Goal: Contribute content: Contribute content

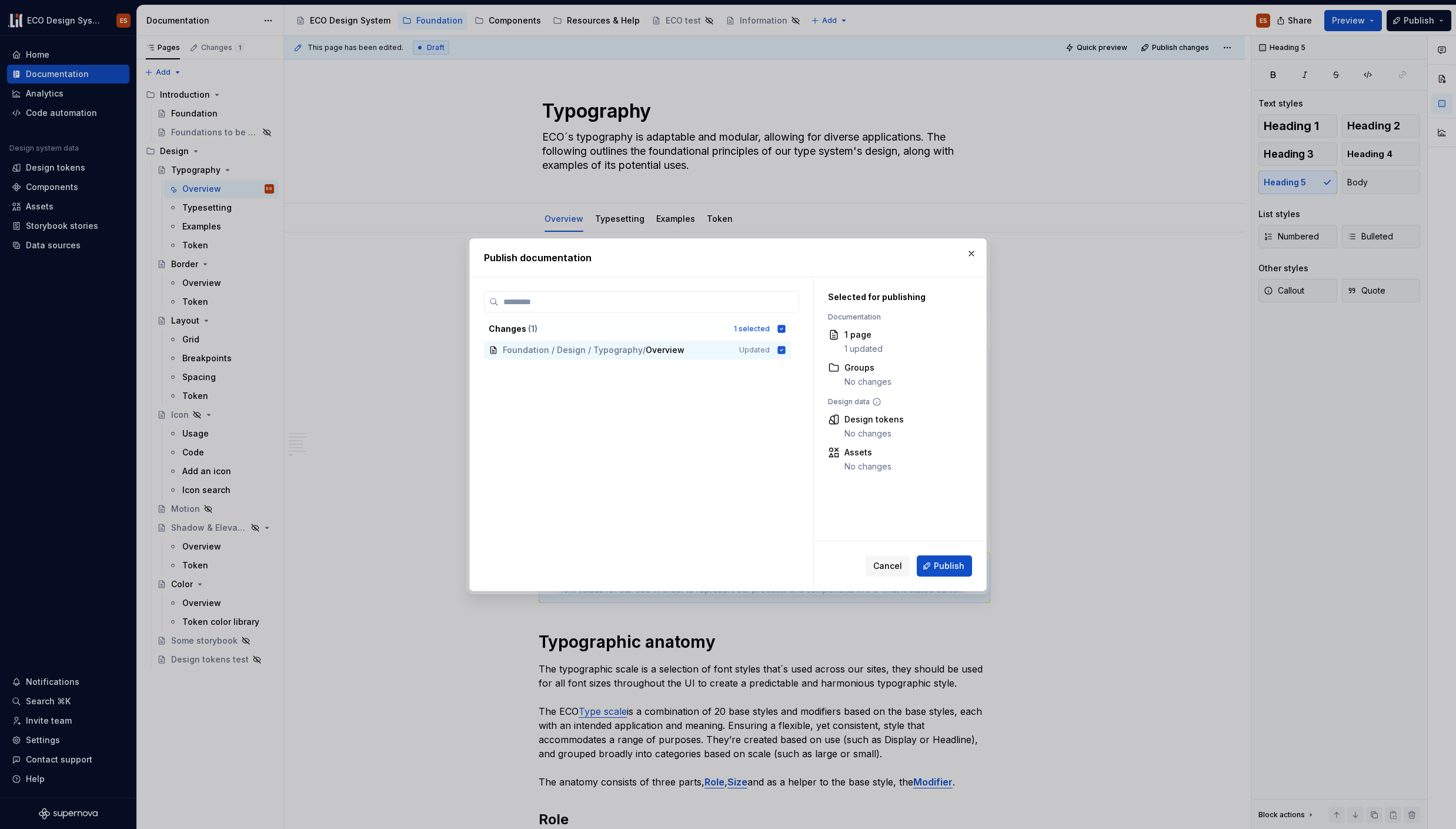
scroll to position [4244, 0]
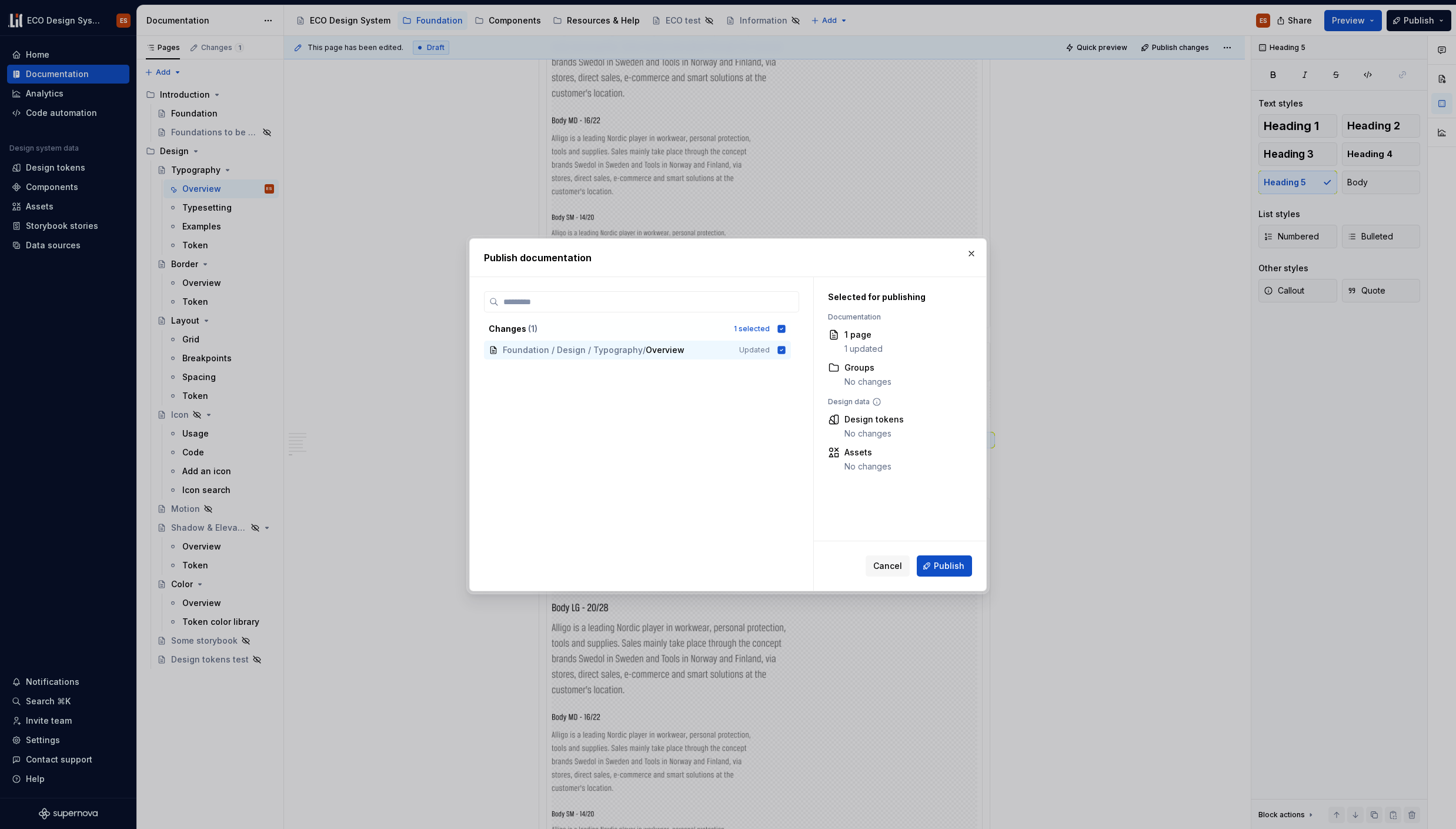
drag, startPoint x: 944, startPoint y: 564, endPoint x: 771, endPoint y: 544, distance: 174.2
click at [771, 544] on div "Changes ( 1 ) 1 selected Foundation / Design / Typography / Overview Updated Se…" at bounding box center [728, 434] width 516 height 314
click at [948, 564] on span "Publish" at bounding box center [949, 566] width 31 height 11
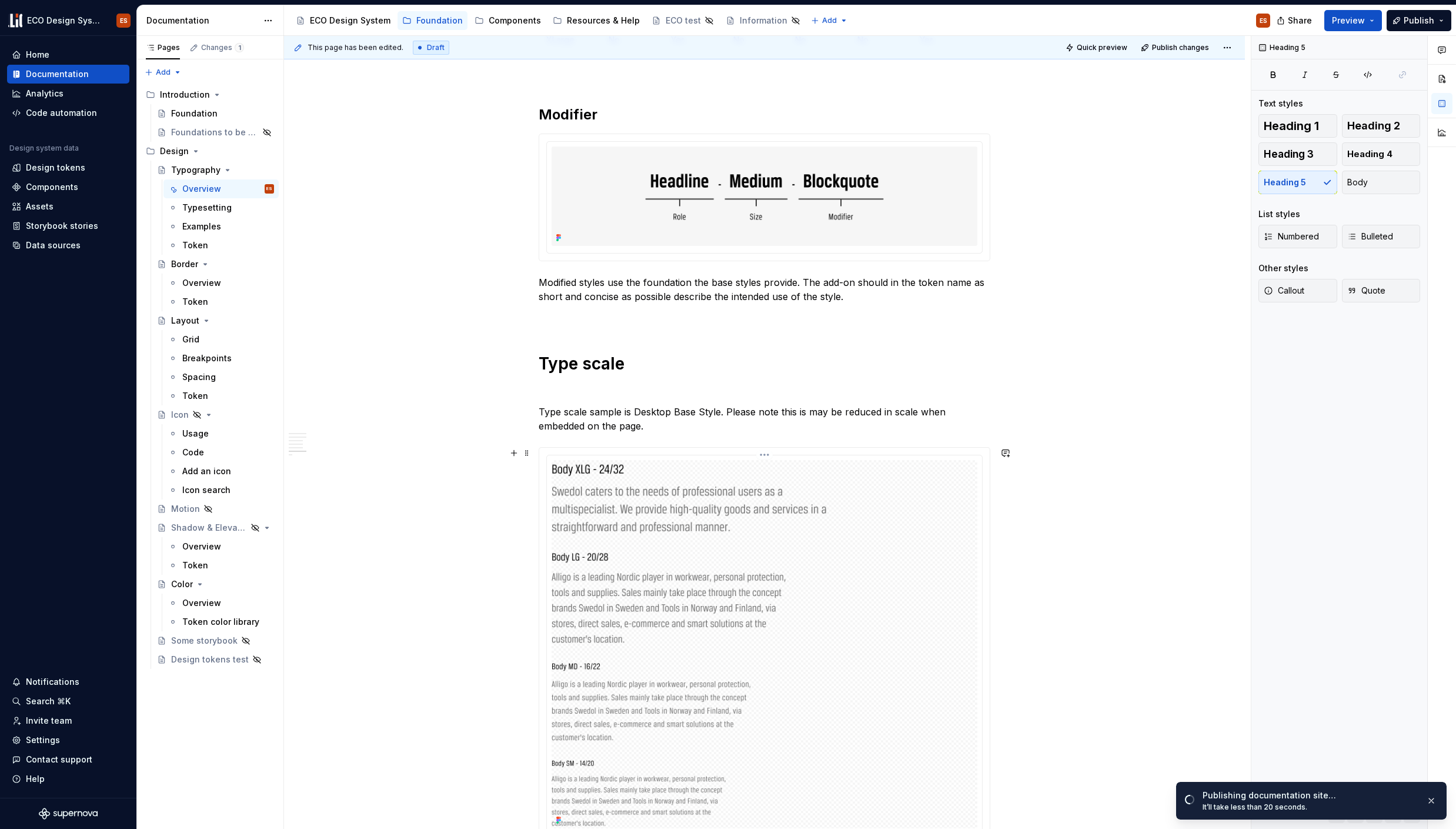
scroll to position [2889, 0]
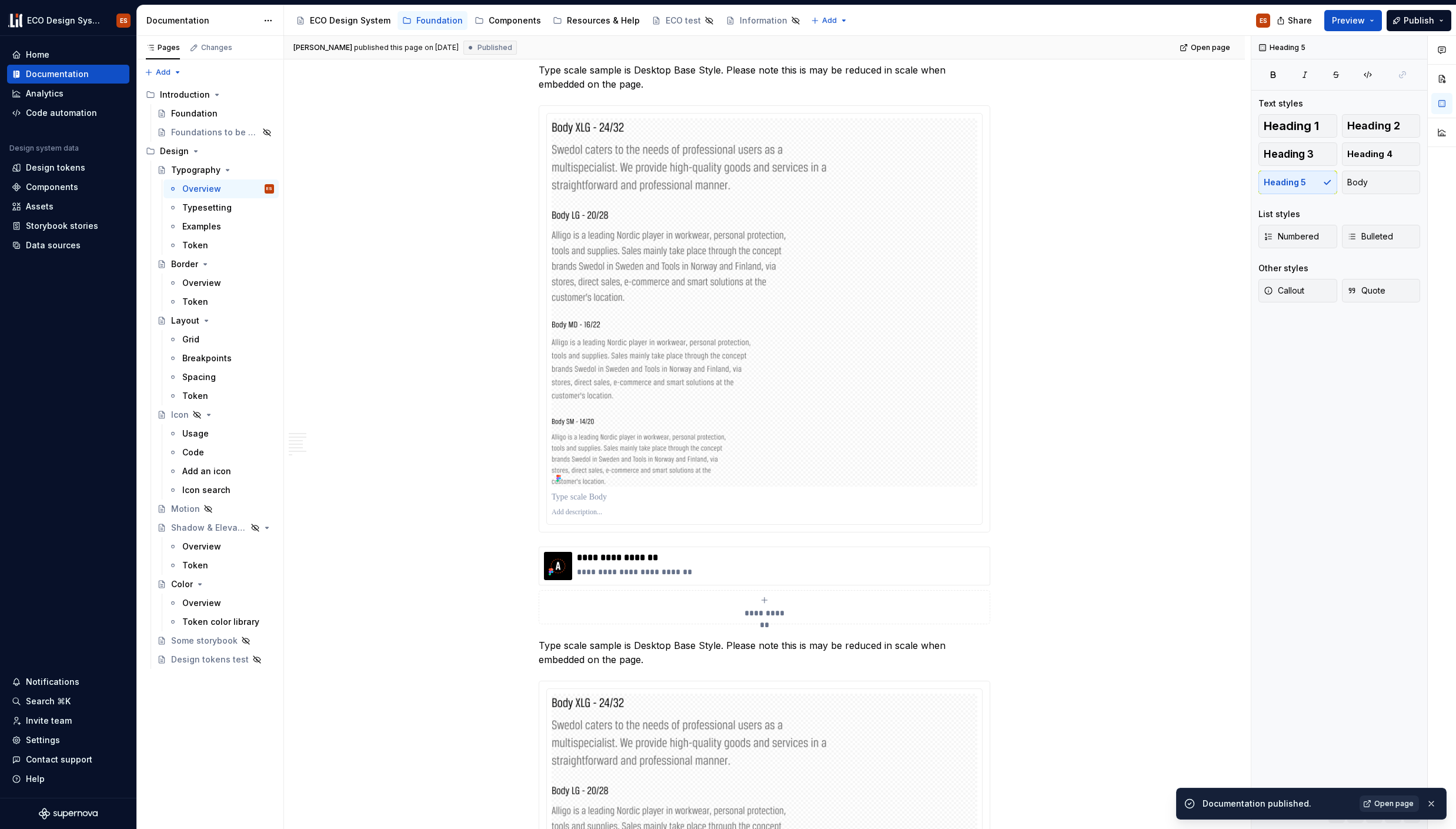
click at [1405, 802] on span "Open page" at bounding box center [1394, 803] width 39 height 9
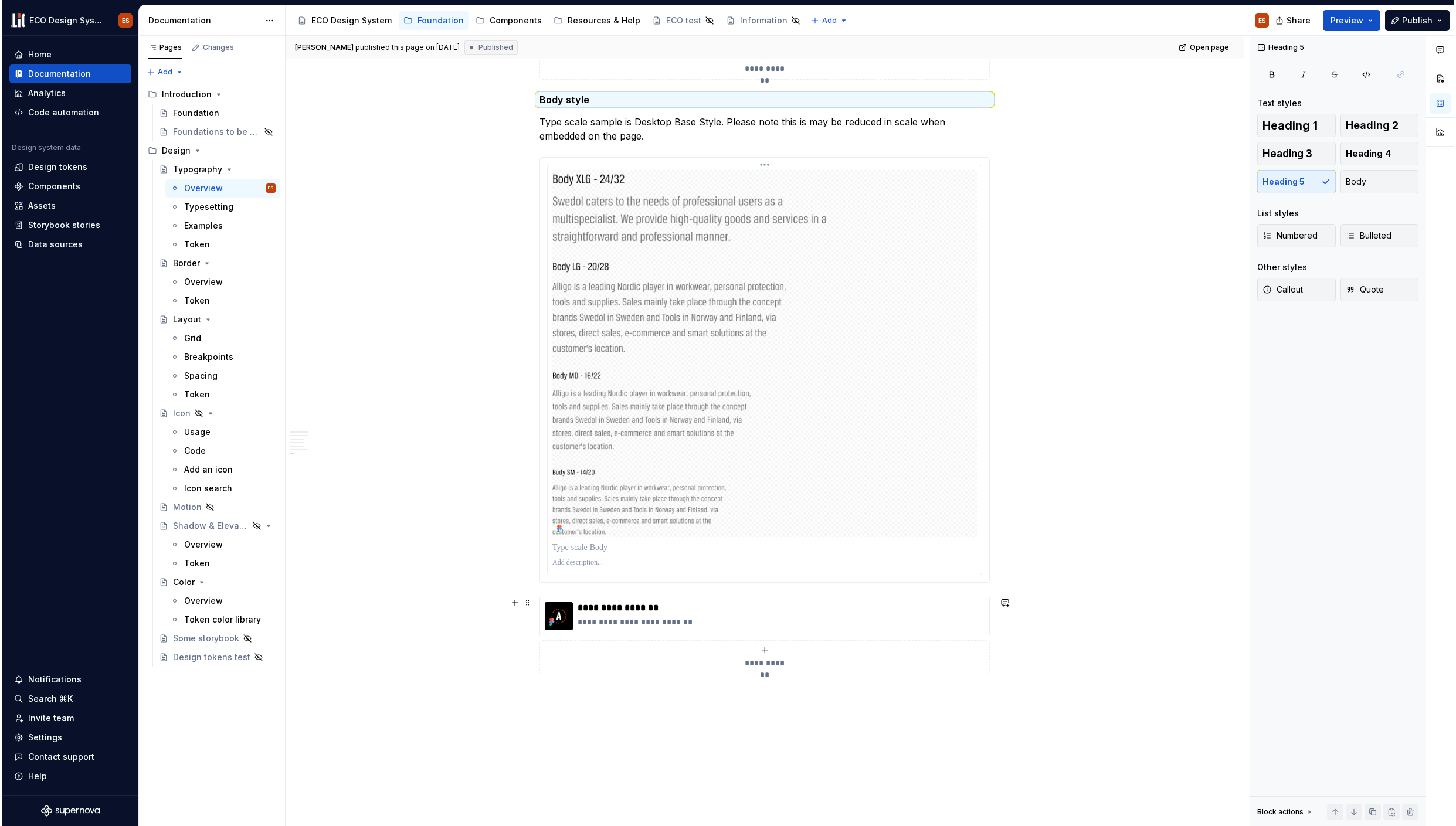
scroll to position [4235, 0]
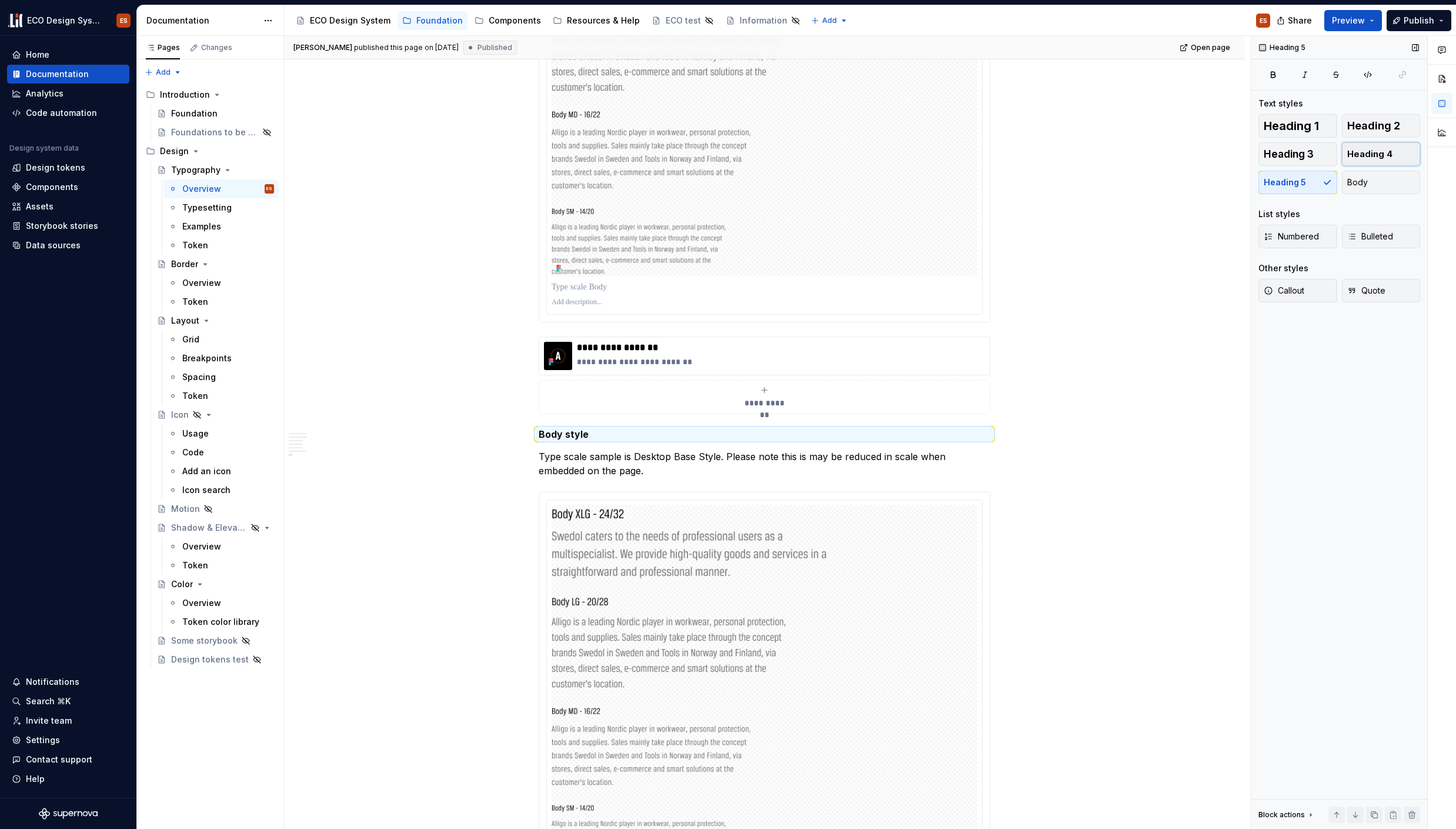
click at [1361, 153] on span "Heading 4" at bounding box center [1370, 154] width 46 height 11
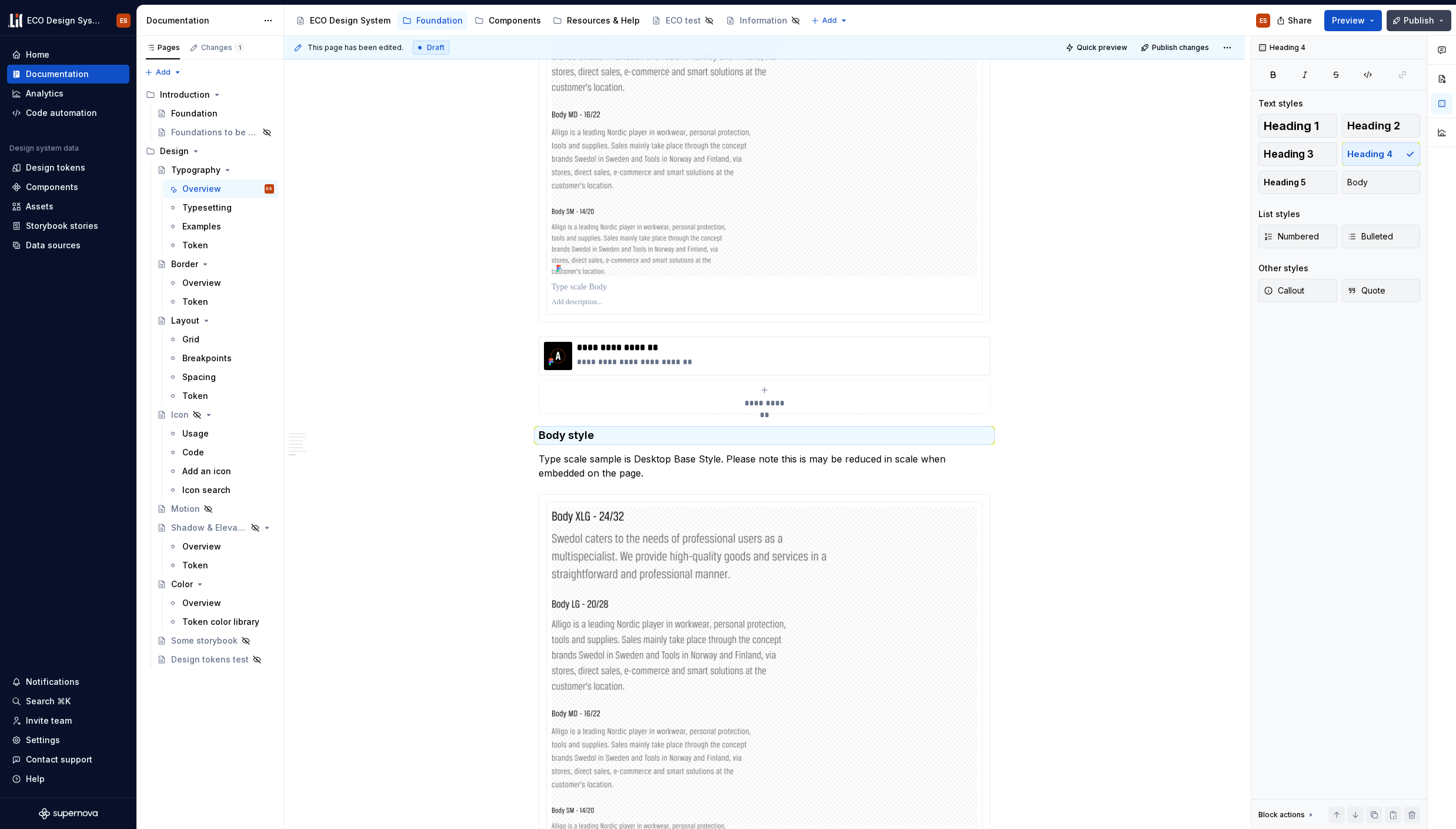
click at [1408, 14] on button "Publish" at bounding box center [1419, 21] width 65 height 21
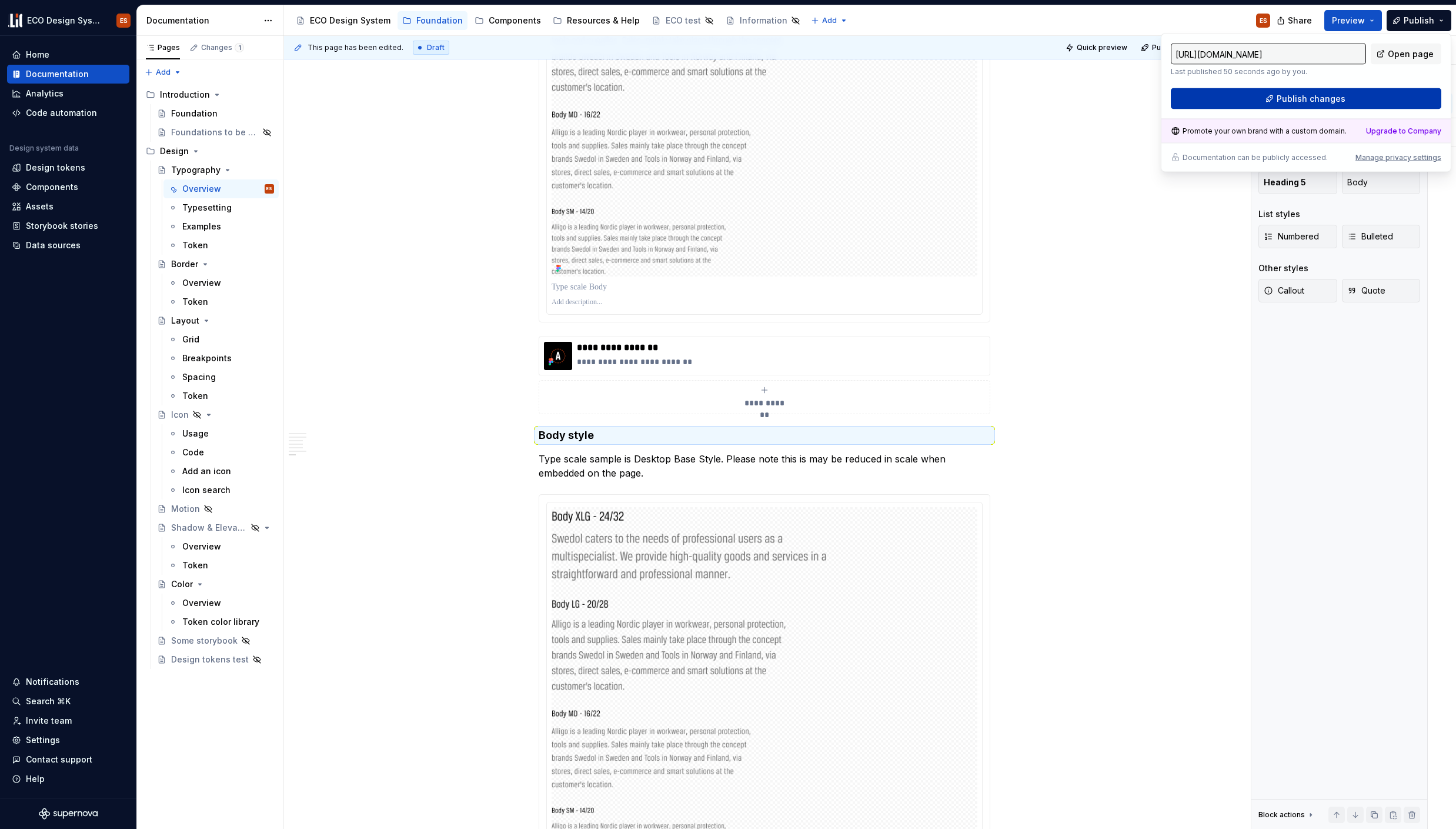
click at [1375, 103] on button "Publish changes" at bounding box center [1306, 99] width 270 height 21
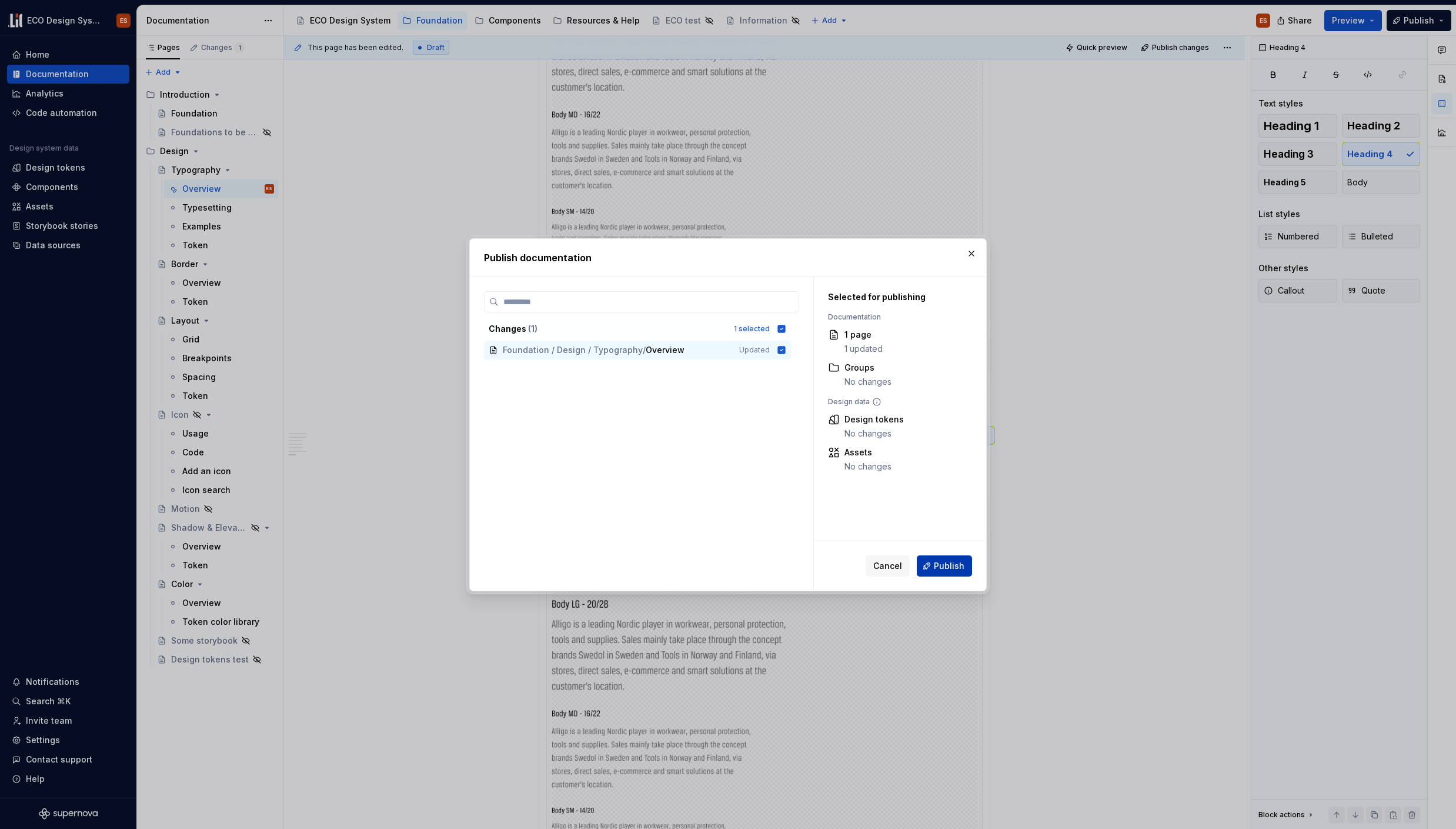
click at [940, 571] on span "Publish" at bounding box center [949, 566] width 31 height 11
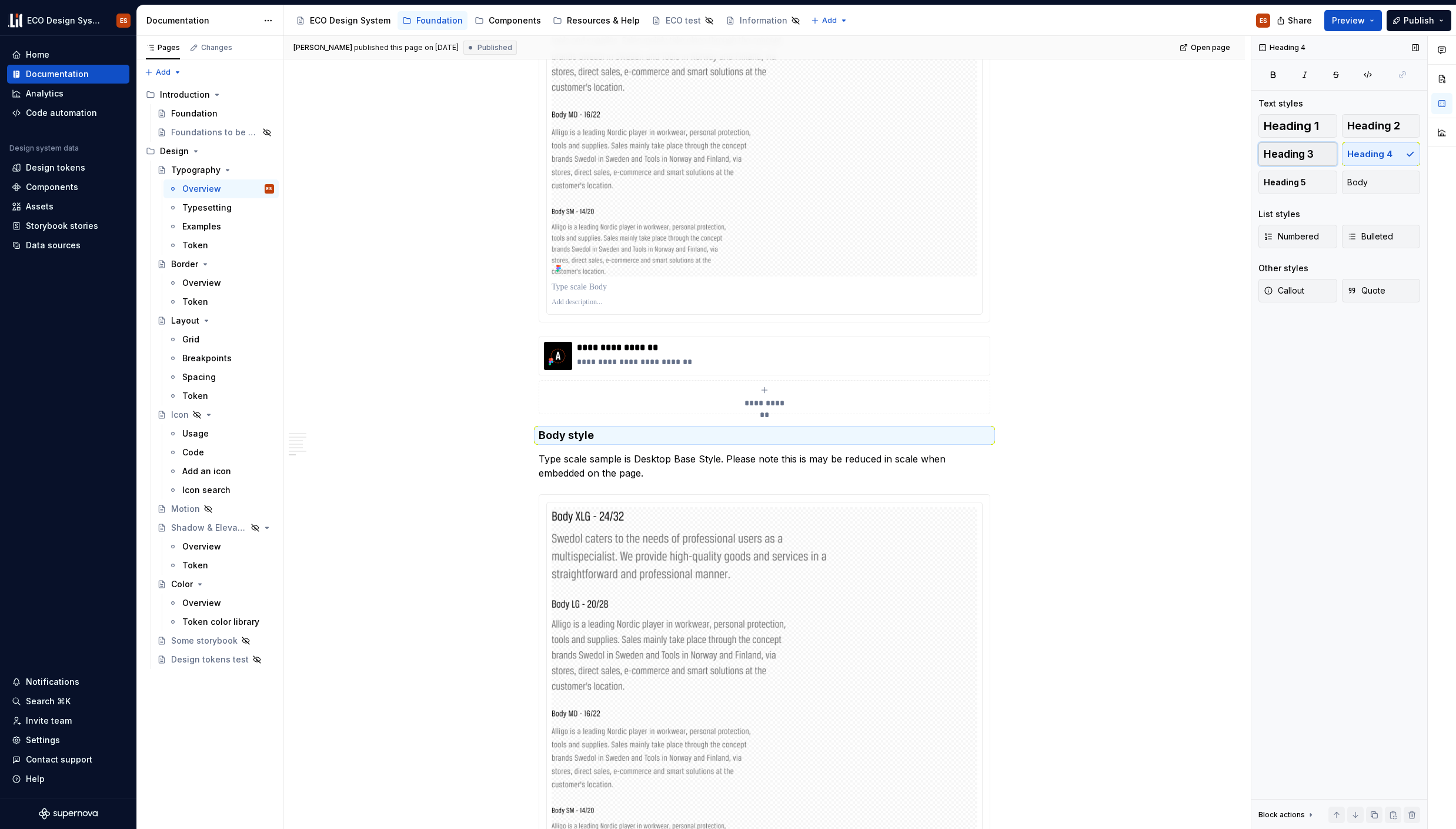
click at [1301, 150] on span "Heading 3" at bounding box center [1289, 154] width 50 height 11
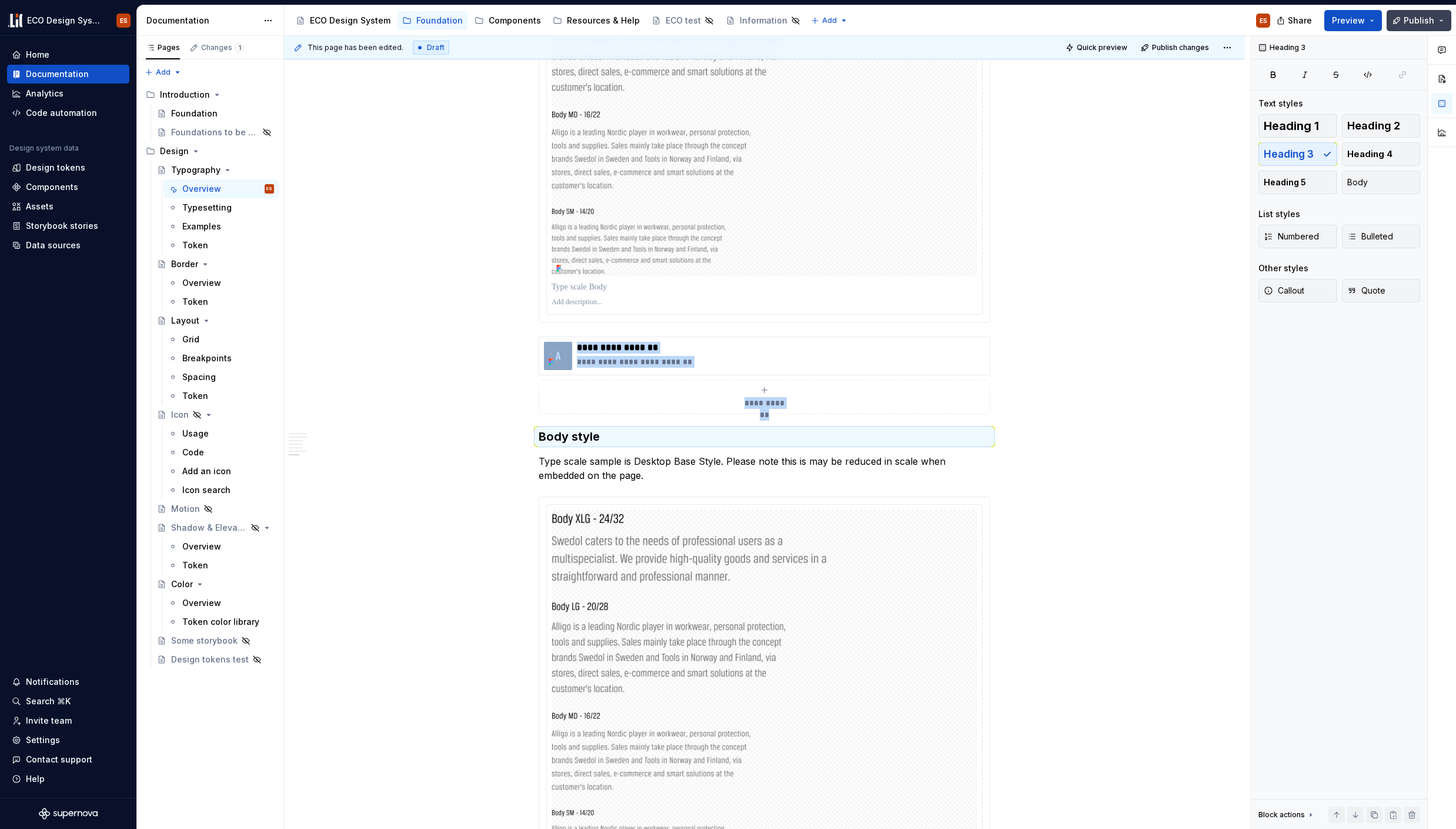
click at [1407, 22] on span "Publish" at bounding box center [1419, 21] width 31 height 11
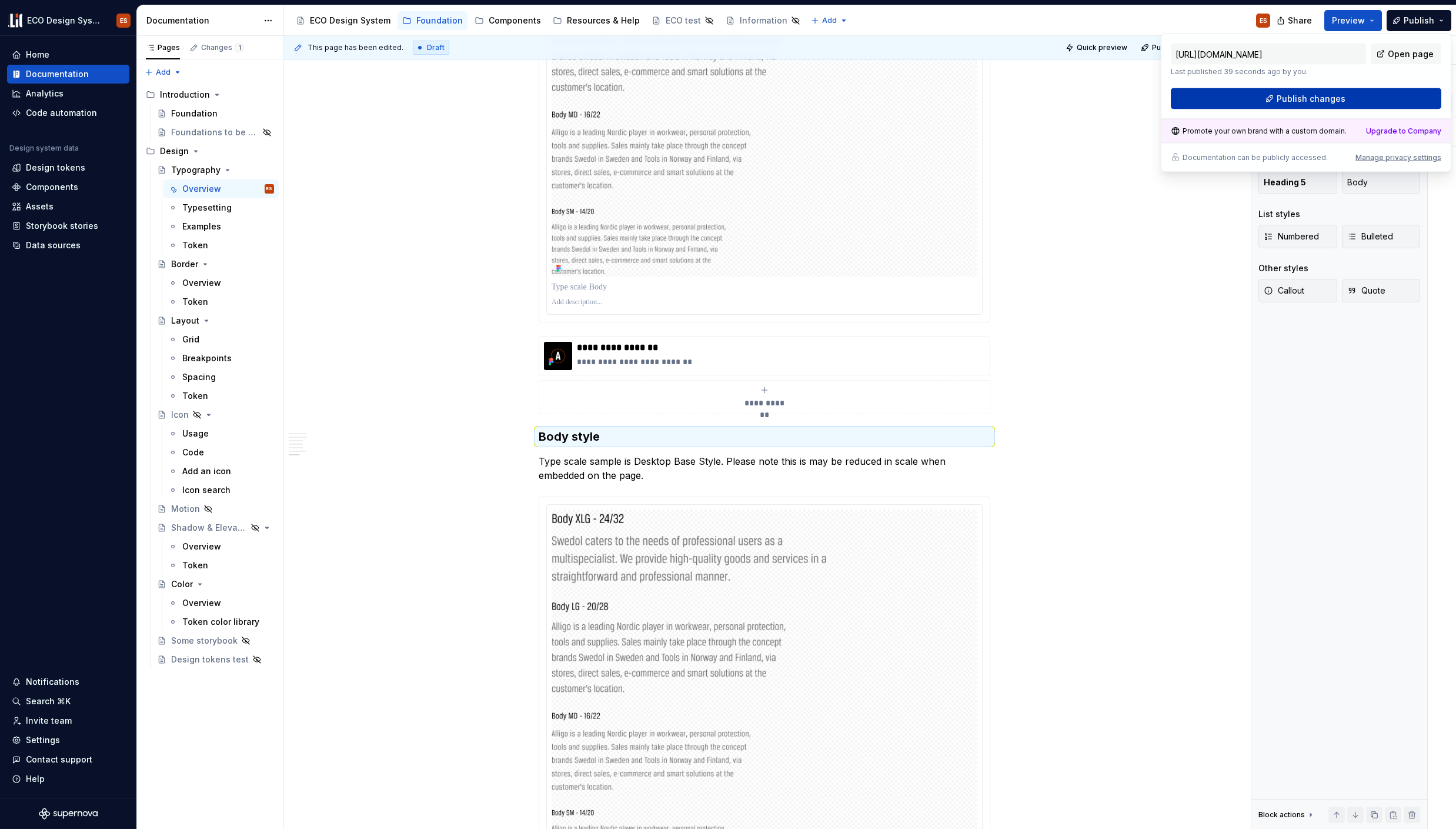
click at [1312, 96] on span "Publish changes" at bounding box center [1311, 98] width 69 height 11
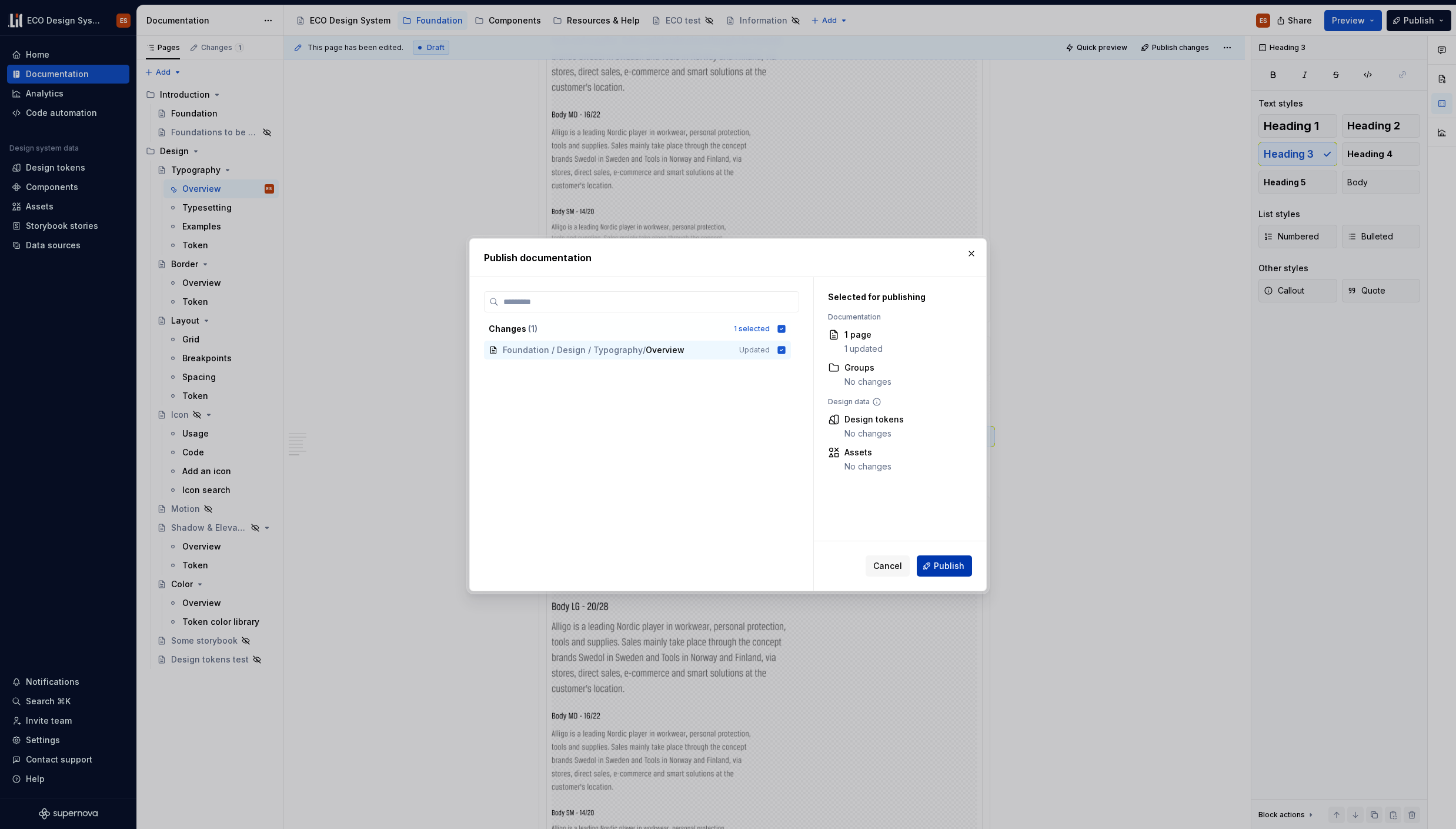
click at [969, 574] on button "Publish" at bounding box center [945, 566] width 56 height 21
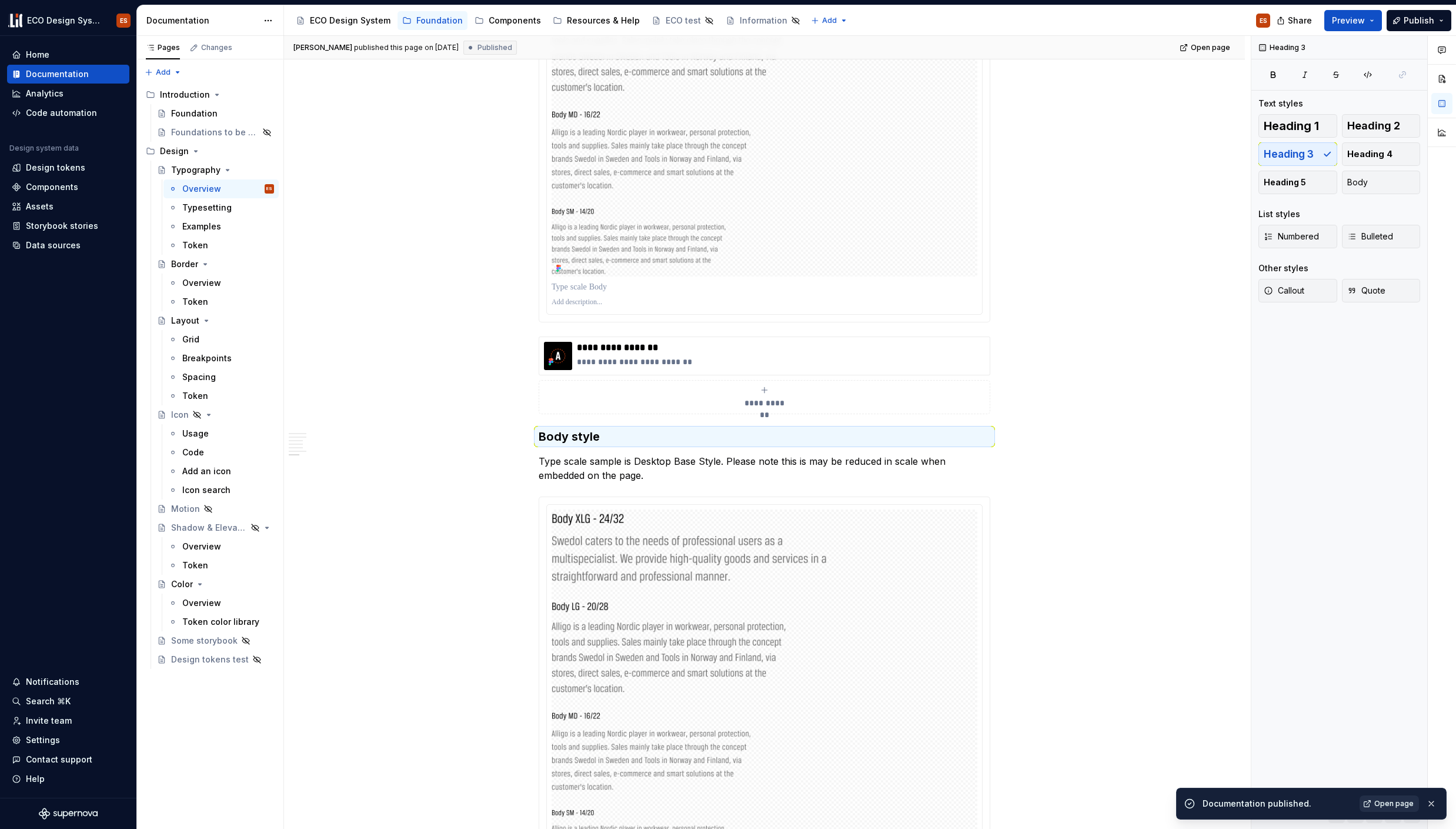
click at [1392, 802] on span "Open page" at bounding box center [1394, 803] width 39 height 9
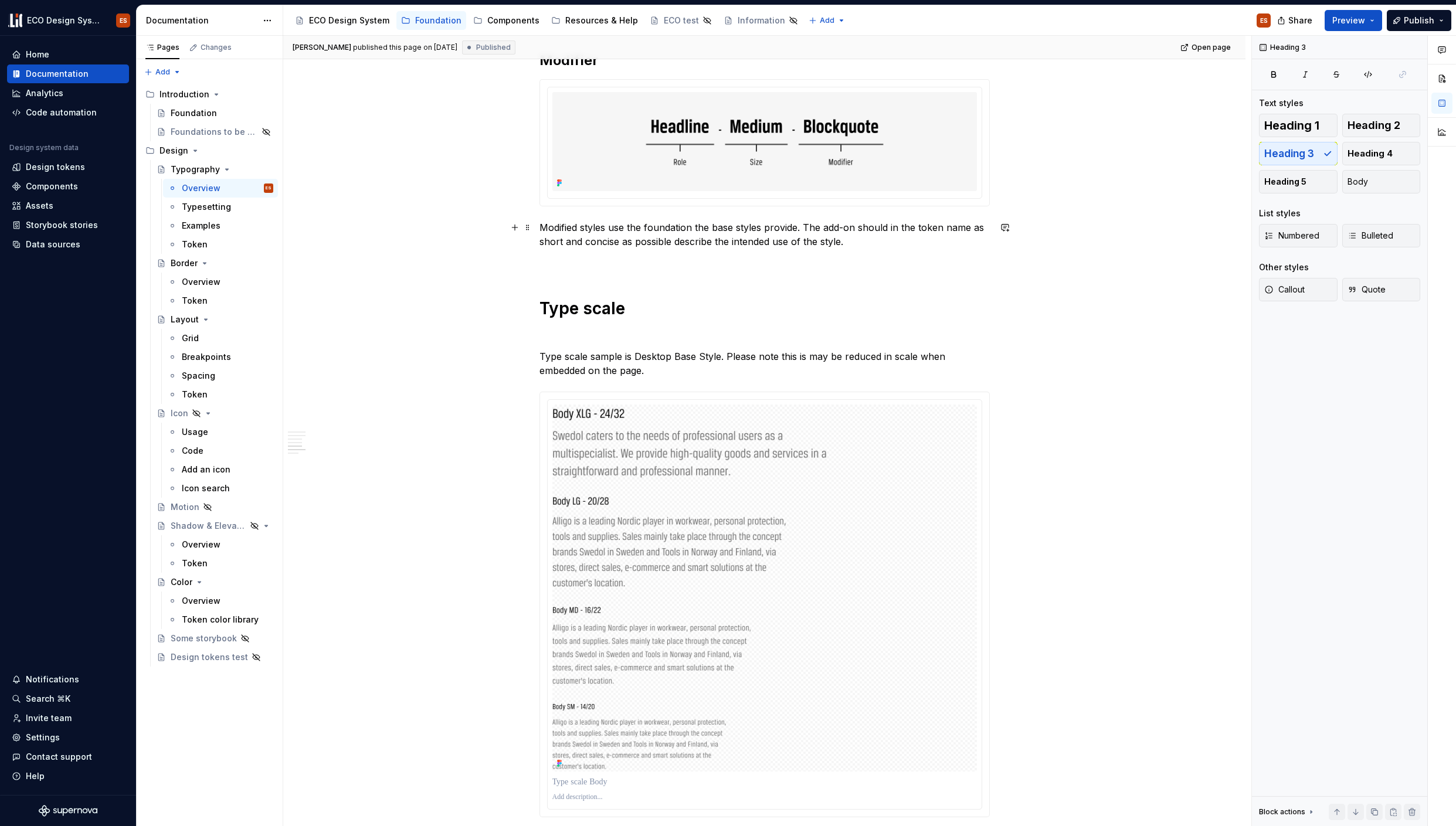
scroll to position [2596, 0]
click at [532, 392] on div "**********" at bounding box center [764, 331] width 963 height 5390
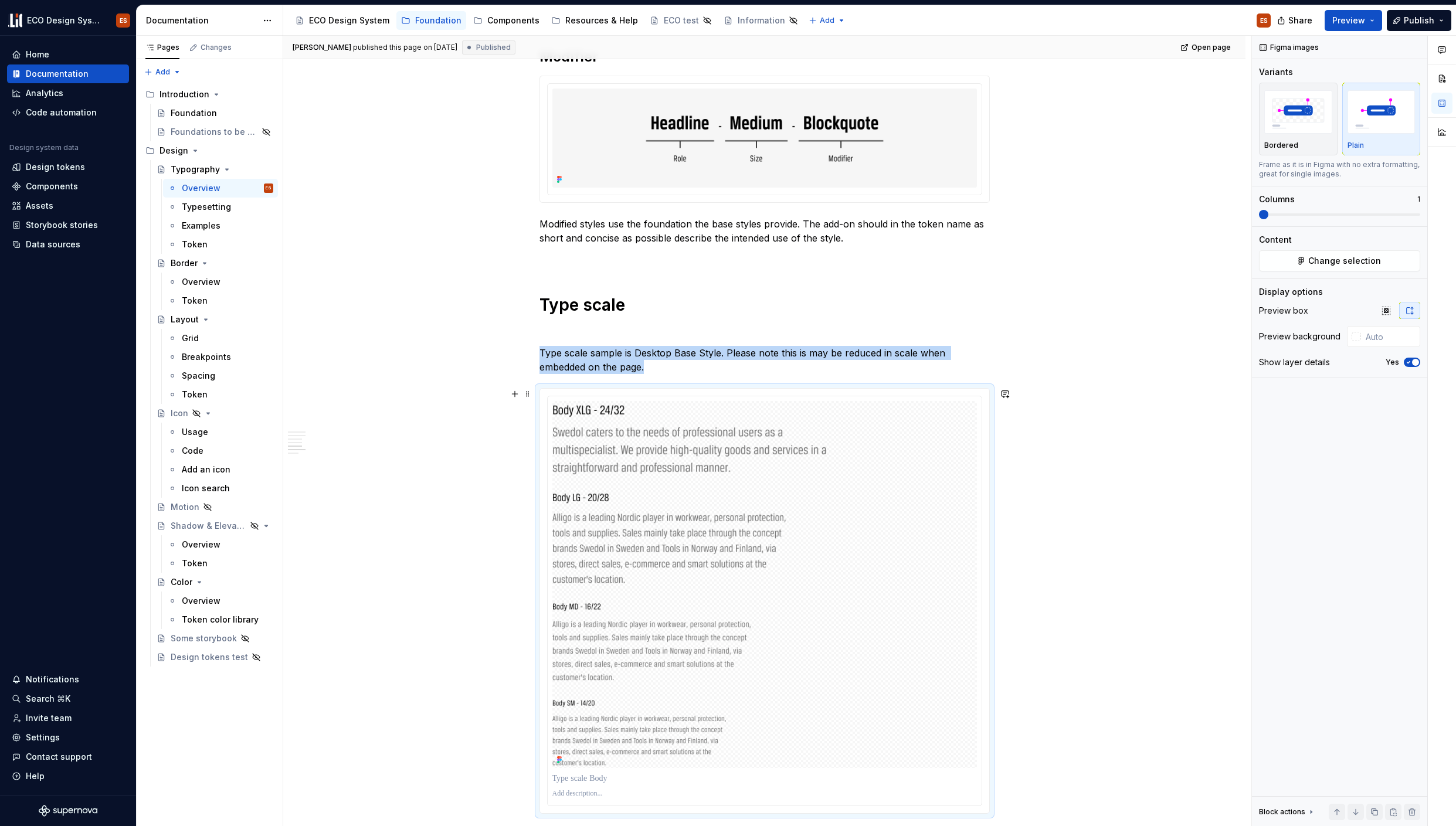
click at [548, 392] on div at bounding box center [765, 601] width 449 height 424
click at [526, 397] on span at bounding box center [528, 394] width 9 height 16
click at [529, 390] on span at bounding box center [528, 394] width 9 height 16
click at [540, 393] on div at bounding box center [765, 601] width 449 height 424
click at [523, 391] on span at bounding box center [528, 394] width 9 height 16
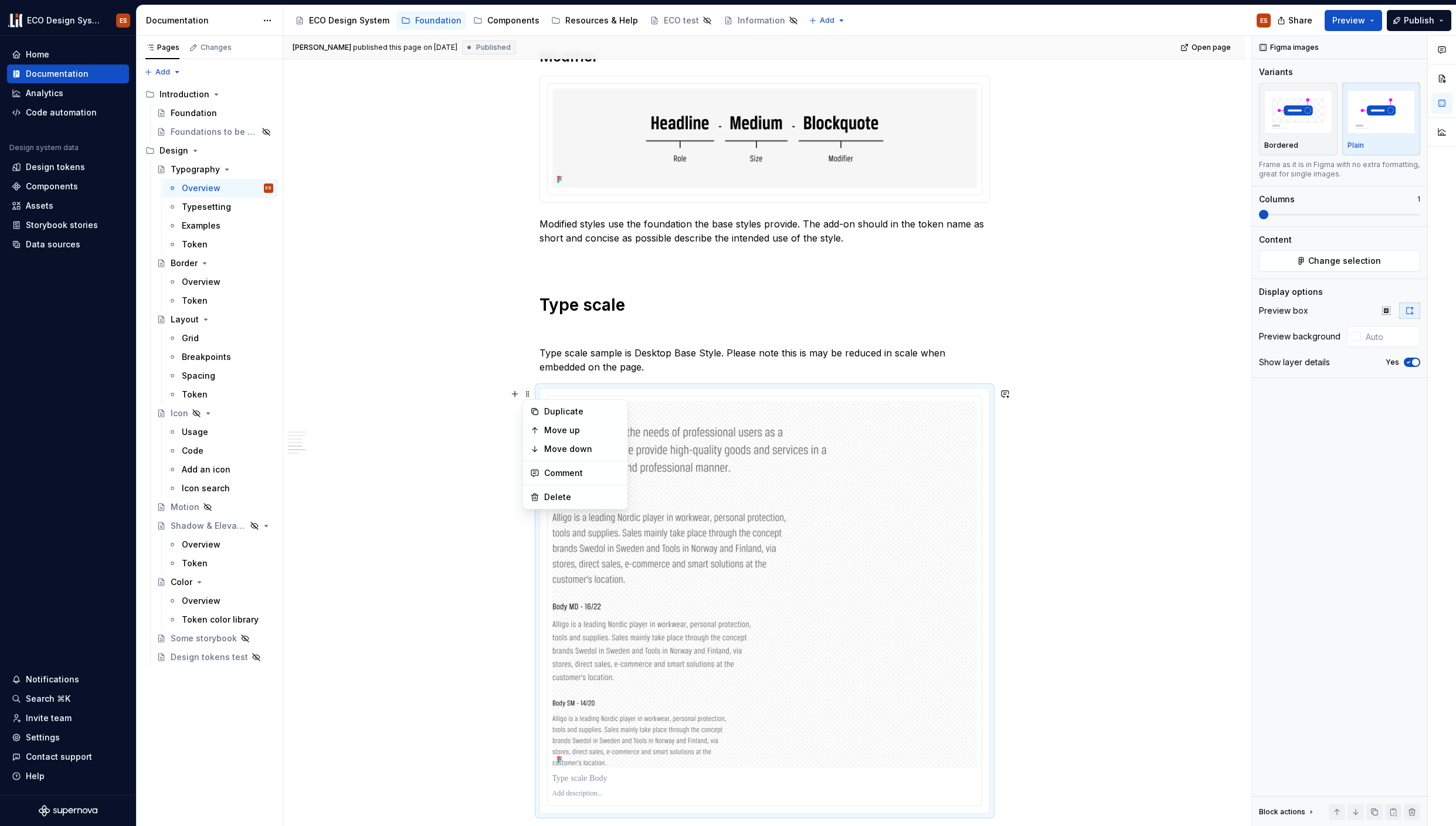
click at [545, 388] on div at bounding box center [764, 601] width 450 height 426
click at [540, 392] on div at bounding box center [764, 601] width 450 height 426
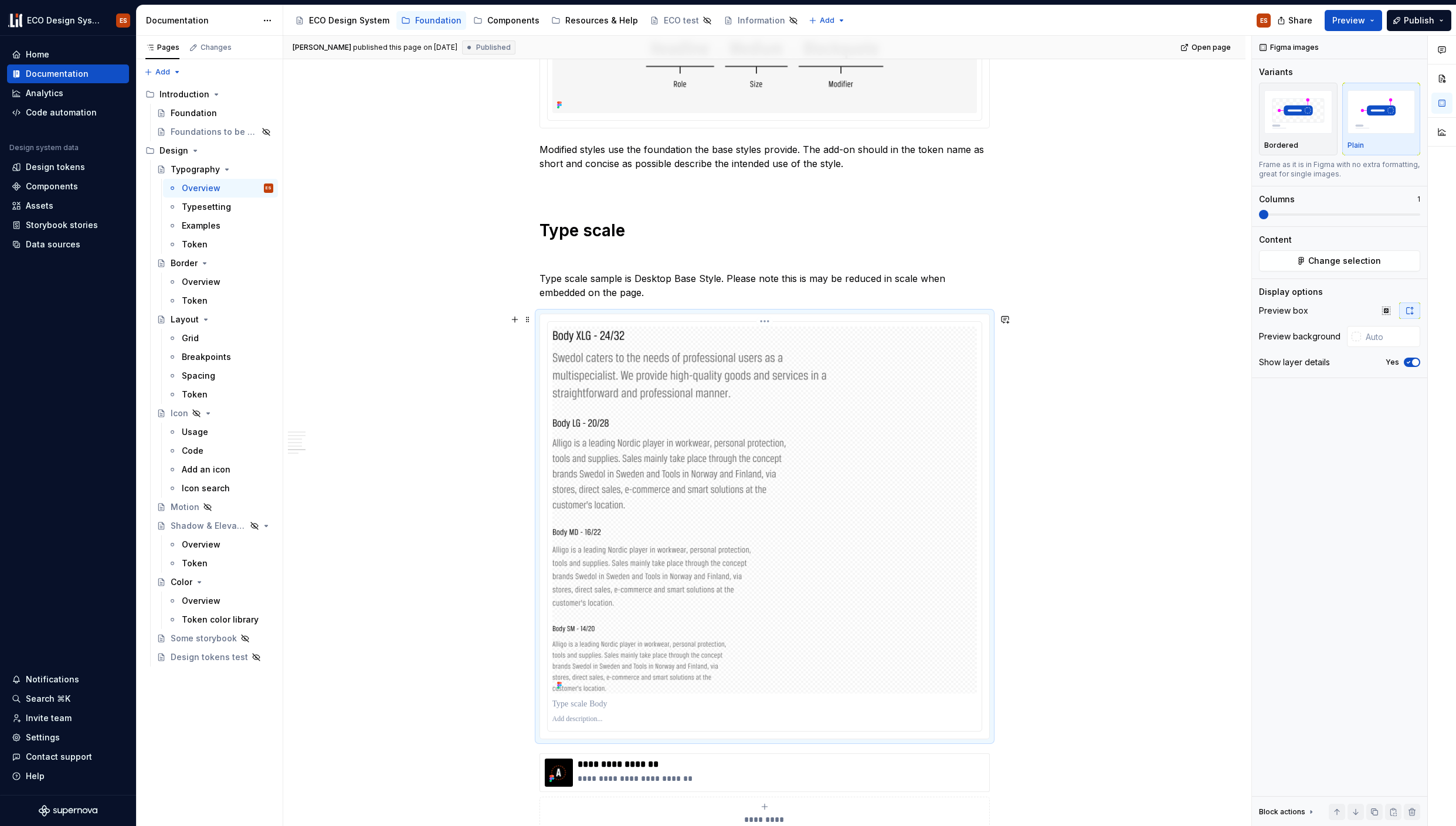
scroll to position [2546, 0]
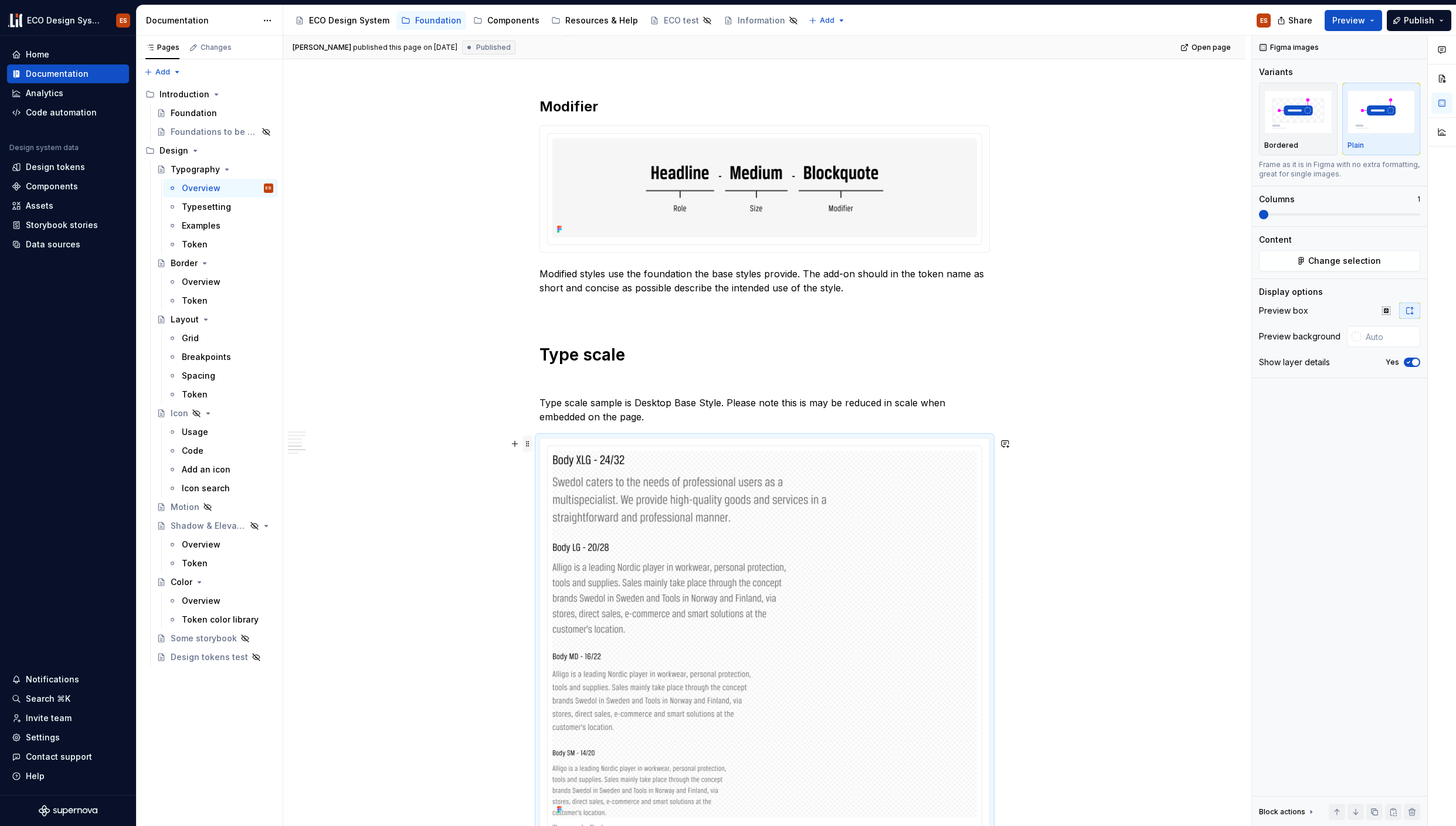
click at [529, 440] on span at bounding box center [528, 444] width 9 height 16
click at [544, 438] on div at bounding box center [764, 650] width 450 height 426
click at [529, 438] on span at bounding box center [528, 439] width 9 height 16
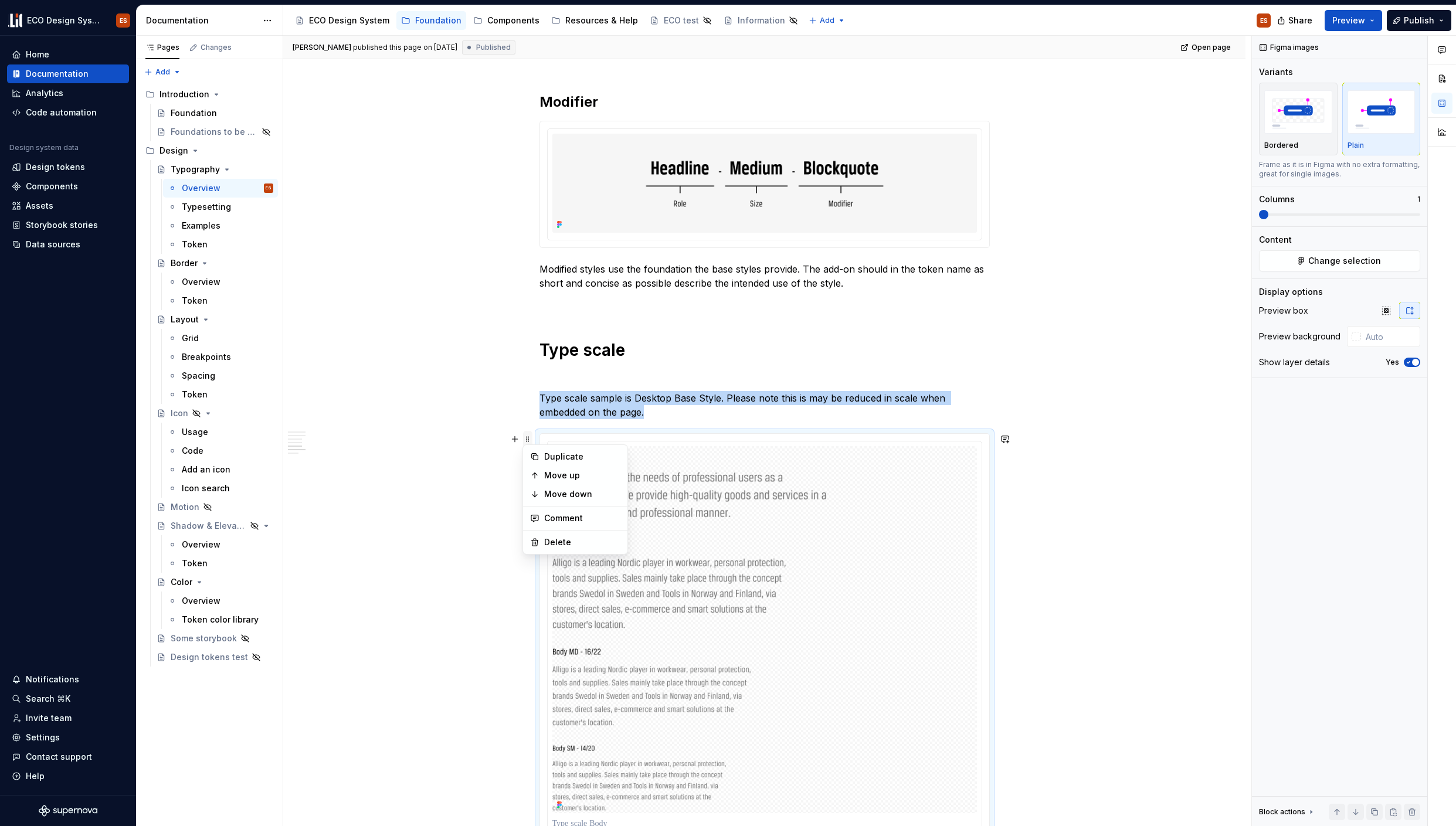
click at [524, 439] on div "**********" at bounding box center [764, 376] width 963 height 5390
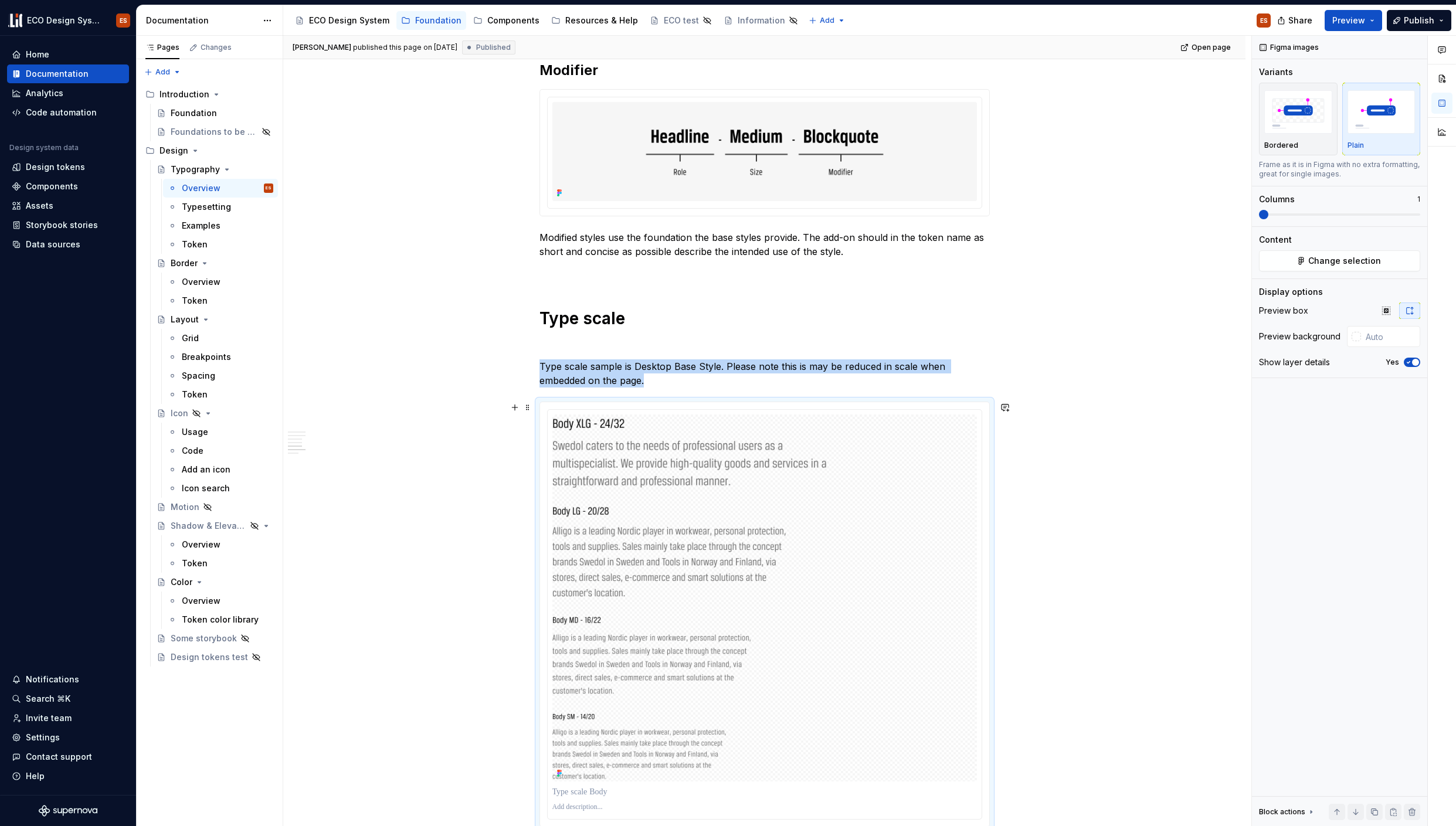
click at [557, 402] on div at bounding box center [764, 614] width 450 height 426
click at [526, 402] on span at bounding box center [528, 407] width 9 height 16
click at [540, 402] on div at bounding box center [764, 614] width 450 height 426
click at [1336, 259] on span "Change selection" at bounding box center [1344, 261] width 73 height 11
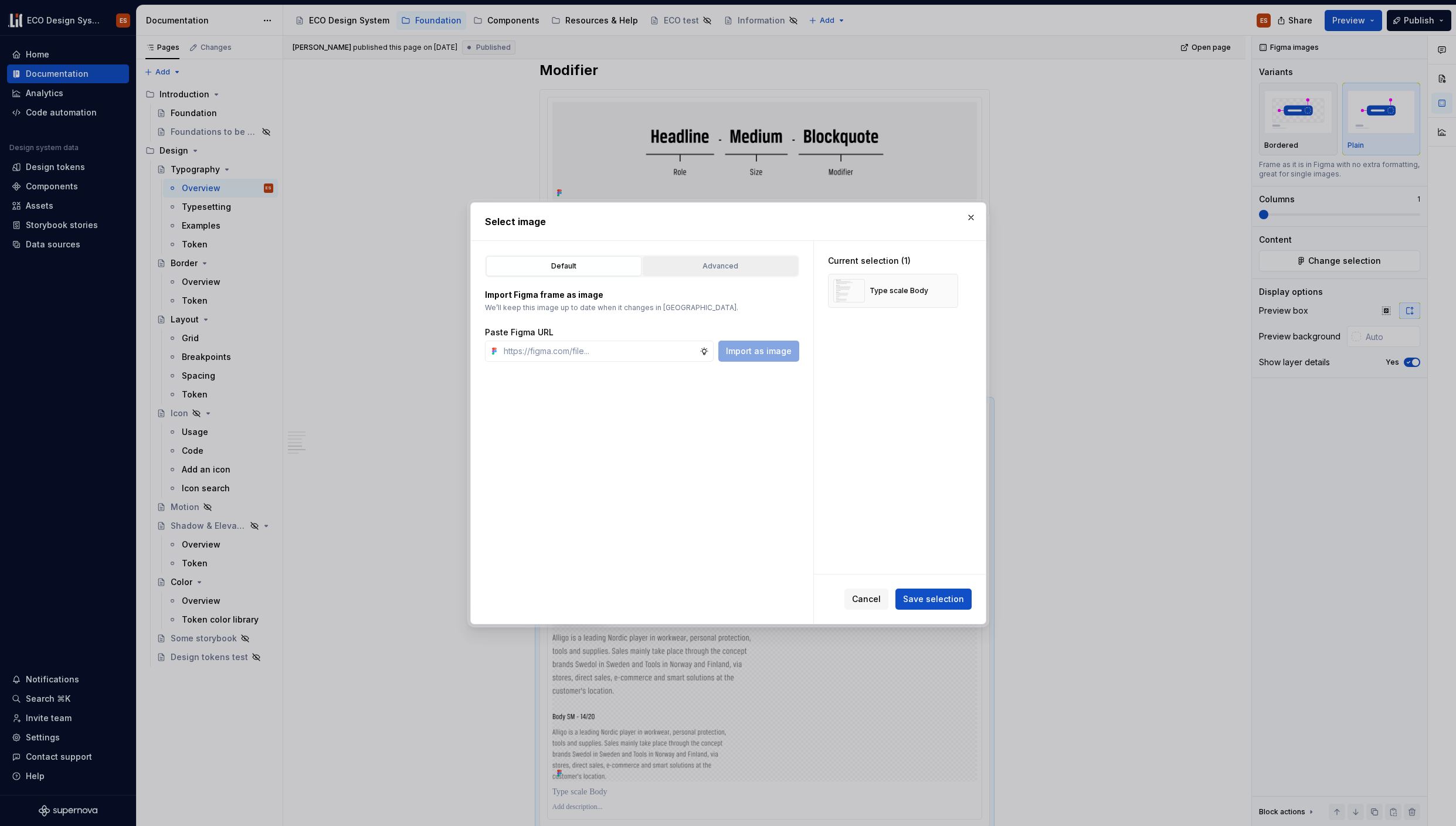
click at [684, 269] on div "Advanced" at bounding box center [720, 266] width 147 height 11
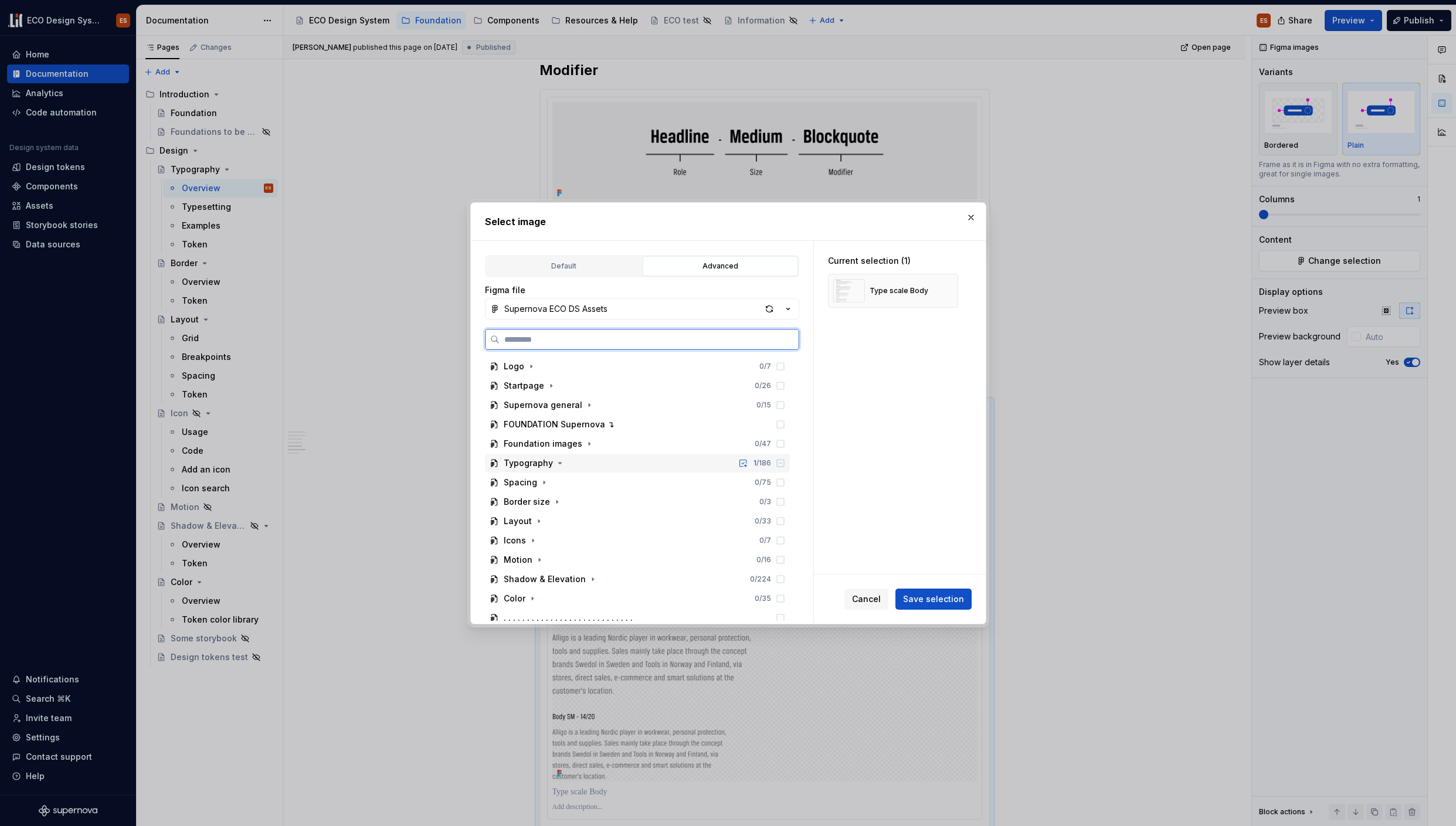
click at [545, 464] on div "Typography" at bounding box center [528, 463] width 49 height 11
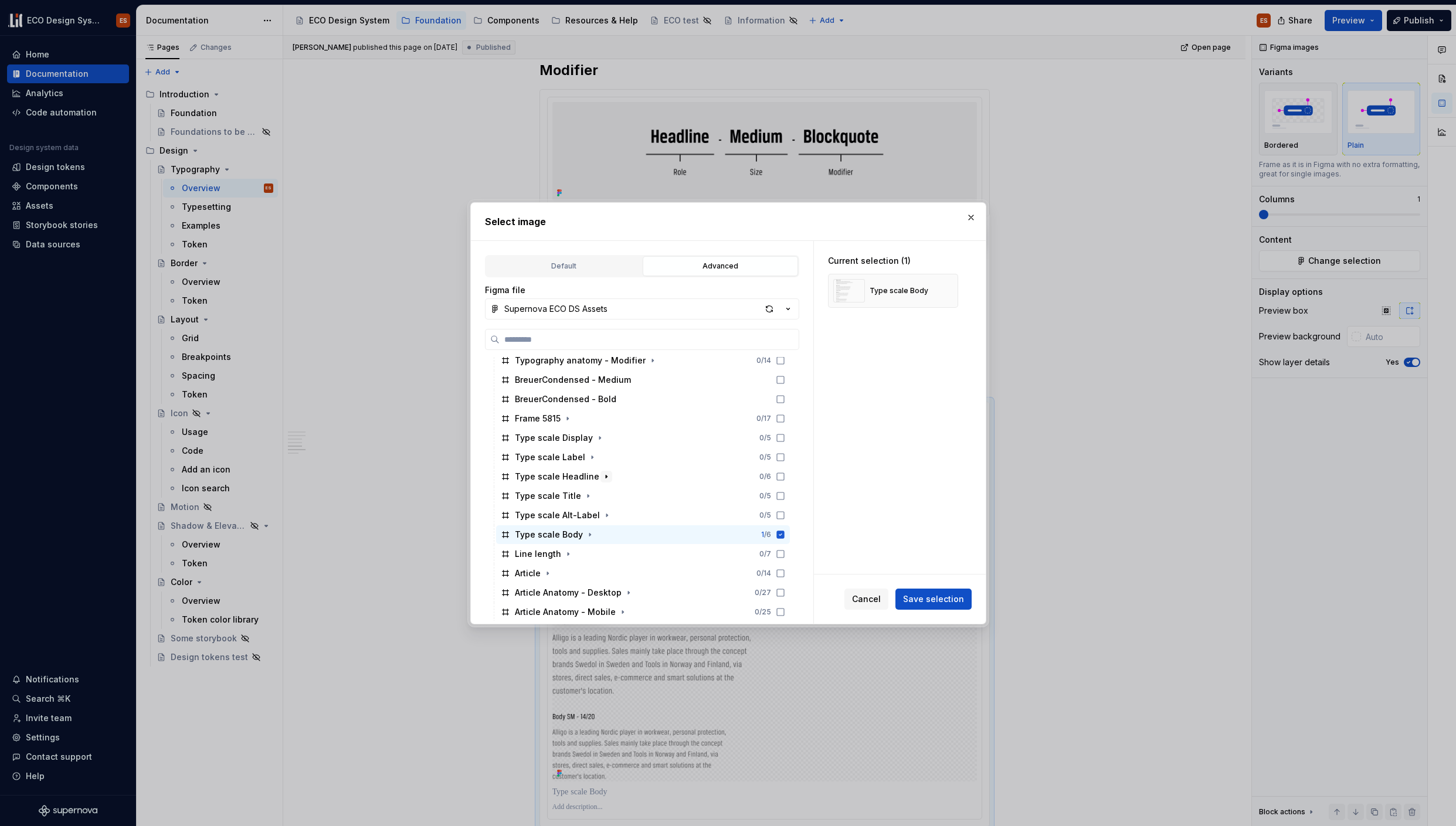
scroll to position [365, 0]
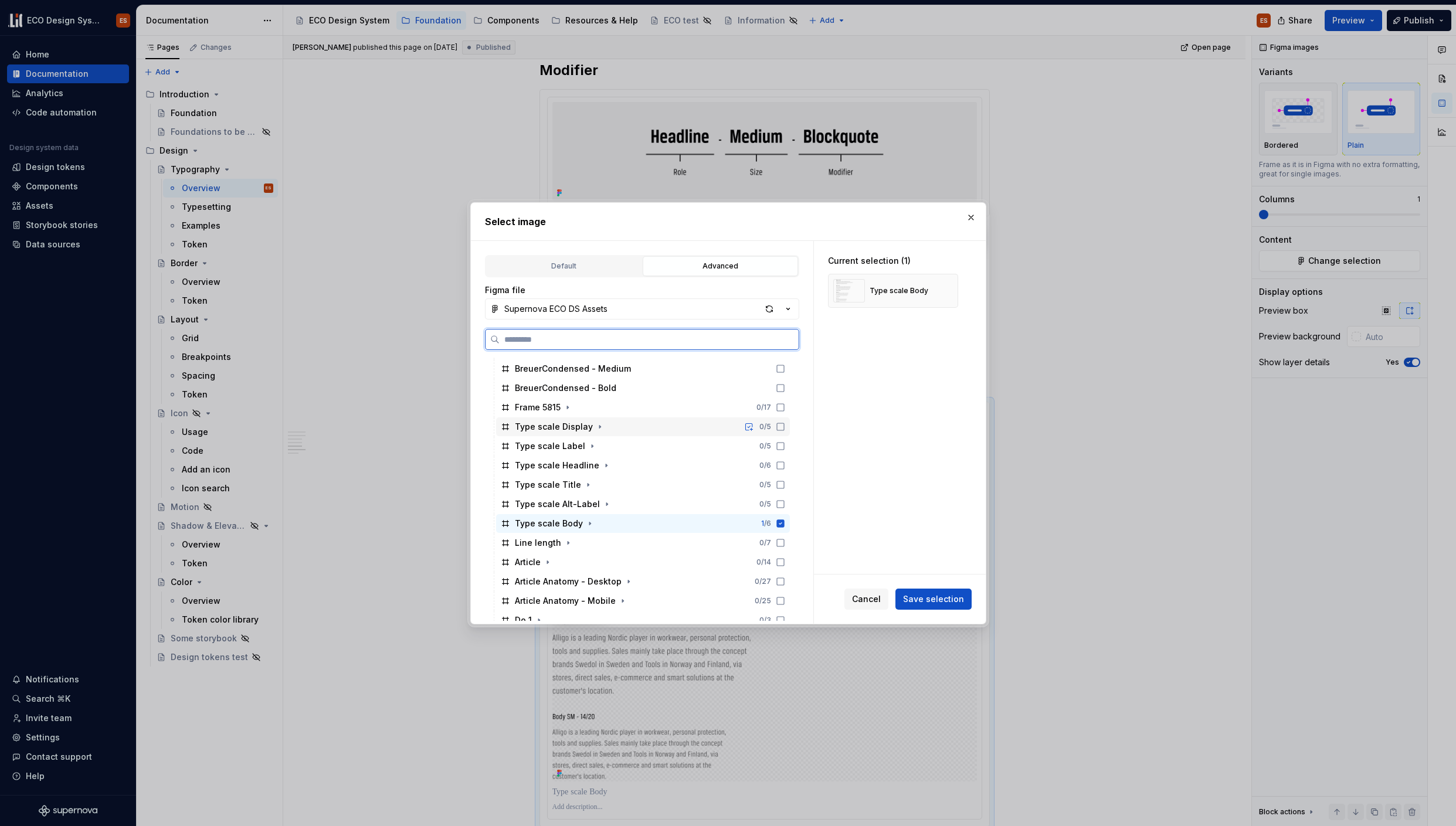
click at [547, 422] on div "Type scale Display" at bounding box center [554, 427] width 78 height 11
drag, startPoint x: 778, startPoint y: 525, endPoint x: 818, endPoint y: 546, distance: 45.2
click at [778, 525] on icon at bounding box center [780, 523] width 8 height 8
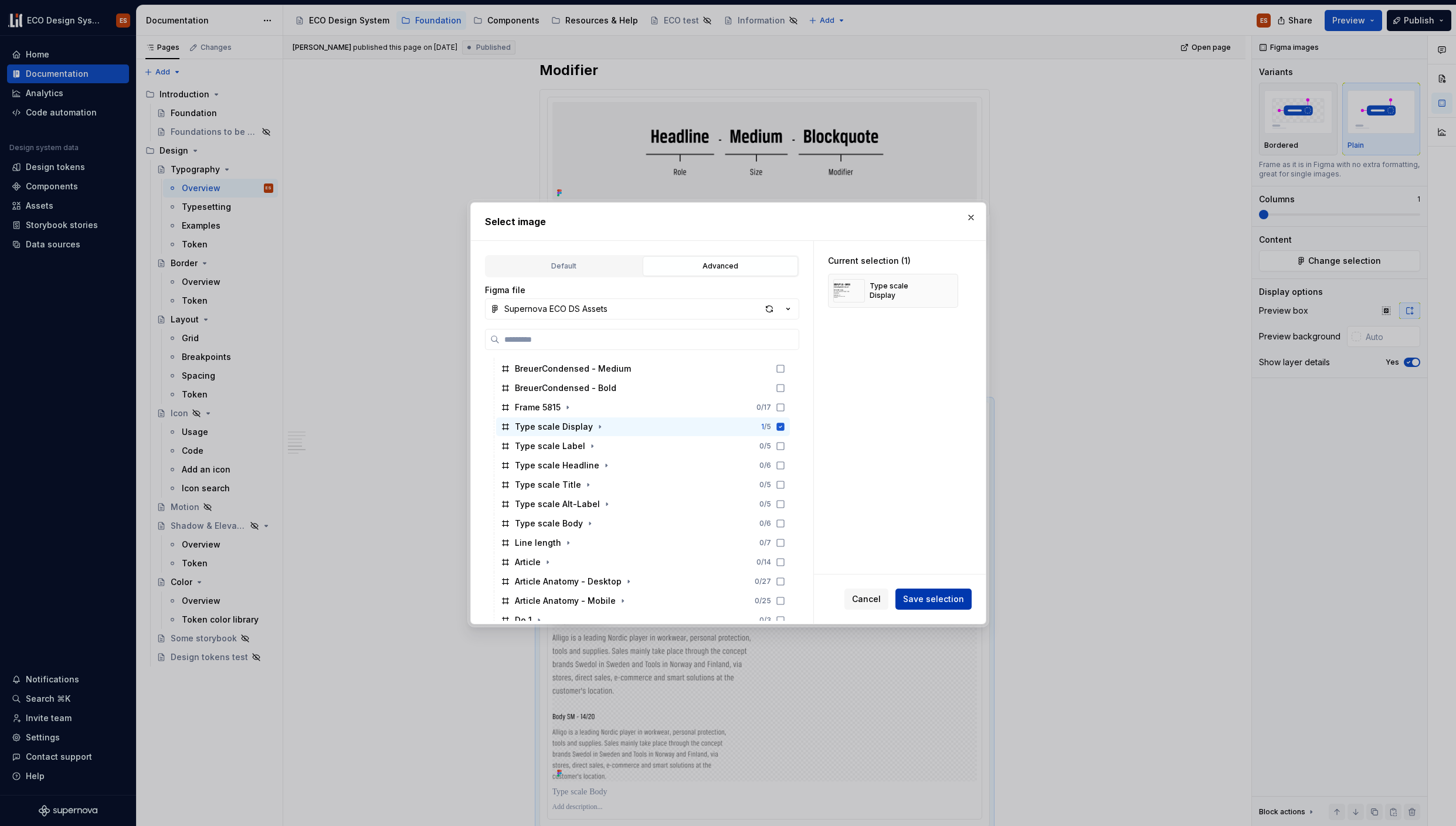
click at [946, 602] on span "Save selection" at bounding box center [933, 599] width 61 height 11
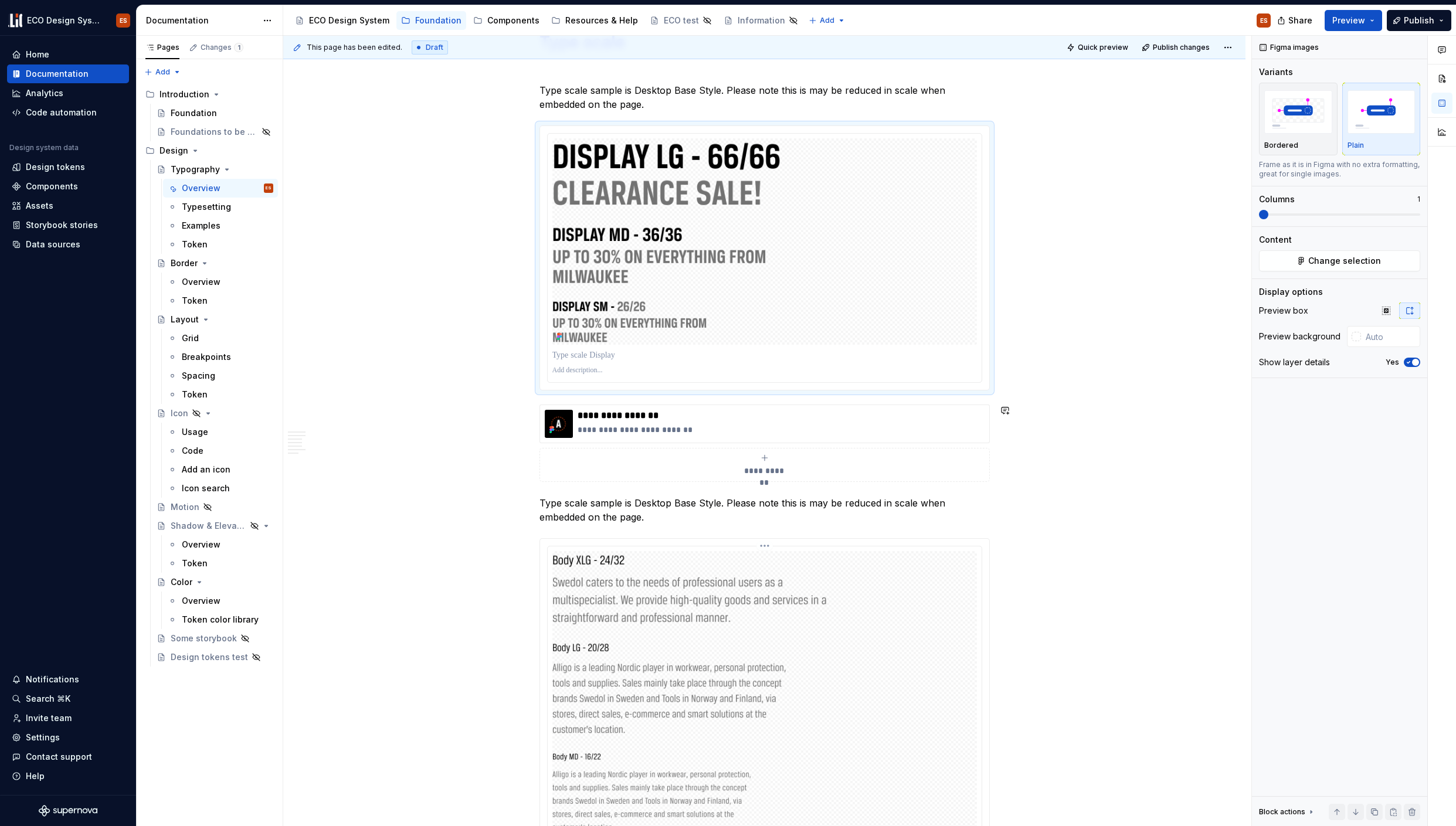
scroll to position [2880, 0]
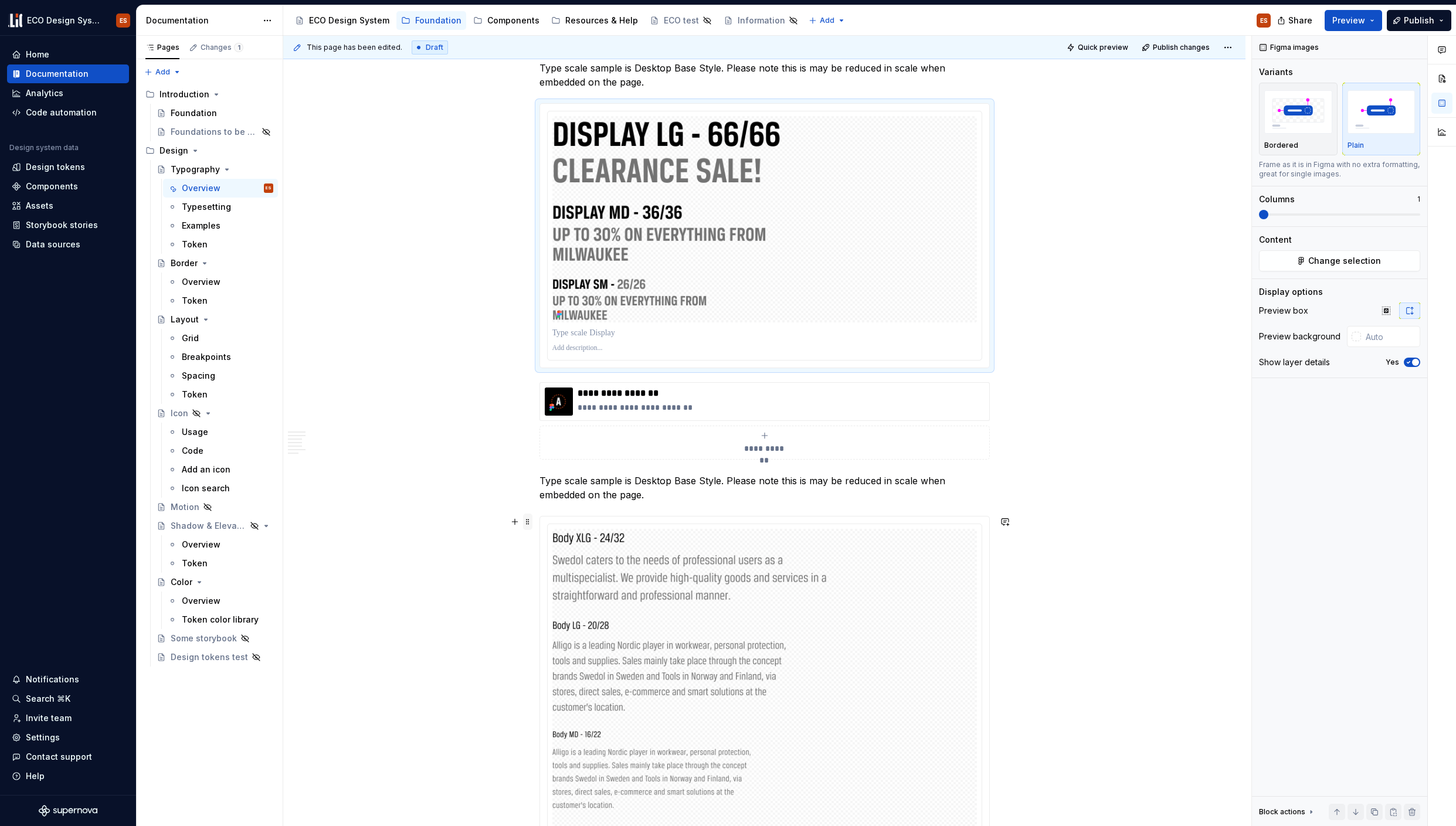
click at [528, 521] on span at bounding box center [528, 522] width 9 height 16
click at [559, 517] on div at bounding box center [765, 729] width 449 height 424
click at [1378, 260] on button "Change selection" at bounding box center [1339, 261] width 161 height 21
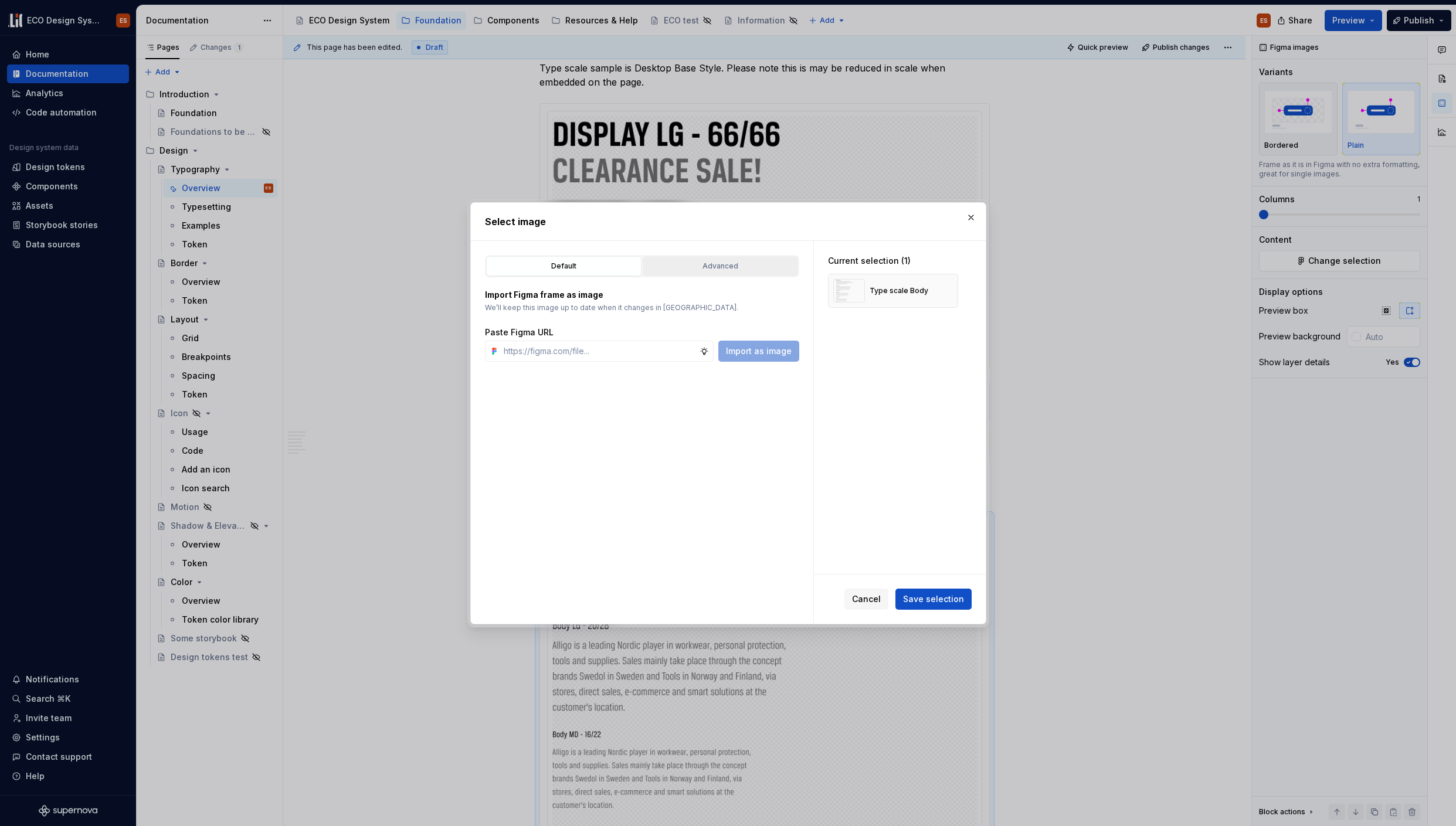
click at [698, 264] on div "Advanced" at bounding box center [720, 266] width 147 height 11
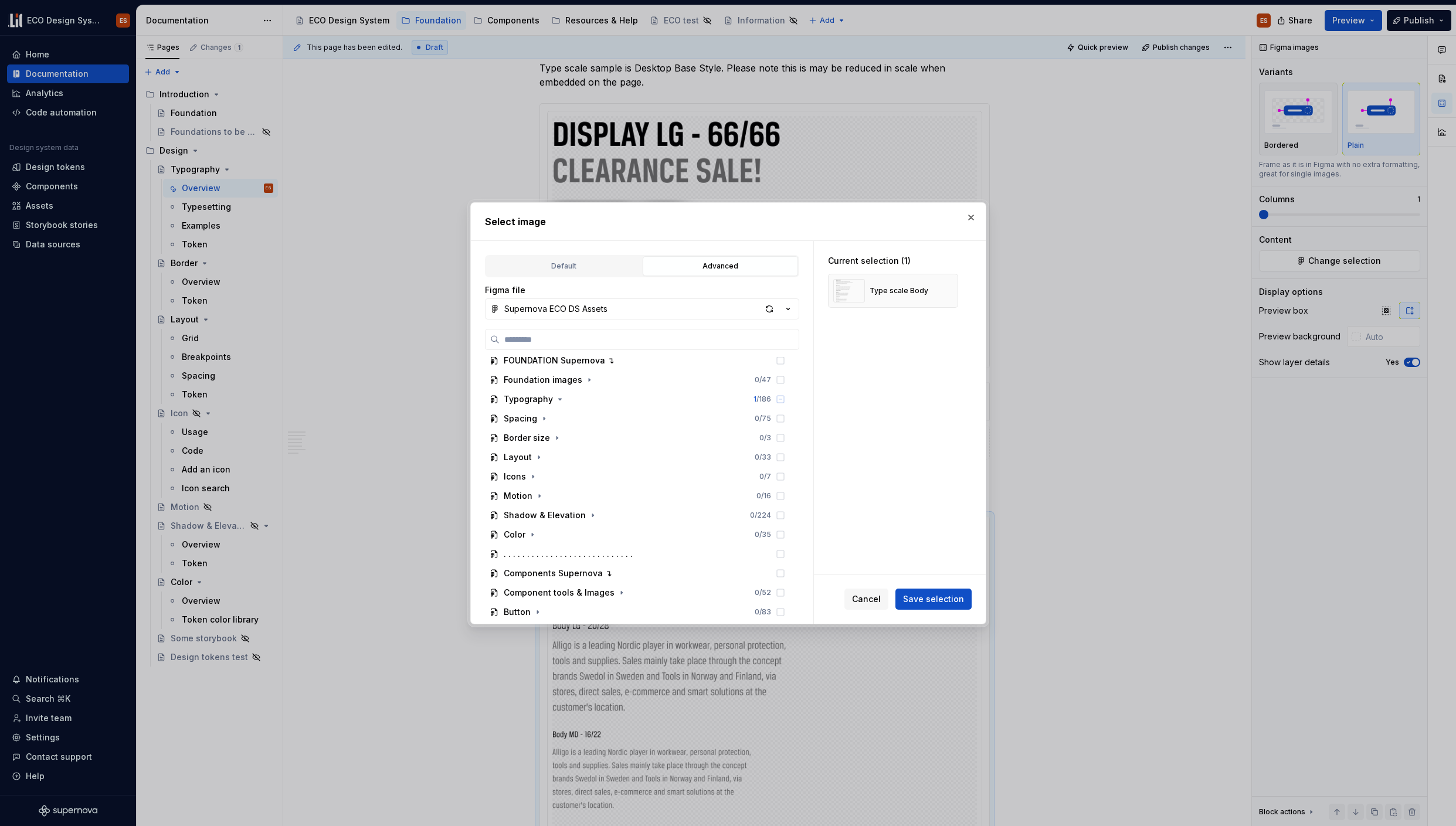
scroll to position [61, 0]
click at [558, 403] on icon "button" at bounding box center [560, 402] width 9 height 9
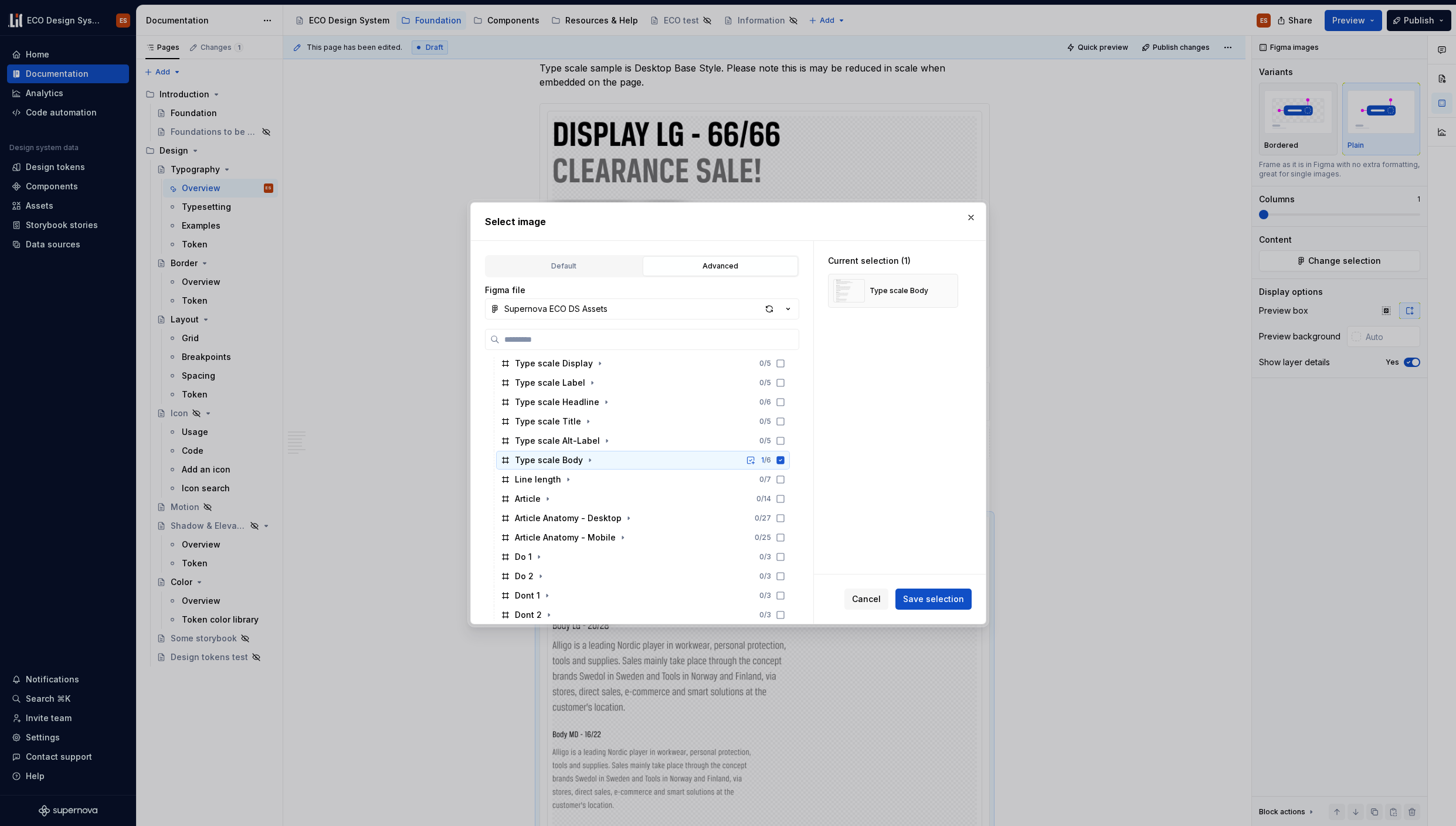
scroll to position [427, 0]
click at [780, 404] on icon at bounding box center [780, 404] width 9 height 9
click at [779, 460] on icon at bounding box center [780, 462] width 8 height 8
click at [924, 590] on button "Save selection" at bounding box center [933, 599] width 76 height 21
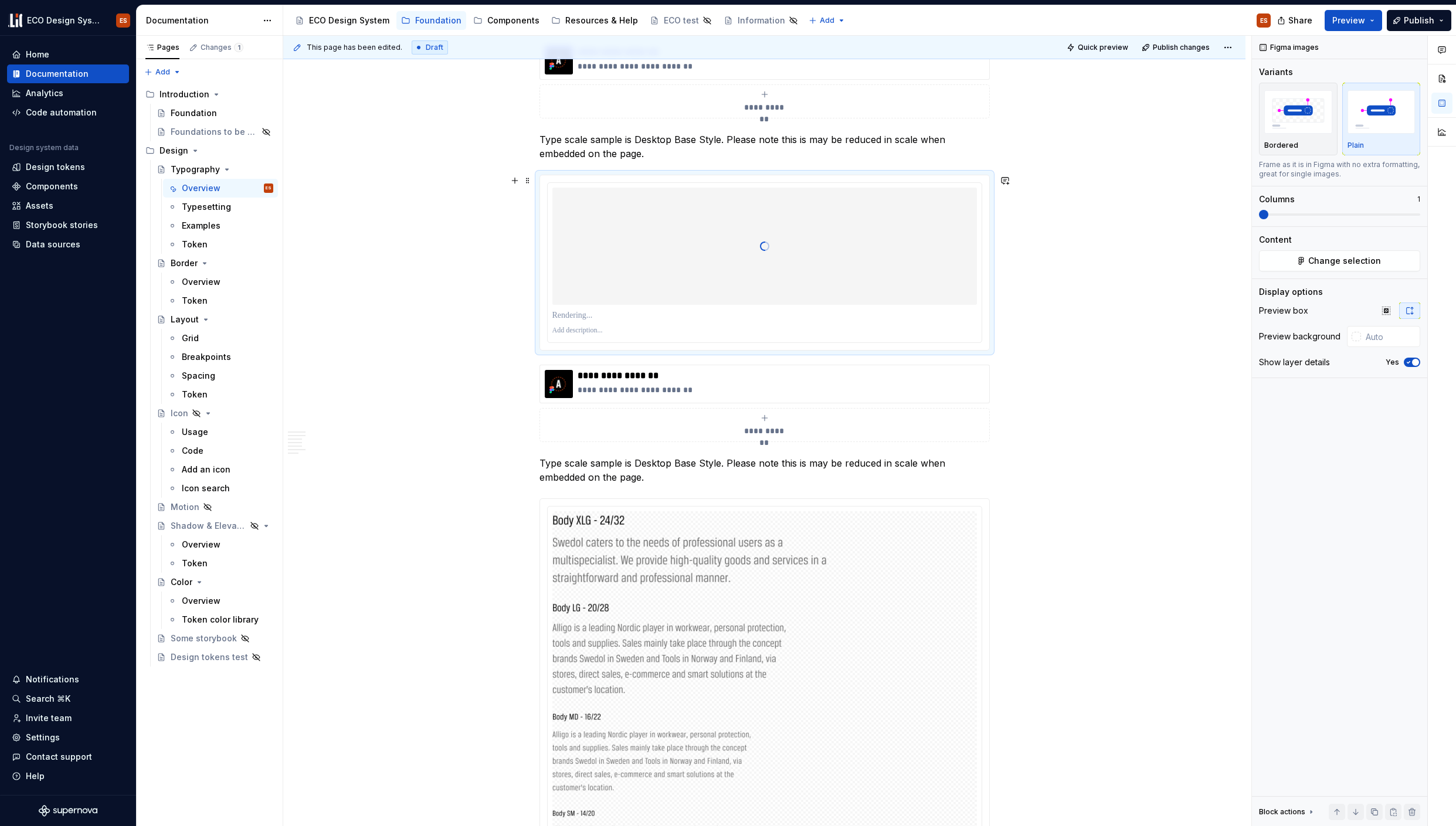
scroll to position [3248, 0]
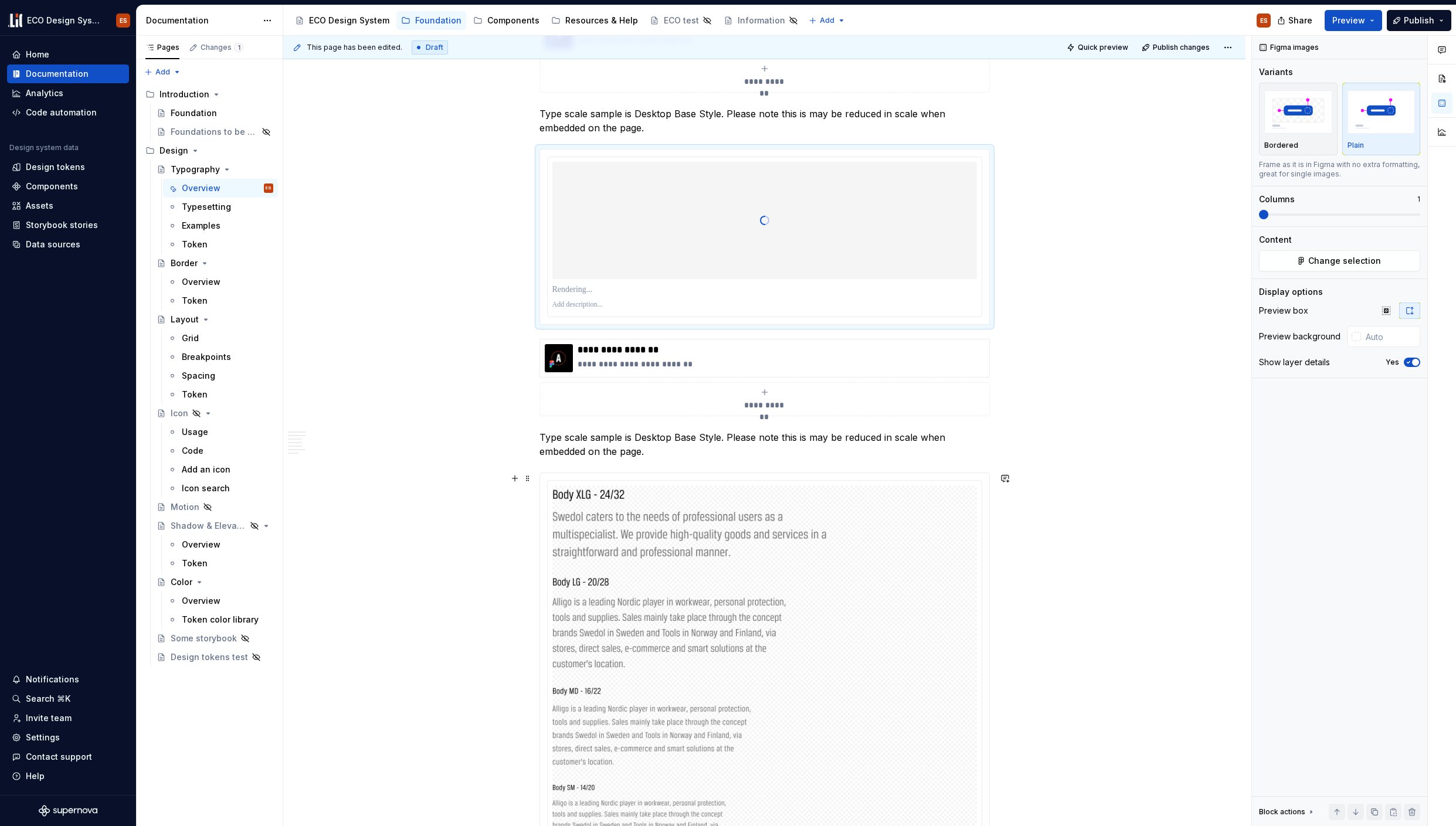
click at [543, 476] on div at bounding box center [765, 685] width 449 height 424
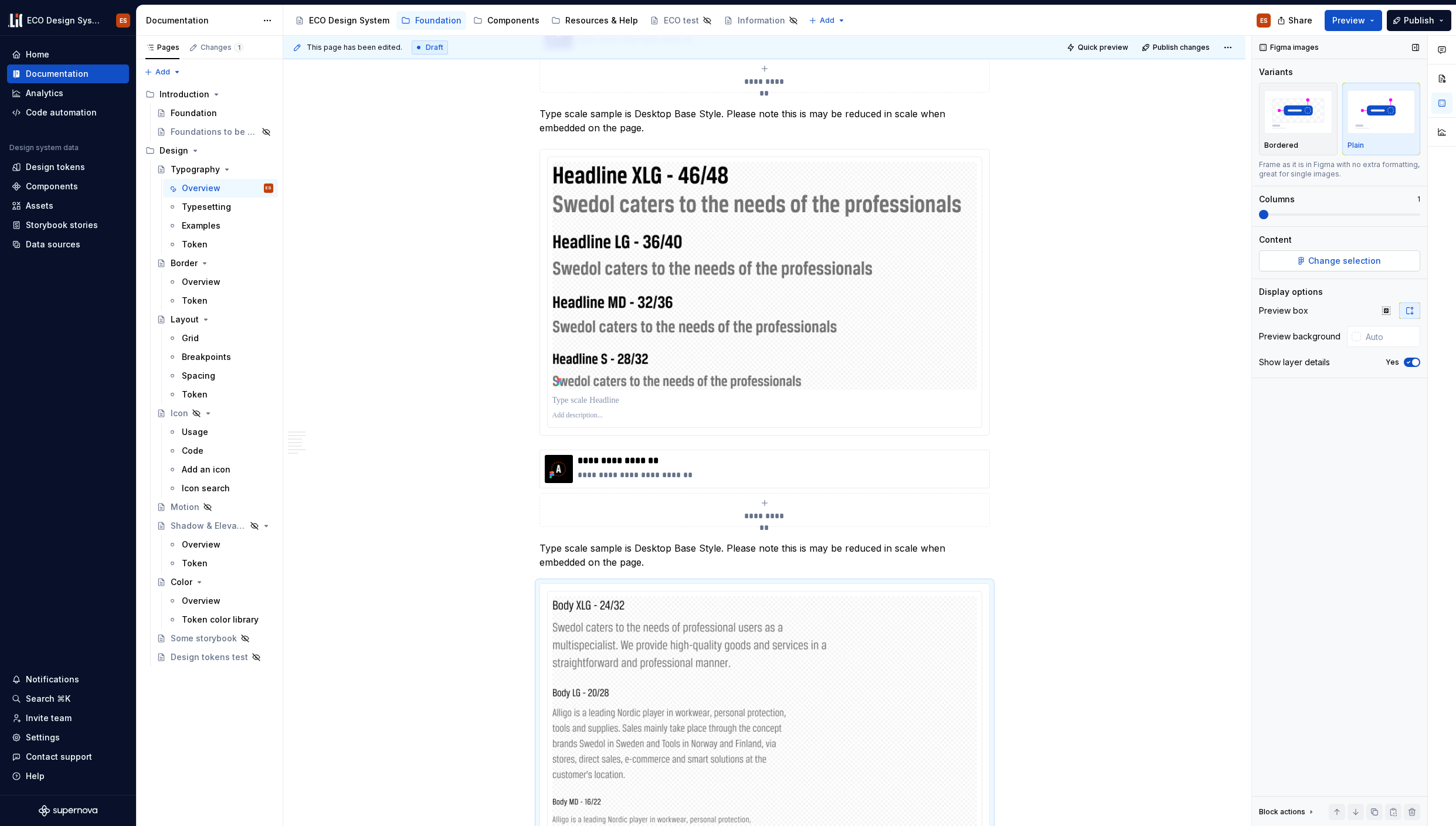
click at [1307, 264] on button "Change selection" at bounding box center [1339, 261] width 161 height 21
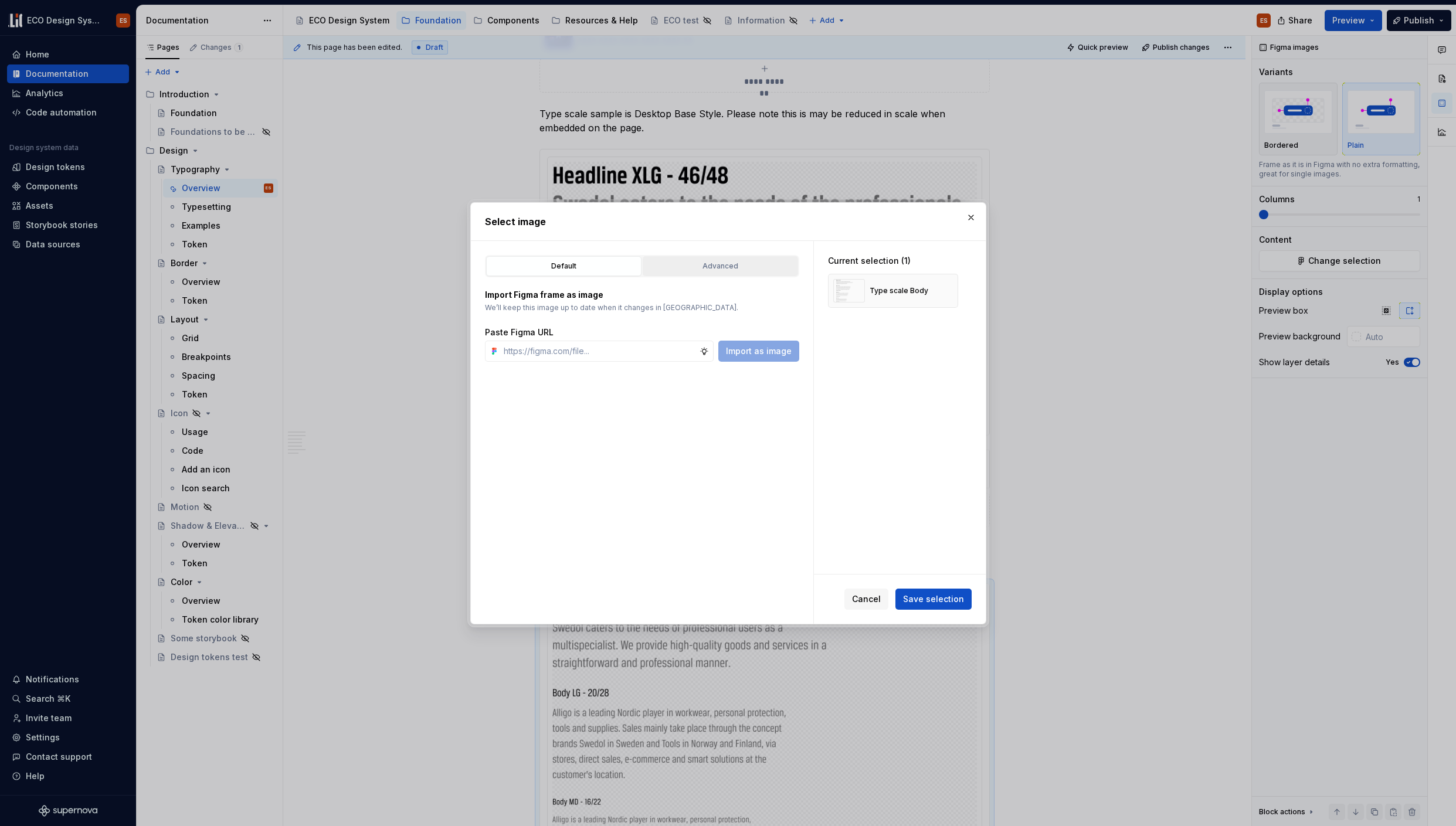
click at [699, 270] on div "Advanced" at bounding box center [720, 266] width 147 height 11
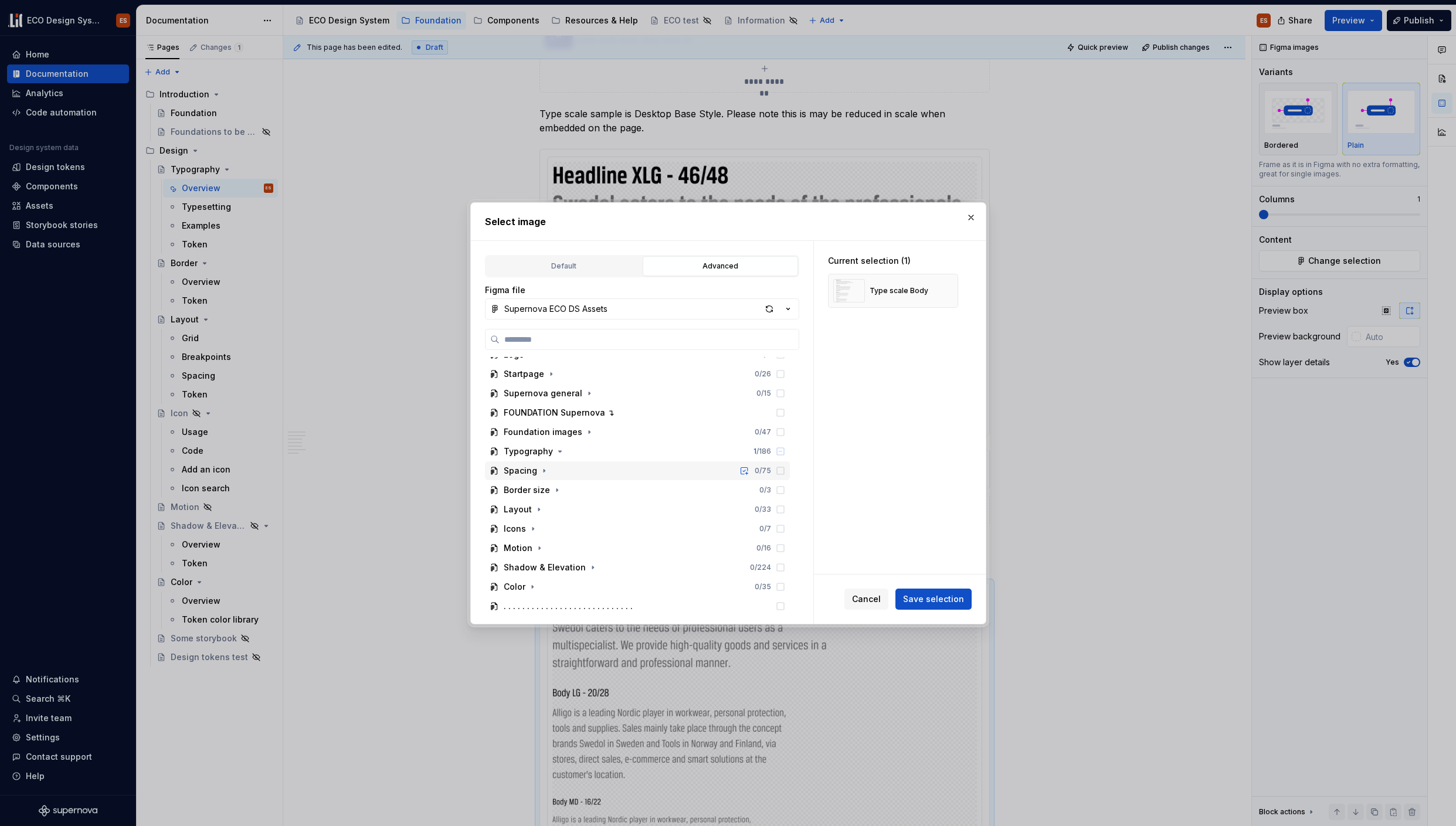
scroll to position [12, 0]
click at [549, 449] on div "Typography" at bounding box center [528, 451] width 49 height 11
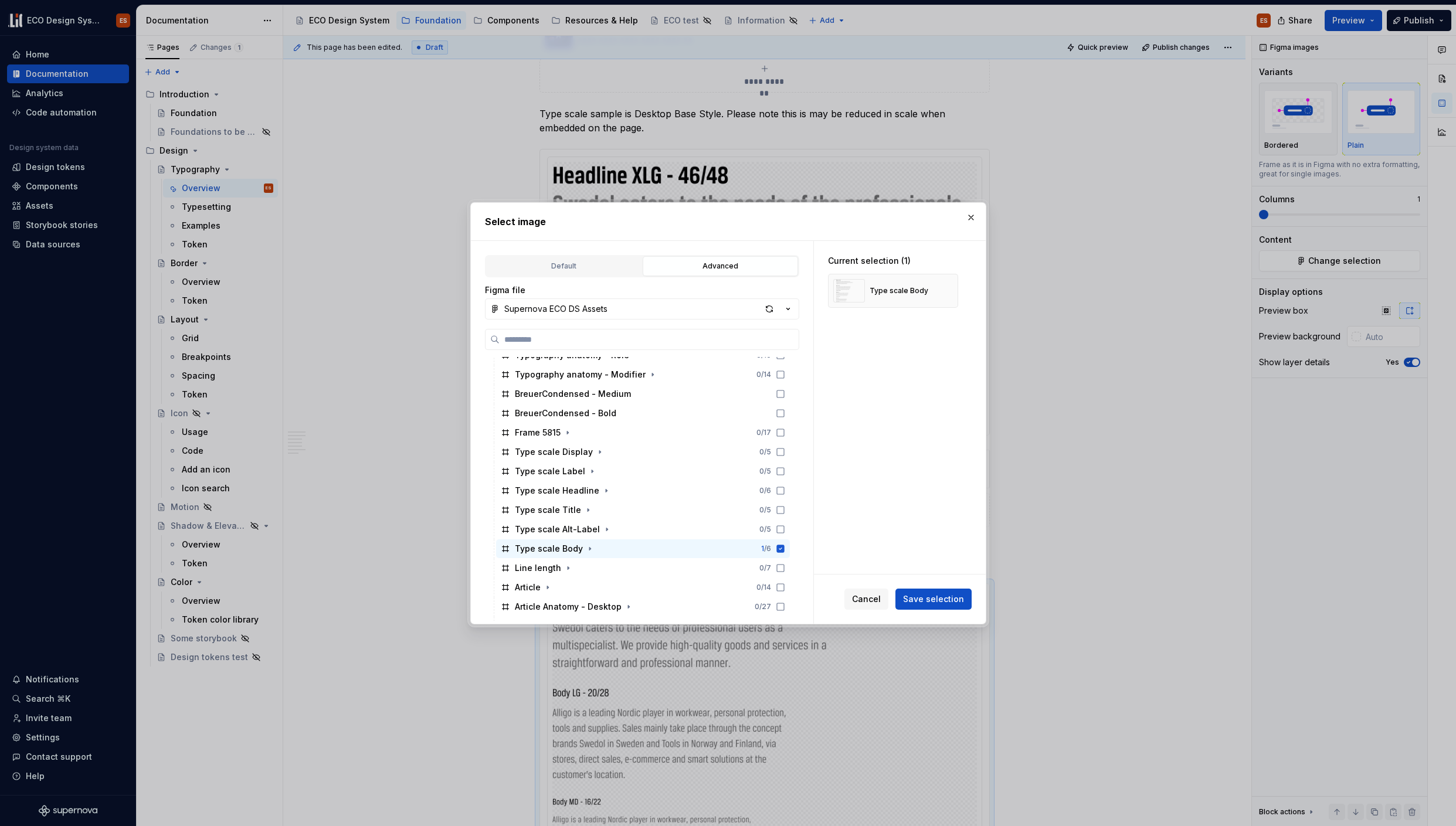
scroll to position [346, 0]
click at [778, 502] on icon at bounding box center [780, 504] width 9 height 9
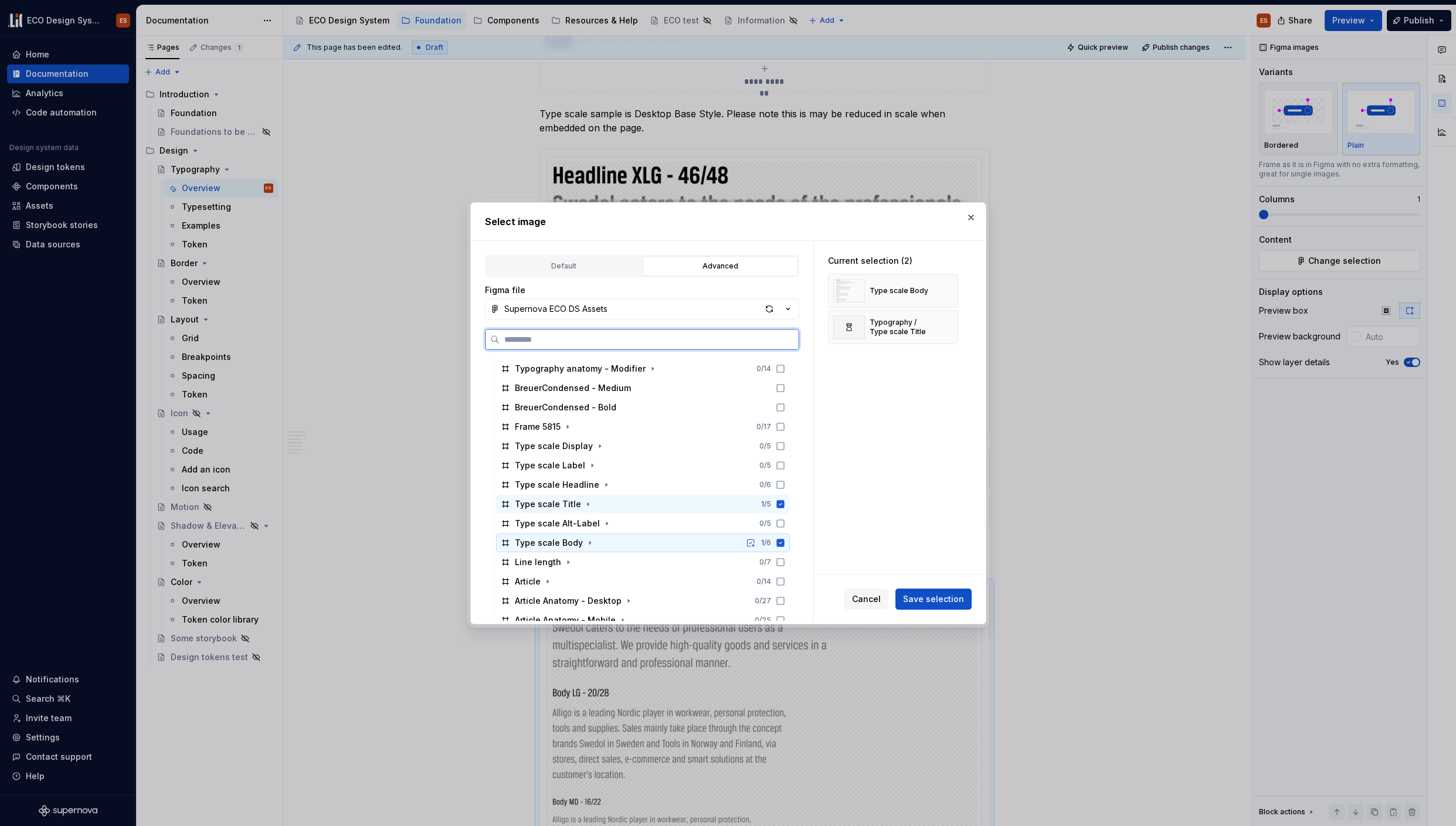
click at [778, 542] on icon at bounding box center [780, 542] width 9 height 9
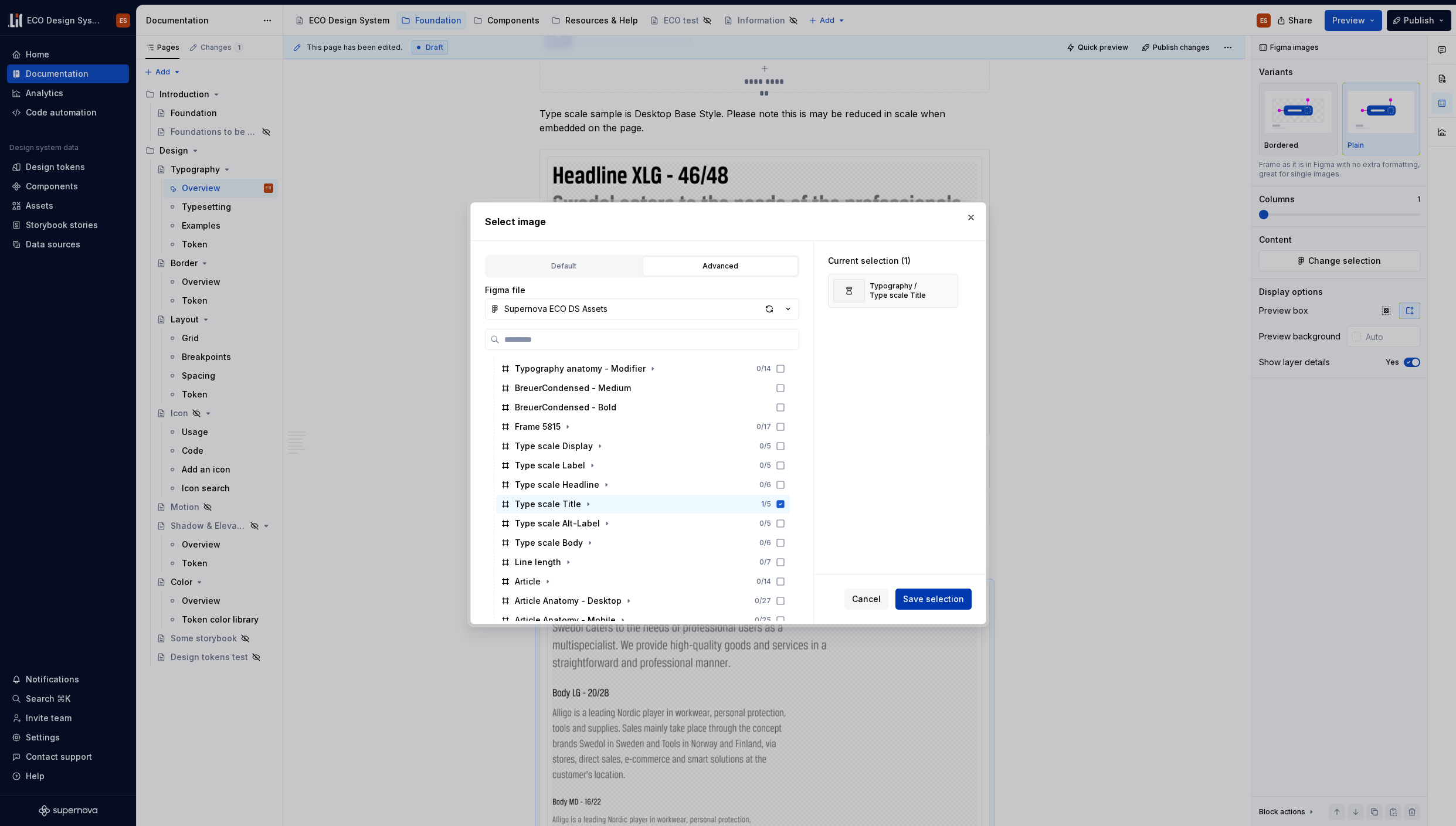
click at [953, 604] on span "Save selection" at bounding box center [933, 599] width 61 height 11
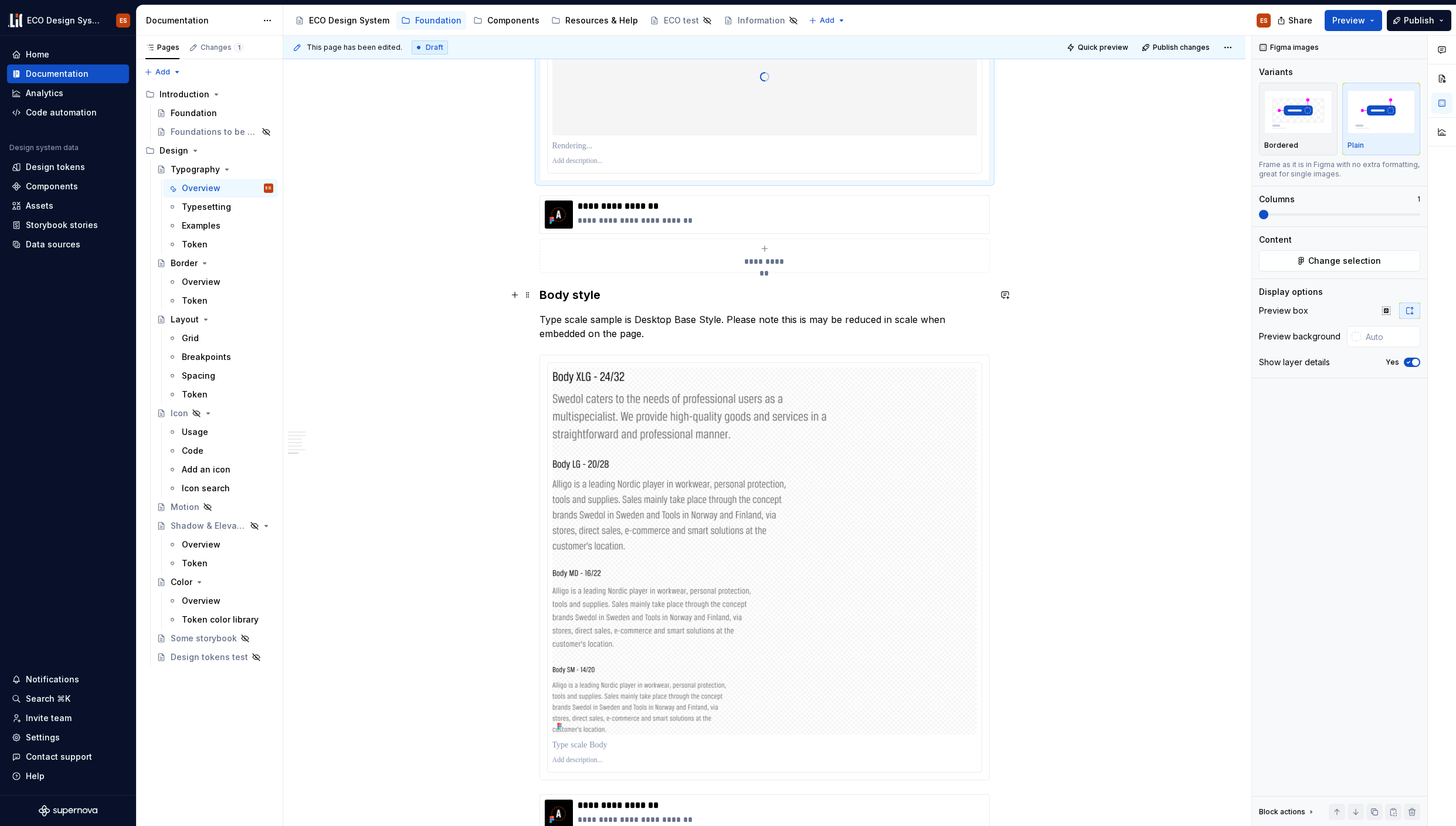
scroll to position [3829, 0]
click at [540, 356] on div at bounding box center [765, 564] width 449 height 424
click at [1300, 259] on button "Change selection" at bounding box center [1339, 261] width 161 height 21
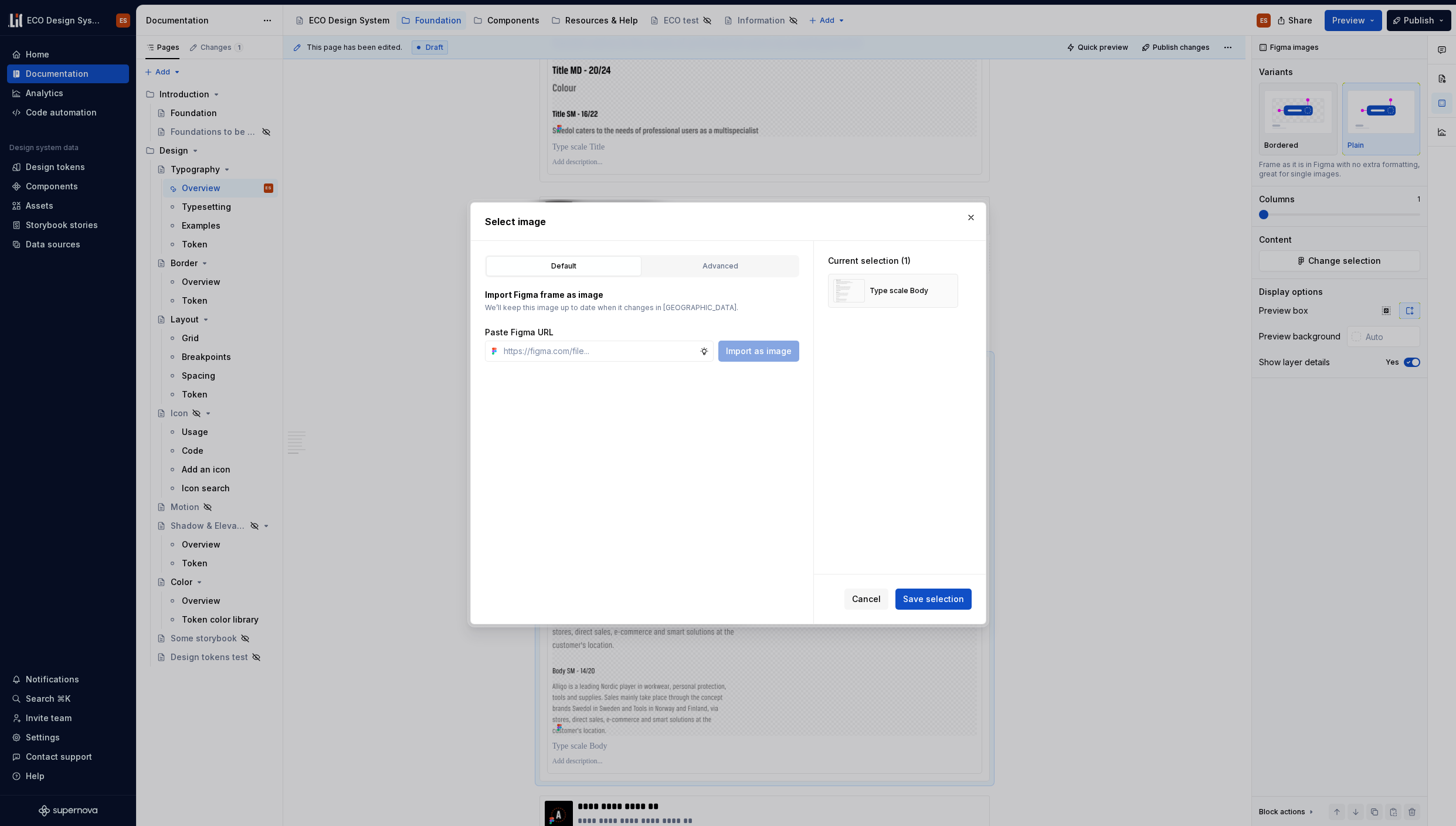
click at [698, 255] on div "Default Advanced" at bounding box center [642, 266] width 314 height 22
click at [697, 262] on div "Advanced" at bounding box center [720, 266] width 147 height 11
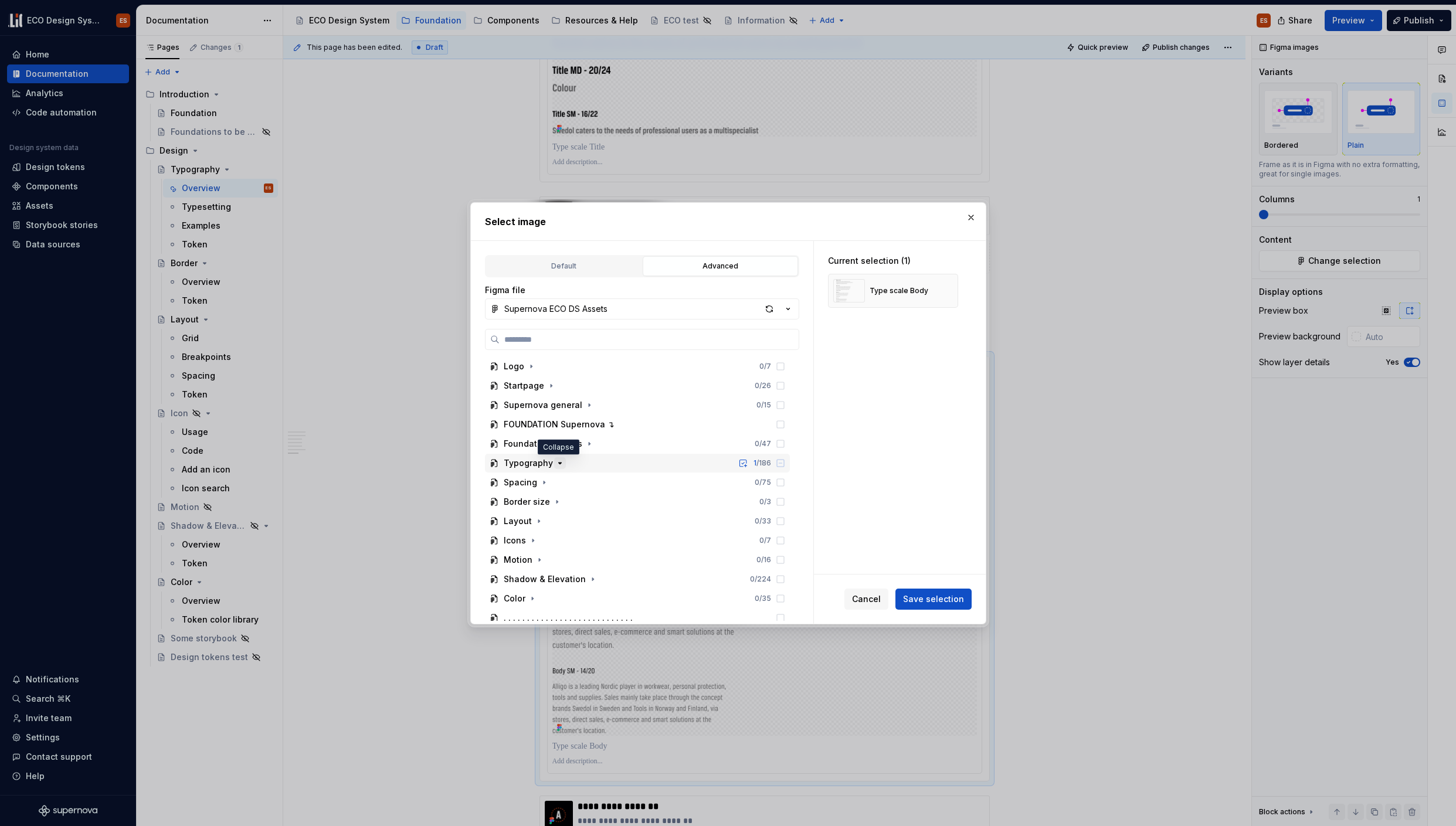
click at [555, 463] on icon "button" at bounding box center [560, 463] width 9 height 9
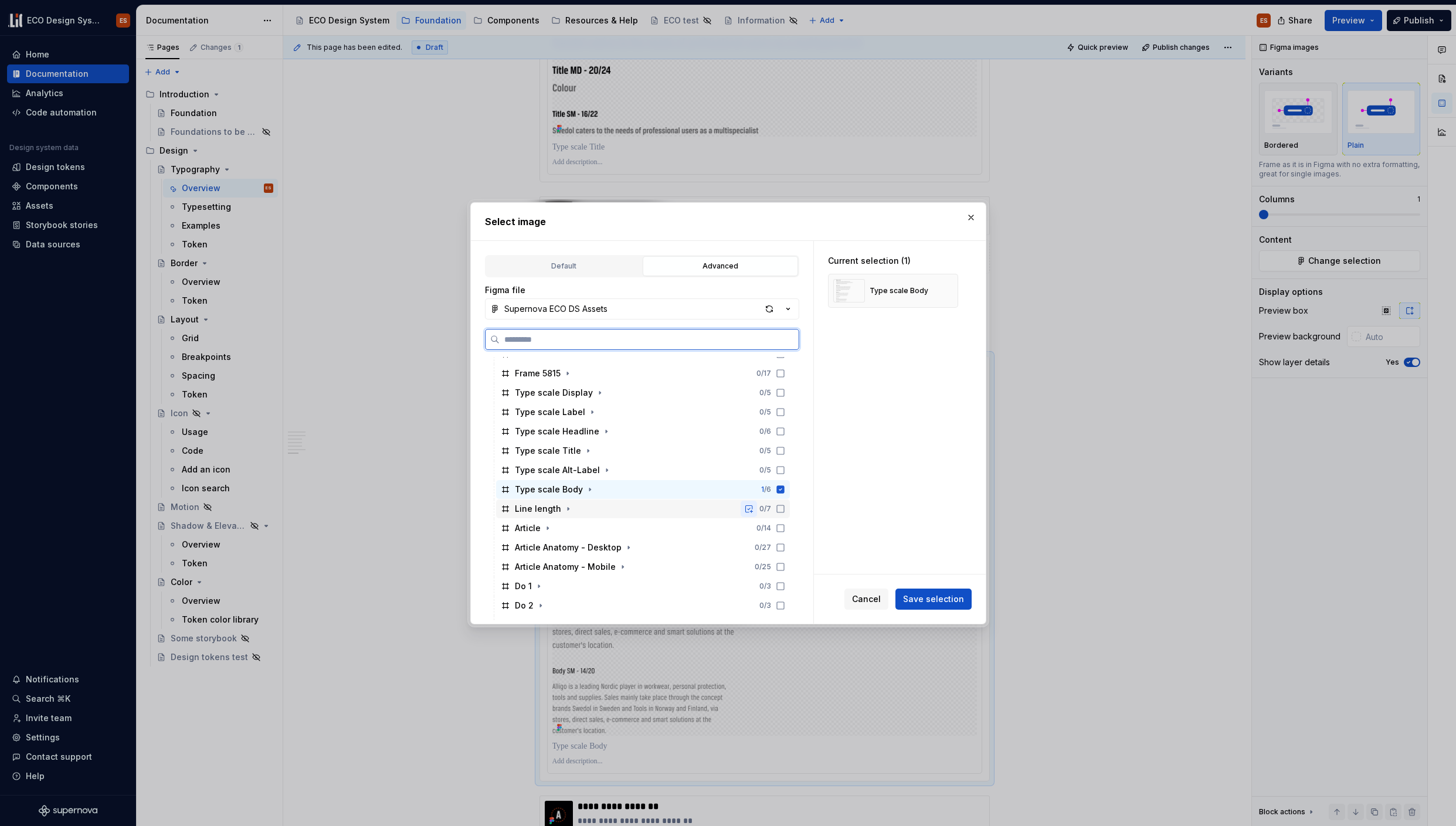
scroll to position [354, 0]
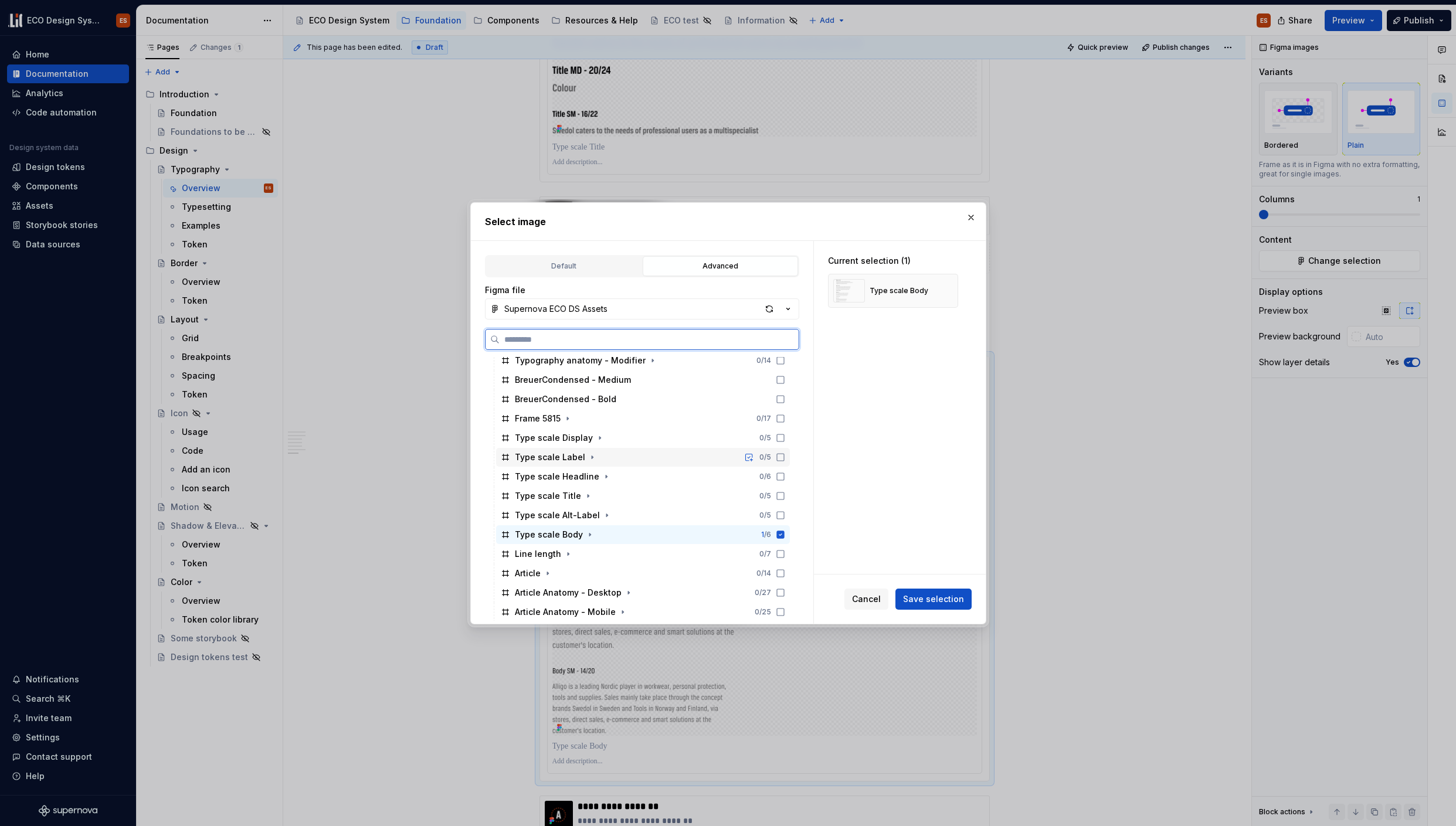
click at [778, 458] on icon at bounding box center [780, 457] width 9 height 9
click at [778, 535] on icon at bounding box center [780, 535] width 9 height 9
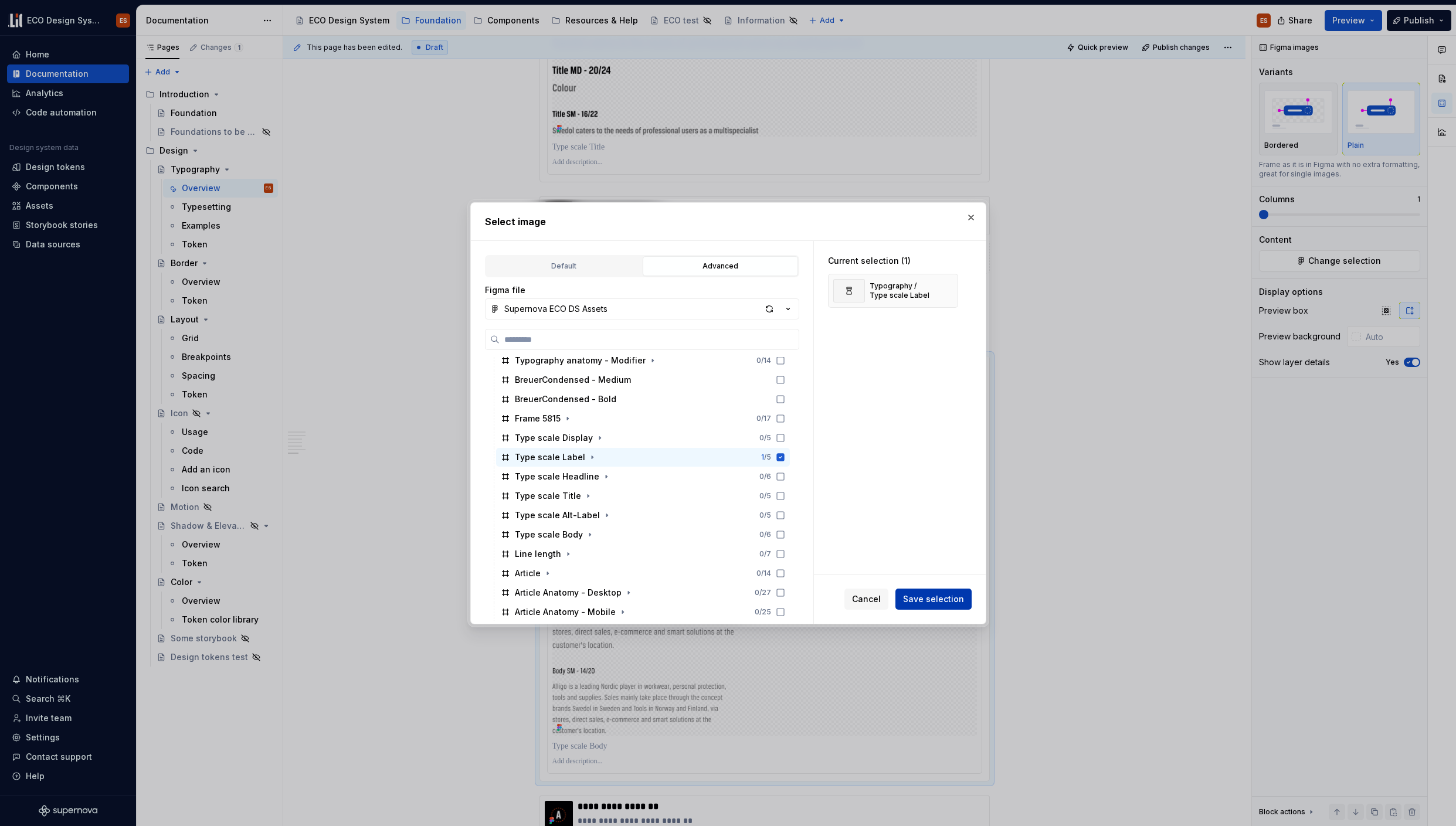
click at [919, 594] on span "Save selection" at bounding box center [933, 599] width 61 height 11
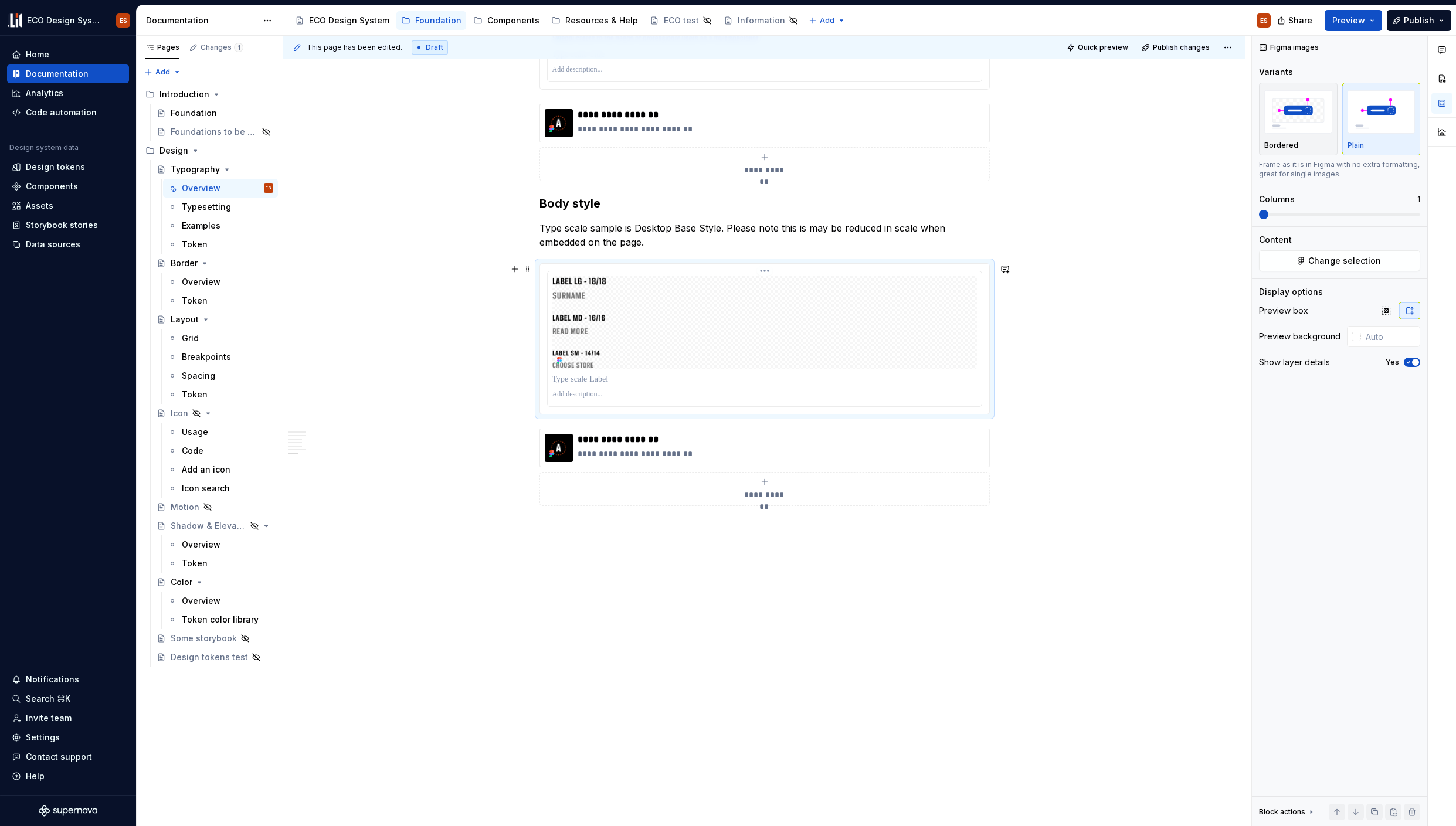
scroll to position [3922, 0]
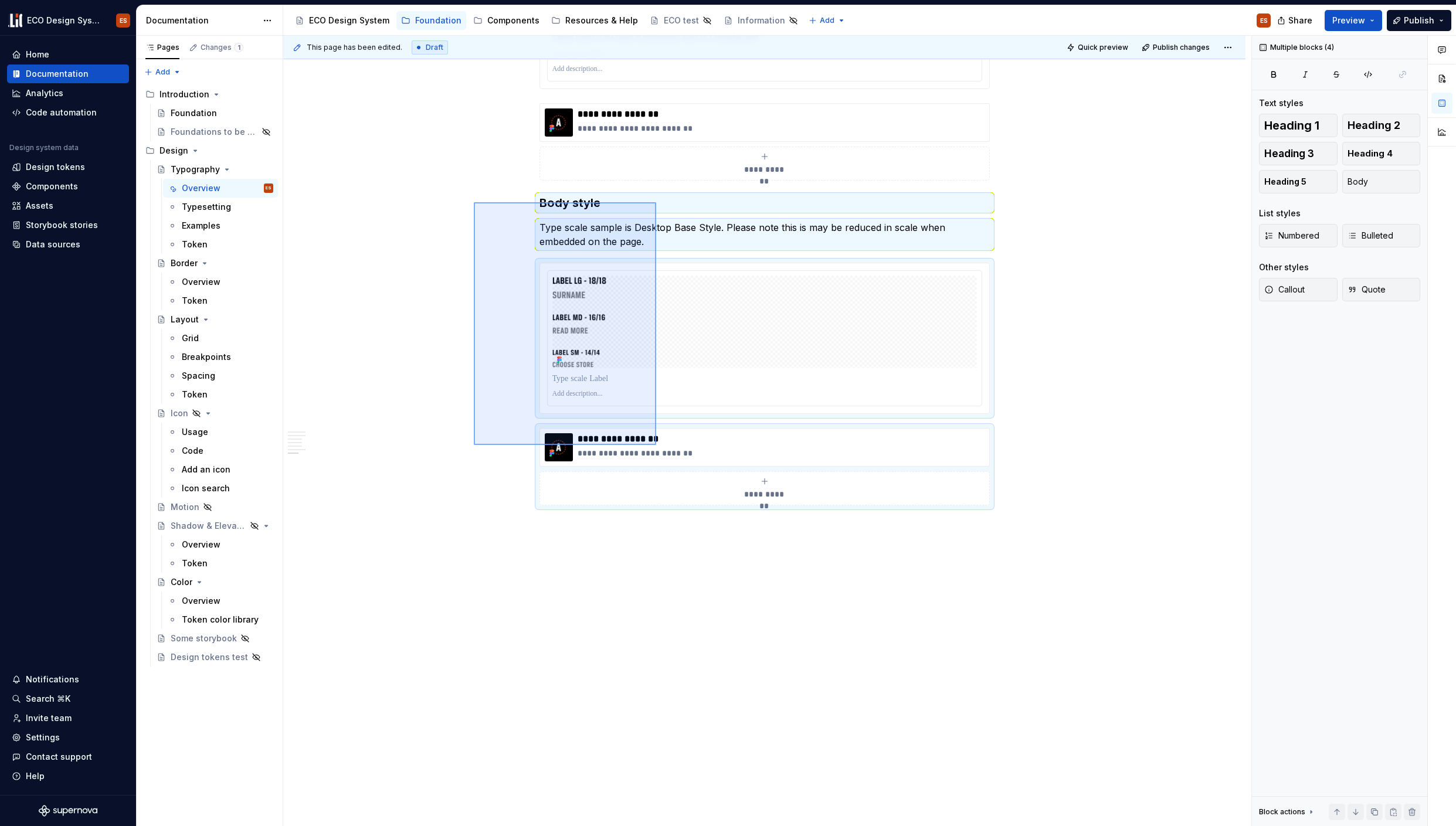
drag, startPoint x: 473, startPoint y: 203, endPoint x: 656, endPoint y: 445, distance: 303.4
click at [656, 445] on div "**********" at bounding box center [767, 431] width 968 height 791
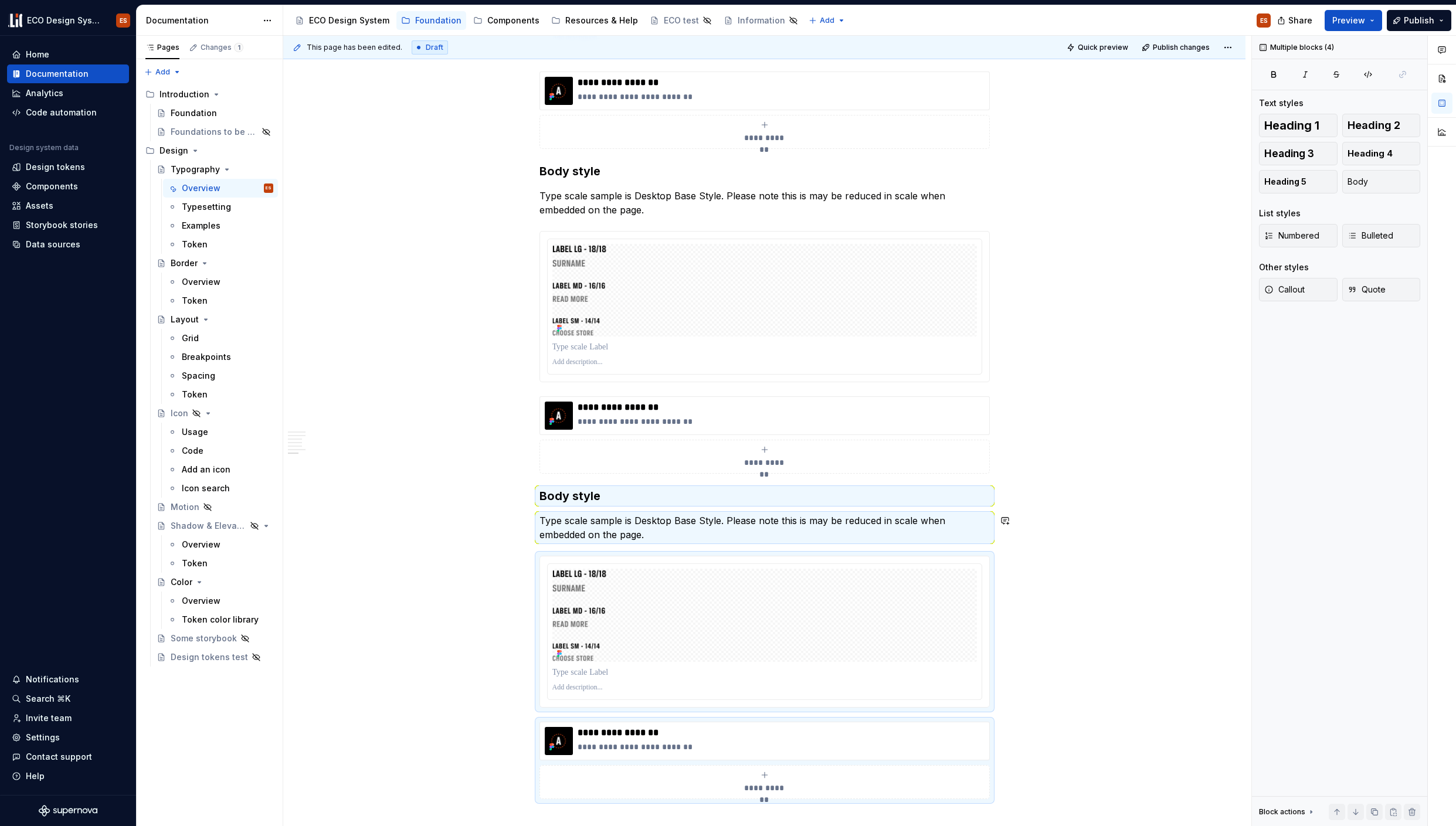
scroll to position [3971, 0]
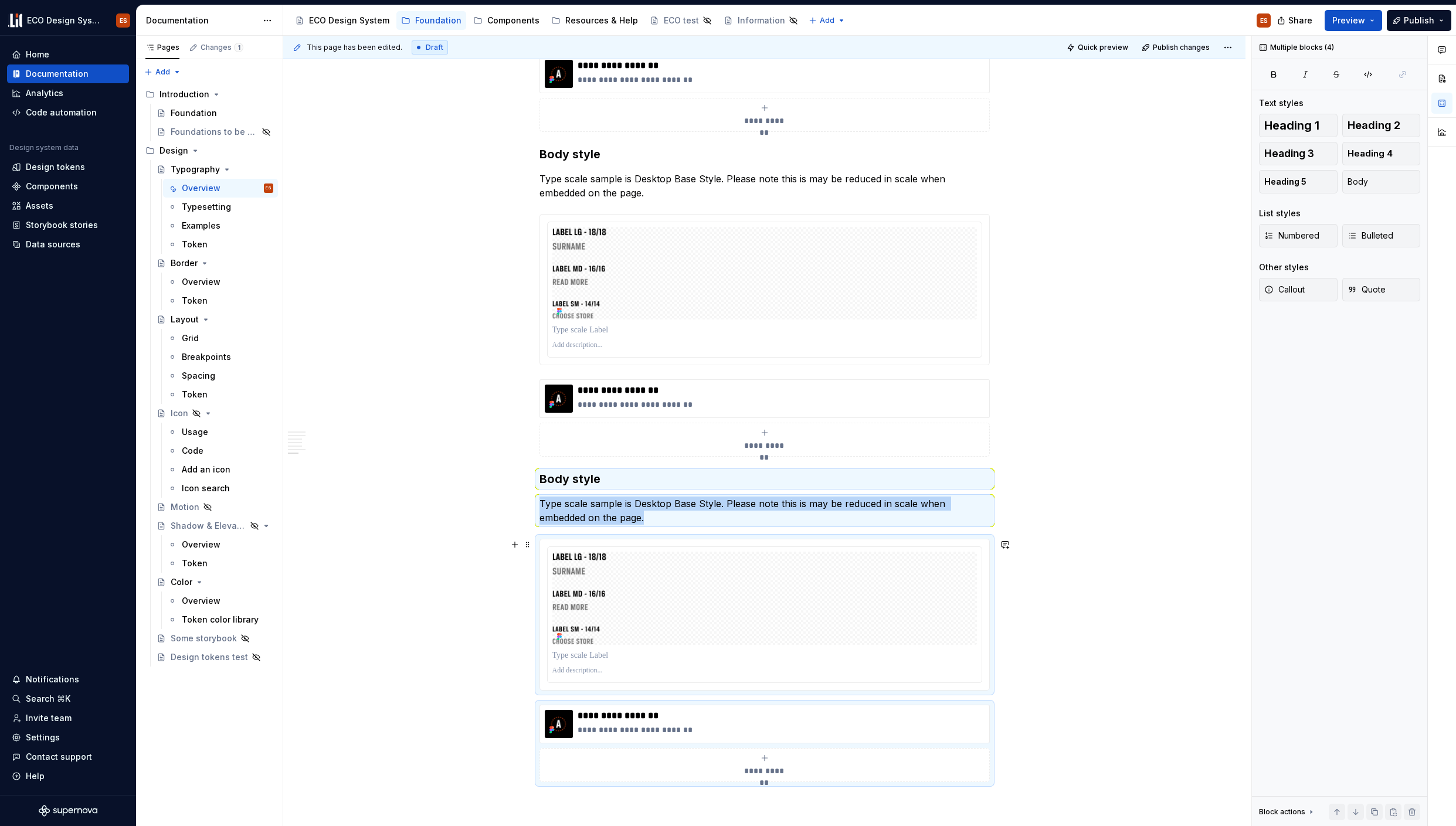
click at [550, 545] on div at bounding box center [765, 614] width 449 height 150
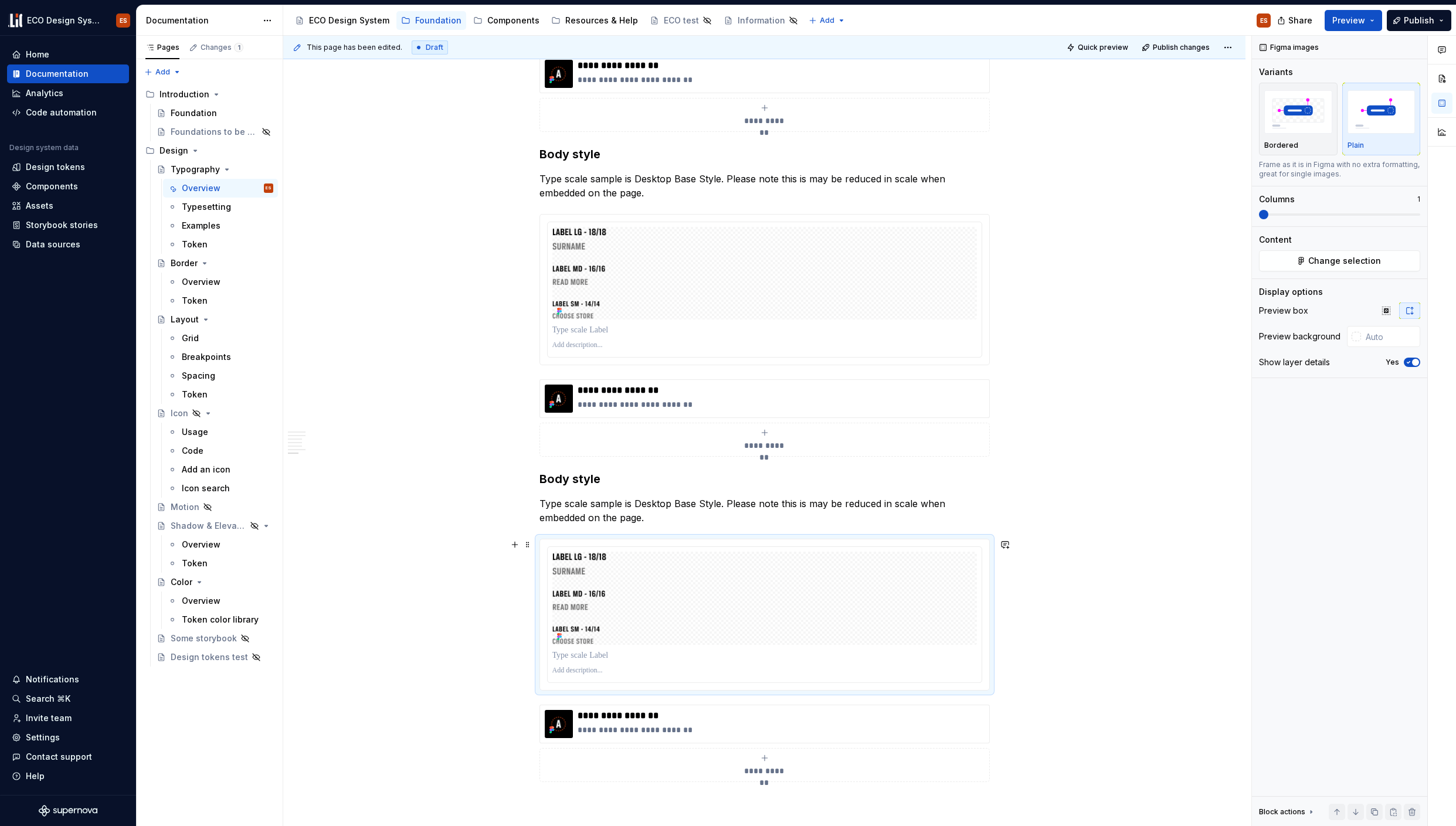
click at [541, 542] on div at bounding box center [765, 614] width 449 height 150
click at [1320, 257] on span "Change selection" at bounding box center [1344, 261] width 73 height 11
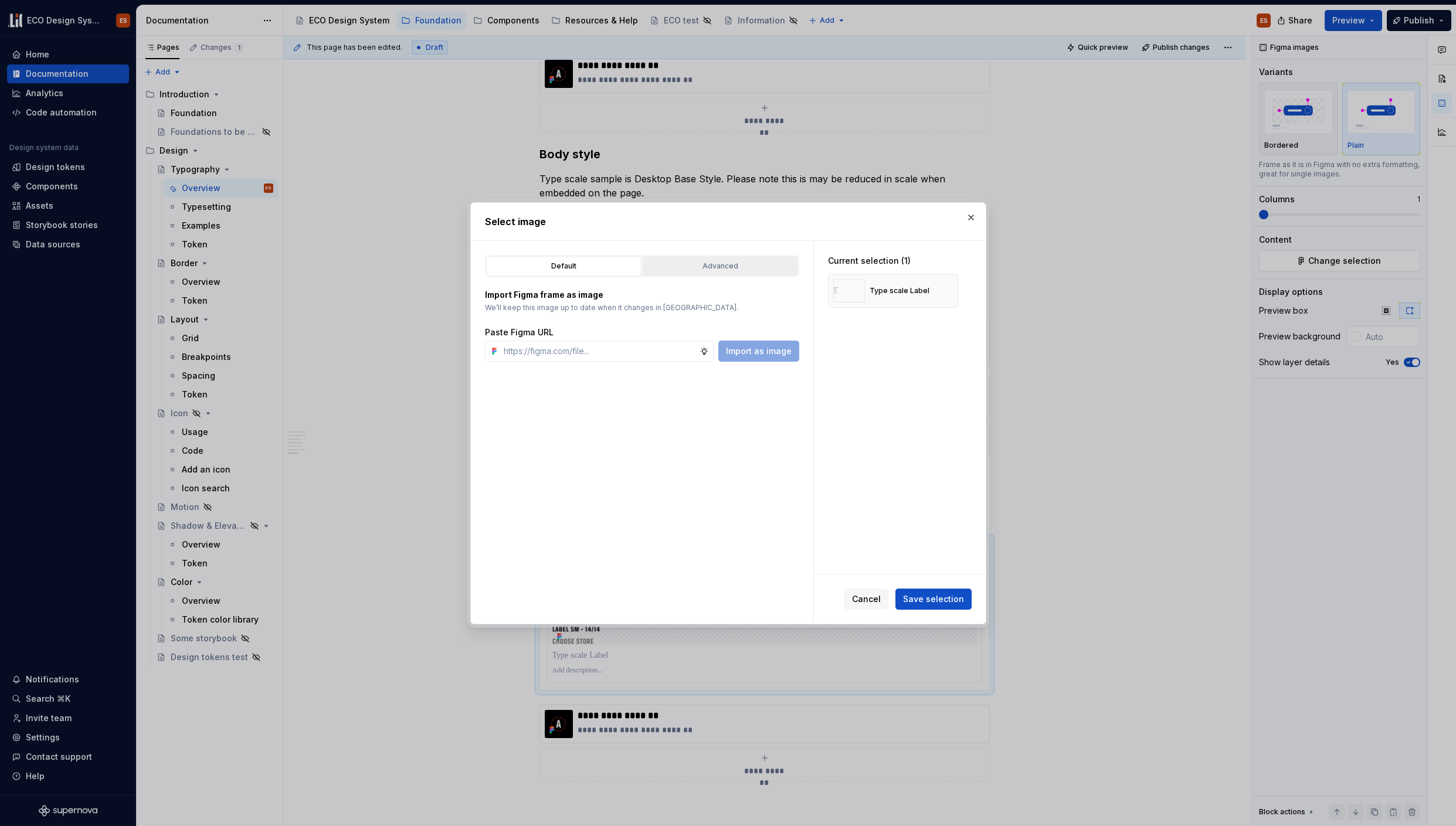
click at [746, 268] on div "Advanced" at bounding box center [720, 266] width 147 height 11
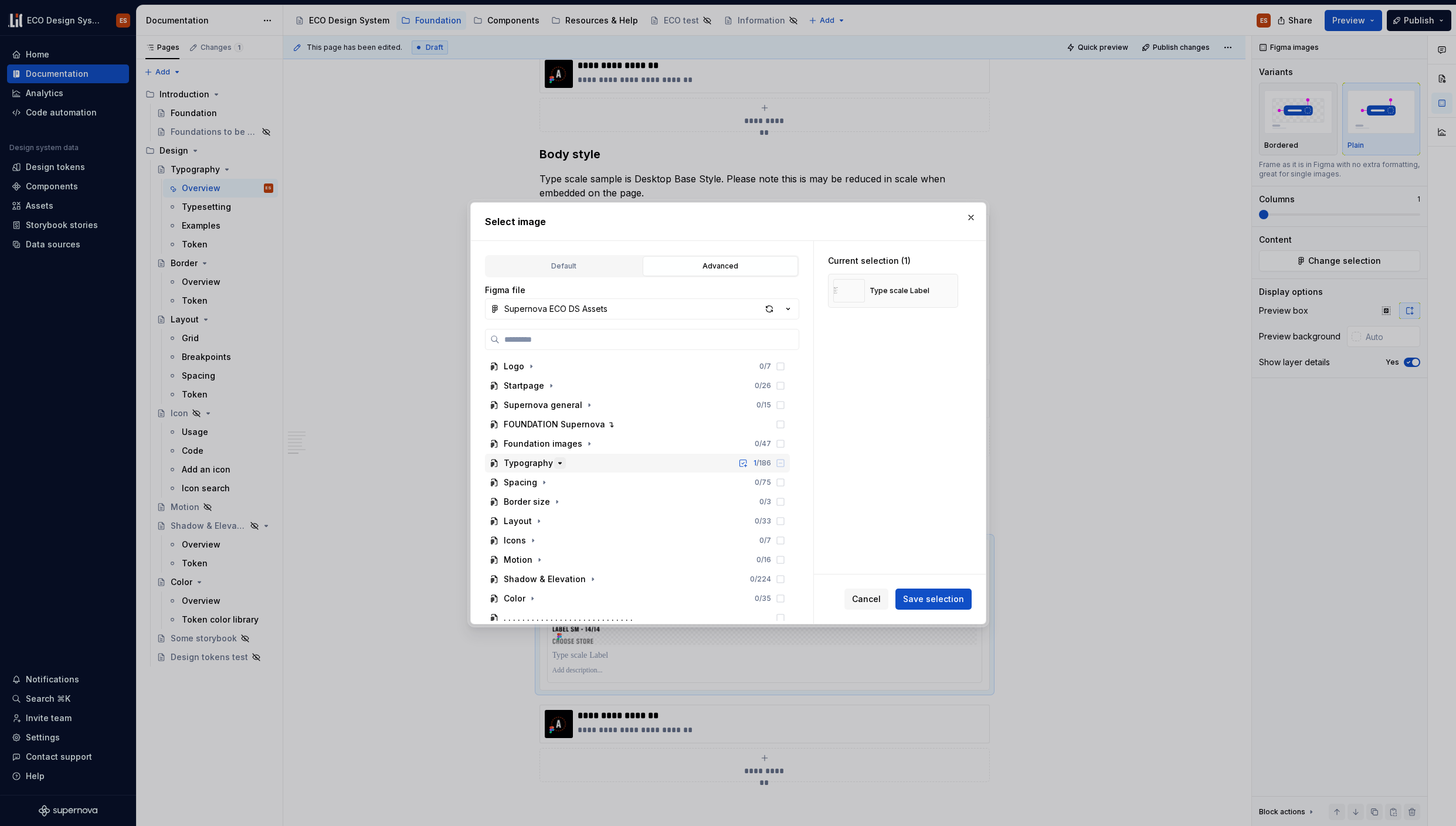
click at [556, 461] on icon "button" at bounding box center [560, 463] width 9 height 9
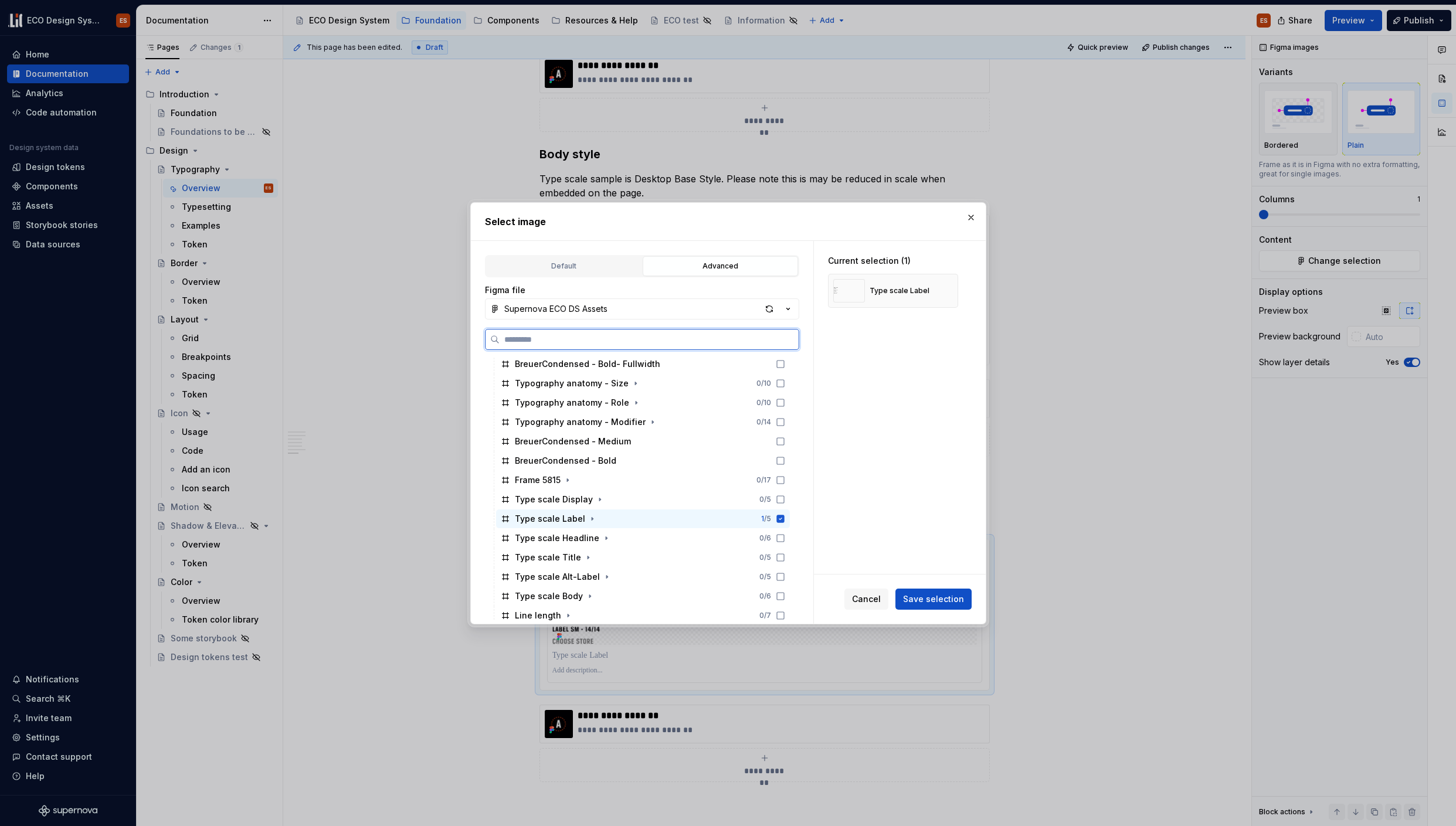
scroll to position [320, 0]
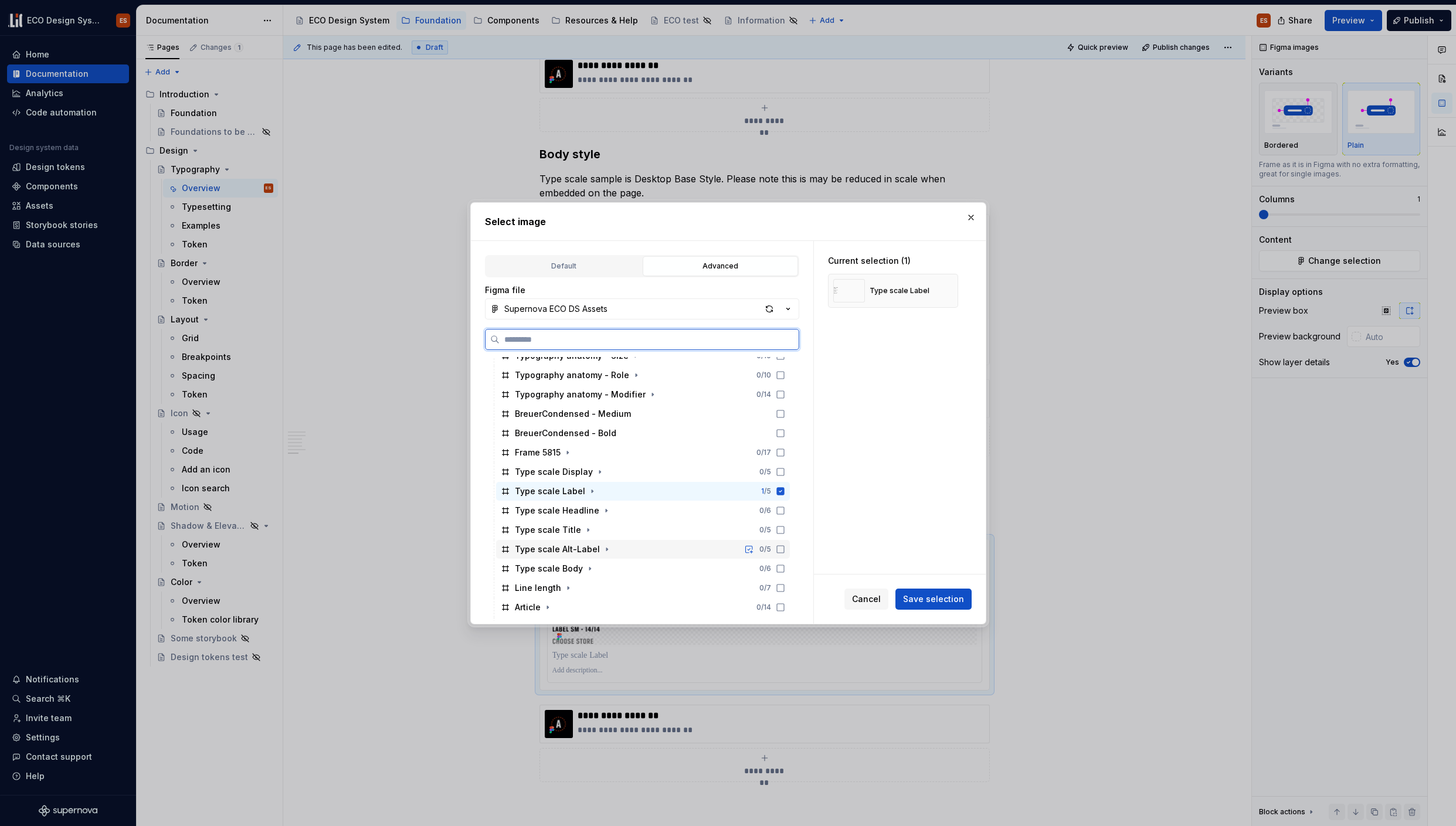
click at [777, 549] on icon at bounding box center [780, 549] width 9 height 9
click at [781, 491] on icon at bounding box center [780, 490] width 8 height 8
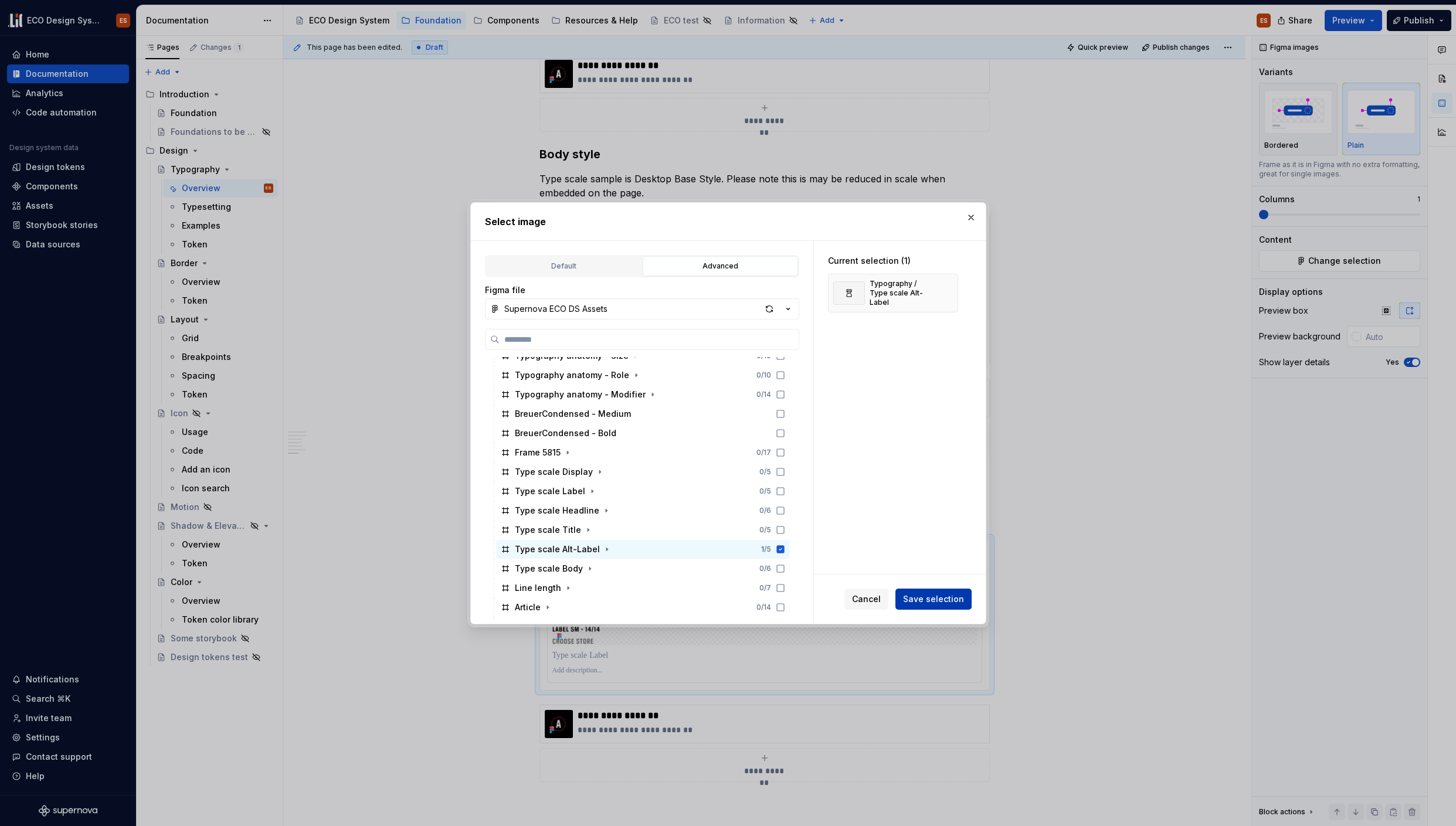
click at [921, 591] on button "Save selection" at bounding box center [933, 599] width 76 height 21
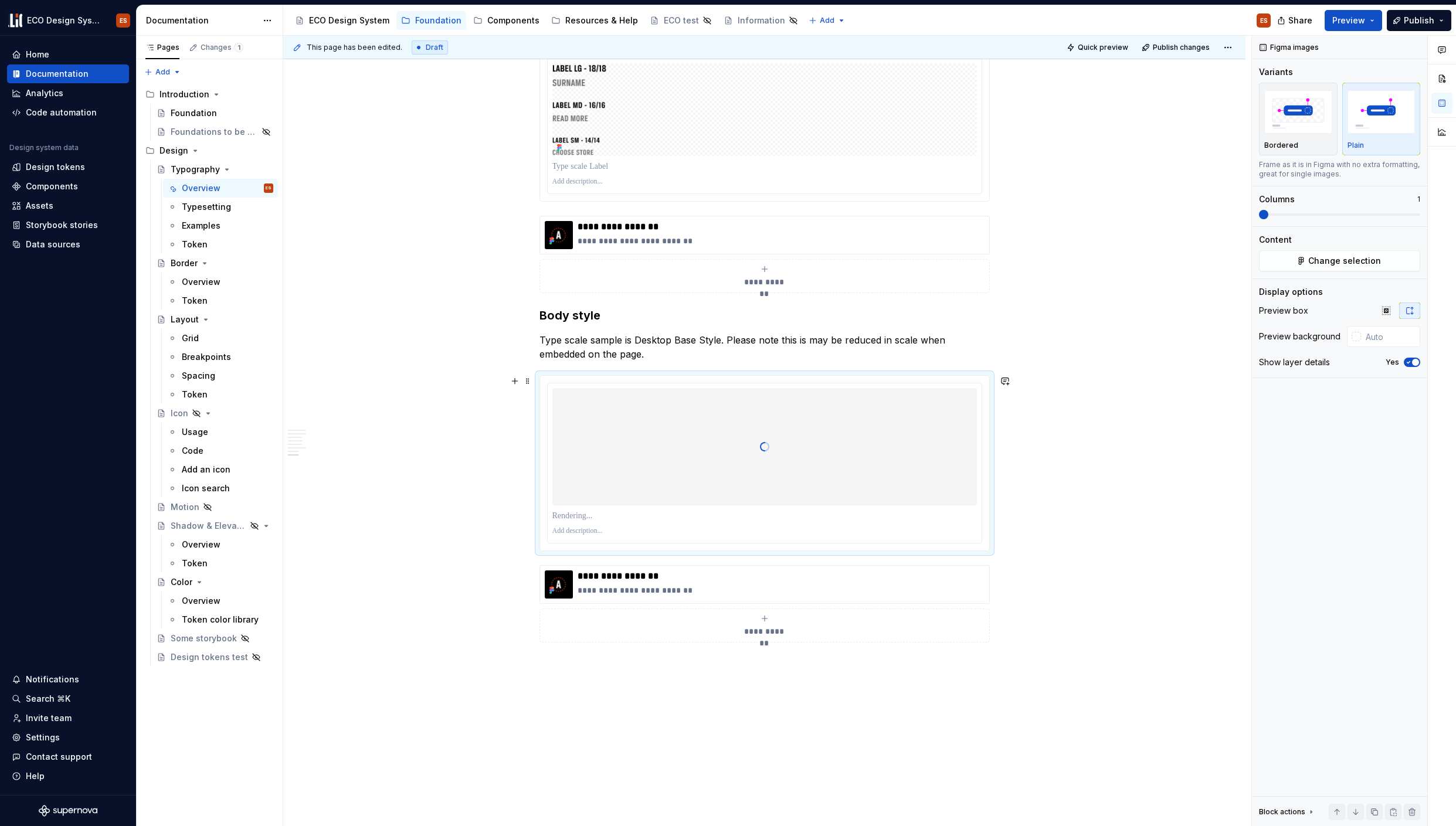
scroll to position [4135, 0]
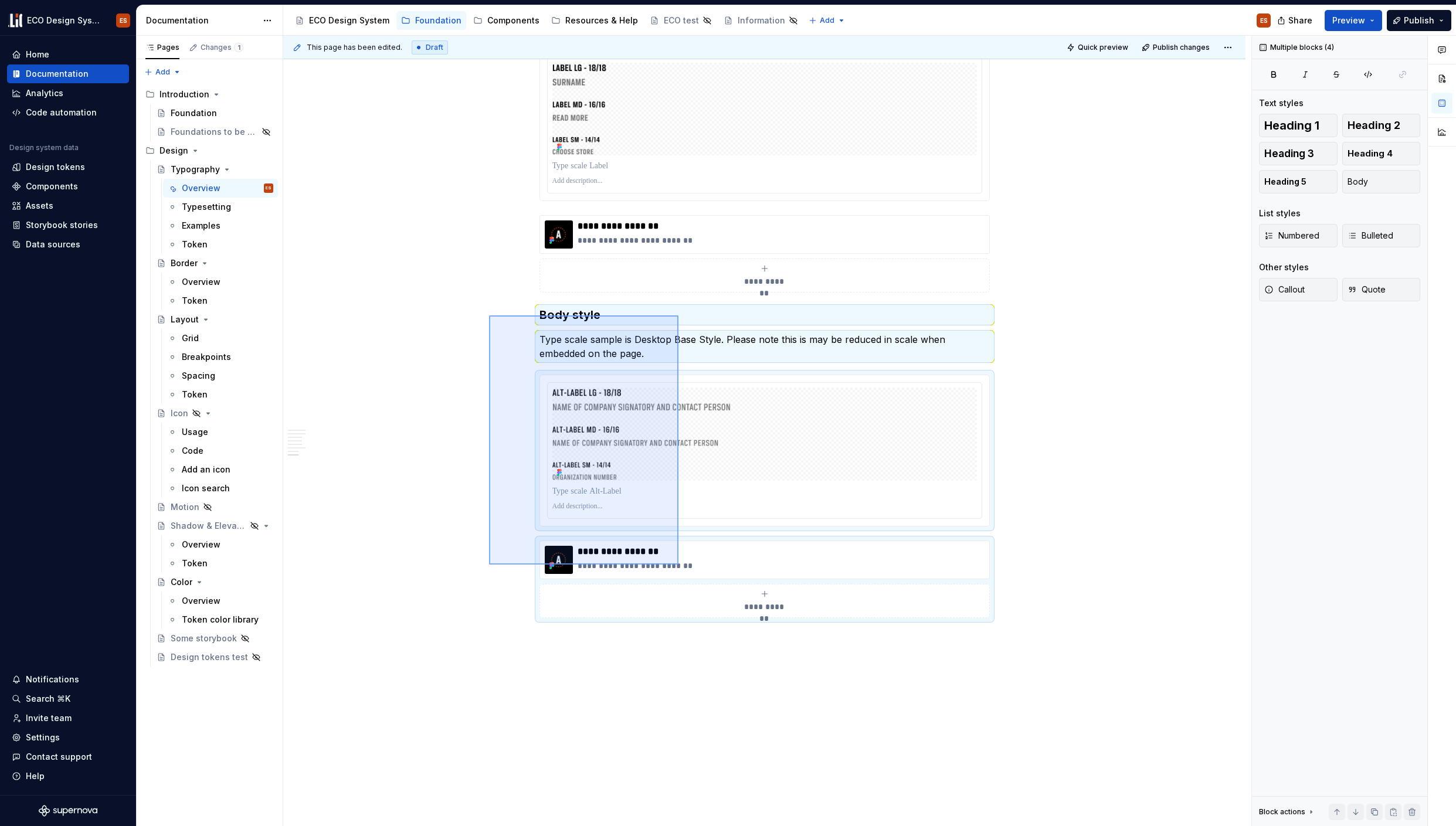
drag, startPoint x: 489, startPoint y: 316, endPoint x: 678, endPoint y: 564, distance: 311.8
click at [678, 564] on div "**********" at bounding box center [767, 431] width 968 height 791
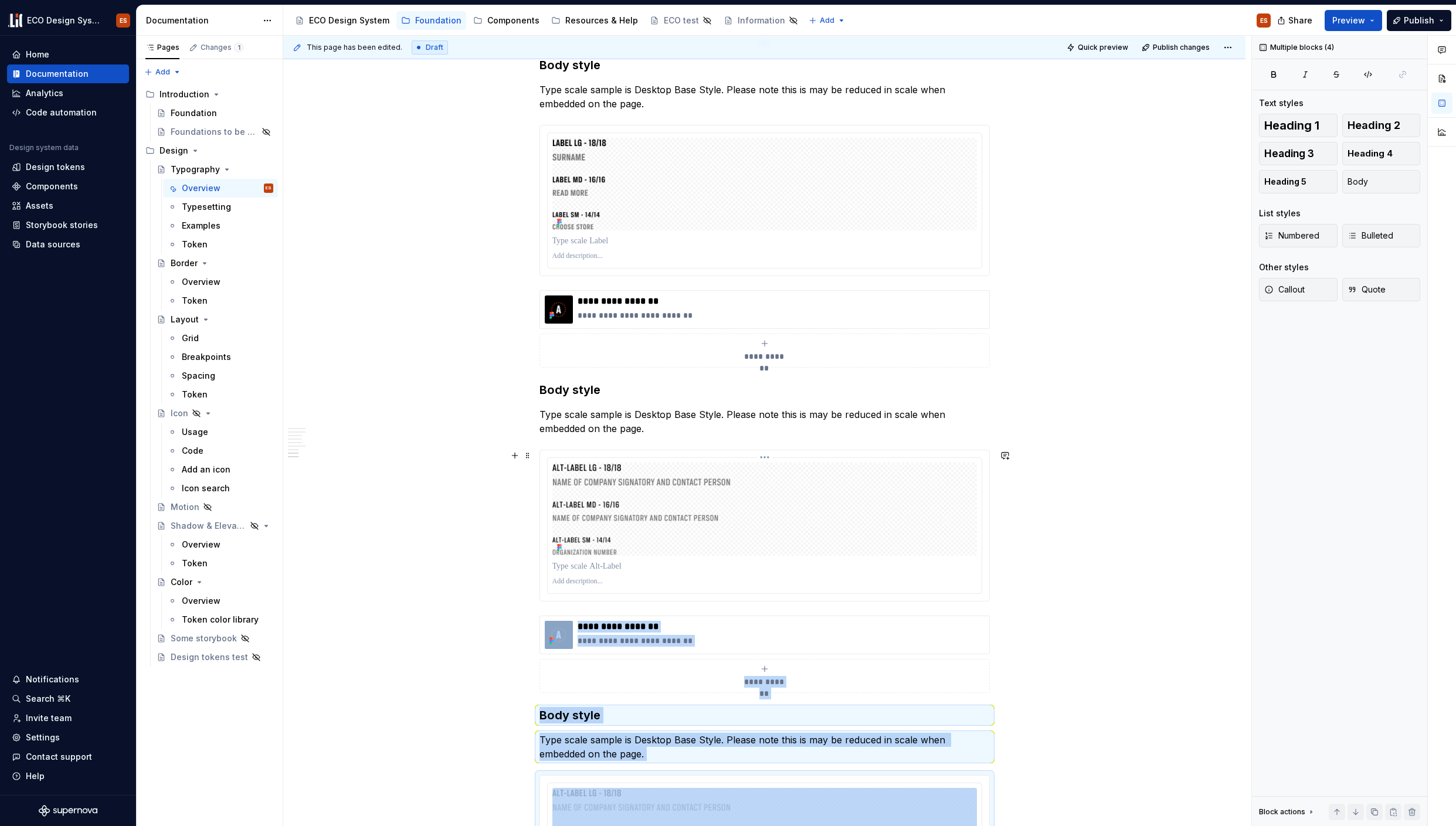
scroll to position [4275, 0]
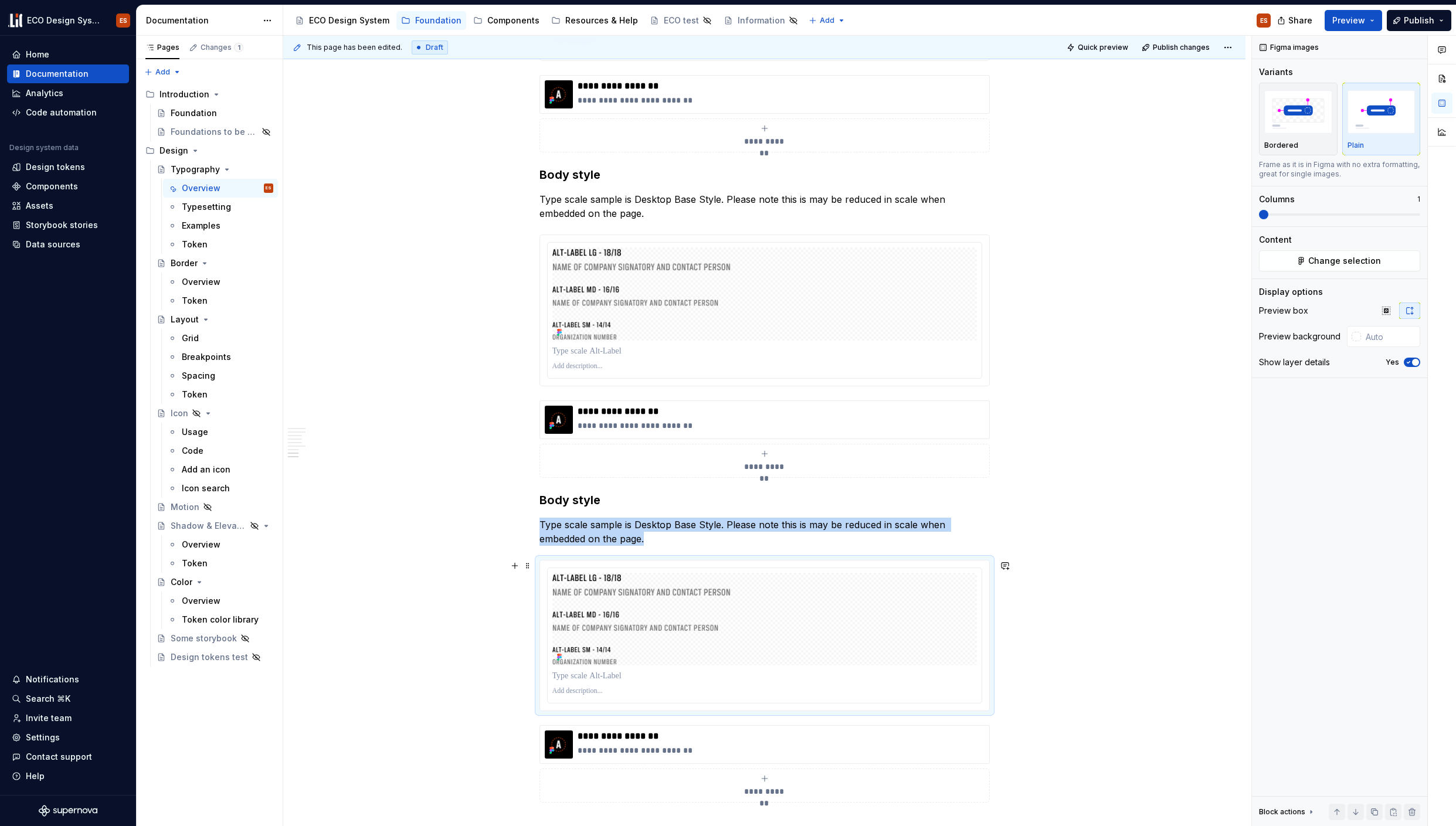
click at [550, 562] on div at bounding box center [765, 635] width 449 height 150
click at [1317, 271] on button "Change selection" at bounding box center [1339, 261] width 161 height 21
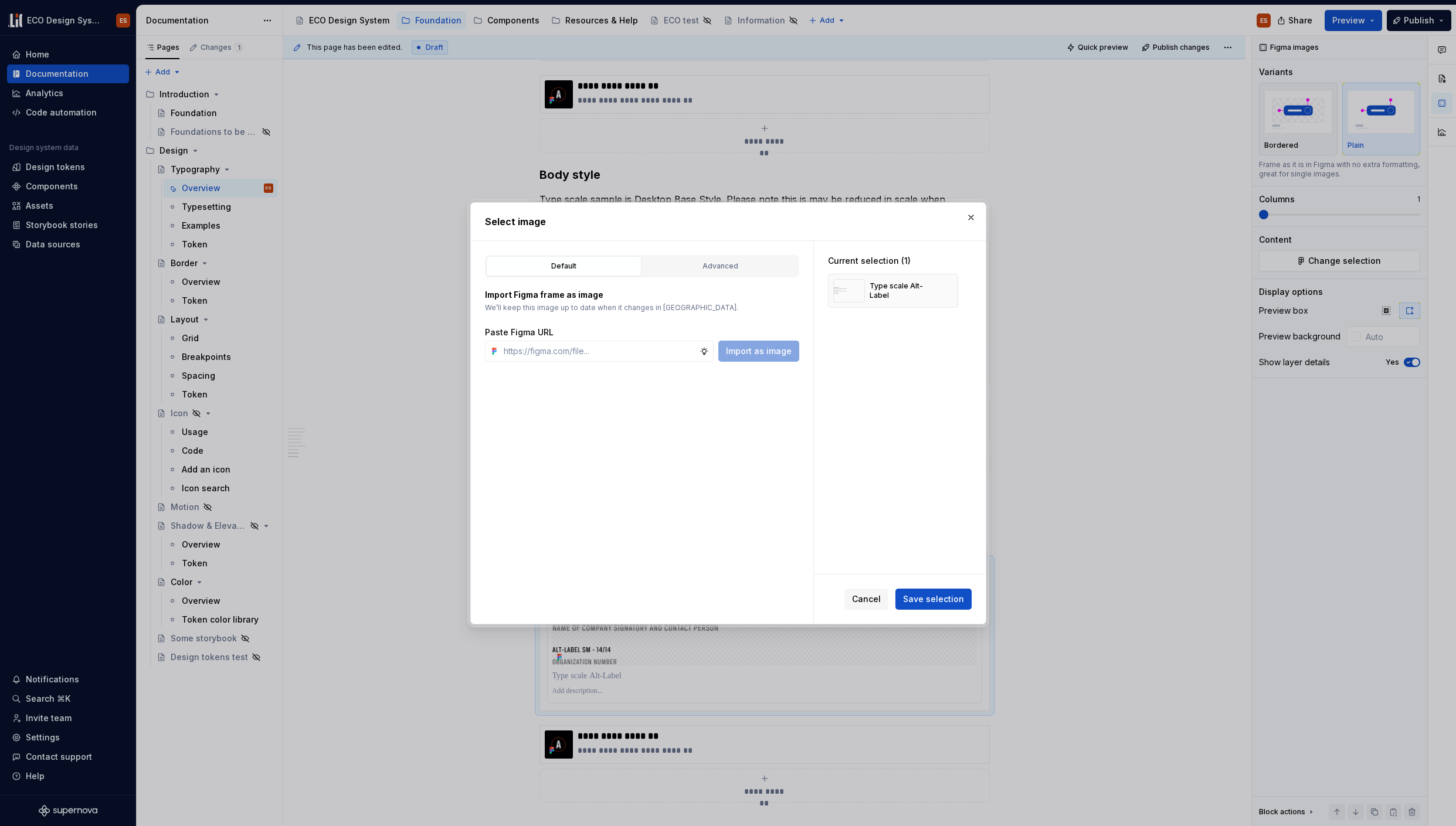
type textarea "*"
click at [650, 266] on div "Advanced" at bounding box center [720, 266] width 147 height 11
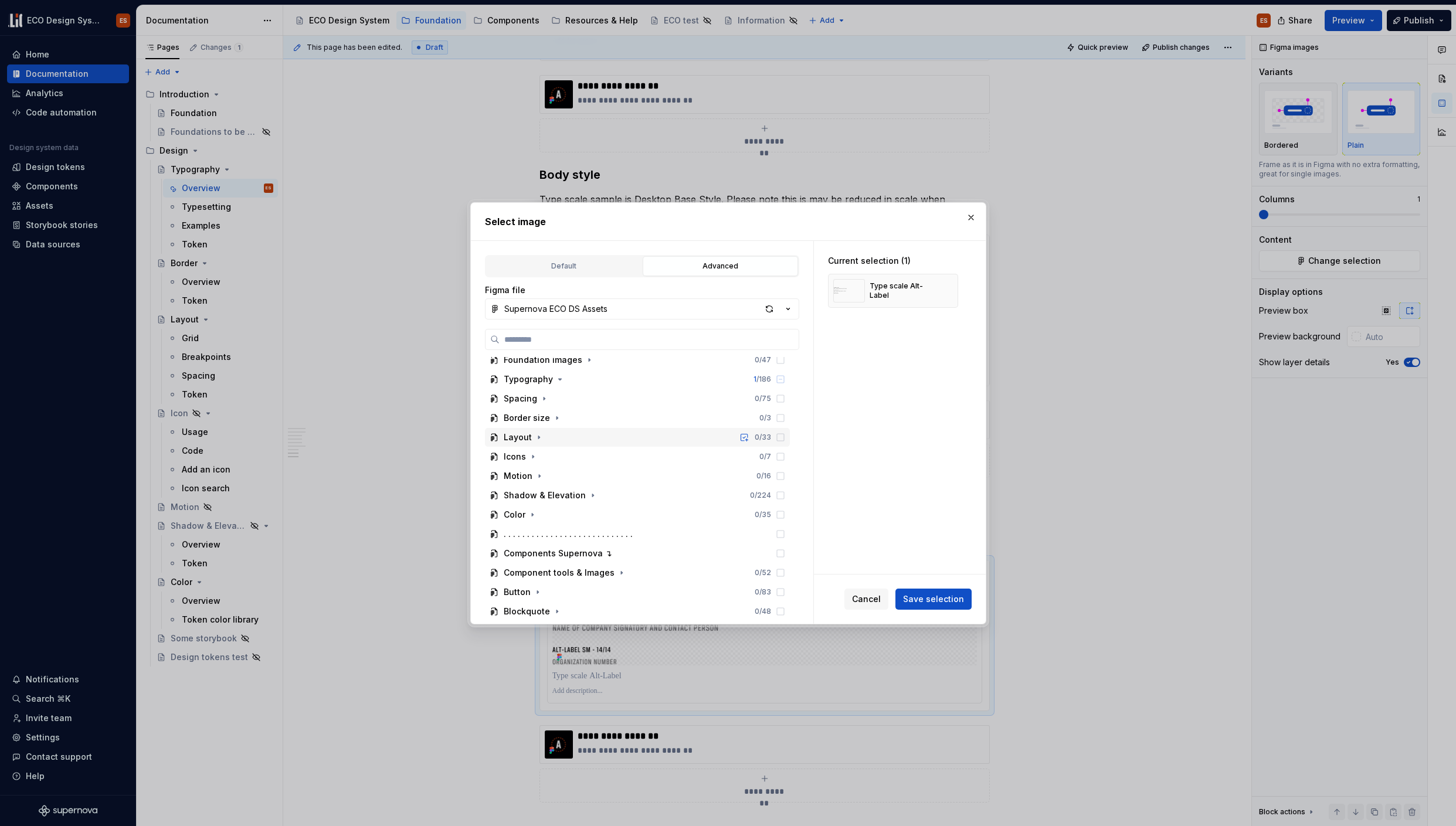
scroll to position [55, 0]
click at [555, 409] on icon "button" at bounding box center [560, 407] width 9 height 9
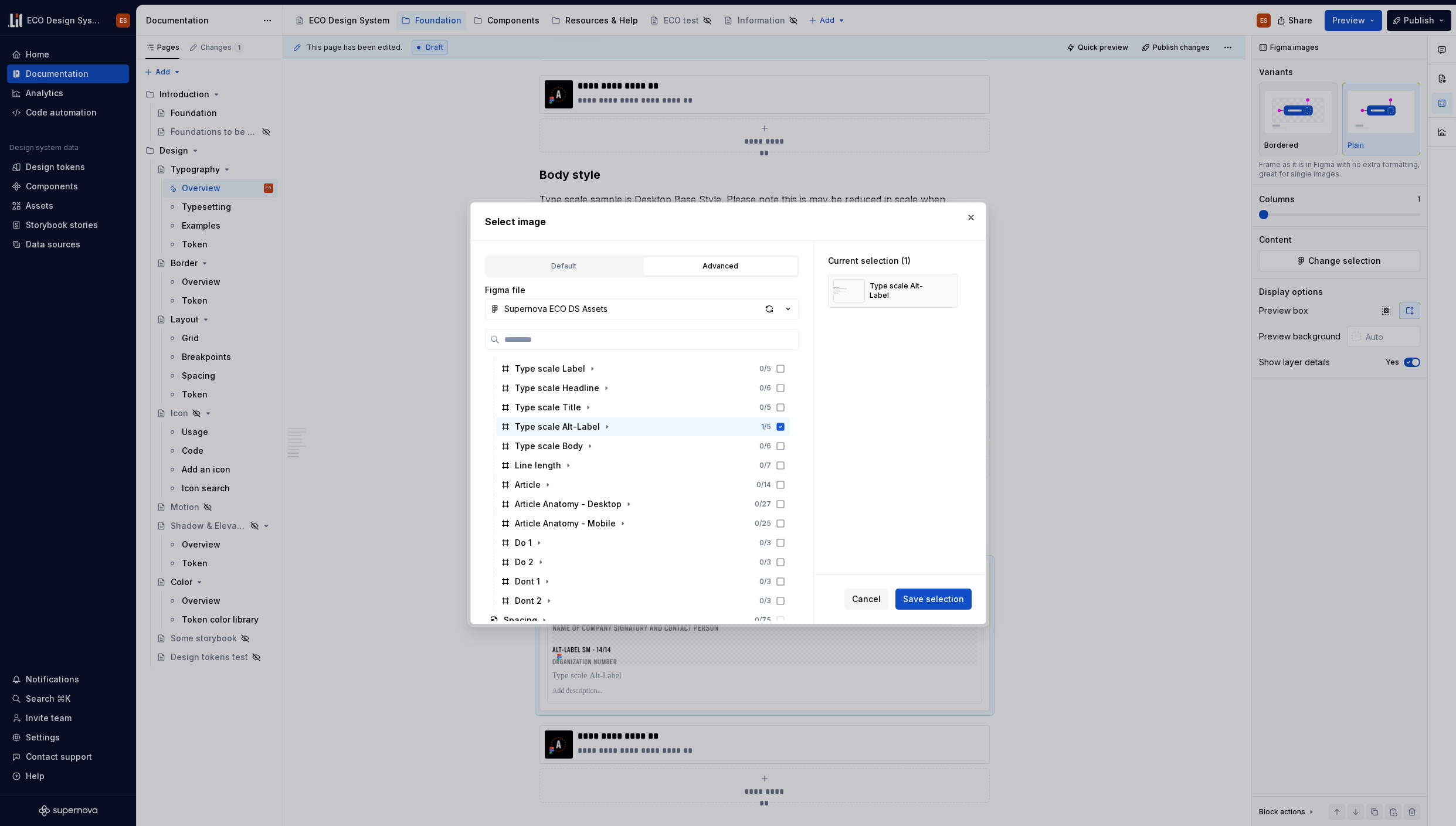
scroll to position [476, 0]
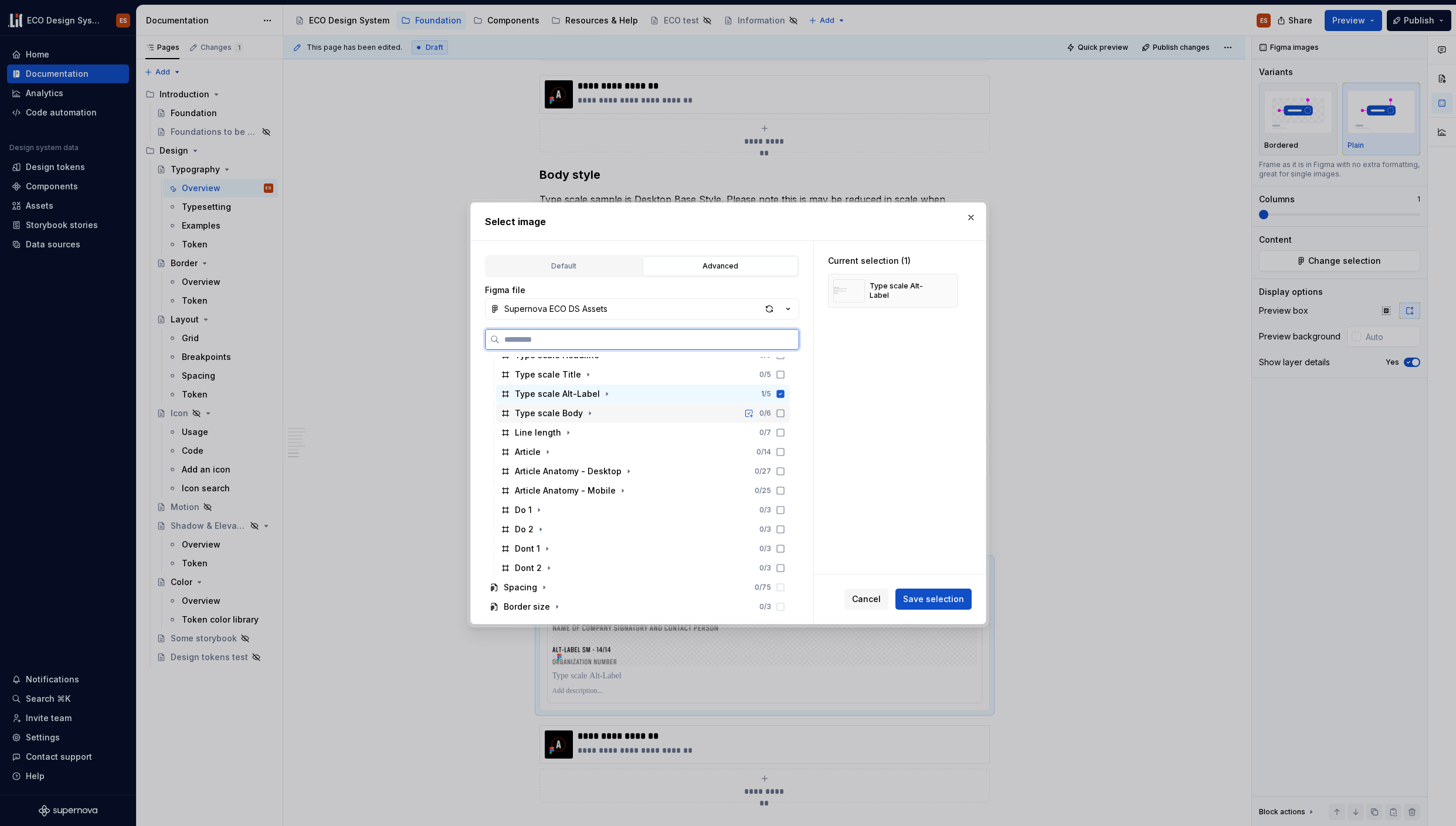
click at [781, 414] on icon at bounding box center [780, 413] width 9 height 9
click at [781, 391] on icon at bounding box center [780, 394] width 8 height 8
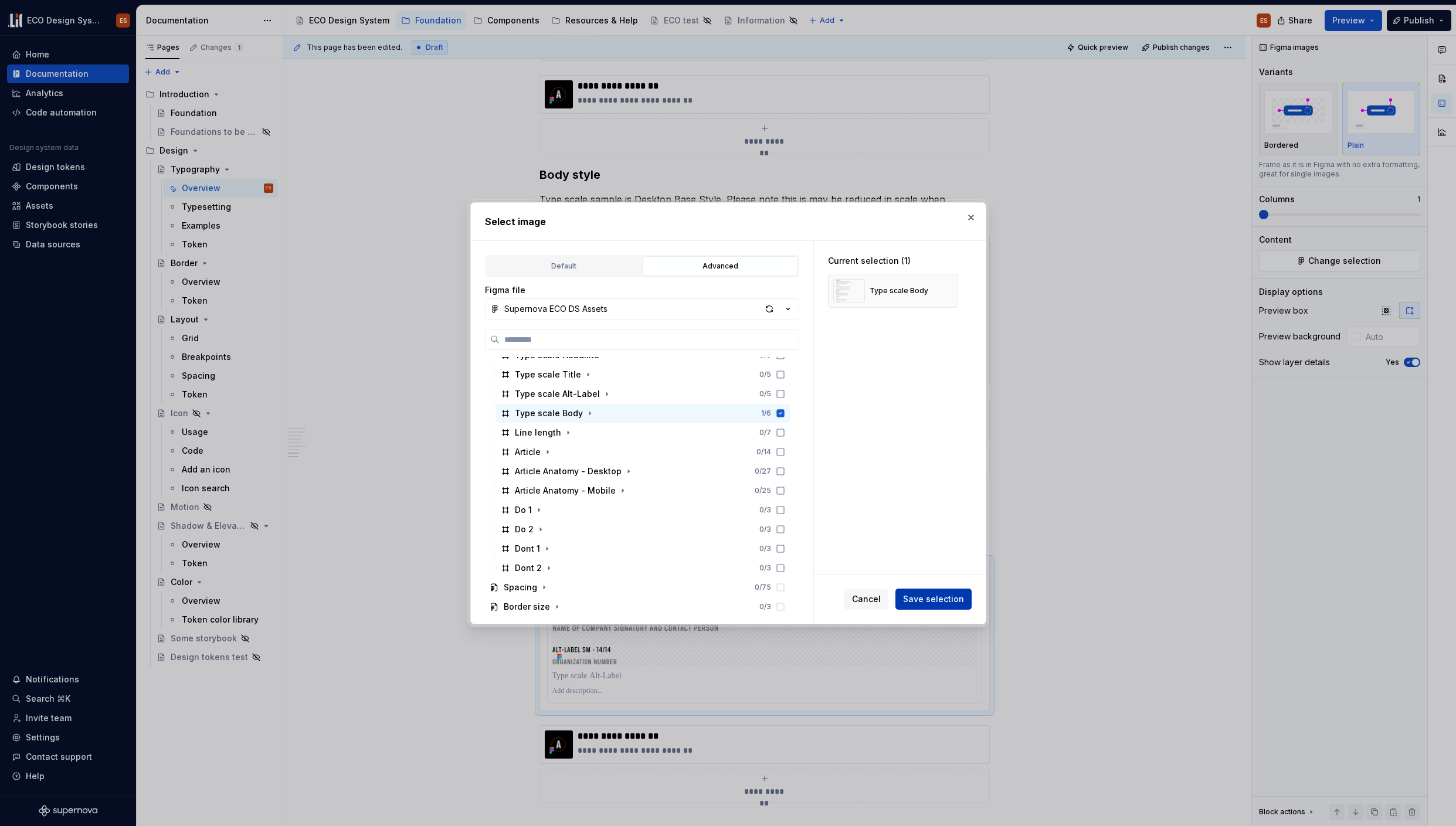
click at [928, 590] on button "Save selection" at bounding box center [933, 599] width 76 height 21
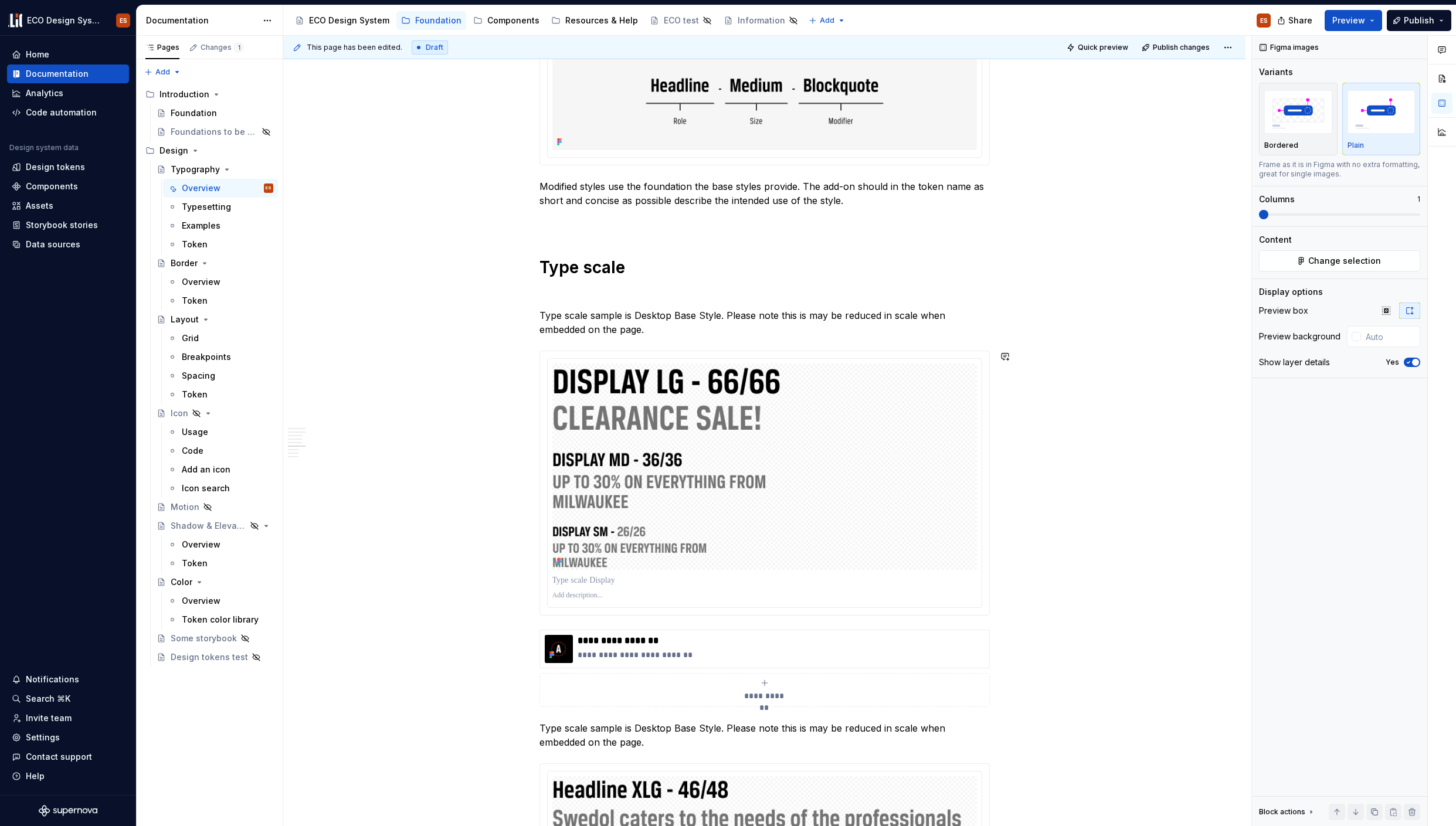
scroll to position [2632, 0]
click at [528, 292] on span at bounding box center [528, 294] width 9 height 16
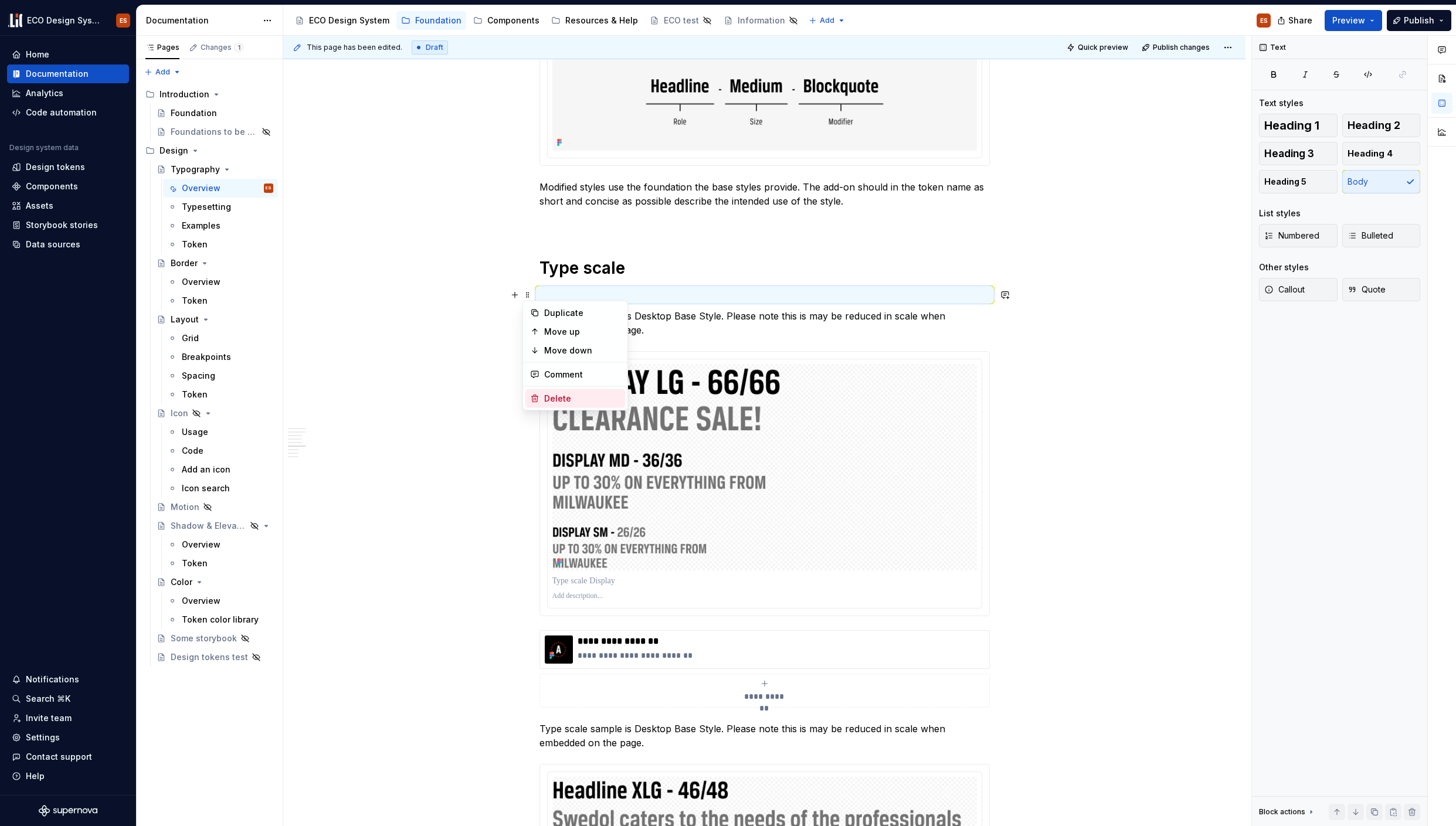
click at [550, 397] on div "Delete" at bounding box center [582, 399] width 76 height 11
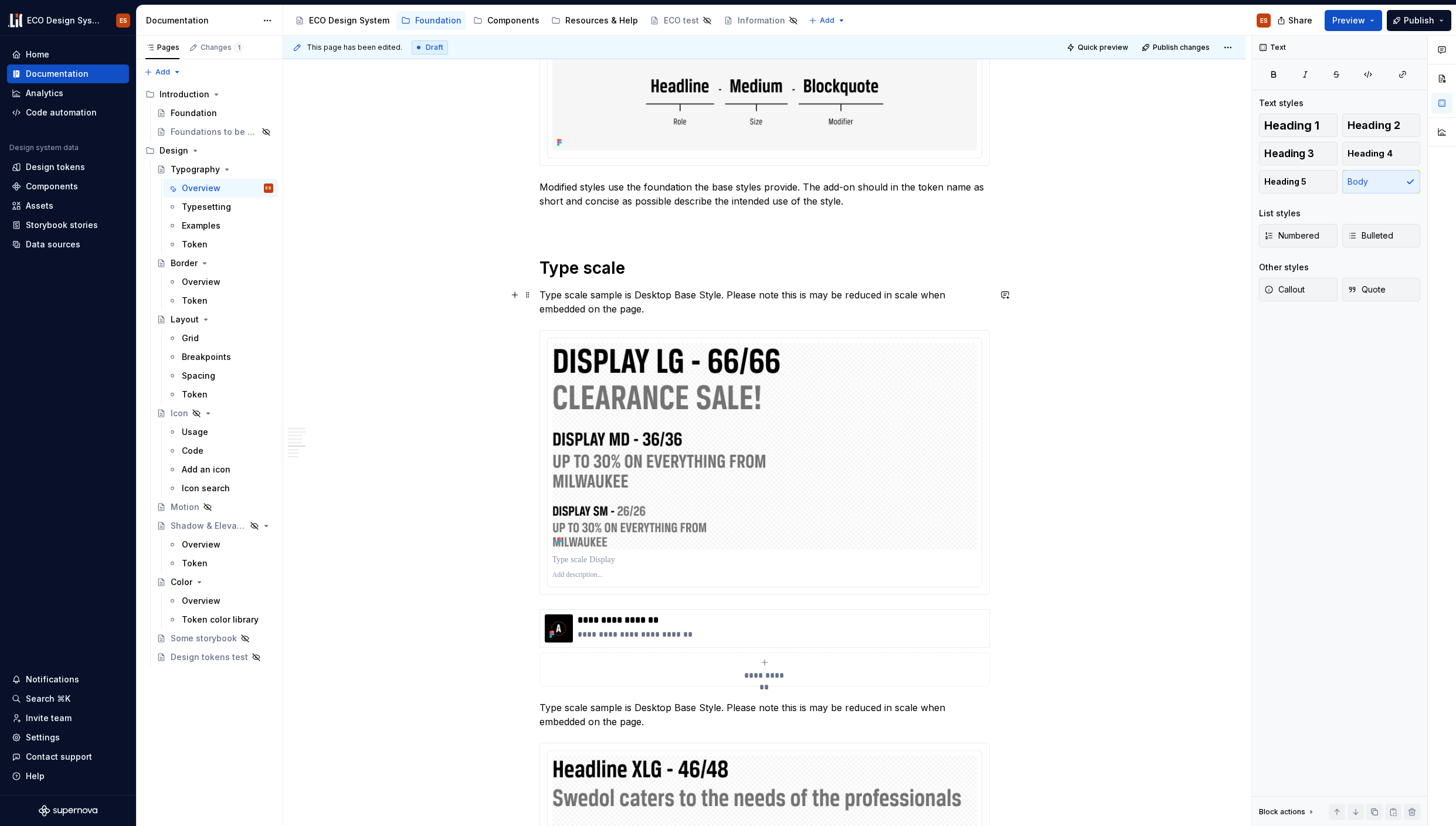
click at [620, 294] on p "Type scale sample is Desktop Base Style. Please note this is may be reduced in …" at bounding box center [764, 302] width 450 height 28
drag, startPoint x: 761, startPoint y: 293, endPoint x: 540, endPoint y: 299, distance: 221.1
click at [540, 299] on p "Type scale samples below is Desktop Base Style. Please note this is may be redu…" at bounding box center [764, 302] width 450 height 28
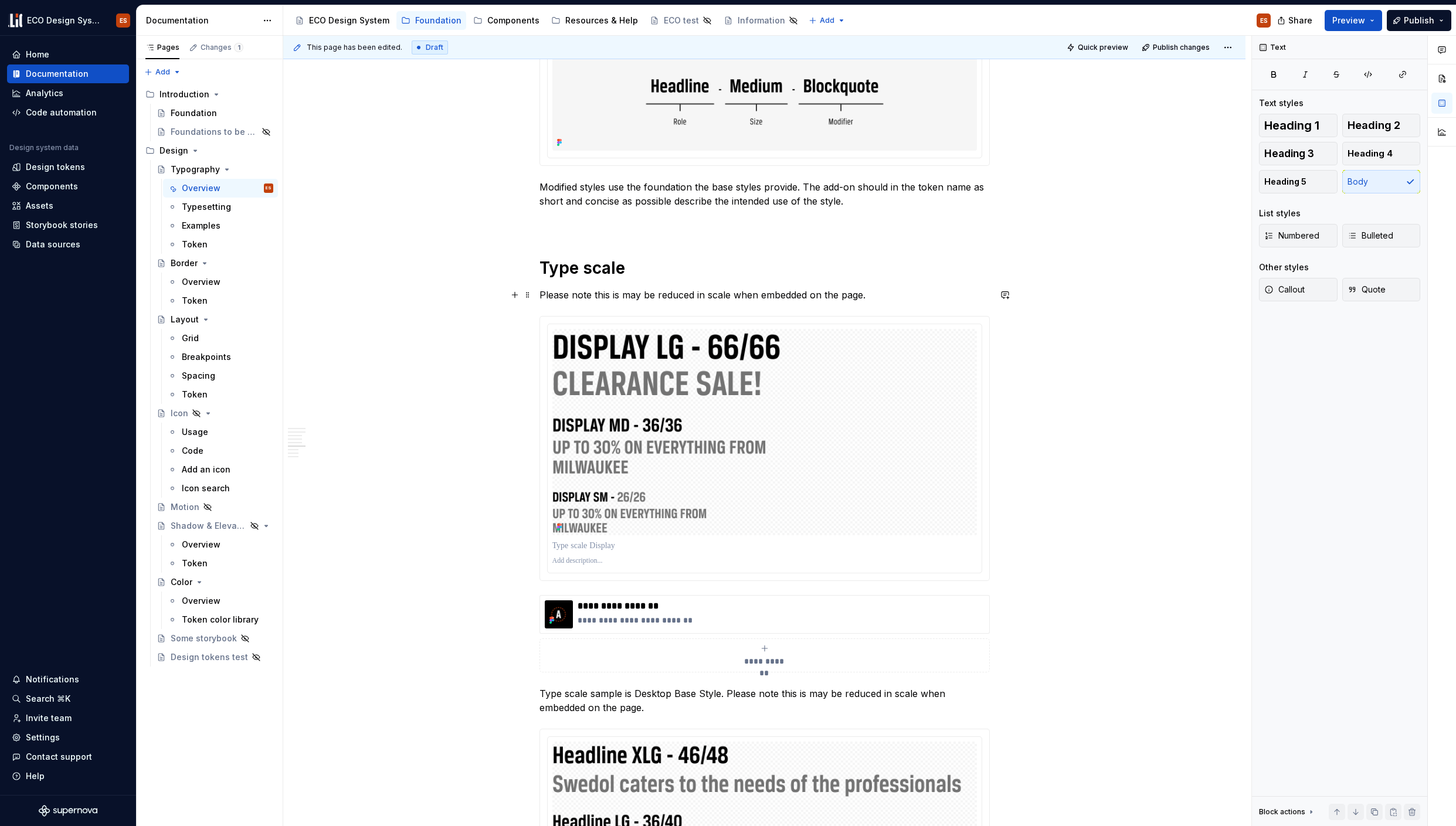
click at [587, 295] on p "Please note this is may be reduced in scale when embedded on the page." at bounding box center [764, 295] width 450 height 14
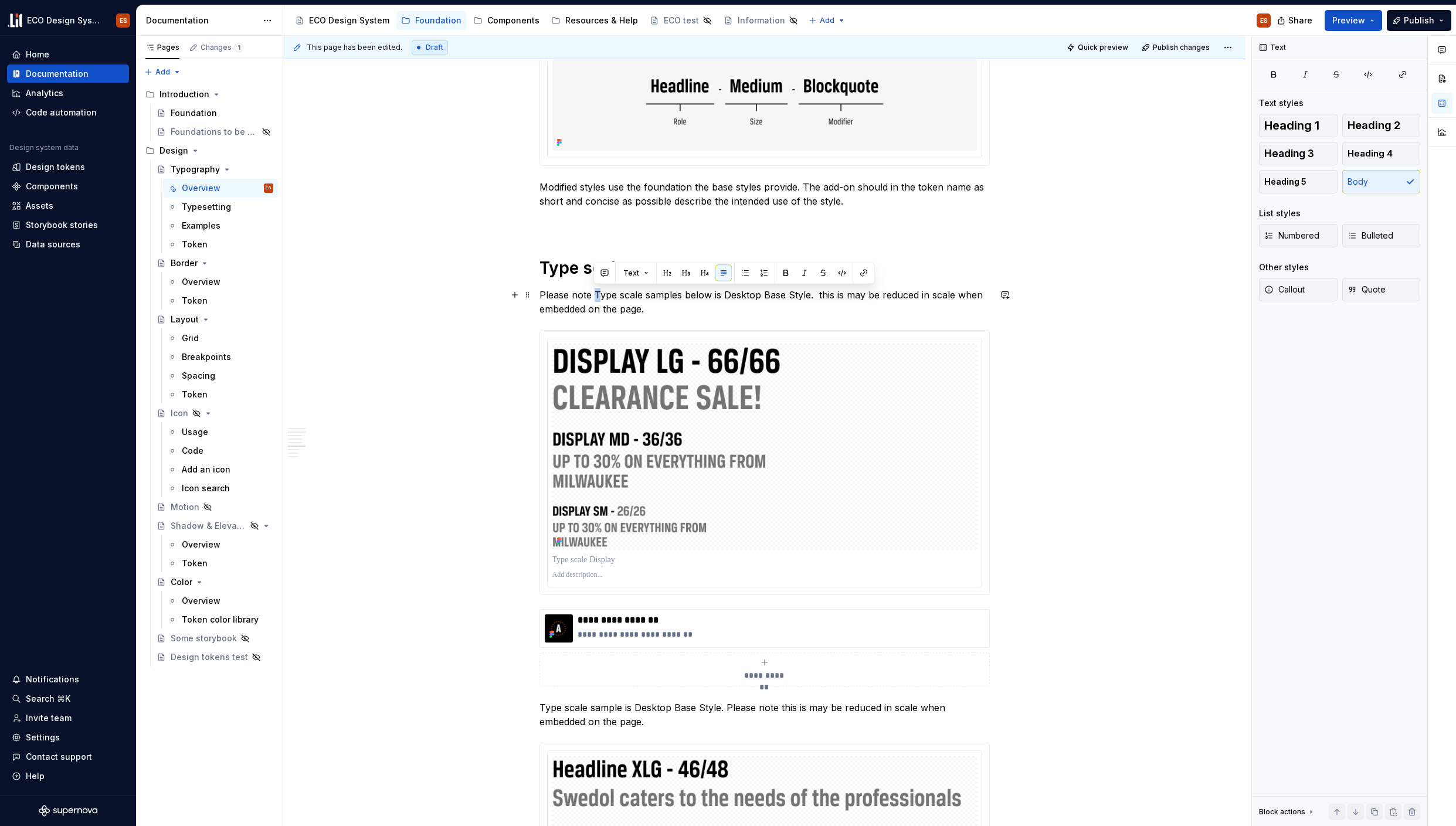
drag, startPoint x: 599, startPoint y: 295, endPoint x: 593, endPoint y: 295, distance: 6.0
click at [593, 295] on p "Please note Type scale samples below is Desktop Base Style. this is may be redu…" at bounding box center [764, 302] width 450 height 28
drag, startPoint x: 707, startPoint y: 293, endPoint x: 845, endPoint y: 297, distance: 138.1
click at [845, 297] on p "Please note type scale samples below is Desktop Base Style. this is may be redu…" at bounding box center [764, 302] width 450 height 28
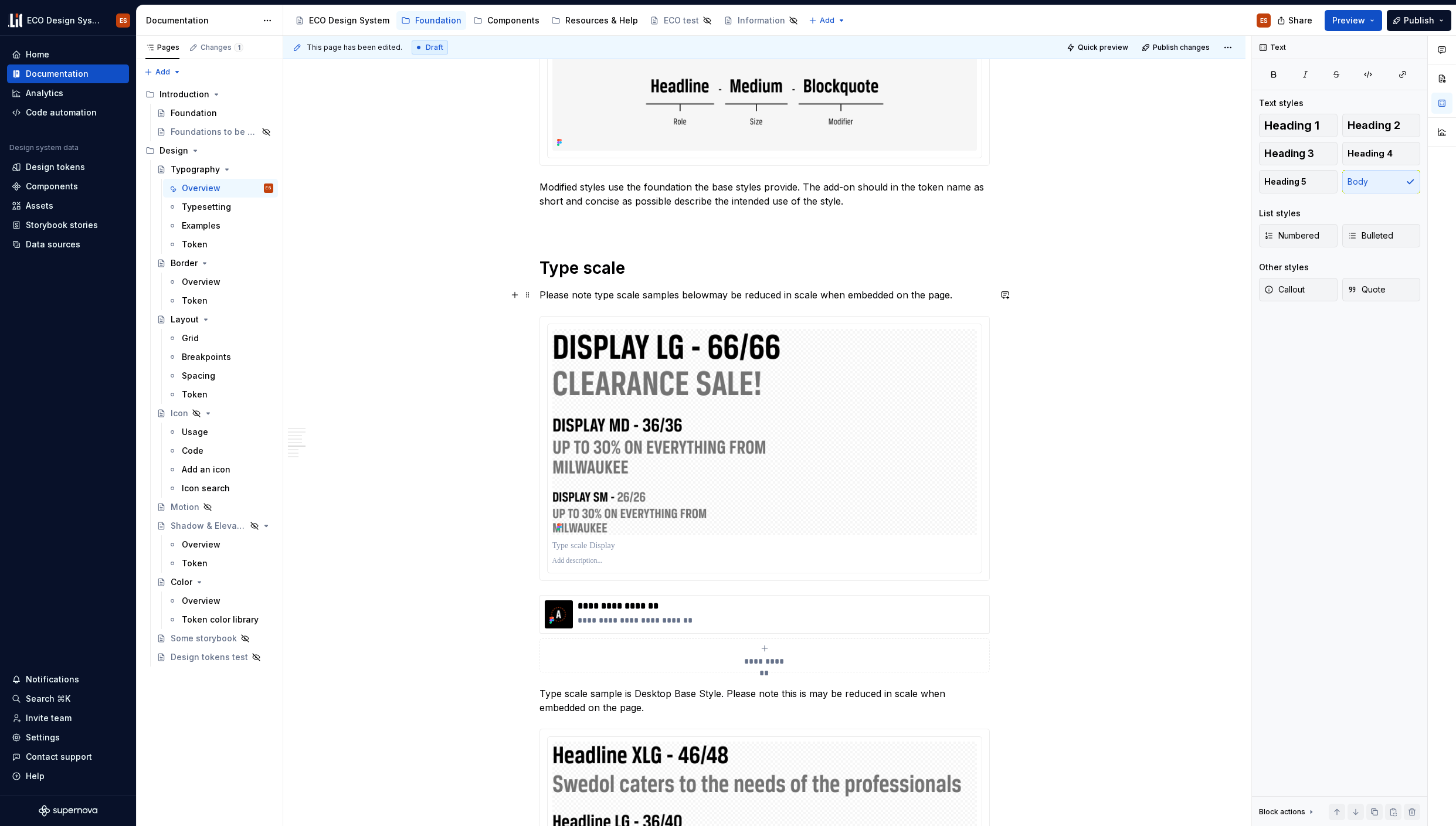
click at [845, 294] on p "Please note type scale samples belowmay be reduced in scale when embedded on th…" at bounding box center [764, 295] width 450 height 14
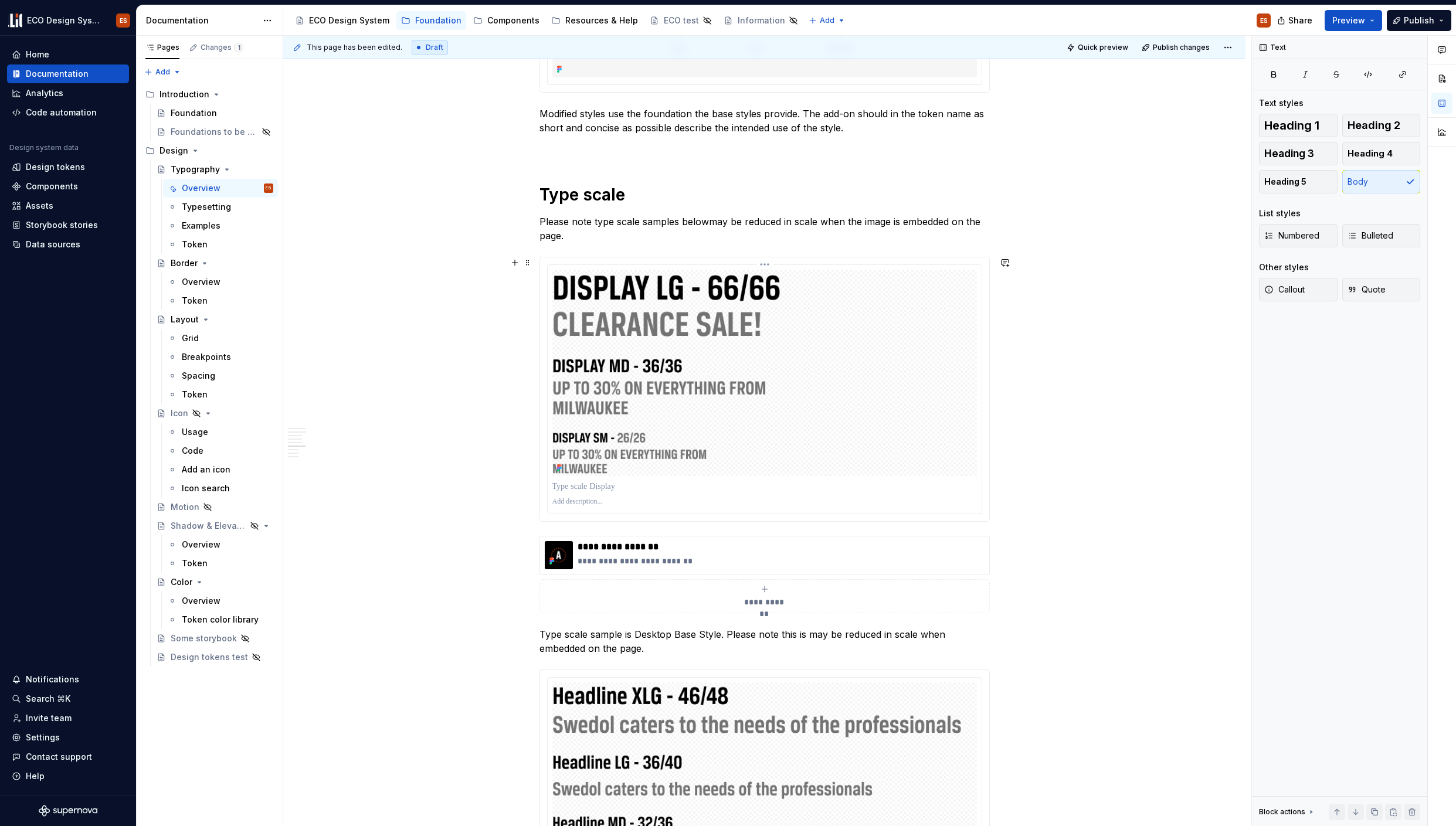
scroll to position [2709, 0]
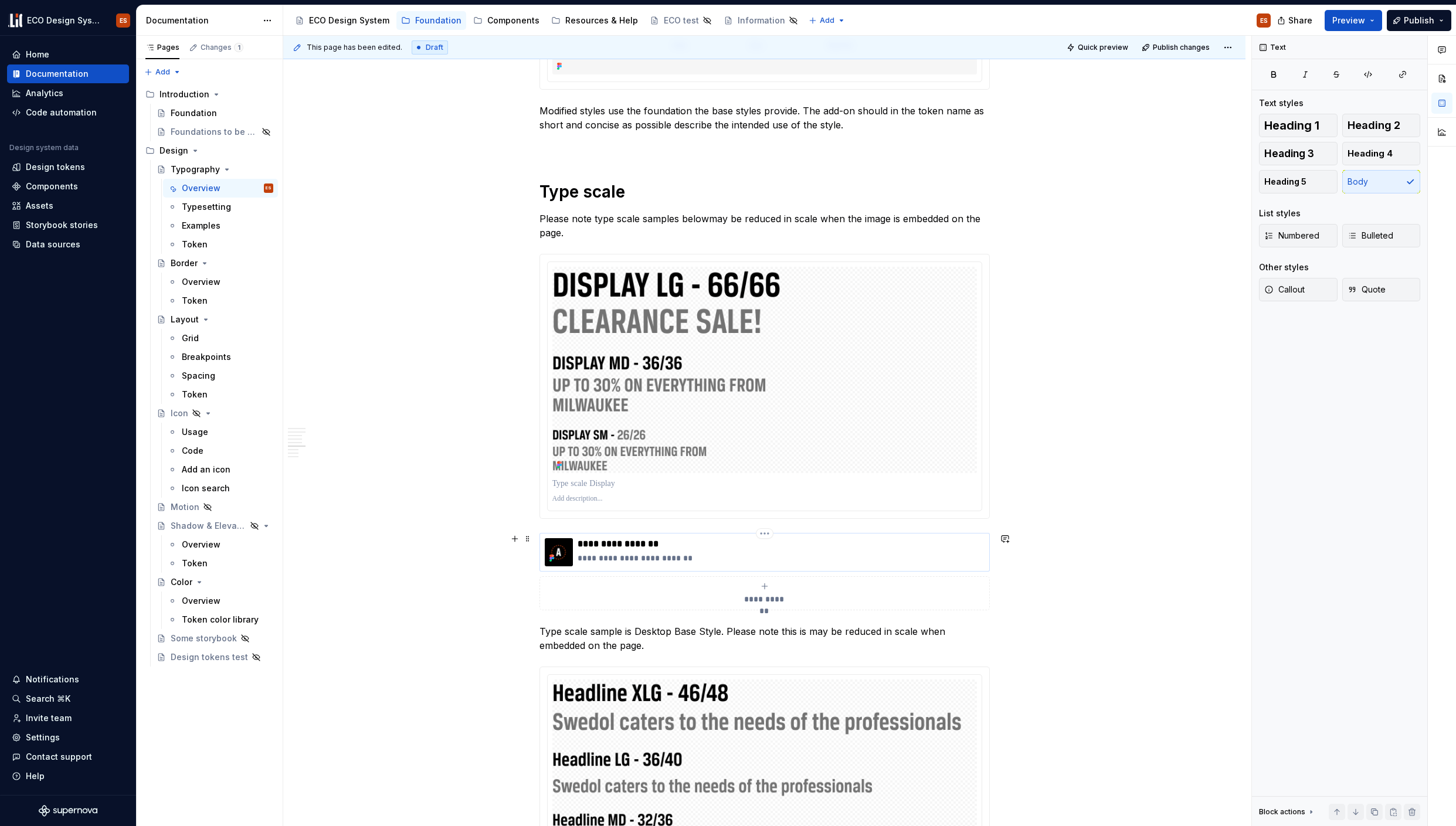
type textarea "*"
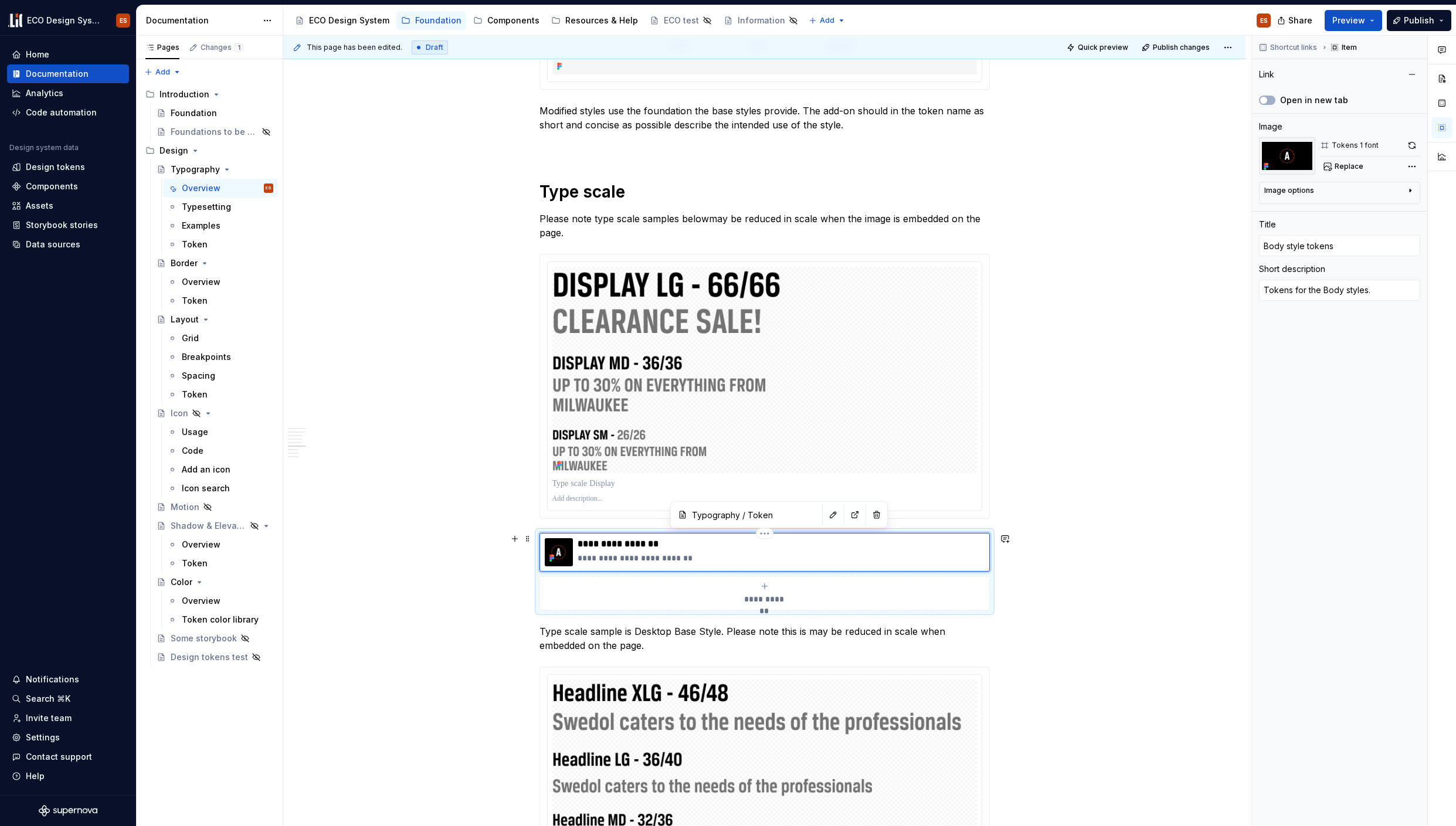
click at [567, 546] on img at bounding box center [559, 552] width 28 height 28
type input "Typography / Token/ Body"
click at [748, 522] on input "Typography / Token/ Body" at bounding box center [754, 515] width 132 height 21
click at [825, 515] on button "button" at bounding box center [833, 515] width 16 height 16
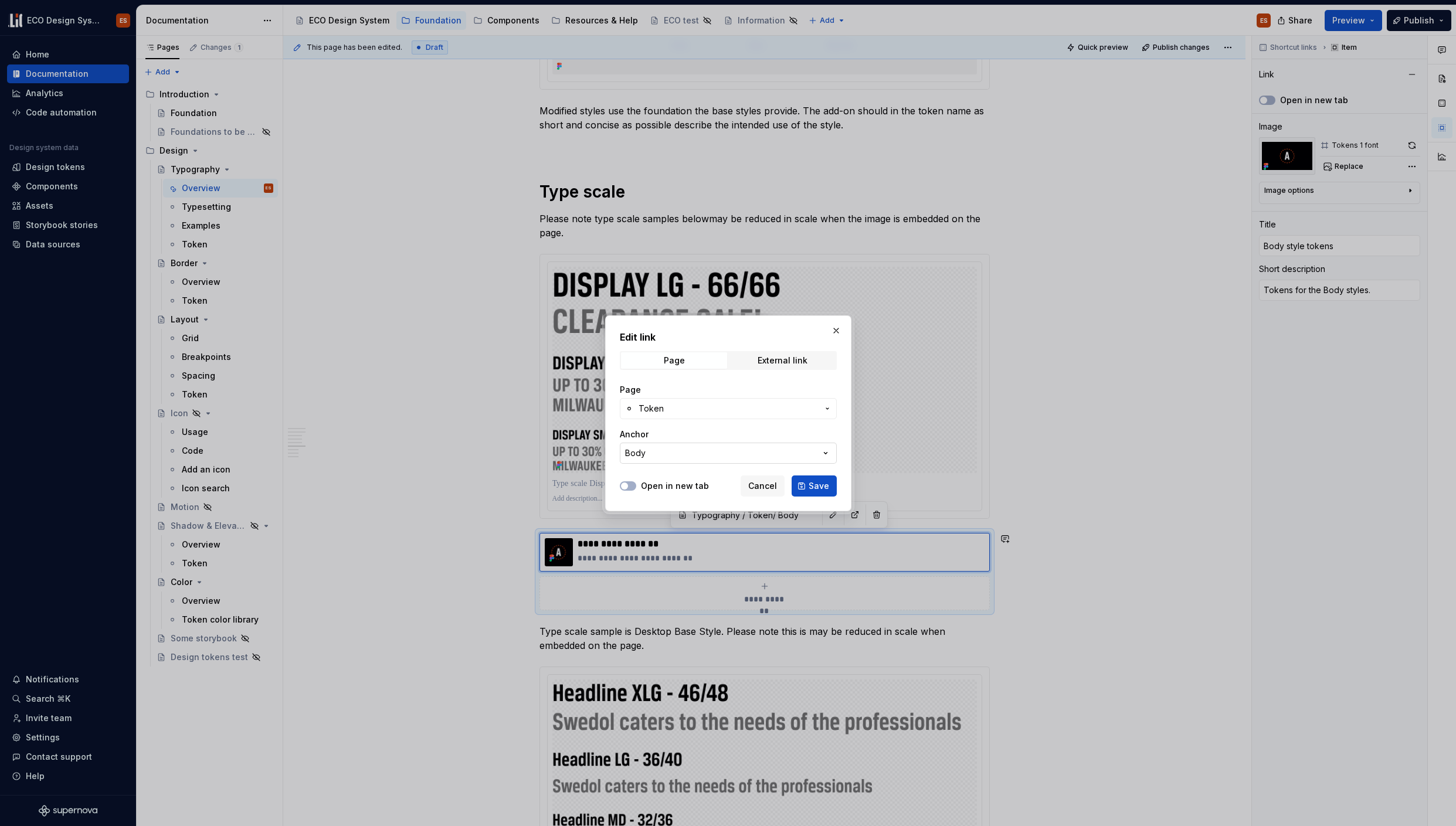
click at [831, 453] on button "Body" at bounding box center [728, 454] width 217 height 21
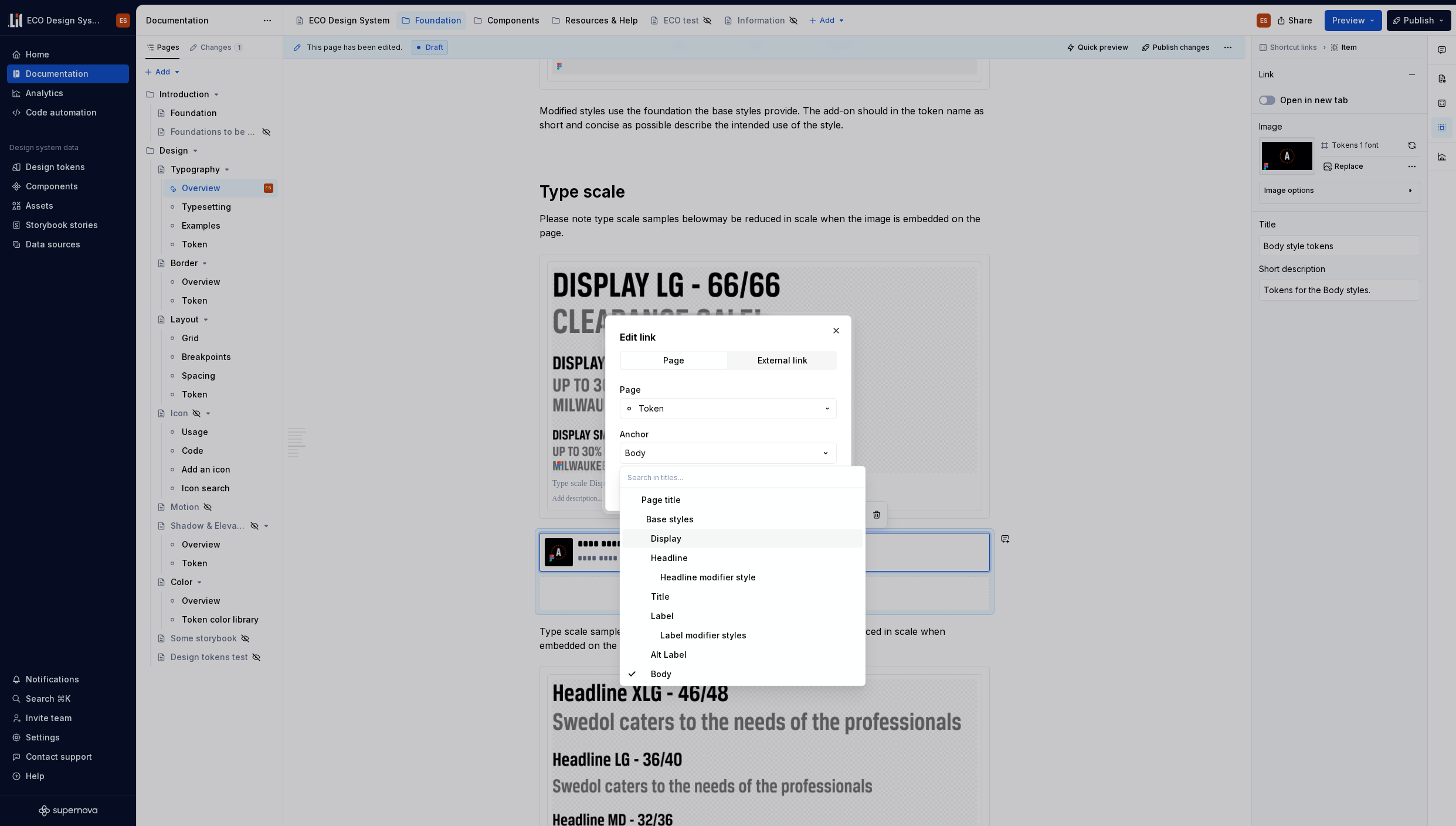
click at [687, 533] on div "Display" at bounding box center [749, 539] width 217 height 11
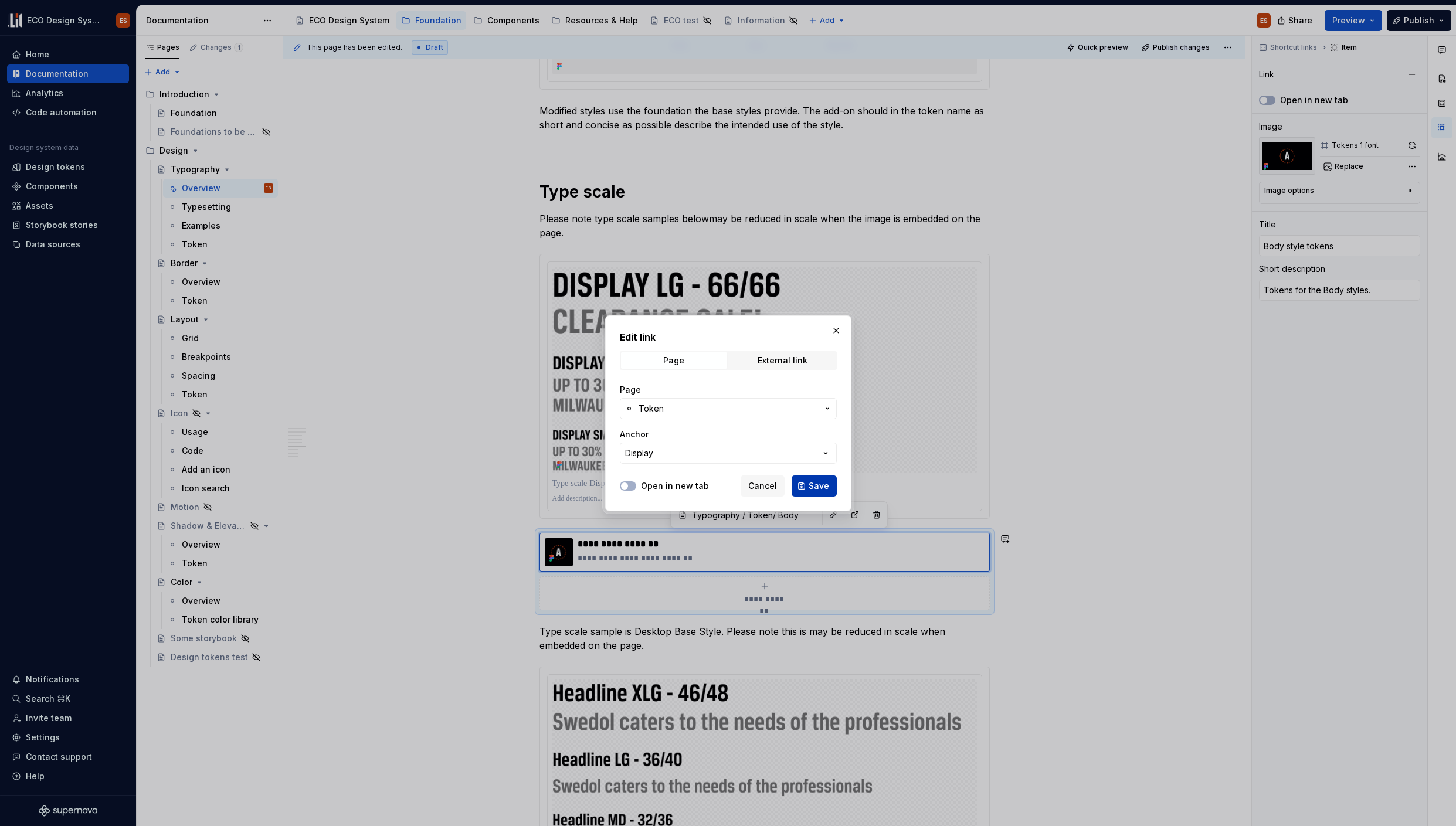
click at [815, 485] on span "Save" at bounding box center [818, 486] width 21 height 11
type textarea "*"
type input "Typography / Token/ Display"
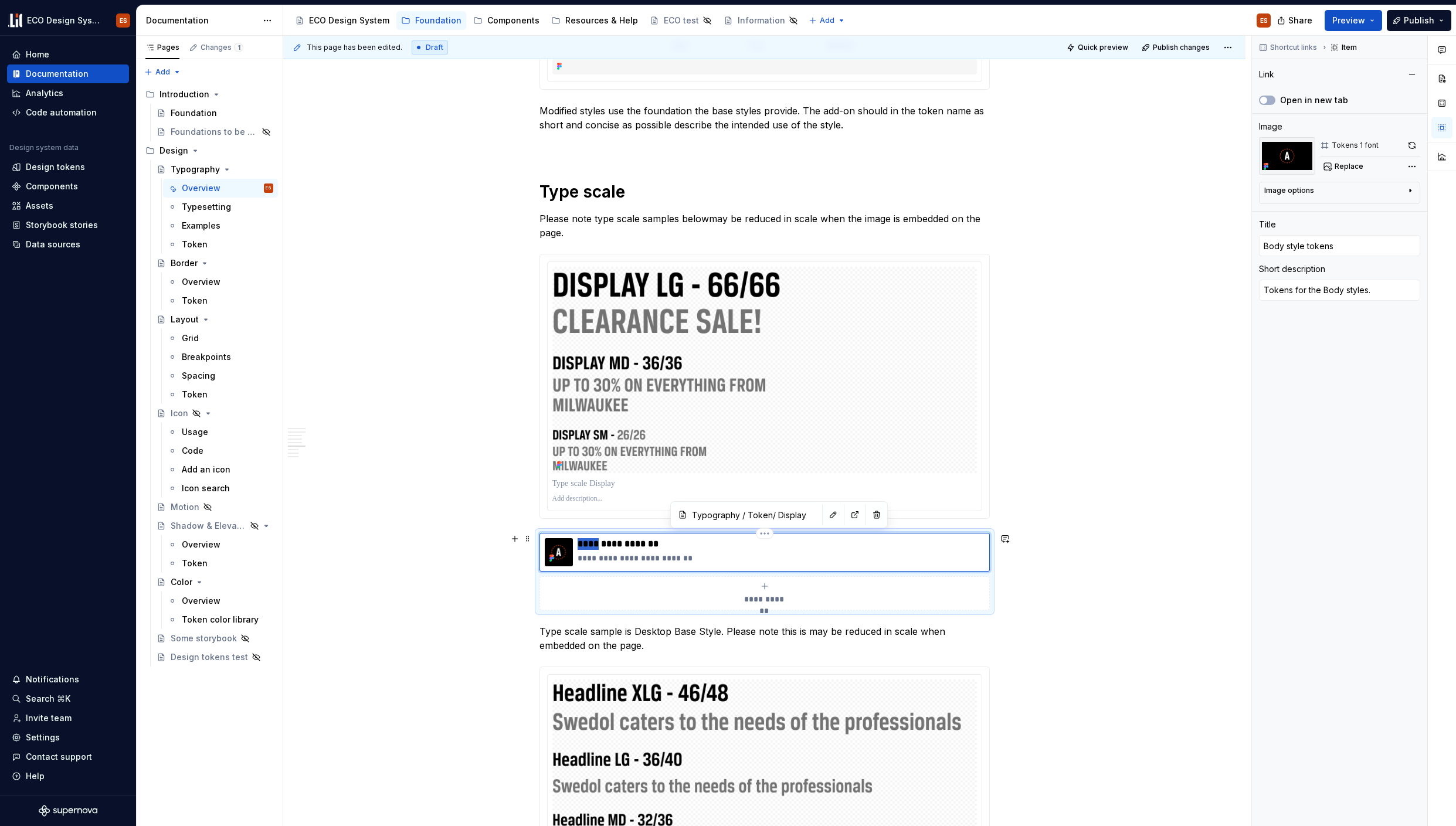
drag, startPoint x: 601, startPoint y: 546, endPoint x: 577, endPoint y: 546, distance: 24.0
click at [577, 546] on div "**********" at bounding box center [764, 552] width 440 height 28
type textarea "*"
type input "D style tokens"
type textarea "*"
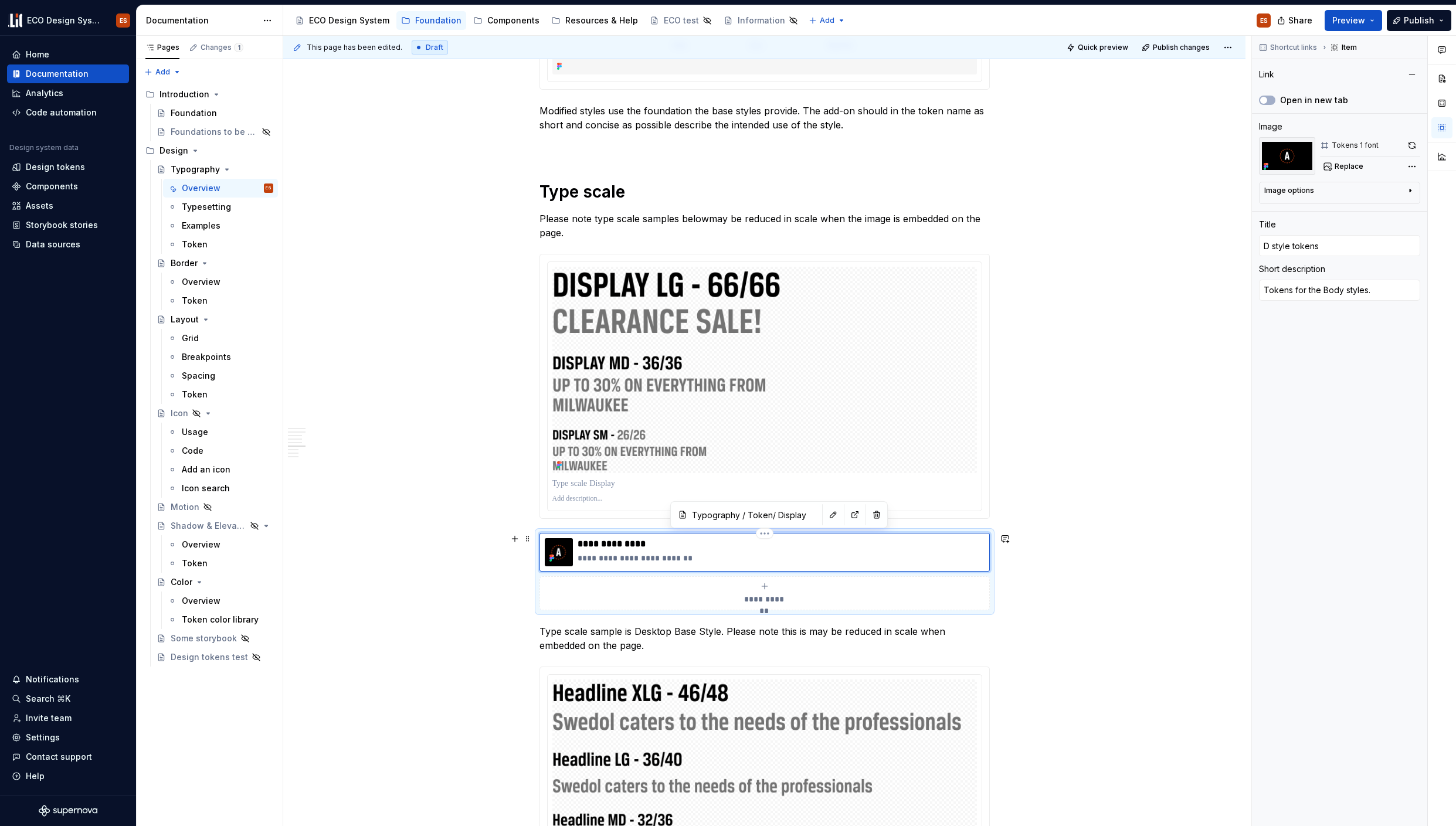
type input "Di style tokens"
type textarea "*"
type input "Dis style tokens"
type textarea "*"
type input "Disp style tokens"
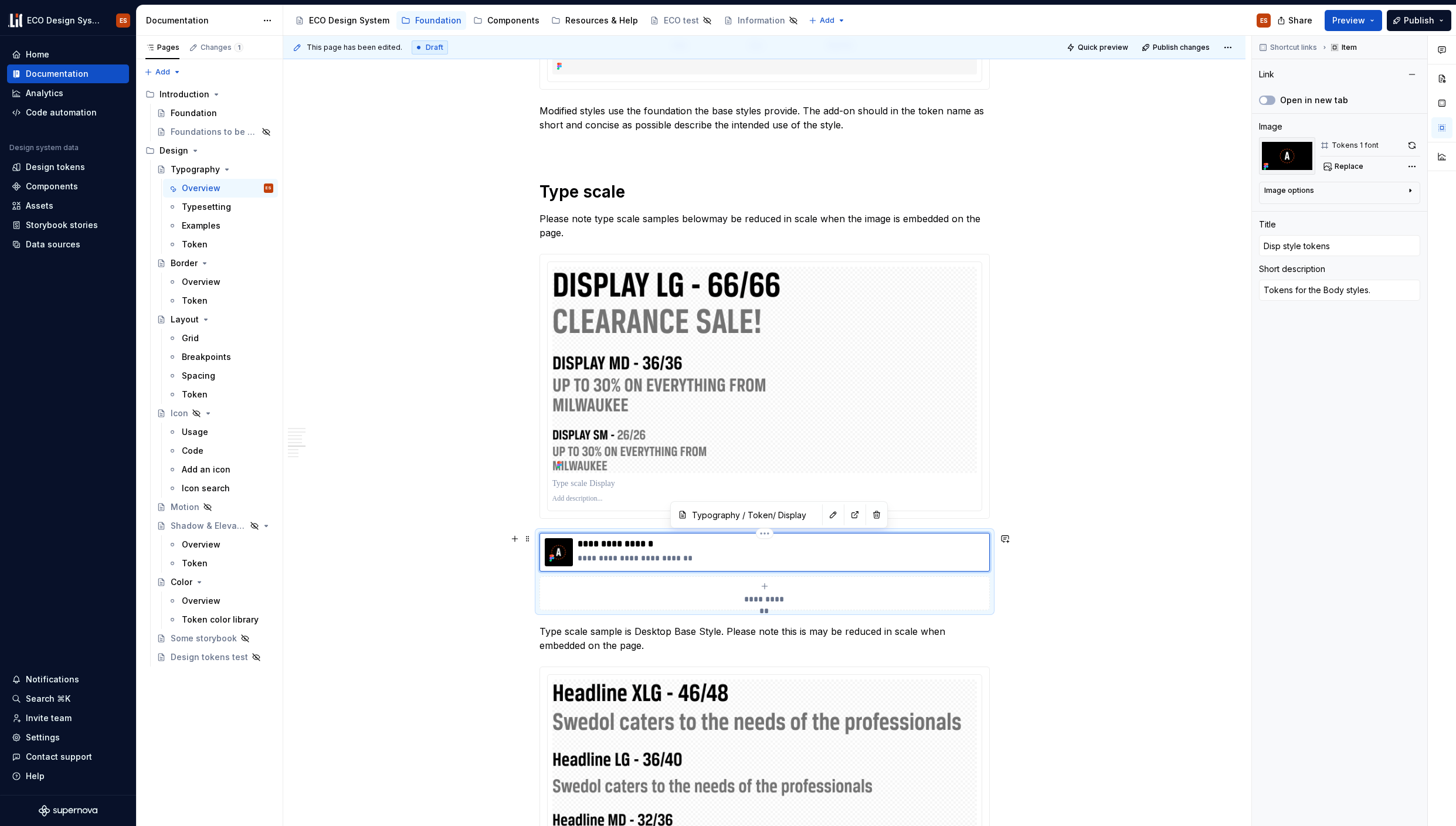
type textarea "*"
type input "Displ style tokens"
type textarea "*"
type input "Displa style tokens"
type textarea "*"
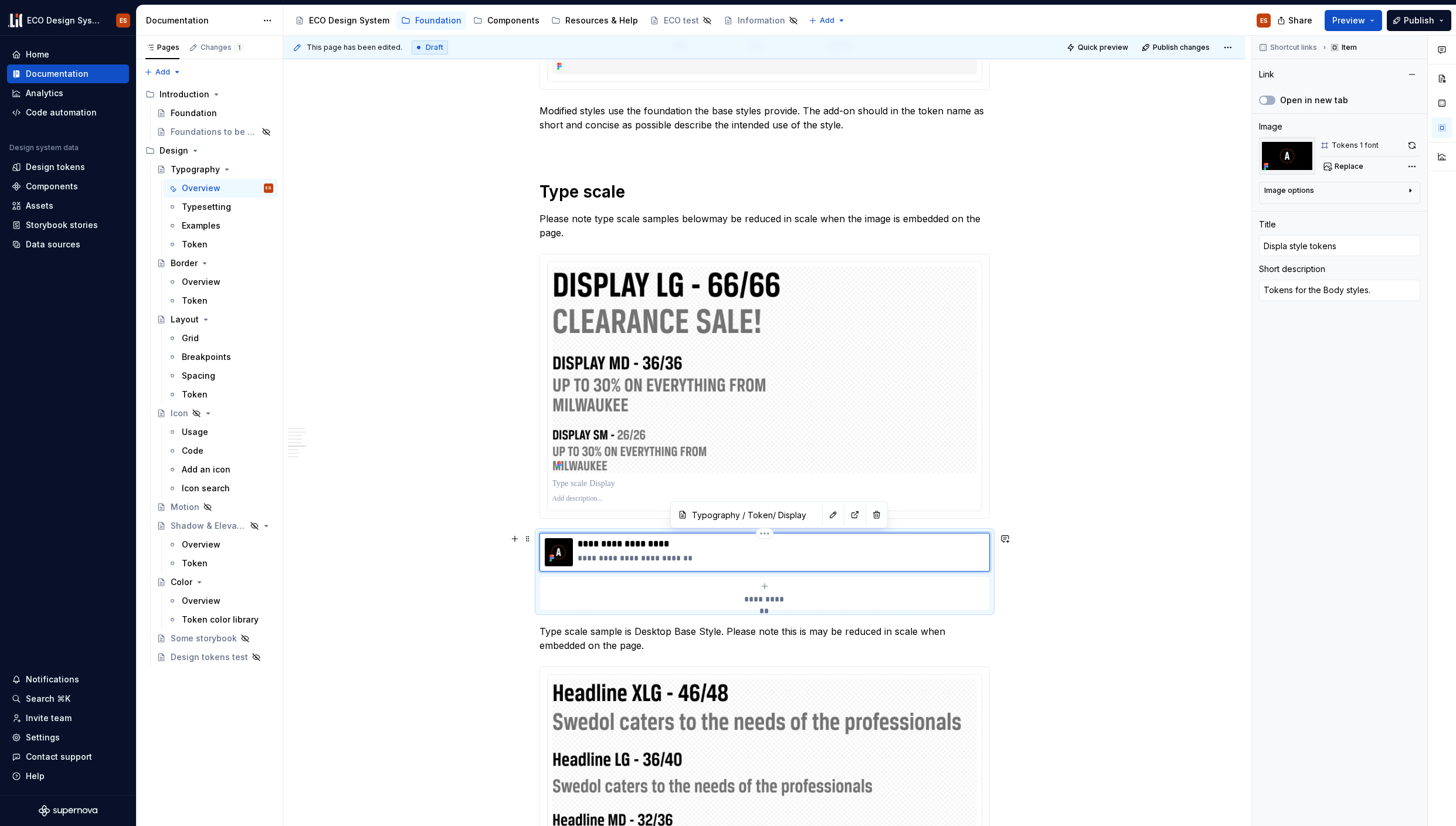
type input "Display style tokens"
drag, startPoint x: 637, startPoint y: 560, endPoint x: 654, endPoint y: 561, distance: 17.0
click at [654, 561] on p "**********" at bounding box center [781, 558] width 407 height 11
drag, startPoint x: 695, startPoint y: 559, endPoint x: 564, endPoint y: 562, distance: 131.0
click at [564, 562] on div "**********" at bounding box center [764, 552] width 440 height 28
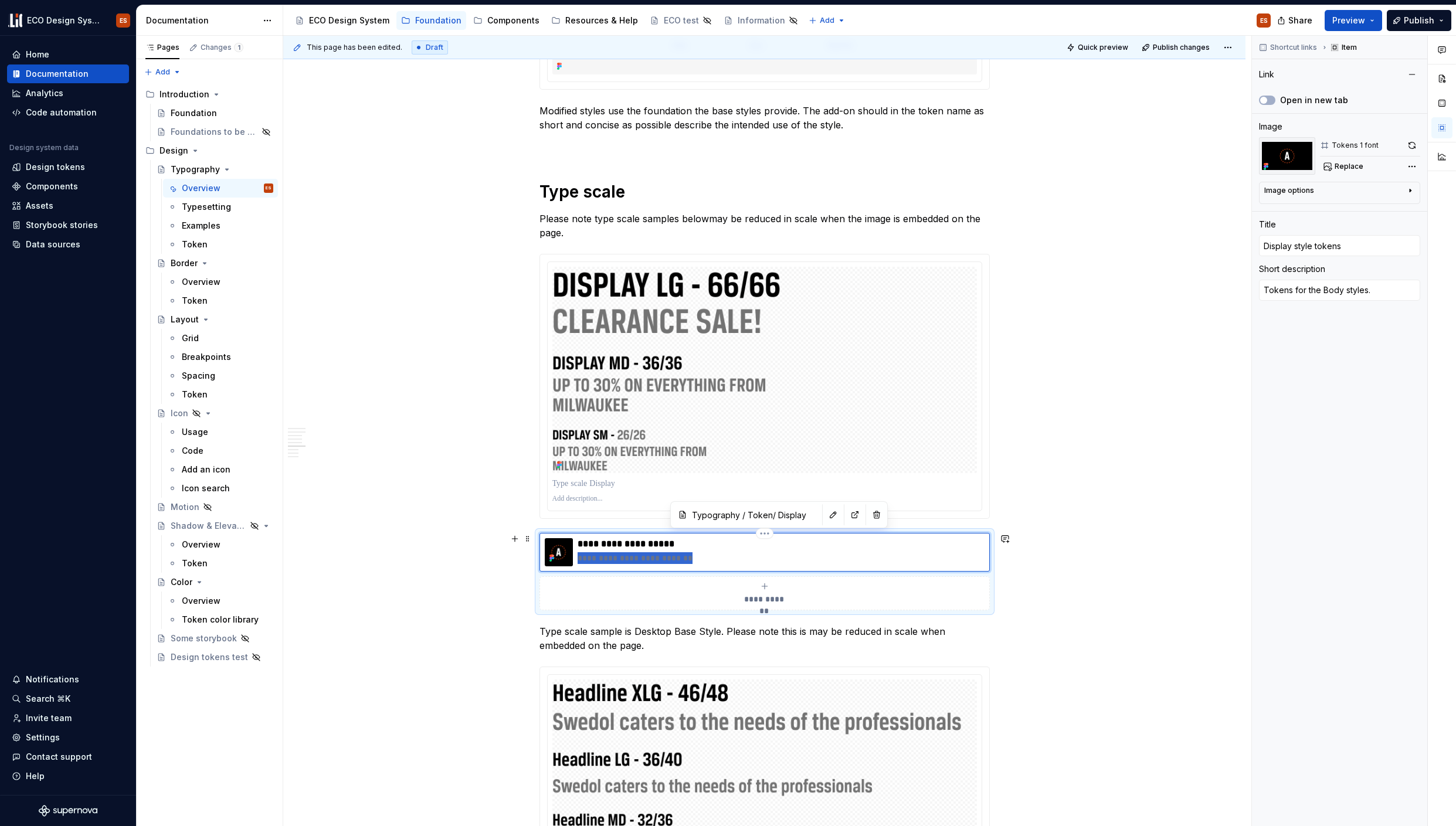
type textarea "*"
click at [1096, 584] on div "**********" at bounding box center [764, 259] width 963 height 5473
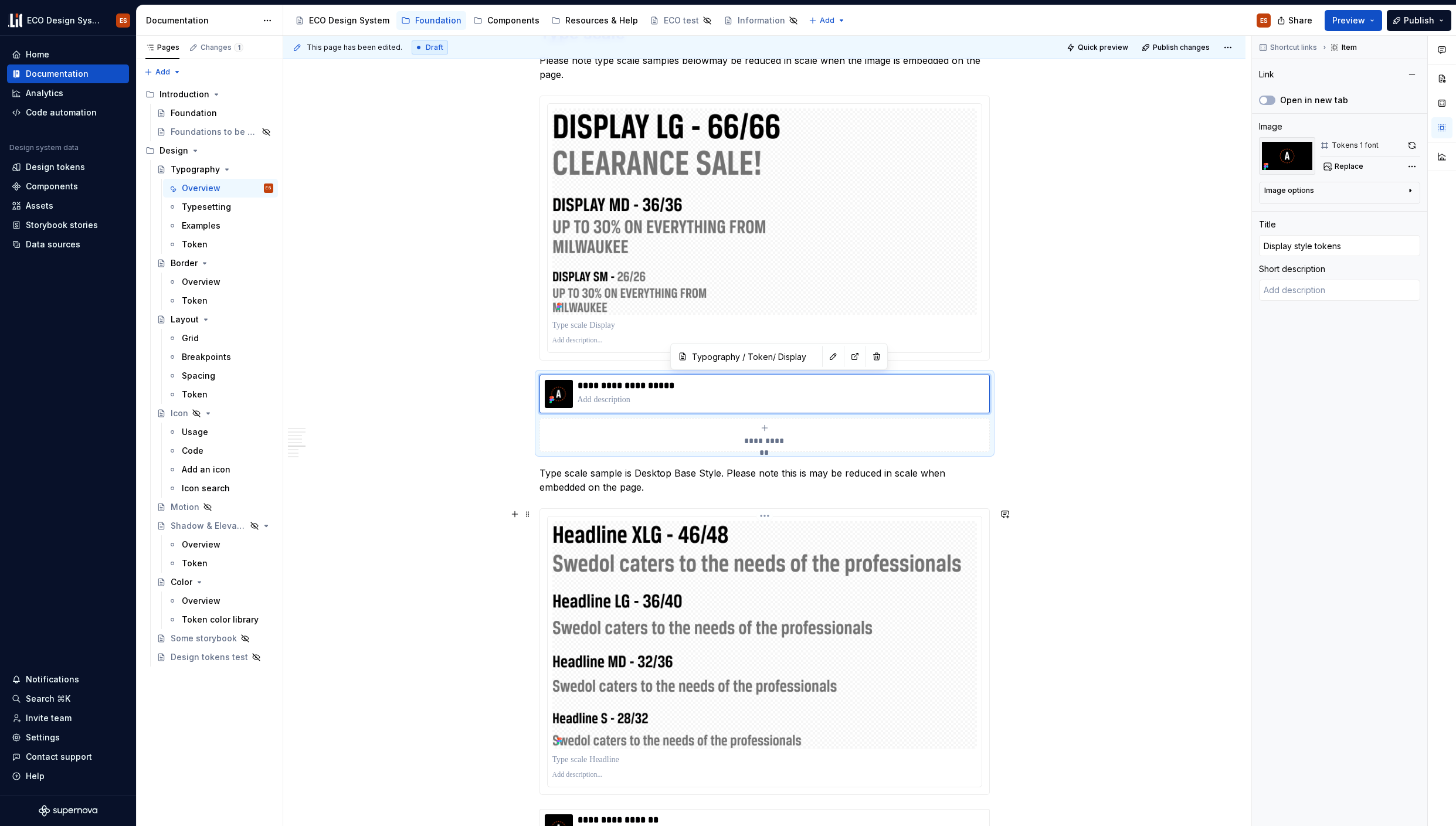
scroll to position [2742, 0]
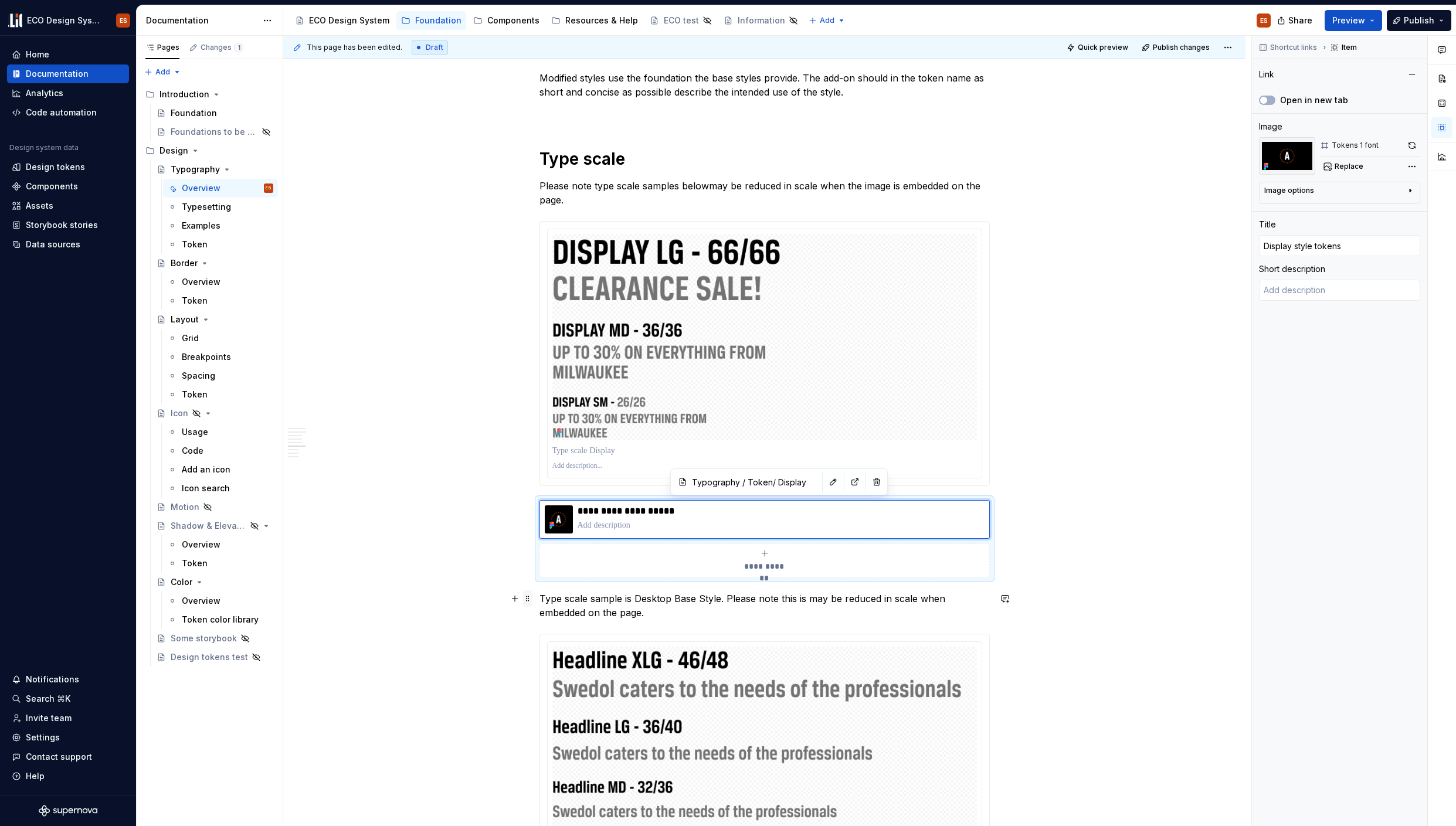
click at [526, 601] on span at bounding box center [528, 599] width 9 height 16
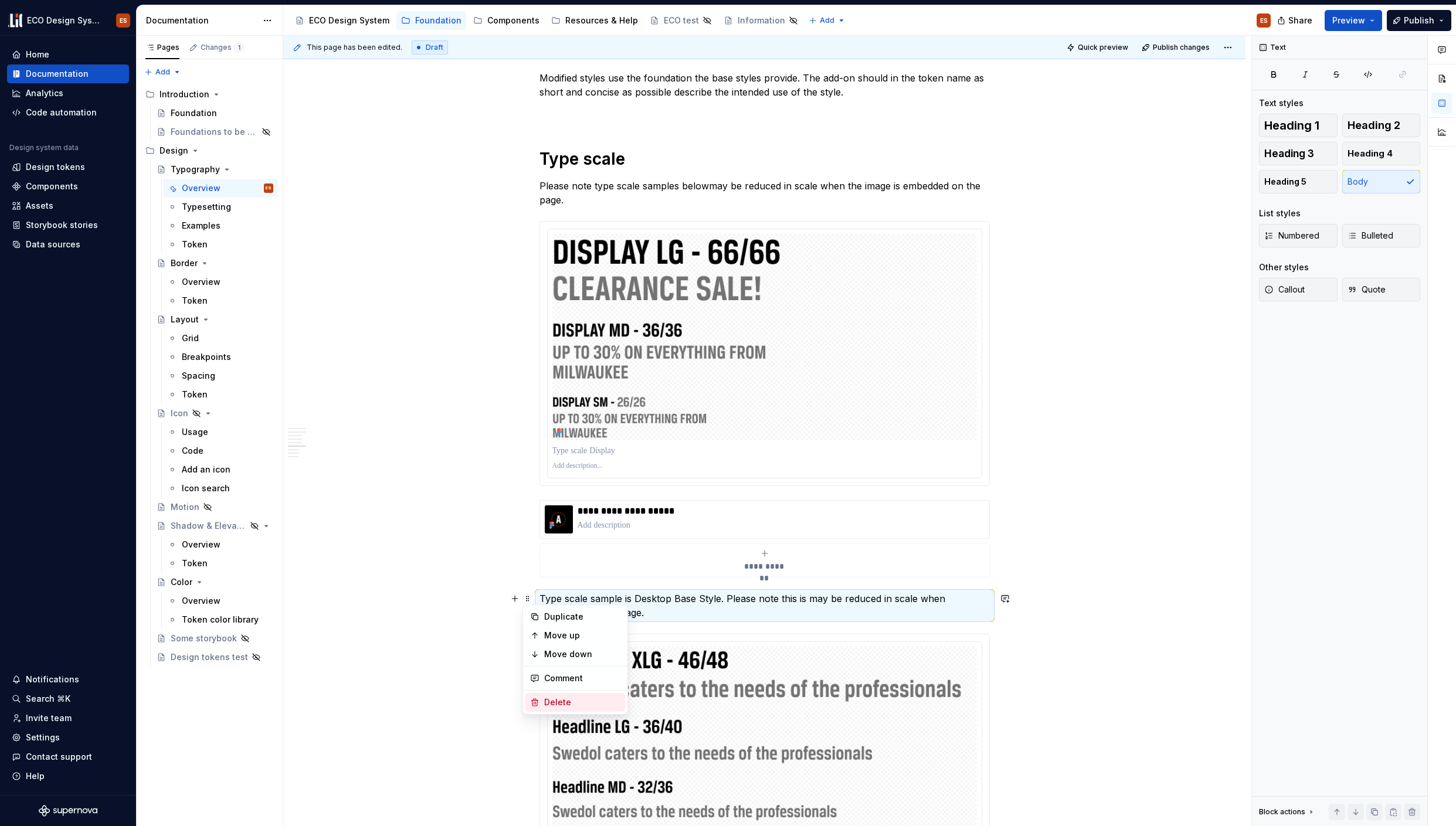
click at [557, 700] on div "Delete" at bounding box center [582, 702] width 76 height 11
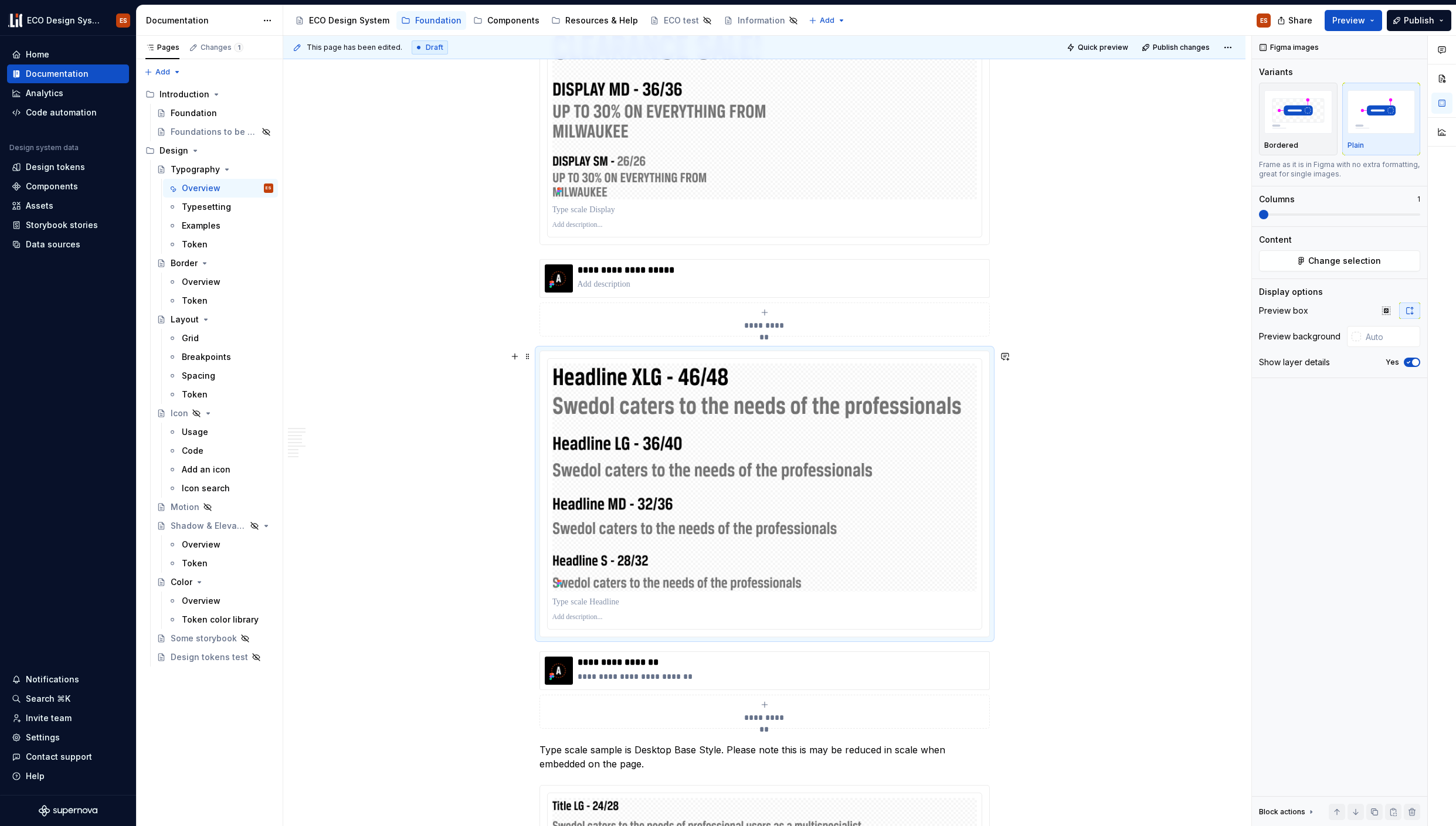
scroll to position [3028, 0]
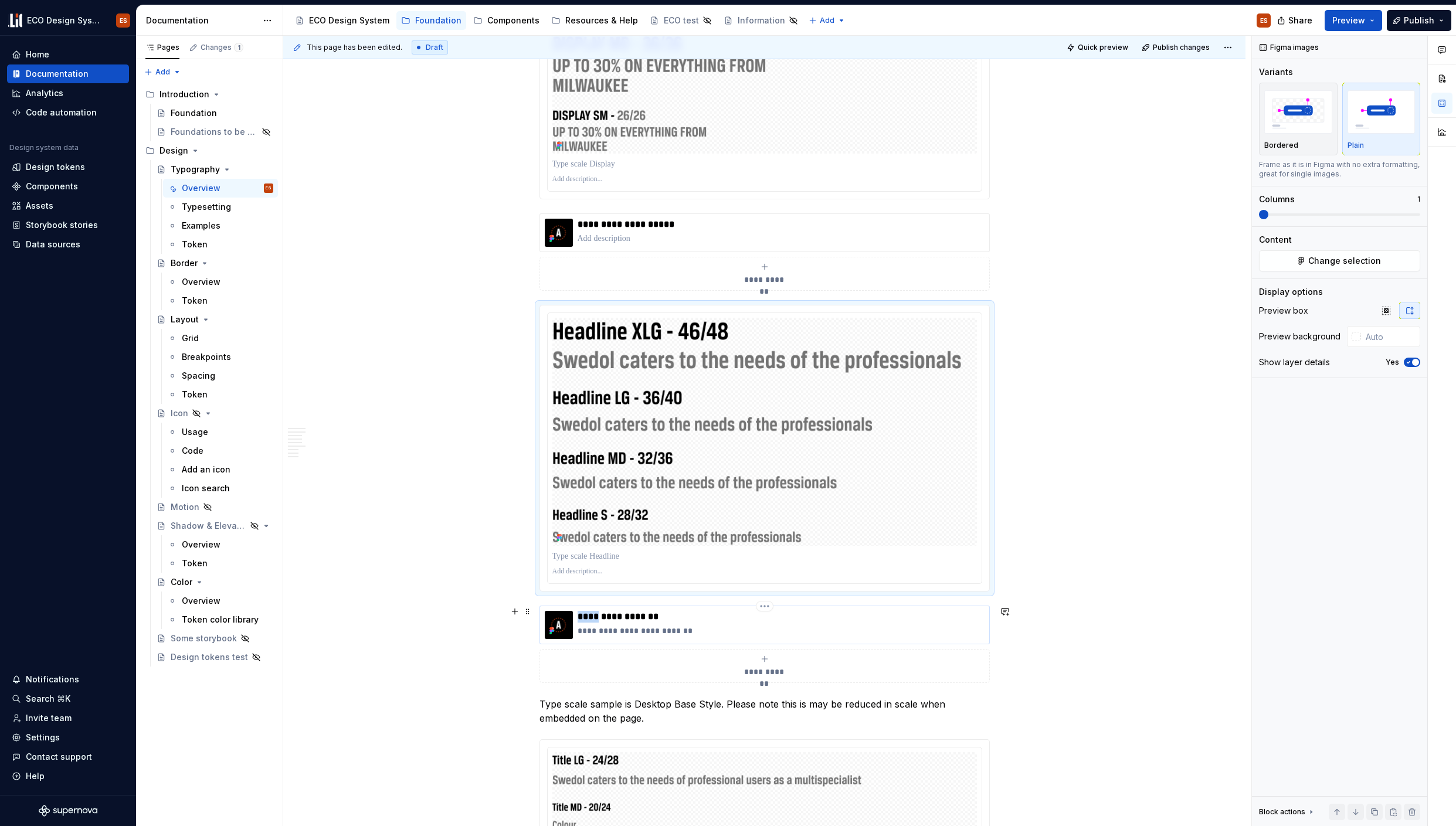
drag, startPoint x: 600, startPoint y: 616, endPoint x: 577, endPoint y: 618, distance: 23.1
click at [577, 618] on p "**********" at bounding box center [781, 616] width 407 height 11
type textarea "*"
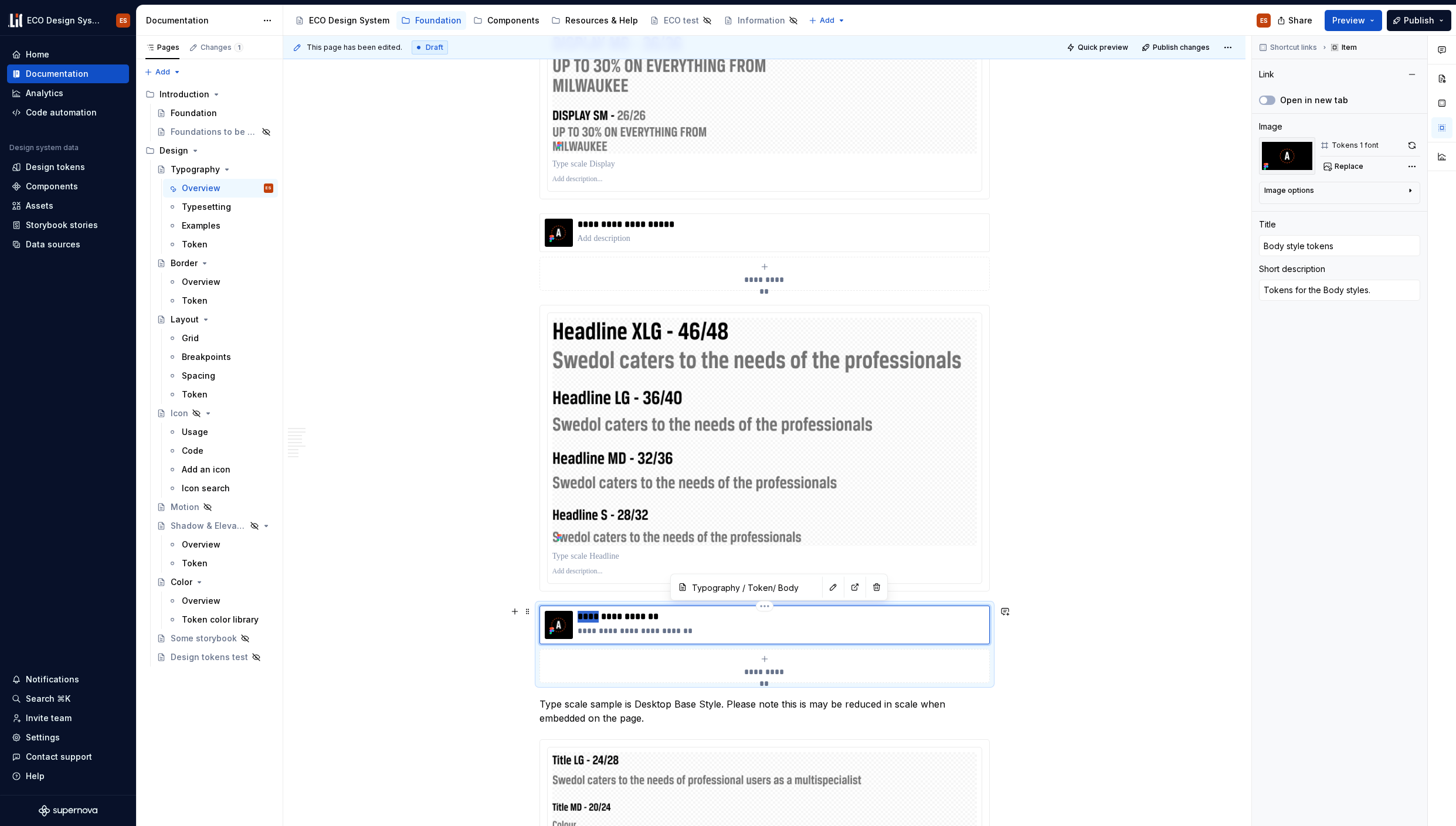
type textarea "*"
type input "H style tokens"
type textarea "*"
type input "He style tokens"
type textarea "*"
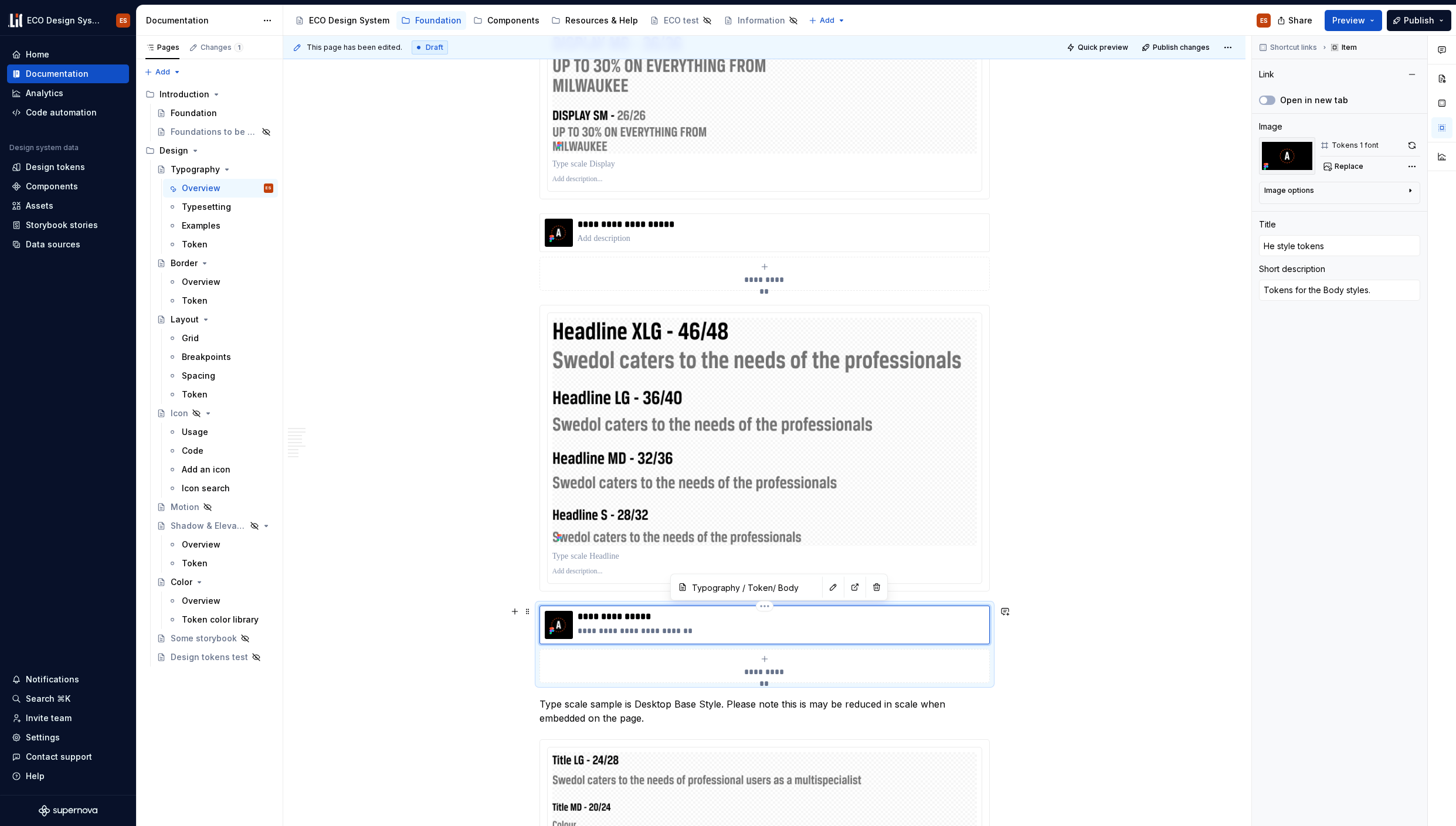
type input "Head style tokens"
type textarea "*"
type input "Headl style tokens"
type textarea "*"
type input "Headli style tokens"
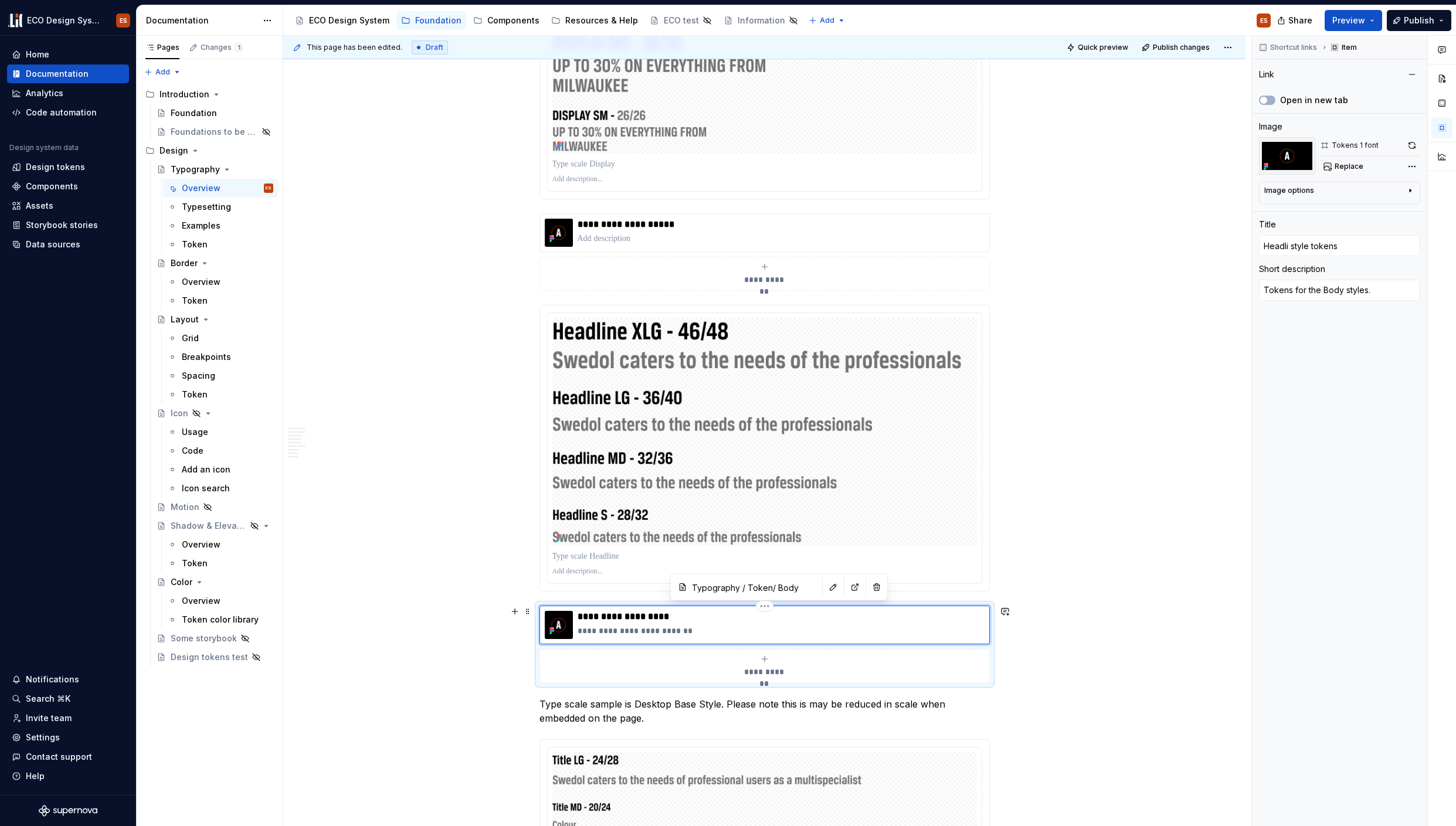
type textarea "*"
type input "Headlin style tokens"
type textarea "*"
type input "Headline style tokens"
drag, startPoint x: 689, startPoint y: 632, endPoint x: 553, endPoint y: 634, distance: 136.0
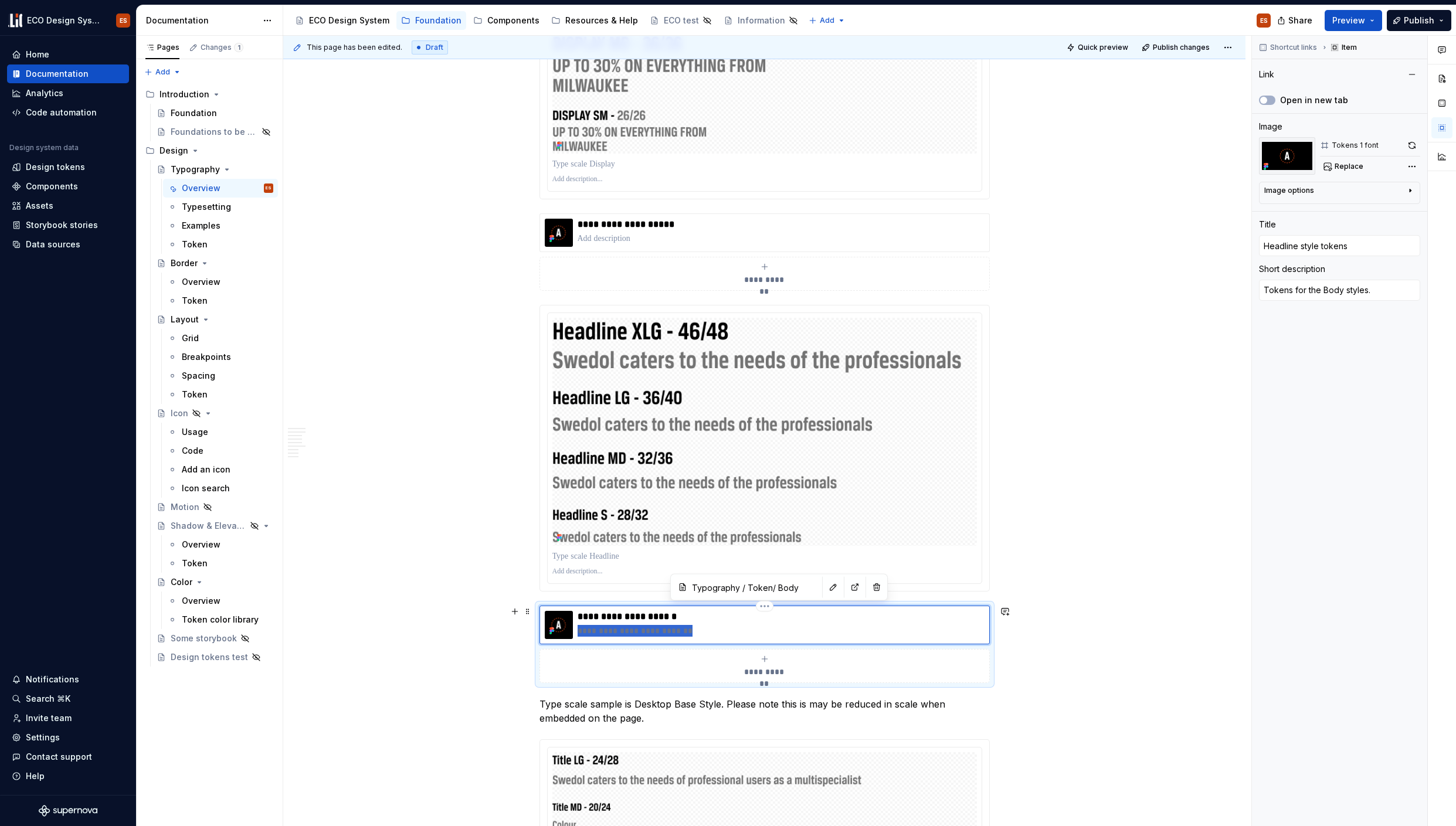
click at [553, 634] on div "**********" at bounding box center [764, 625] width 440 height 28
type textarea "*"
click at [825, 592] on button "button" at bounding box center [833, 587] width 16 height 16
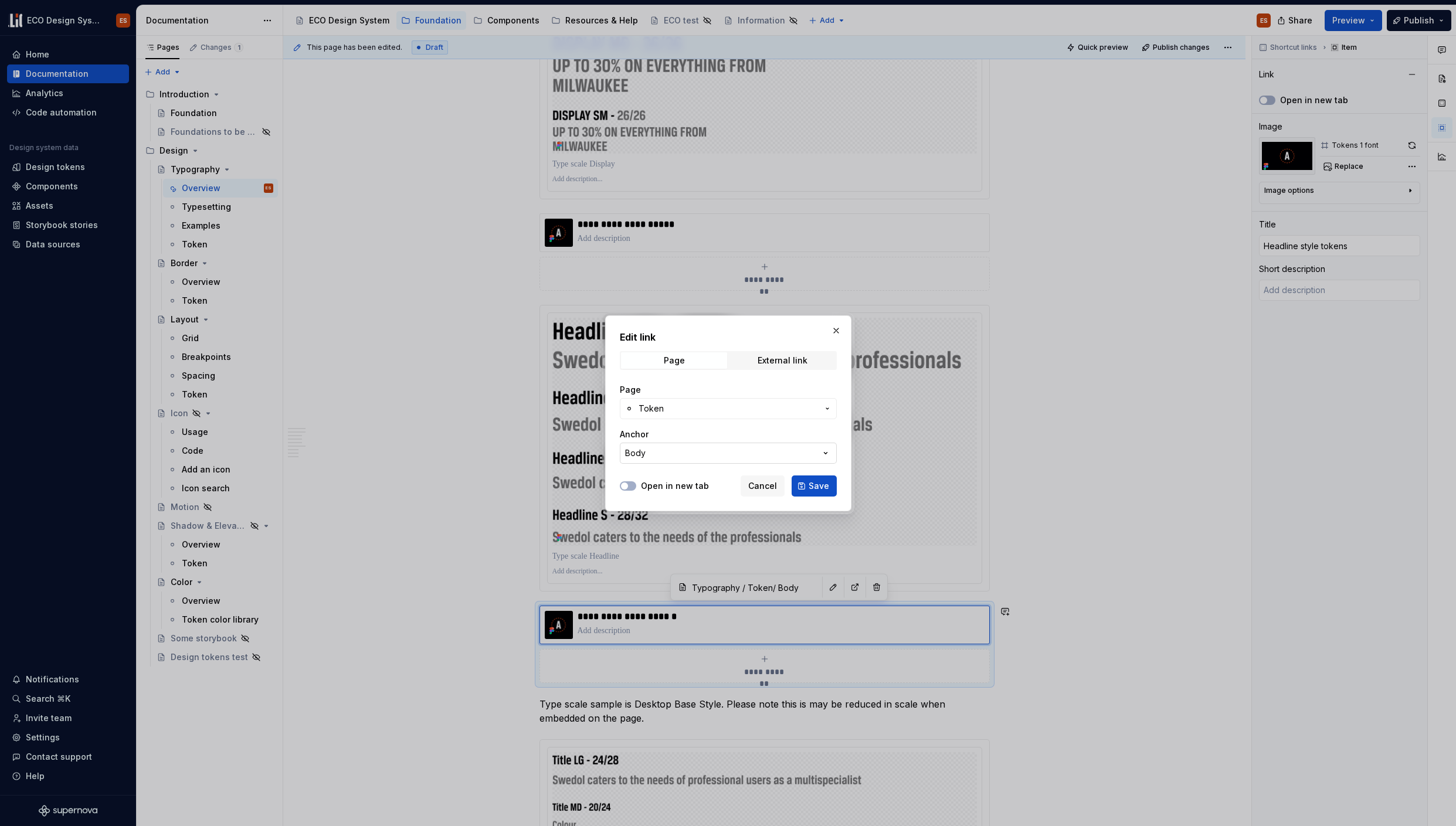
click at [699, 447] on button "Body" at bounding box center [728, 454] width 217 height 21
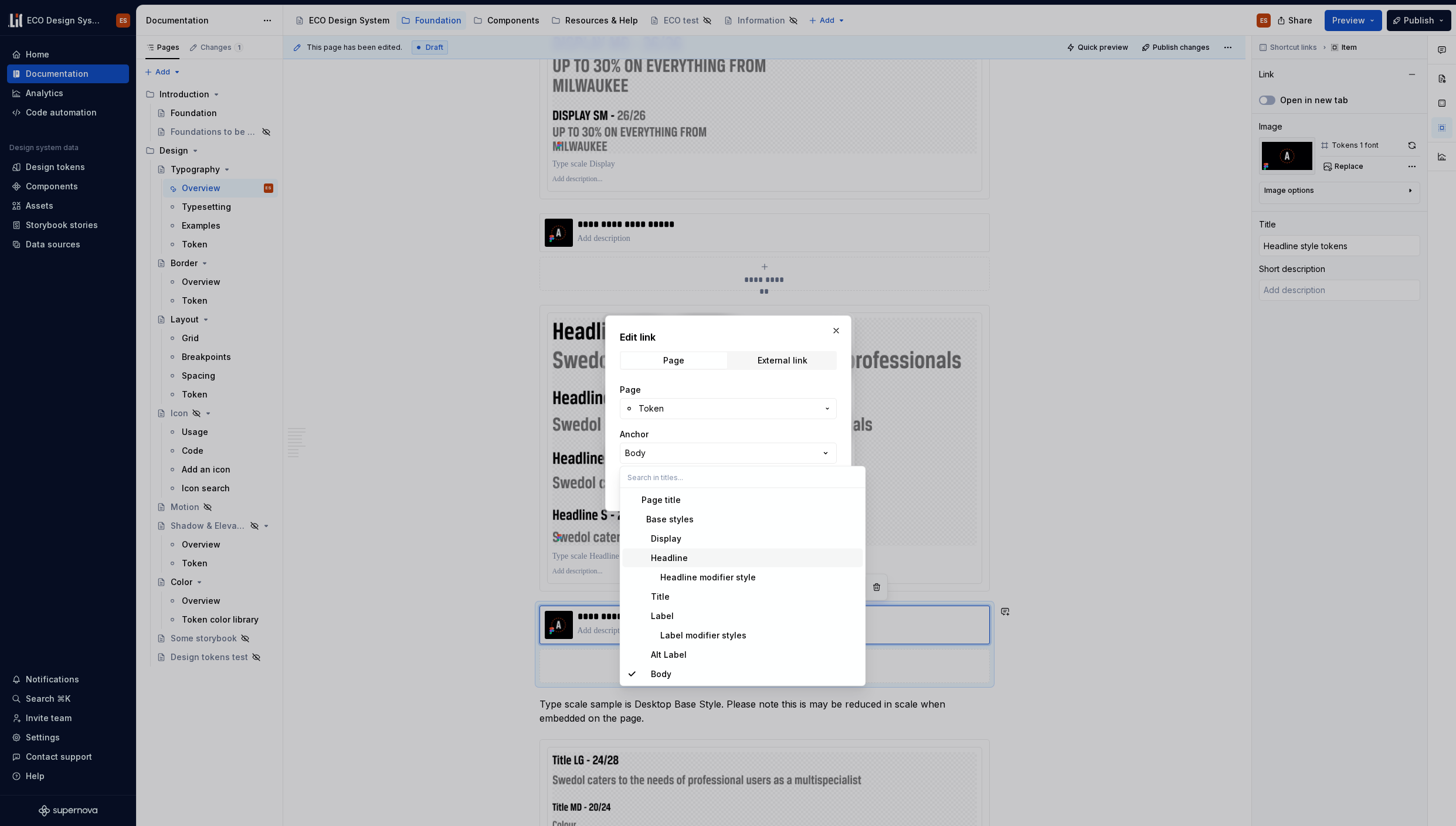
click at [708, 554] on div "Headline" at bounding box center [749, 558] width 217 height 11
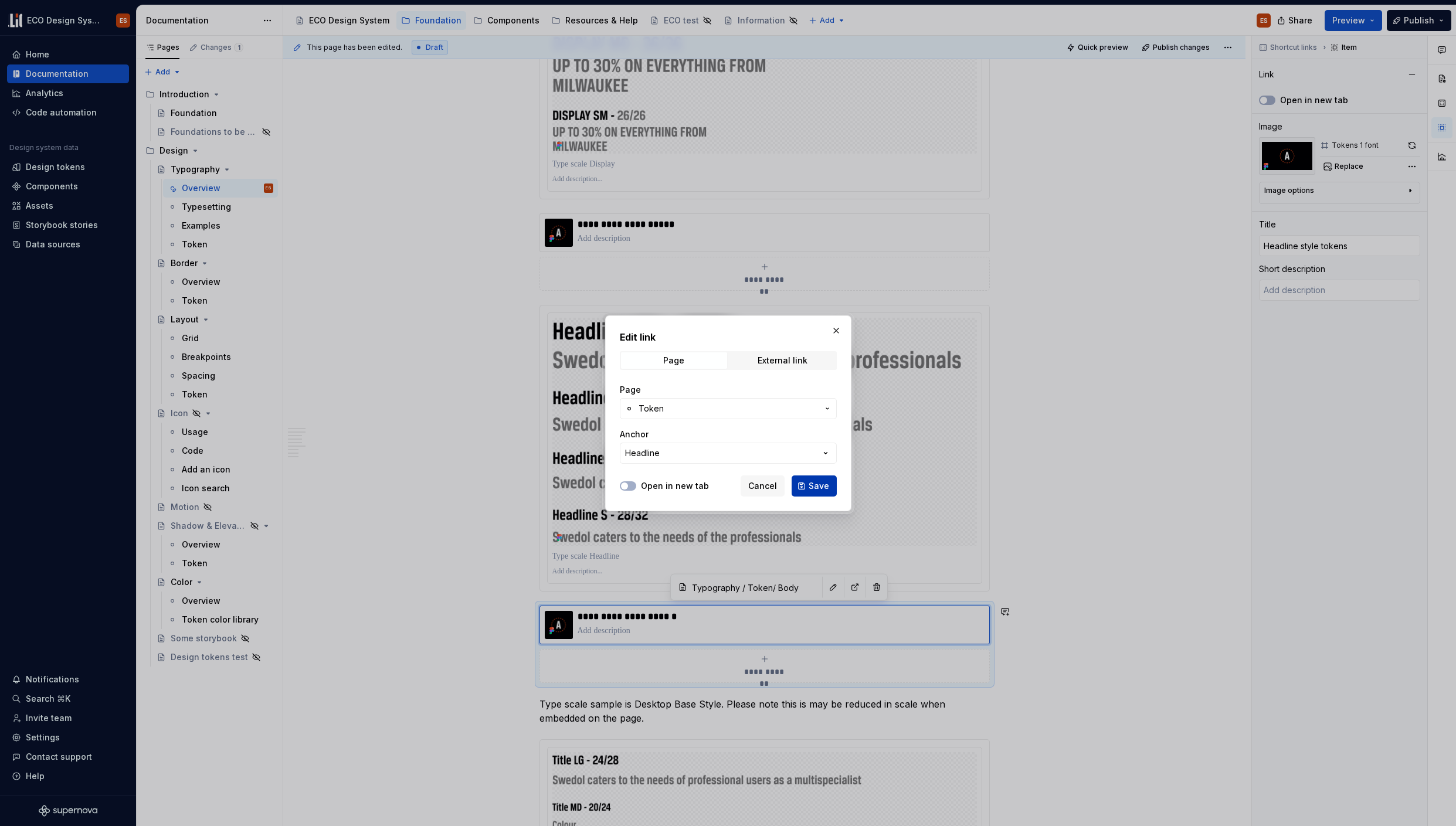
click at [805, 481] on button "Save" at bounding box center [815, 486] width 46 height 21
type textarea "*"
type input "Typography / Token/ Headline"
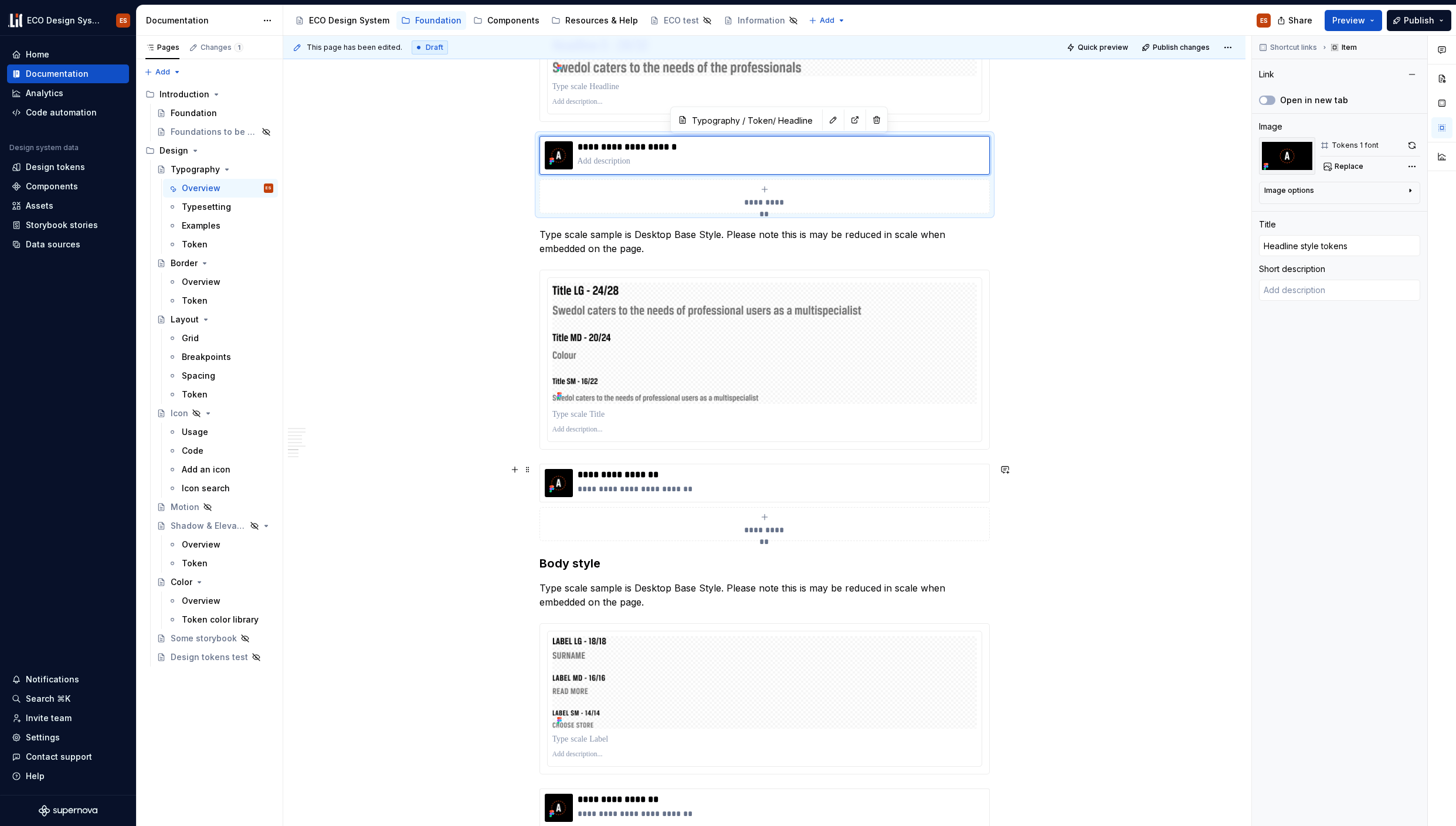
scroll to position [3499, 0]
drag, startPoint x: 599, startPoint y: 476, endPoint x: 572, endPoint y: 476, distance: 27.0
click at [572, 476] on div "**********" at bounding box center [764, 483] width 440 height 28
type textarea "*"
type input "Typography / Token/ Body"
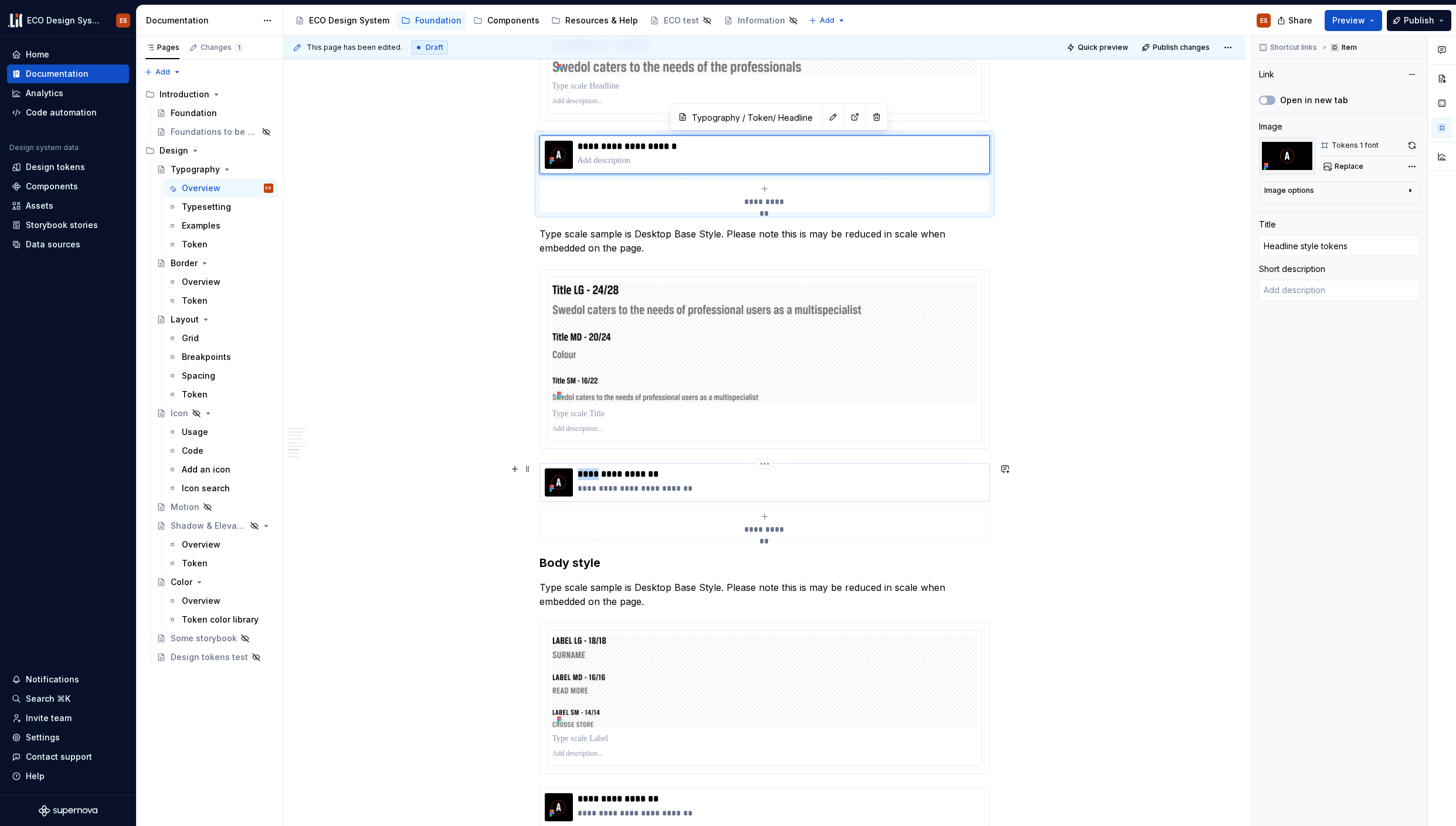
type input "Body style tokens"
type textarea "Tokens for the Body styles."
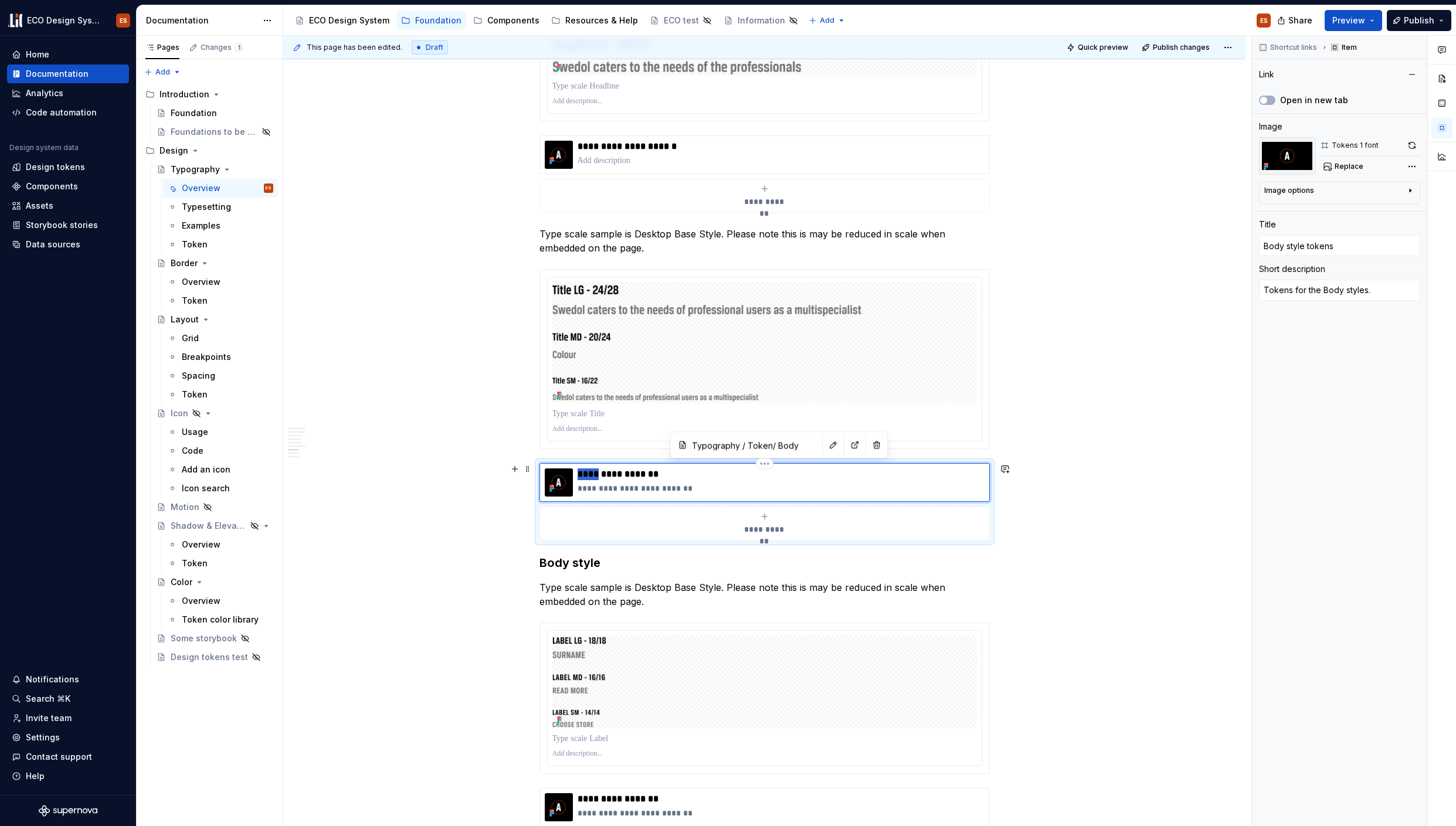
type textarea "*"
type input "t style tokens"
type textarea "*"
type input "ti style tokens"
type textarea "*"
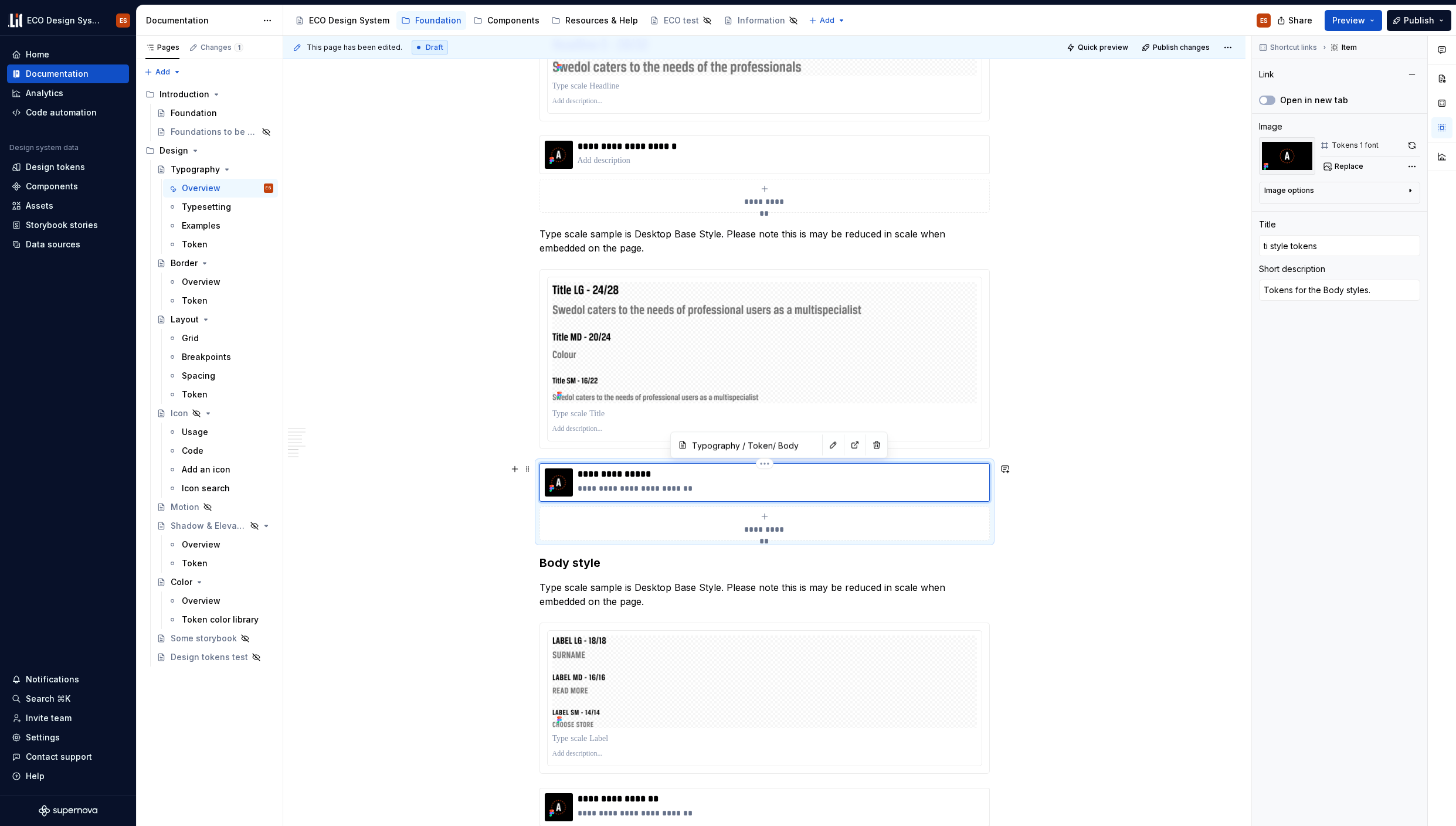
type input "tie style tokens"
type textarea "*"
type input "tiel style tokens"
type textarea "*"
type input "tie style tokens"
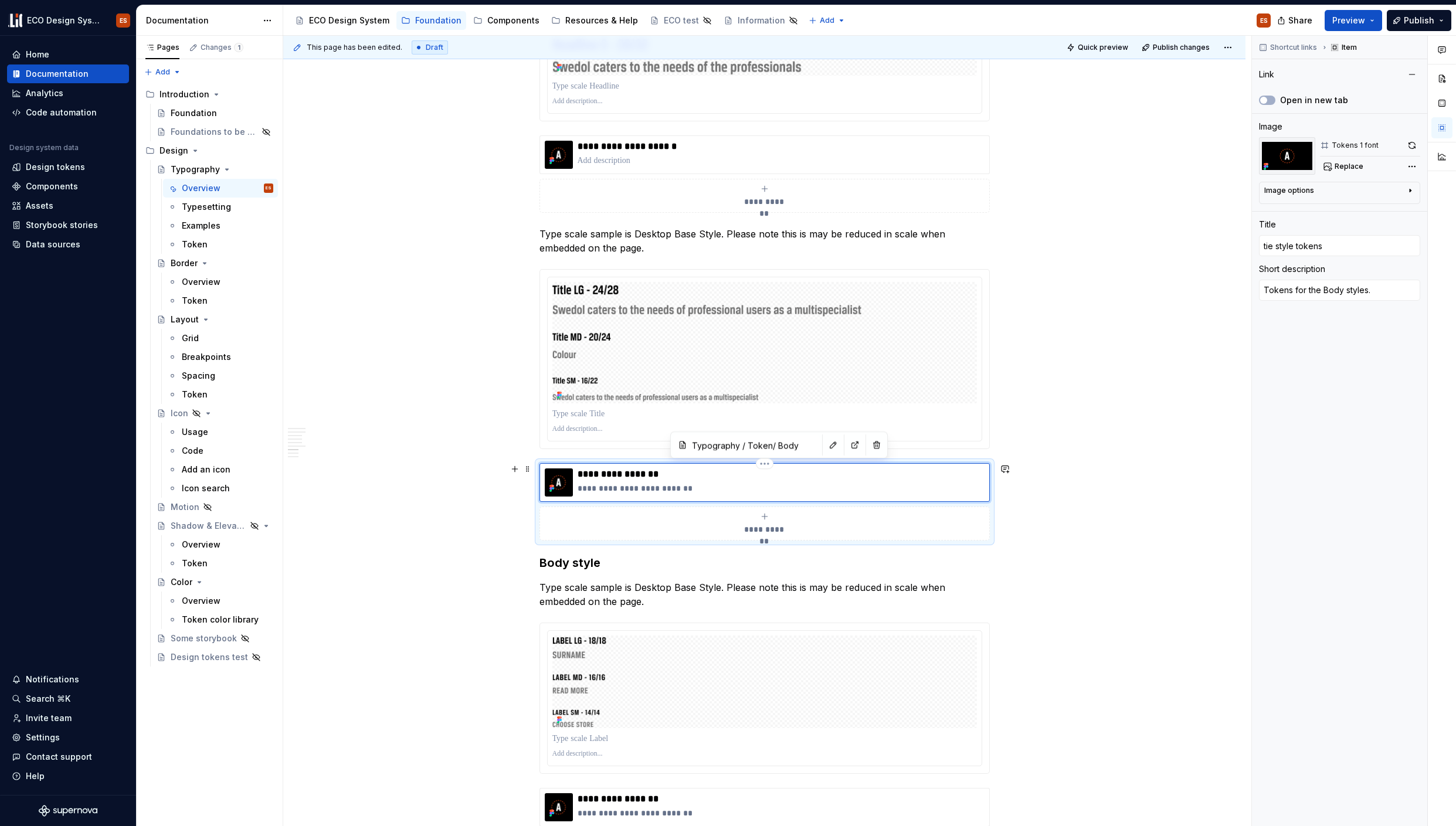
type textarea "*"
type input "ti style tokens"
type textarea "*"
type input "t style tokens"
type textarea "*"
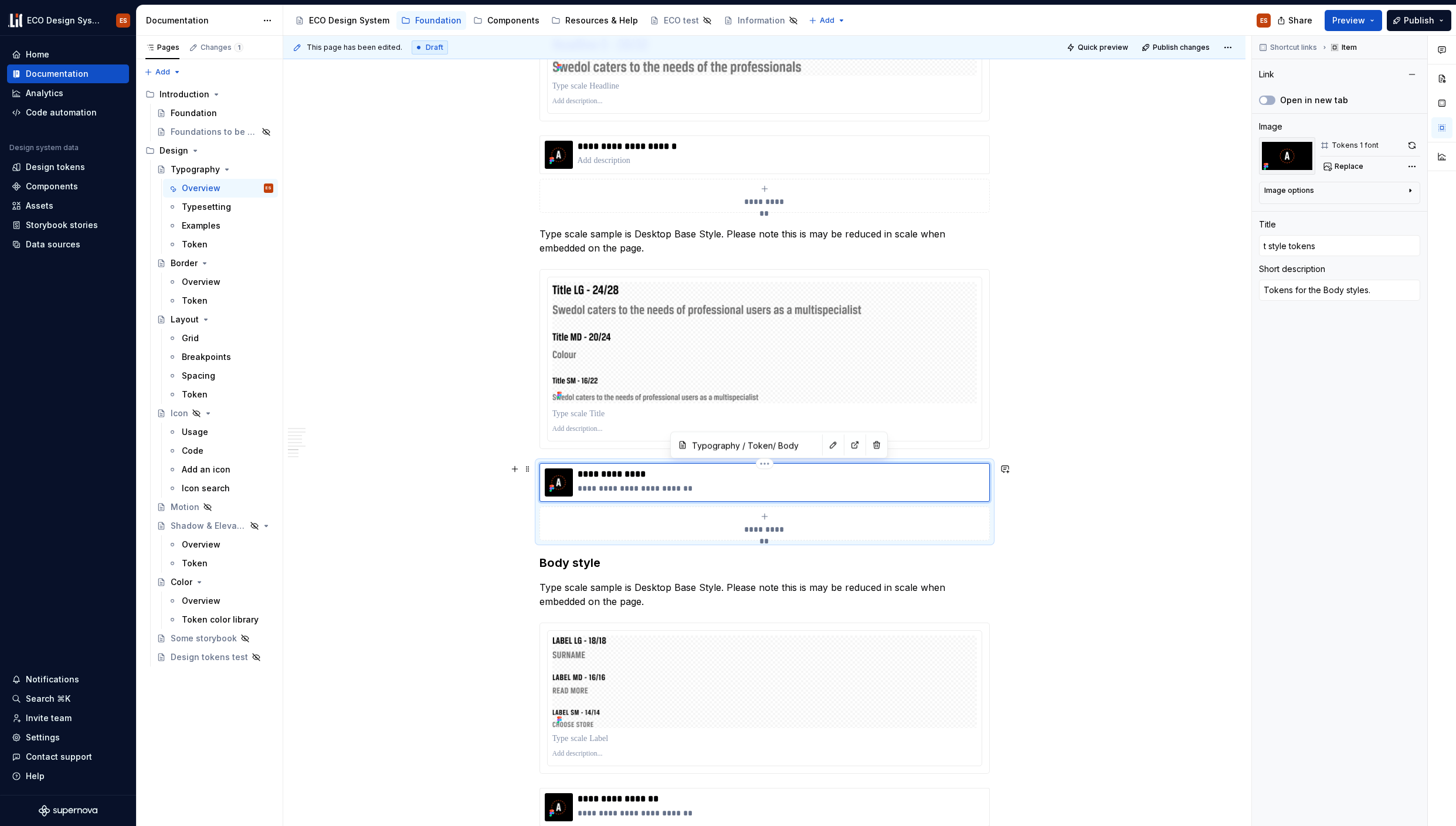
type input "style tokens"
type textarea "*"
type input "T style tokens"
type textarea "*"
type input "Ti style tokens"
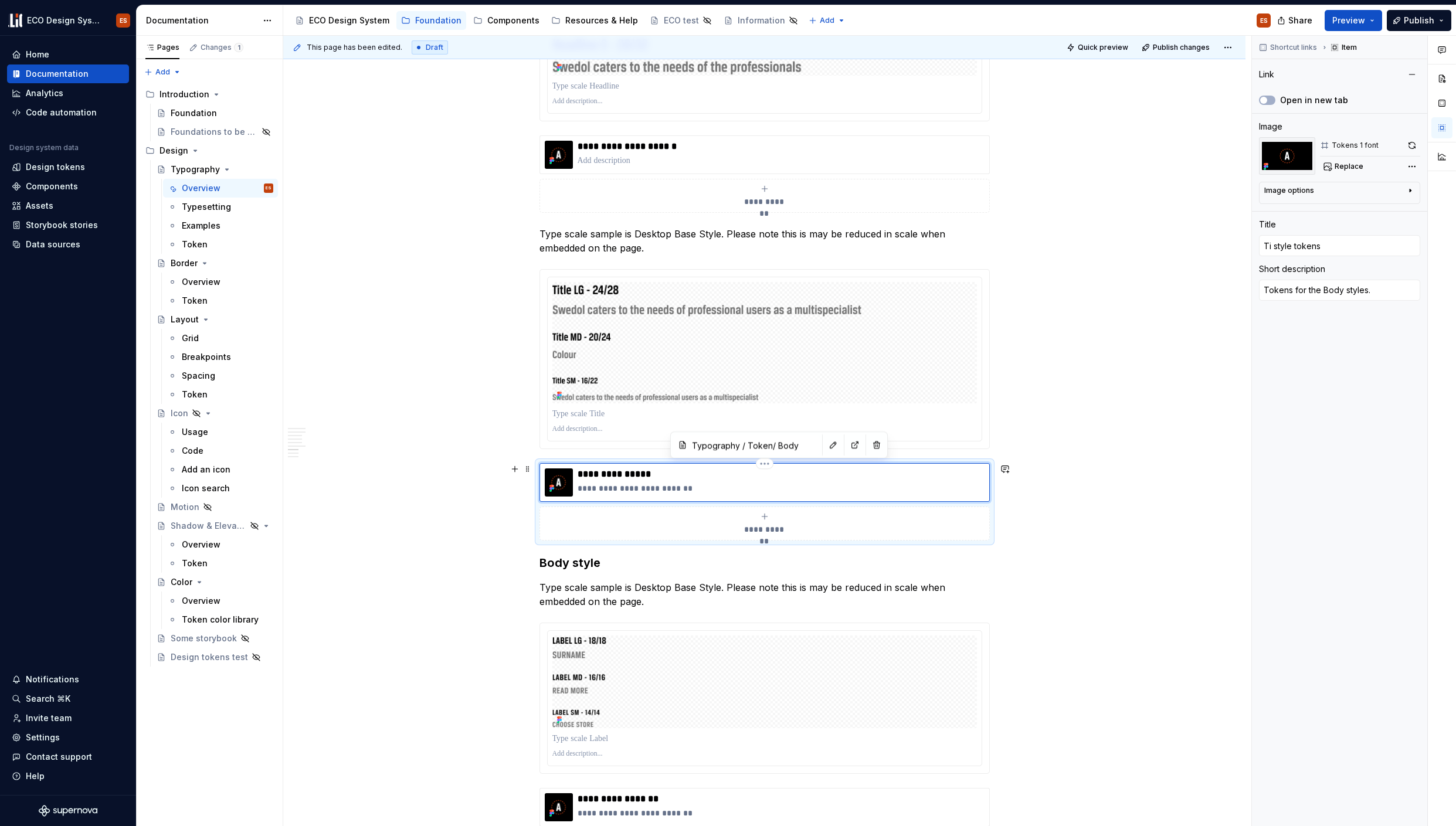
type textarea "*"
type input "Tit style tokens"
type textarea "*"
type input "Titl style tokens"
type textarea "*"
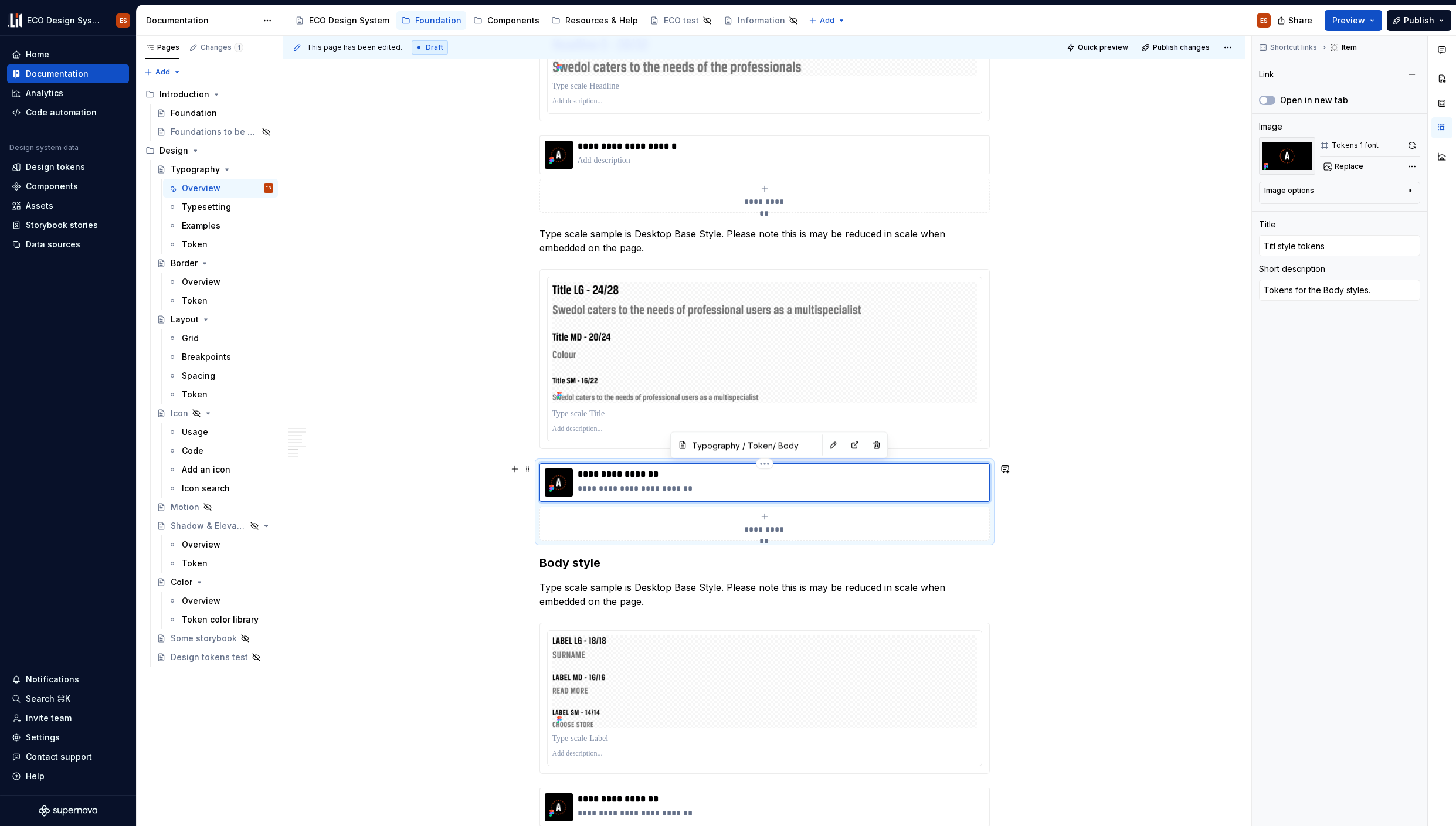
type input "Title style tokens"
drag, startPoint x: 688, startPoint y: 488, endPoint x: 569, endPoint y: 491, distance: 119.0
click at [569, 491] on div "**********" at bounding box center [764, 483] width 440 height 28
type textarea "*"
click at [825, 441] on button "button" at bounding box center [833, 444] width 16 height 16
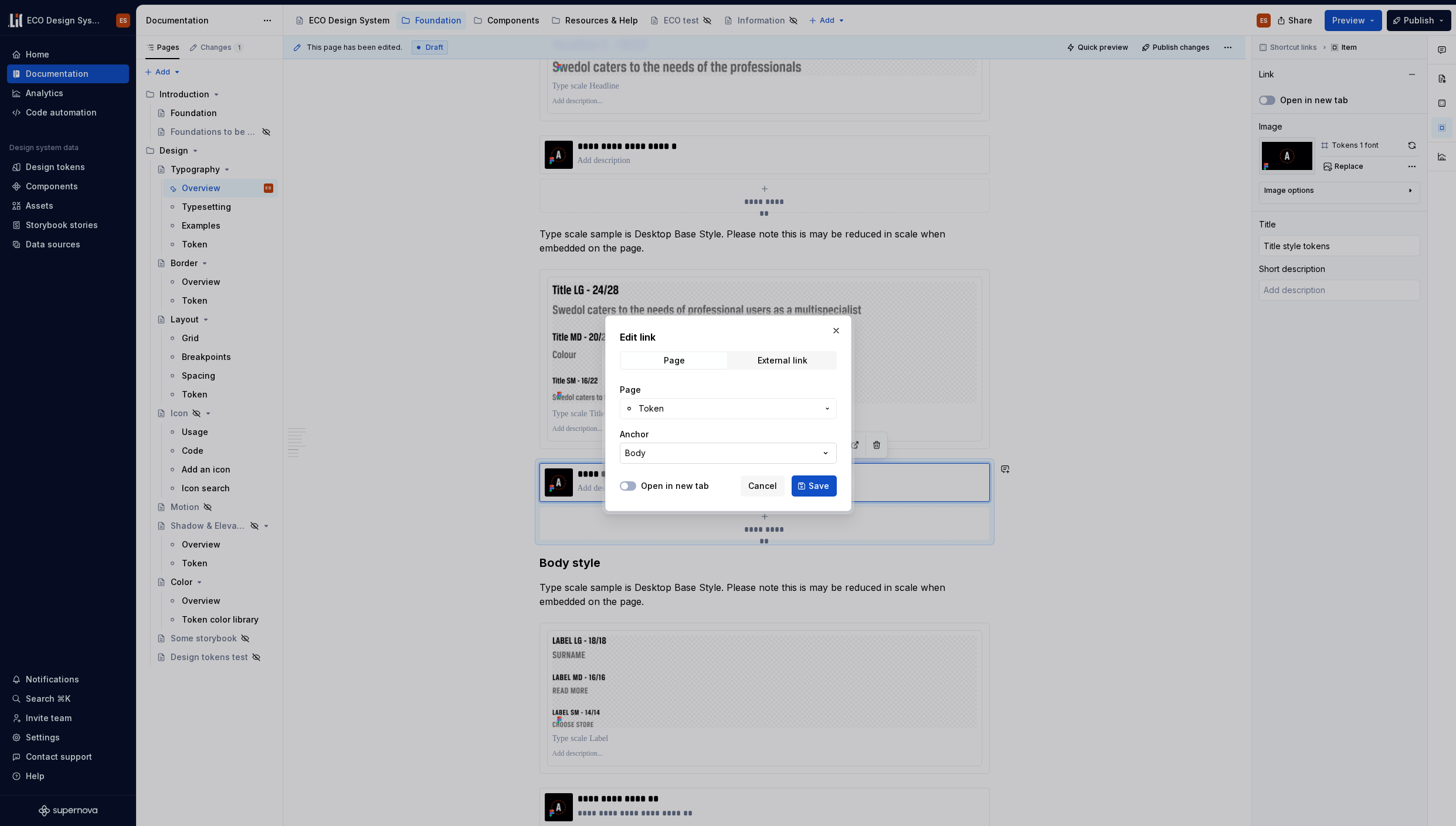
click at [822, 453] on icon "button" at bounding box center [825, 453] width 11 height 11
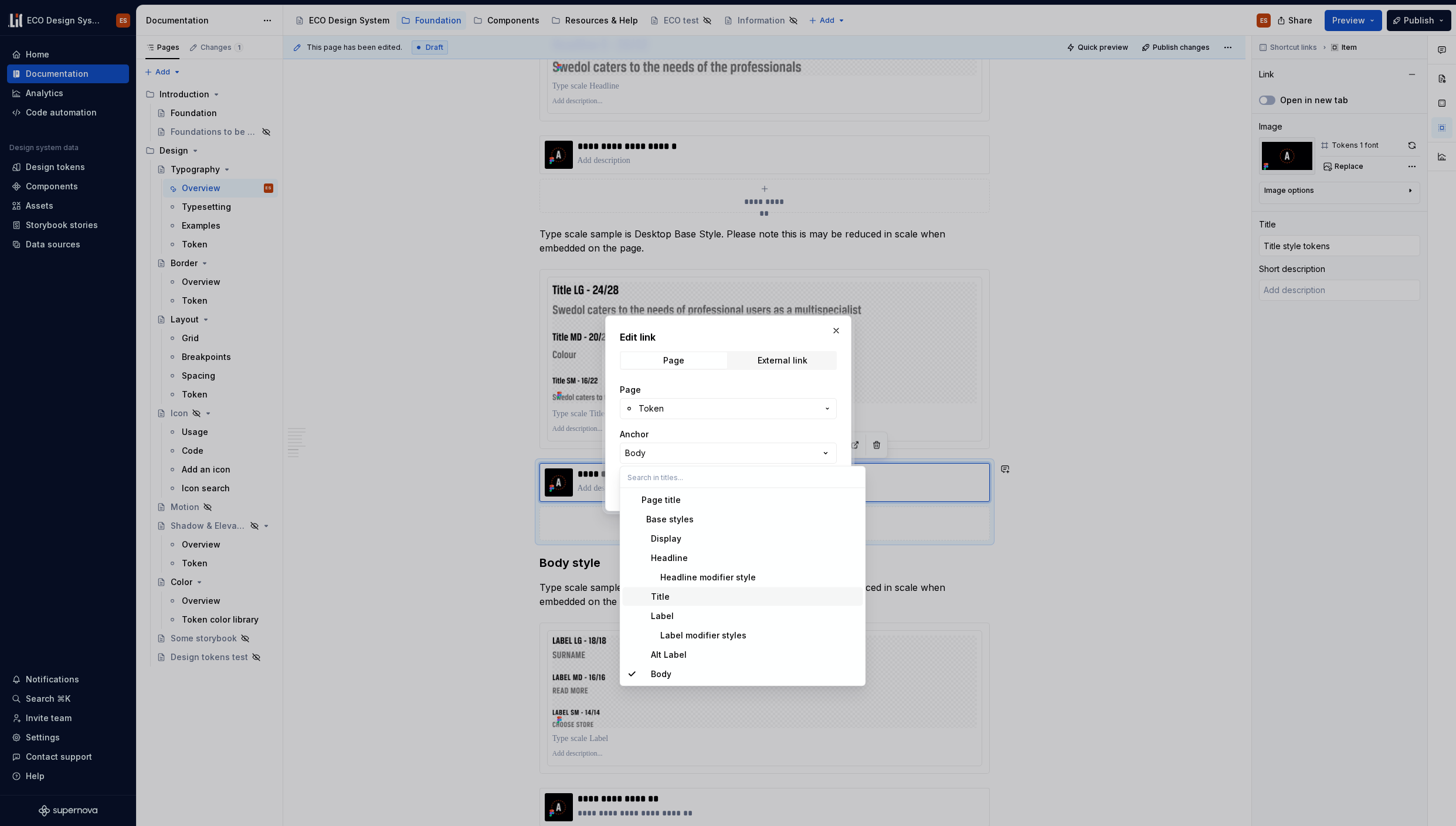
click at [671, 596] on div "Title" at bounding box center [749, 596] width 217 height 11
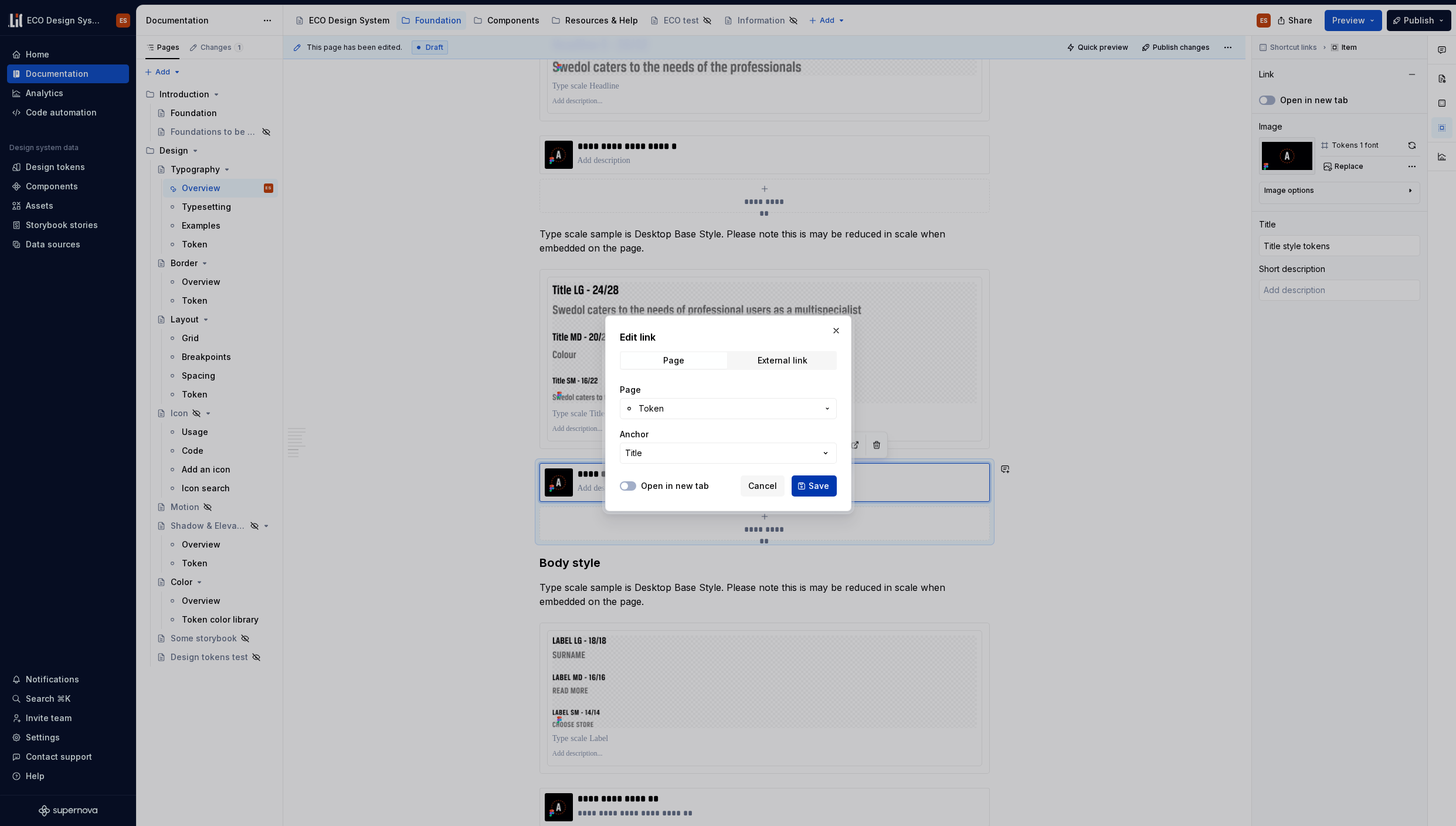
click at [808, 483] on button "Save" at bounding box center [815, 486] width 46 height 21
type textarea "*"
type input "Typography / Token/ Title"
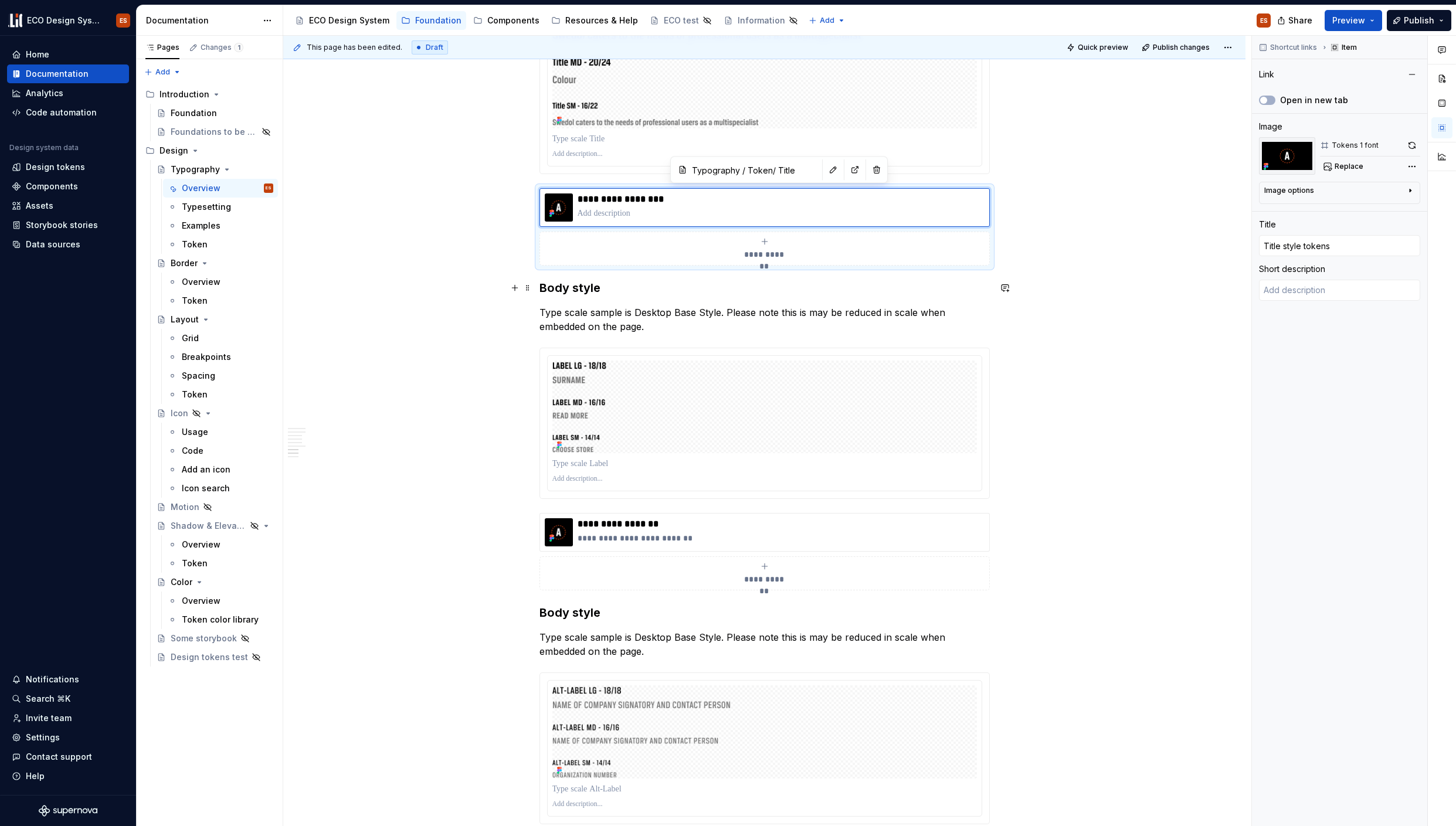
scroll to position [3779, 0]
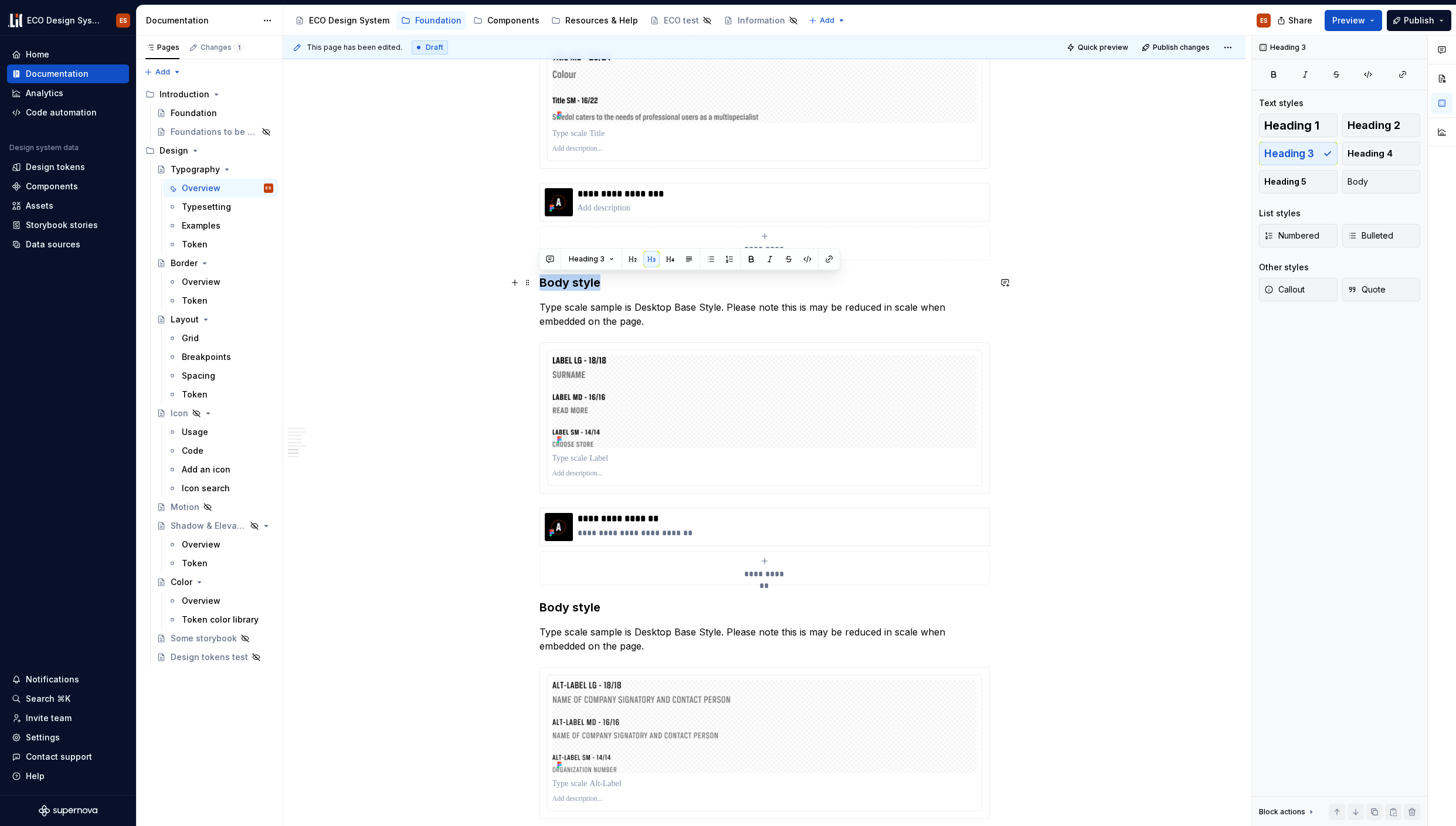
drag, startPoint x: 540, startPoint y: 281, endPoint x: 606, endPoint y: 283, distance: 66.0
click at [606, 283] on h3 "Body style" at bounding box center [764, 282] width 450 height 16
click at [525, 311] on span at bounding box center [528, 307] width 9 height 16
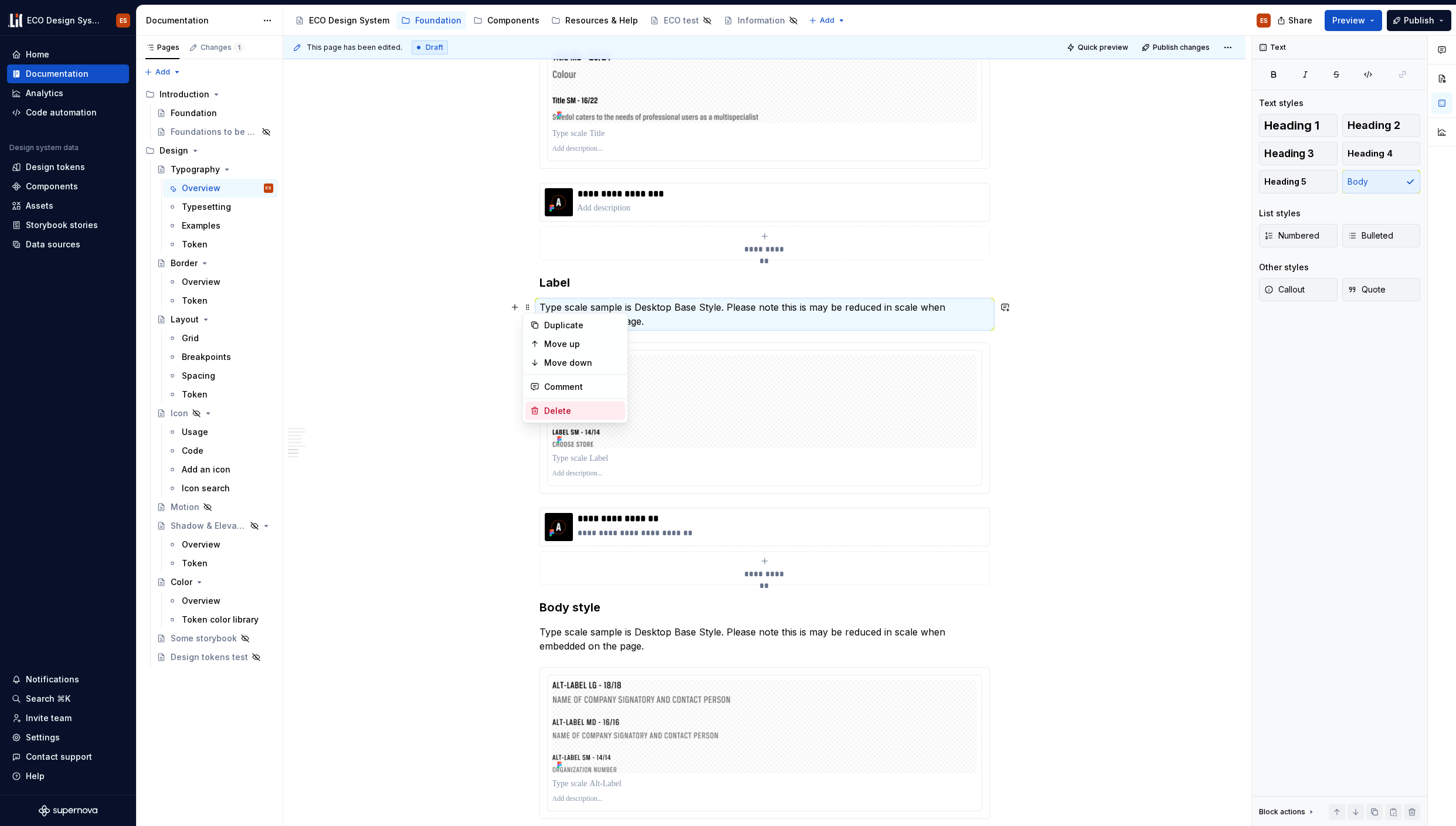
click at [547, 412] on div "Delete" at bounding box center [582, 411] width 76 height 11
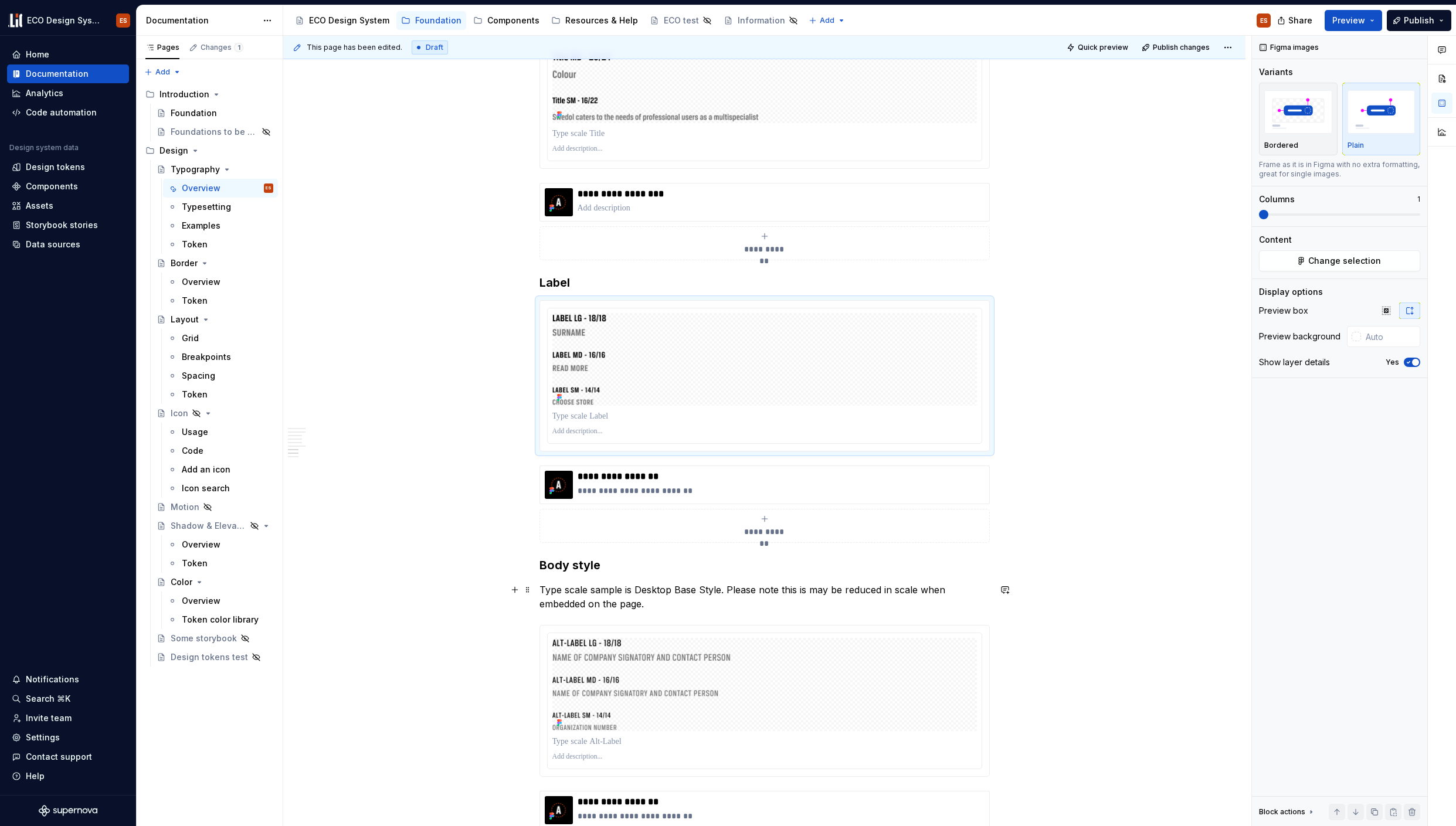
scroll to position [3885, 0]
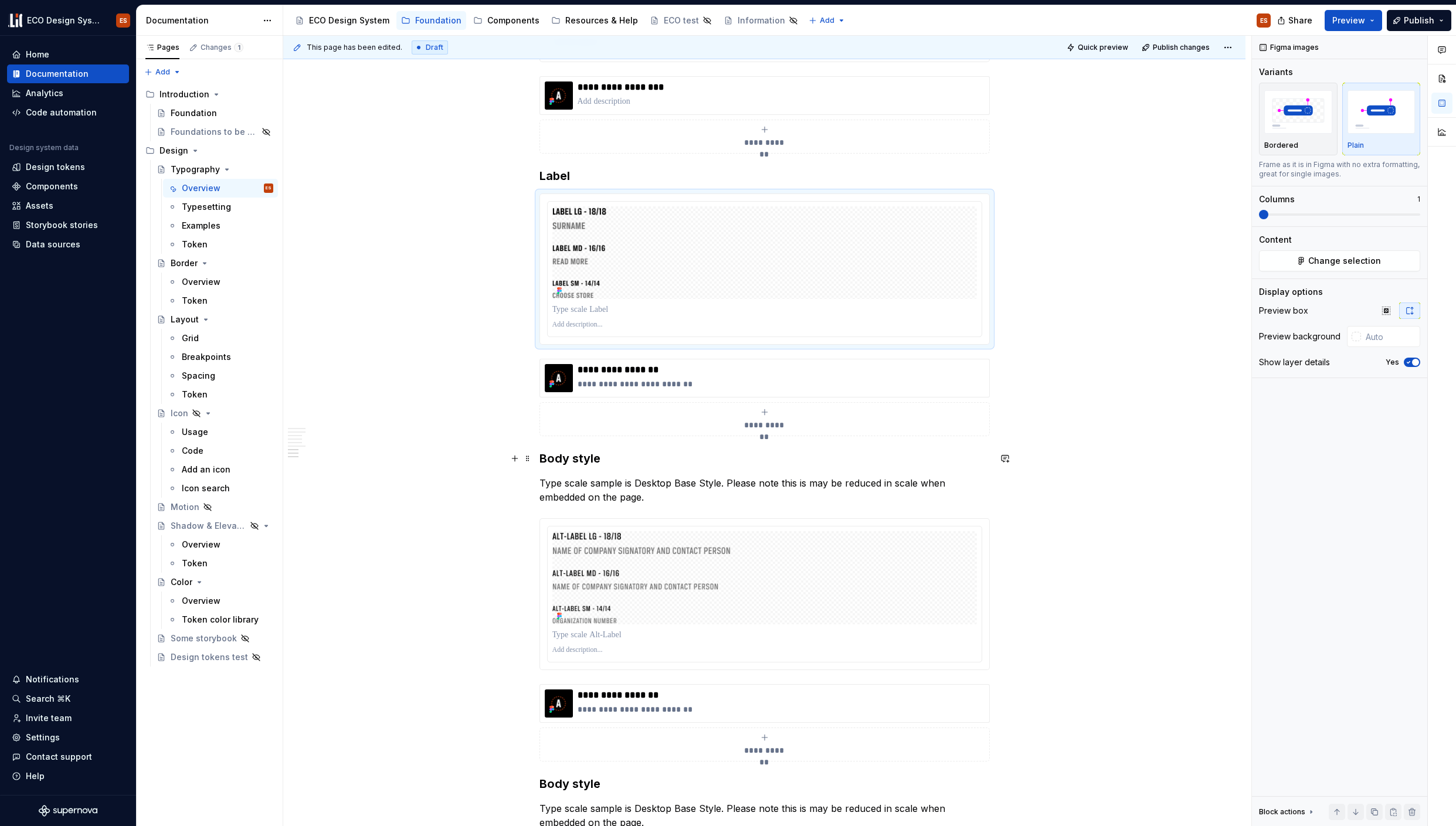
click at [565, 460] on h3 "Body style" at bounding box center [764, 458] width 450 height 16
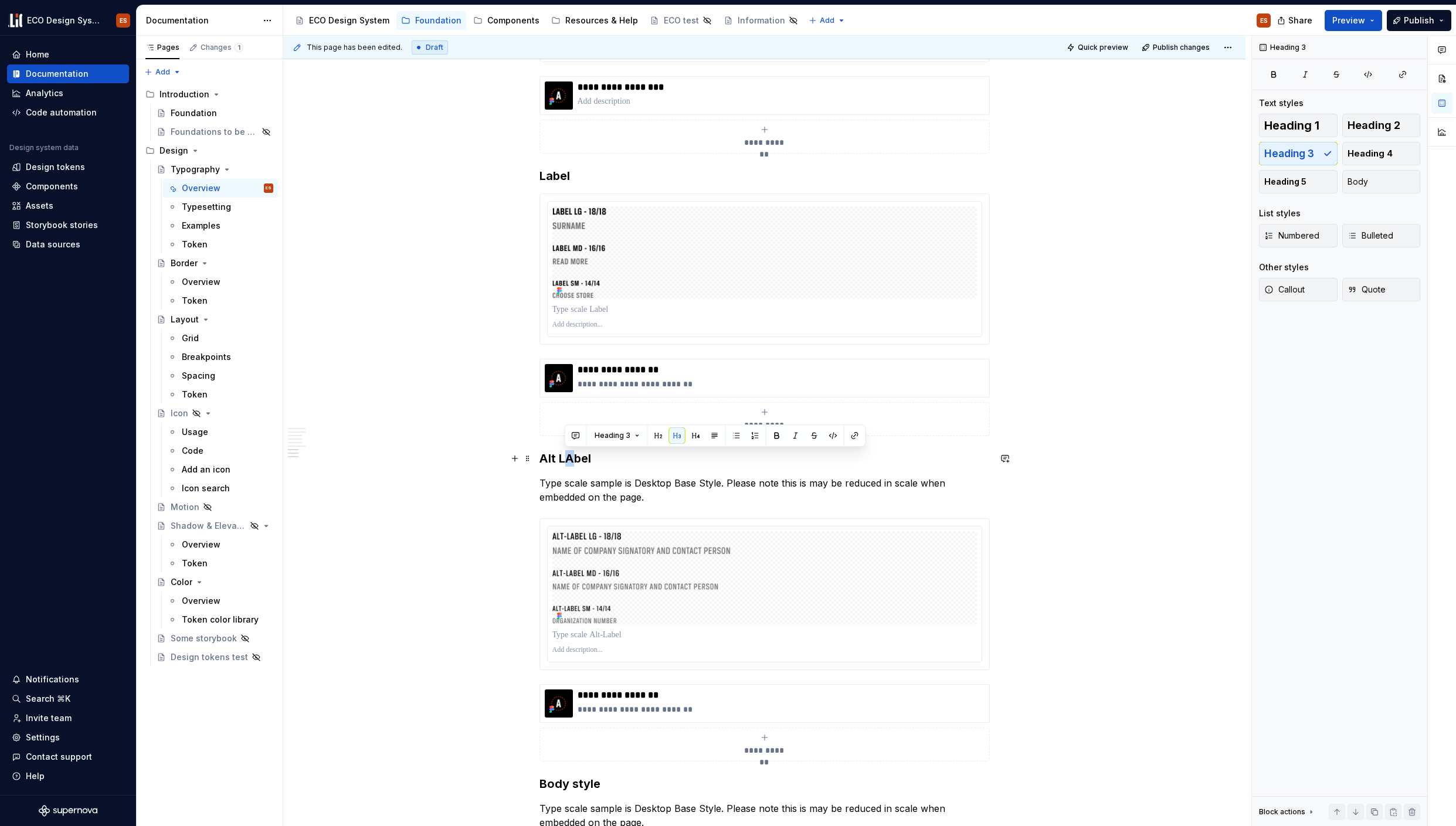
click at [572, 460] on h3 "Alt LAbel" at bounding box center [764, 458] width 450 height 16
click at [528, 484] on span at bounding box center [528, 483] width 9 height 16
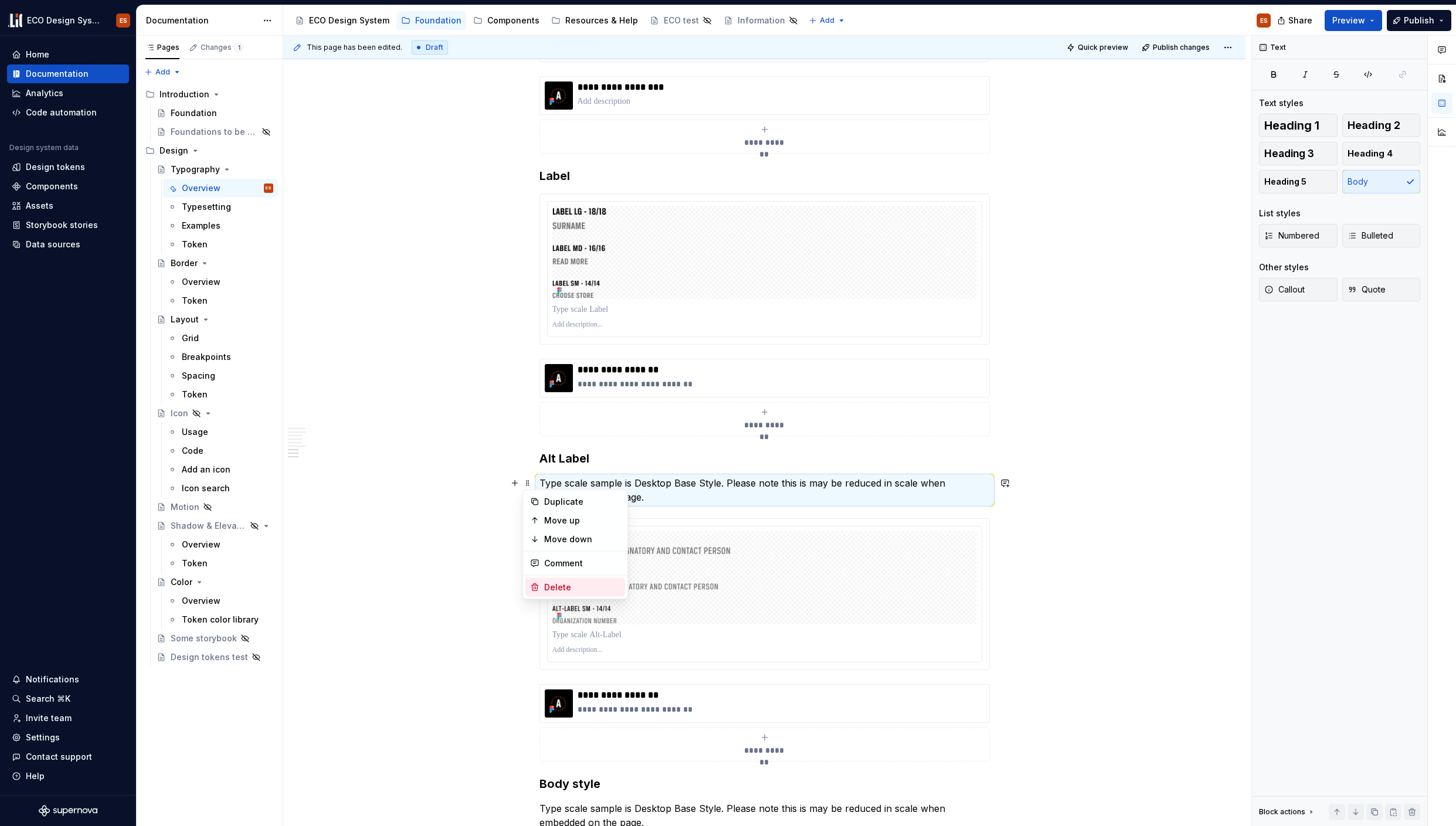
click at [540, 584] on div "Delete" at bounding box center [575, 587] width 100 height 18
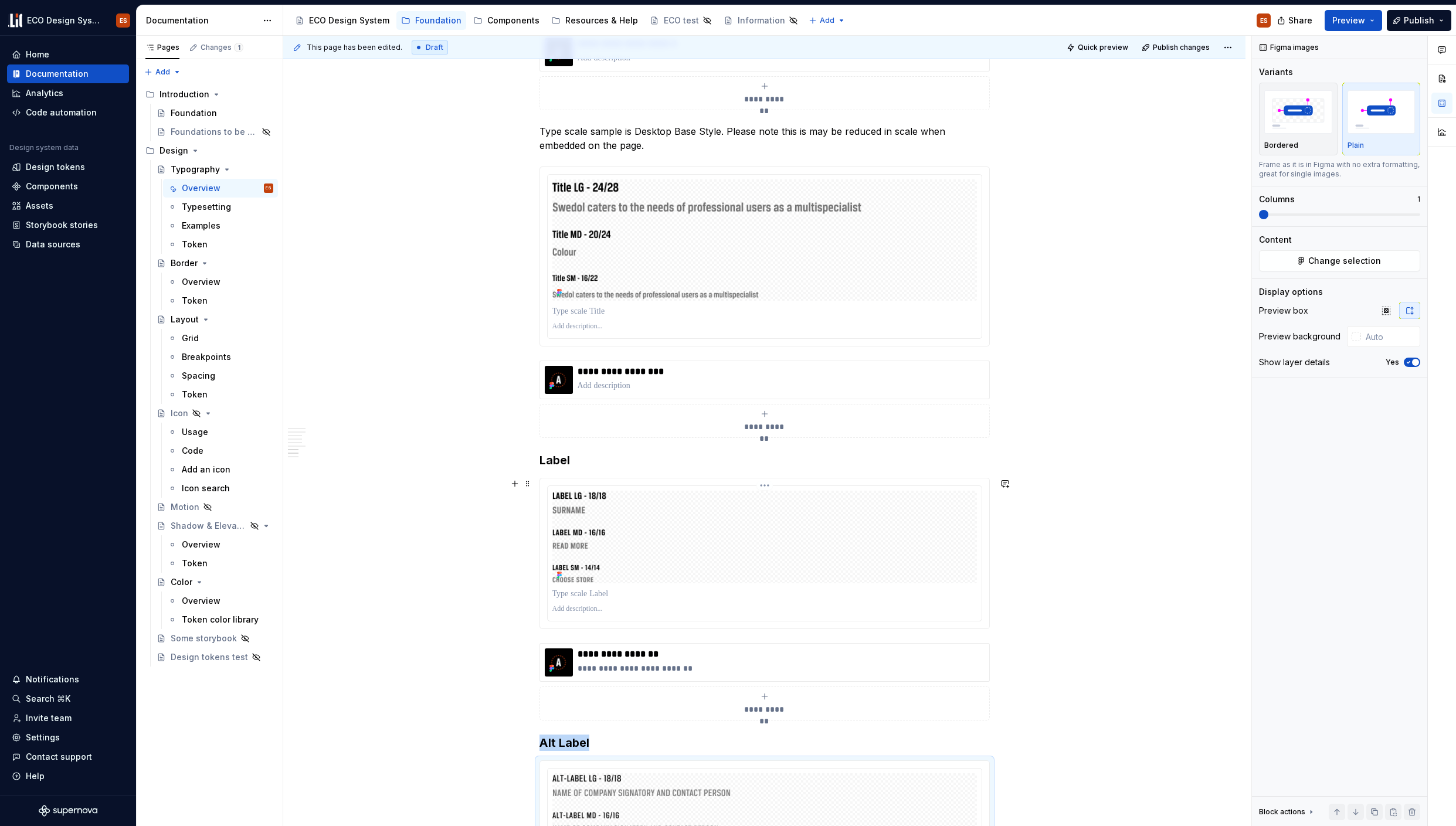
scroll to position [3600, 0]
drag, startPoint x: 600, startPoint y: 655, endPoint x: 579, endPoint y: 656, distance: 21.0
click at [579, 656] on p "**********" at bounding box center [781, 655] width 407 height 11
type textarea "*"
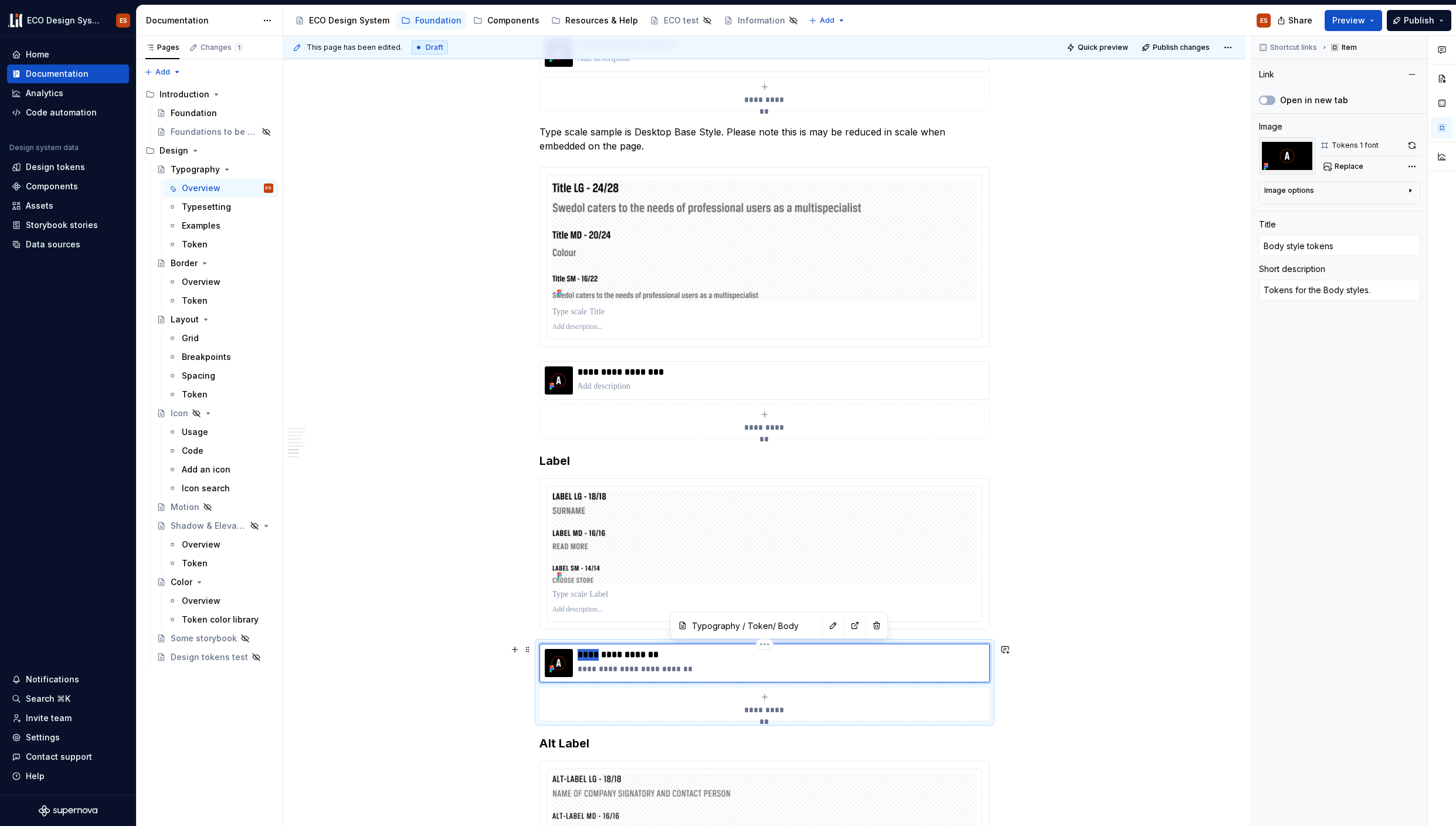
type textarea "*"
type input "LA style tokens"
type textarea "*"
type input "LAb style tokens"
type textarea "*"
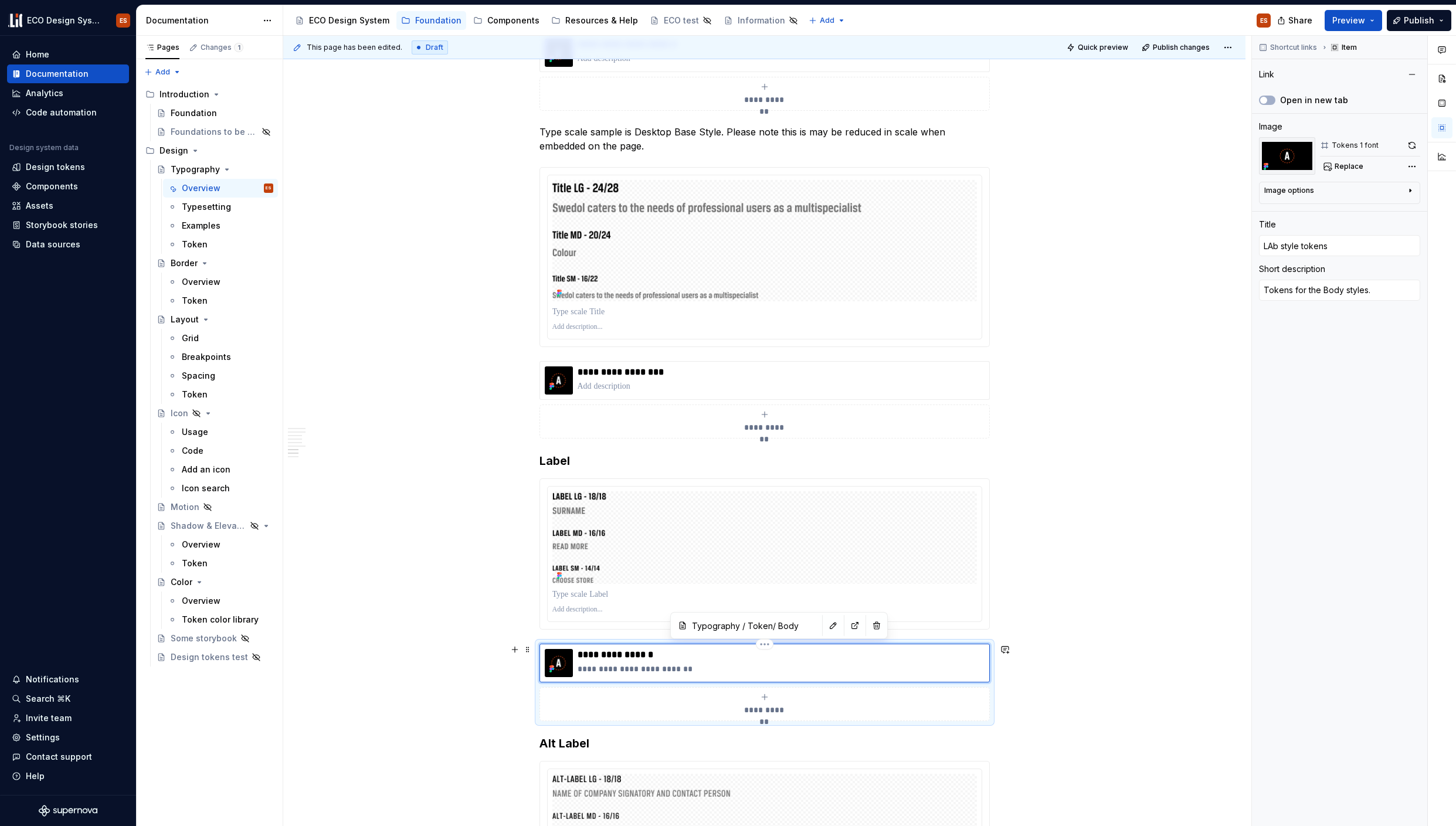
type input "LAbe style tokens"
type textarea "*"
type input "LAbel style tokens"
type textarea "*"
type input "Label style tokens"
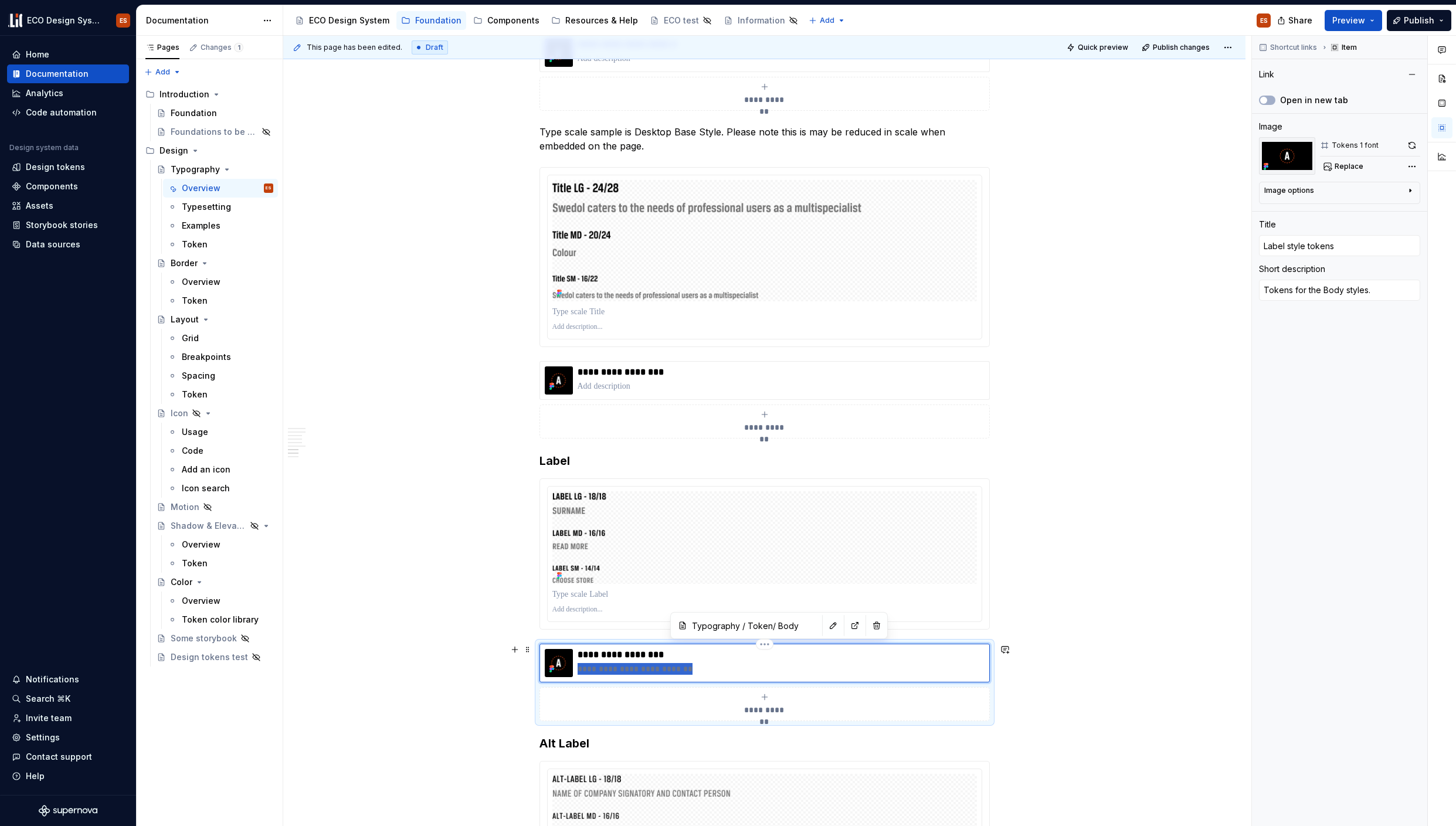
drag, startPoint x: 694, startPoint y: 671, endPoint x: 575, endPoint y: 672, distance: 119.0
click at [575, 672] on div "**********" at bounding box center [764, 663] width 440 height 28
type textarea "*"
click at [825, 623] on button "button" at bounding box center [833, 626] width 16 height 16
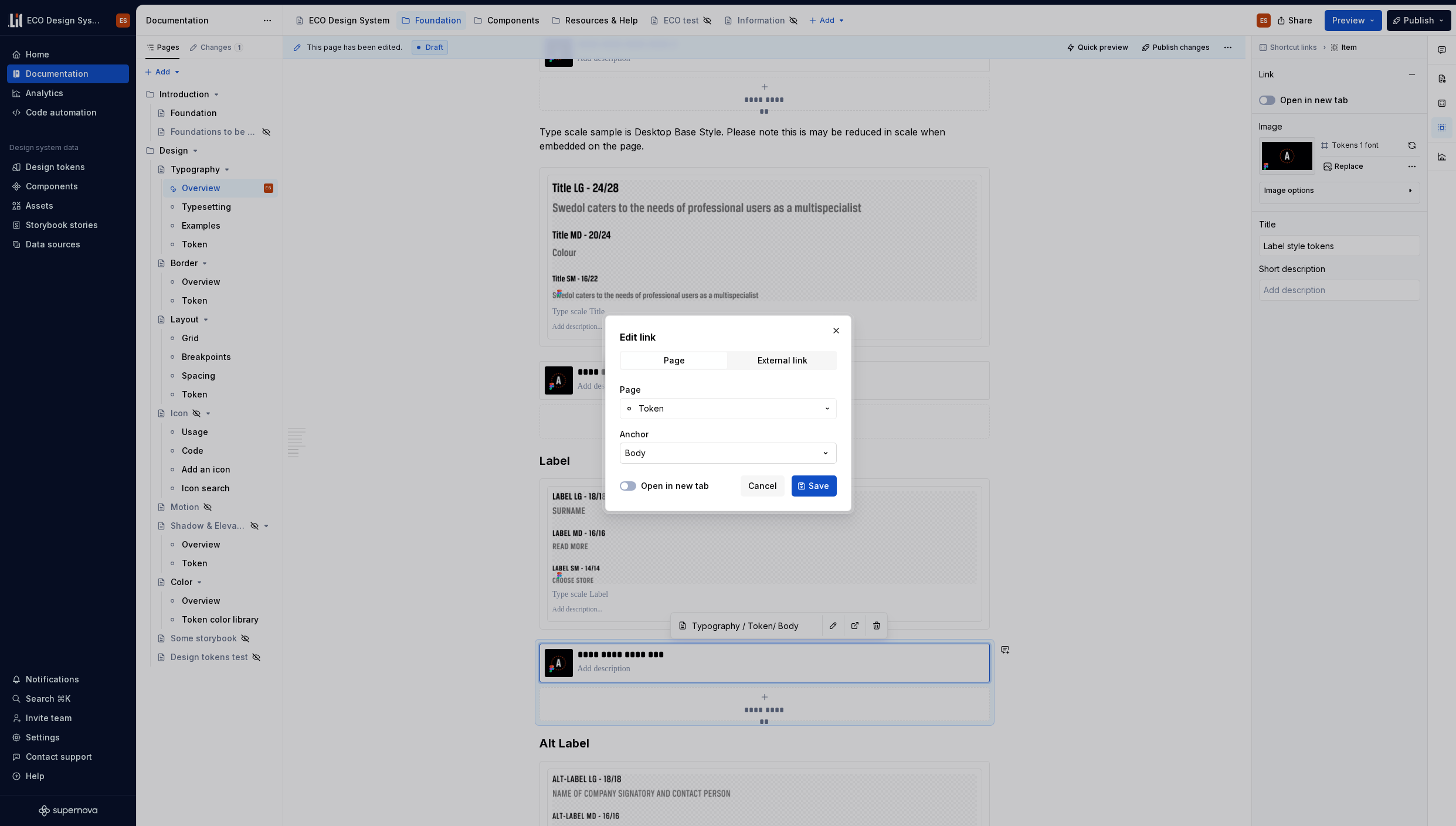
click at [829, 455] on icon "button" at bounding box center [825, 453] width 11 height 11
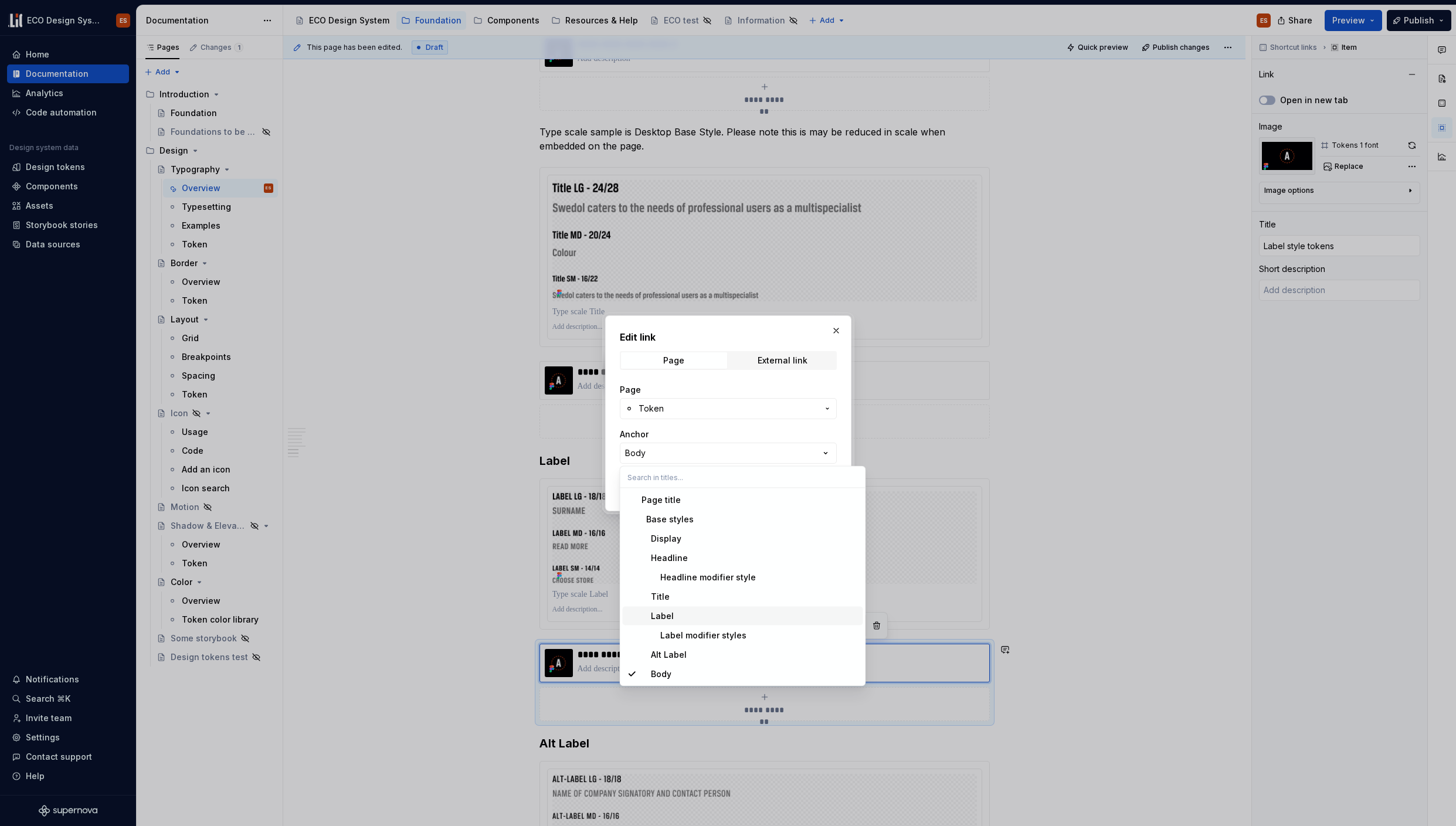
click at [675, 611] on div "Label" at bounding box center [749, 616] width 217 height 11
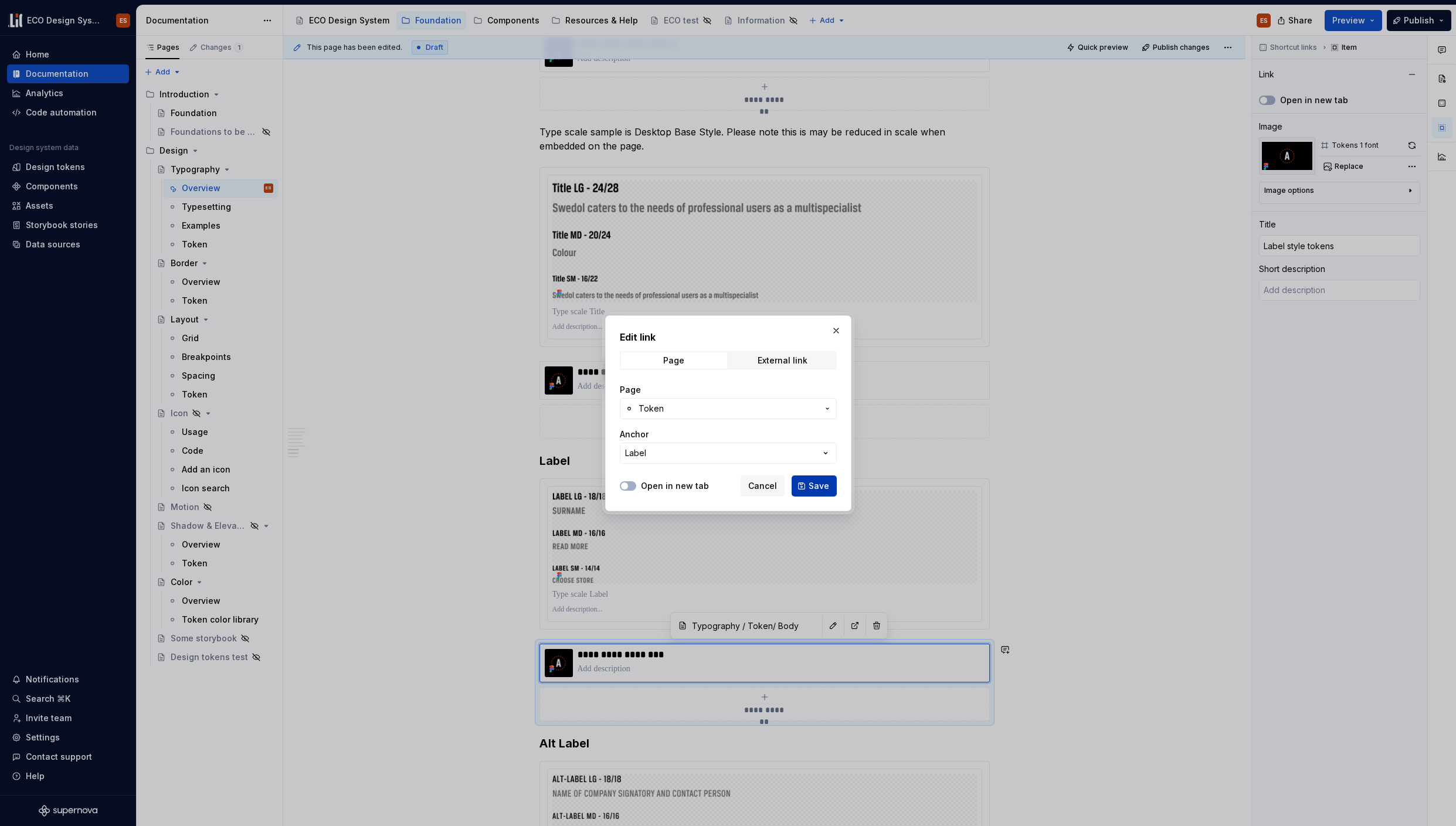
click at [820, 485] on span "Save" at bounding box center [818, 486] width 21 height 11
type textarea "*"
type input "Typography / Token/ Label"
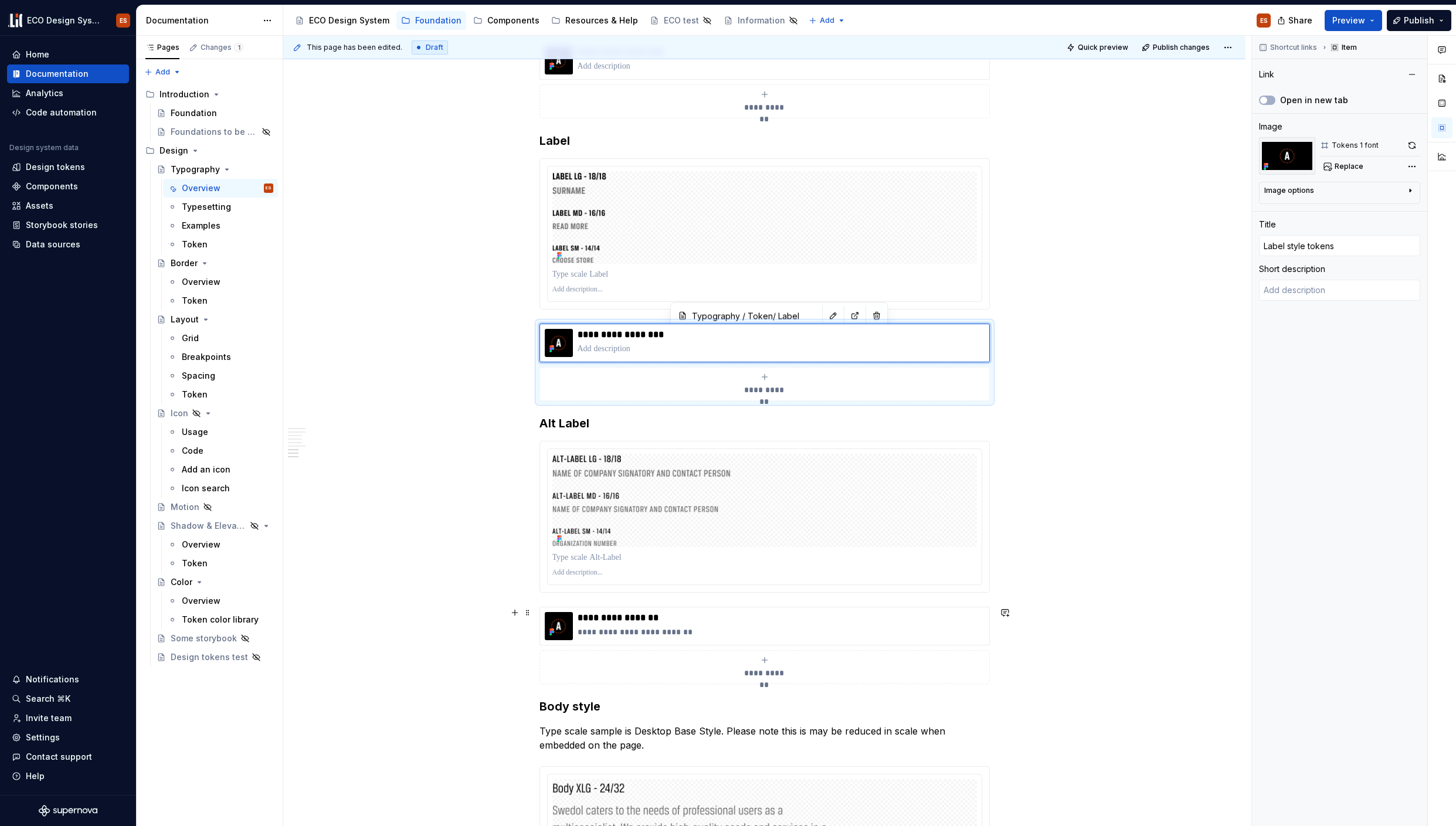
scroll to position [3921, 0]
drag, startPoint x: 601, startPoint y: 616, endPoint x: 574, endPoint y: 620, distance: 27.3
click at [574, 620] on div "**********" at bounding box center [764, 626] width 440 height 28
type textarea "*"
type input "Typography / Token/ Body"
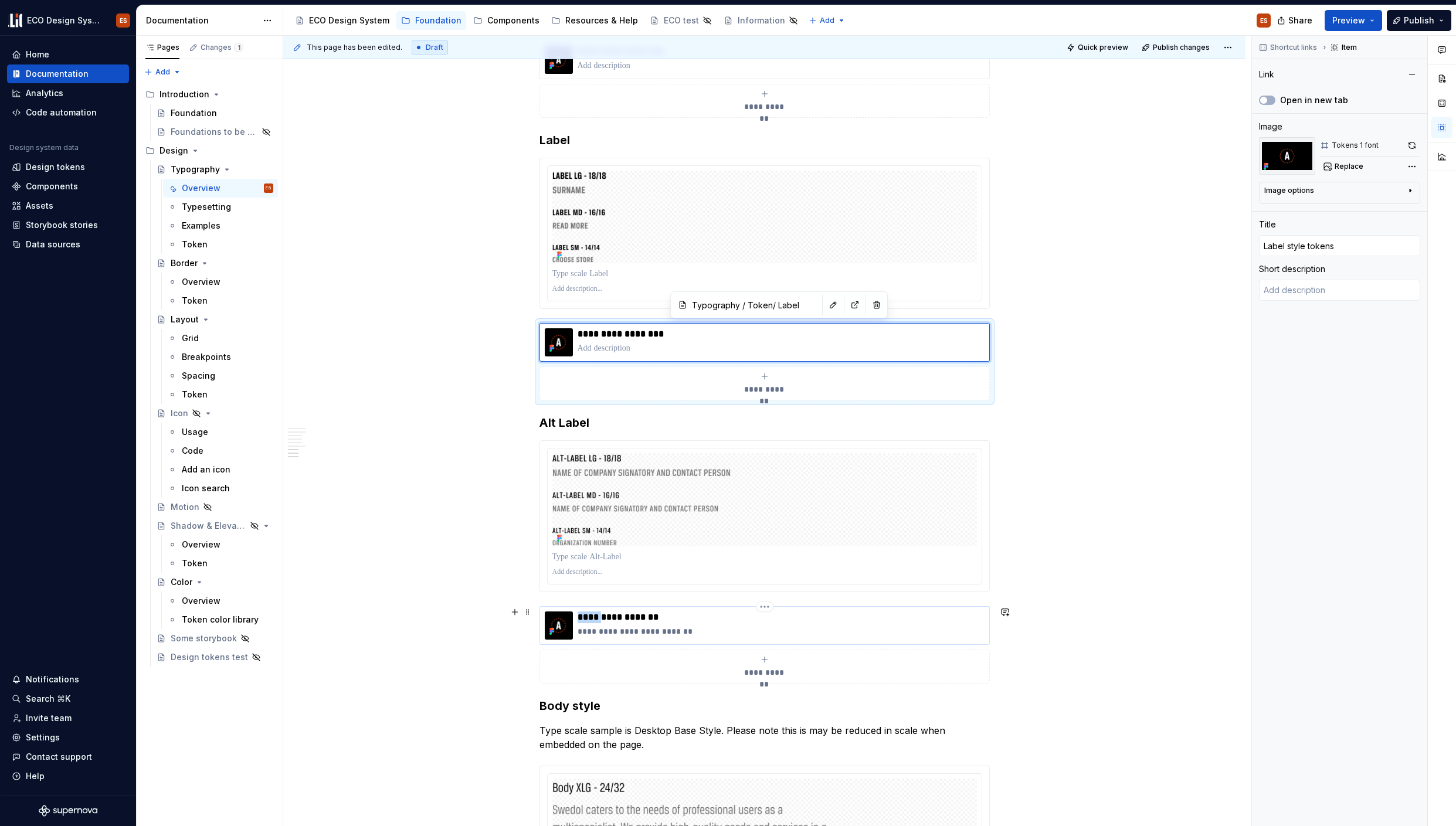
type input "Body style tokens"
type textarea "Tokens for the Body styles."
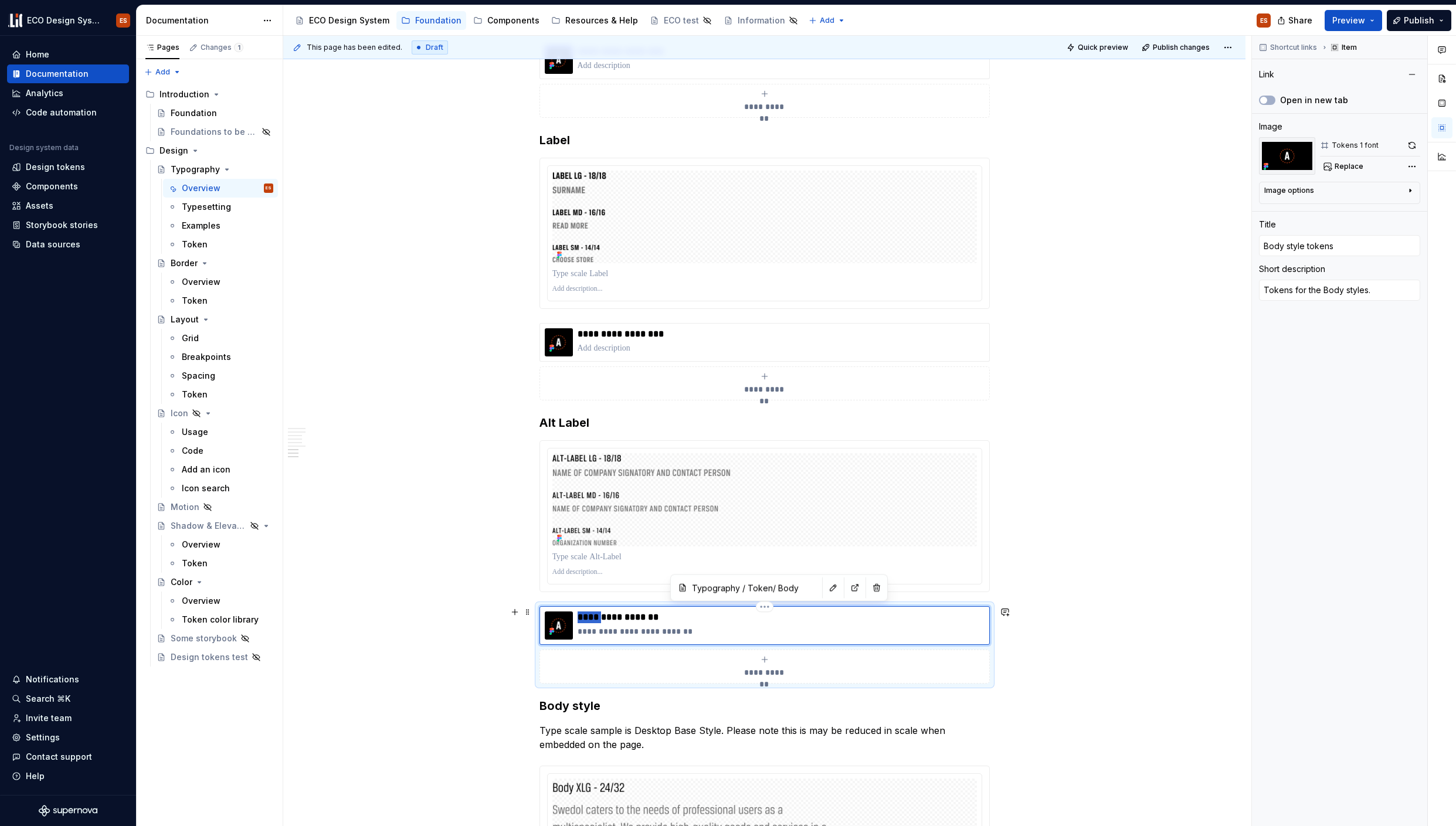
type textarea "*"
type input "Astyle tokens"
type textarea "*"
type input "Alstyle tokens"
type textarea "*"
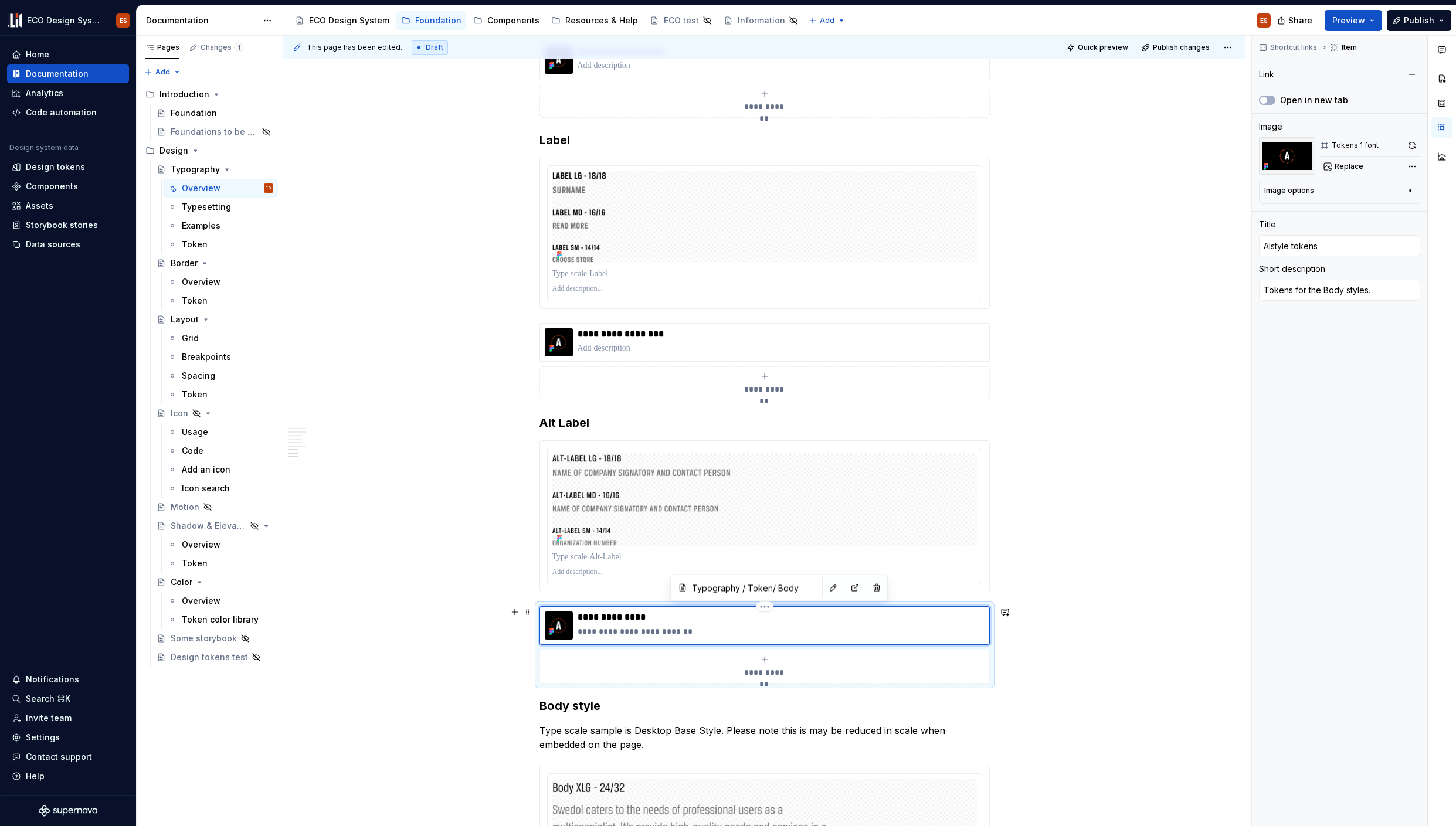
type input "Altstyle tokens"
type textarea "*"
type input "Alt style tokens"
type textarea "*"
type input "Alt Lstyle tokens"
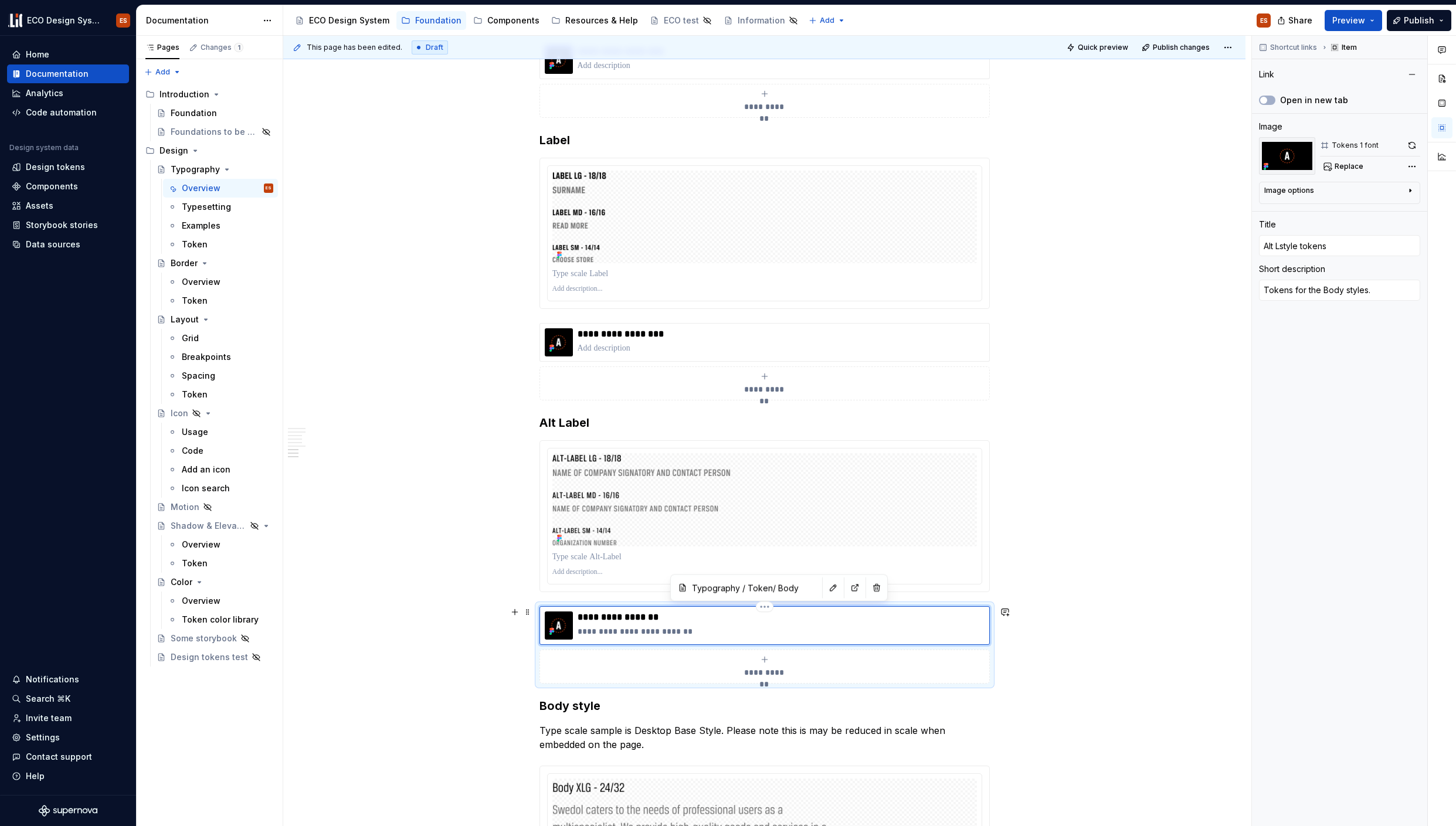
type textarea "*"
type input "Alt Lastyle tokens"
type textarea "*"
type input "Alt Labstyle tokens"
type textarea "*"
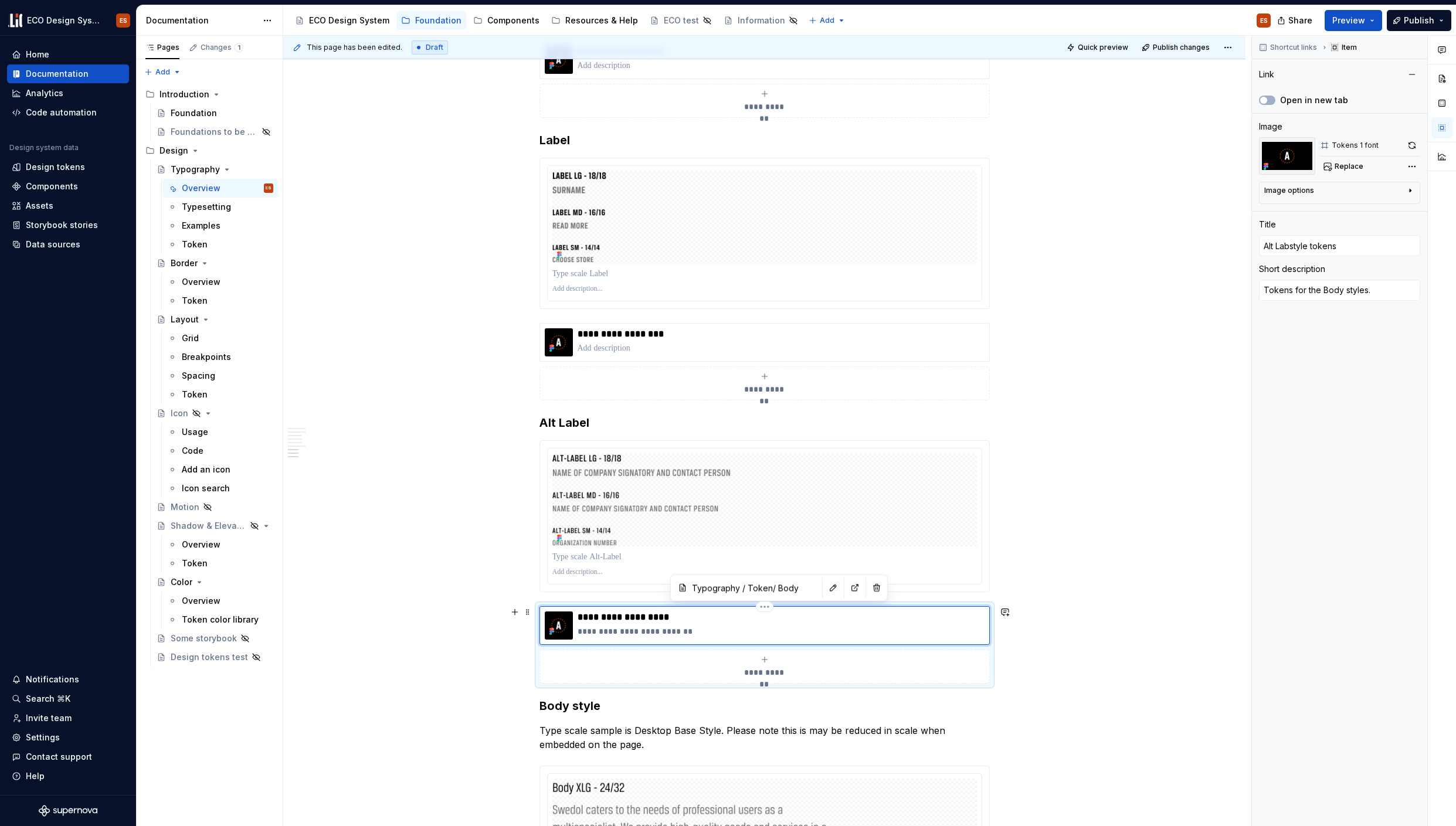
type input "Alt Labestyle tokens"
type textarea "*"
type input "Alt Labelstyle tokens"
type textarea "*"
type input "Alt Label style tokens"
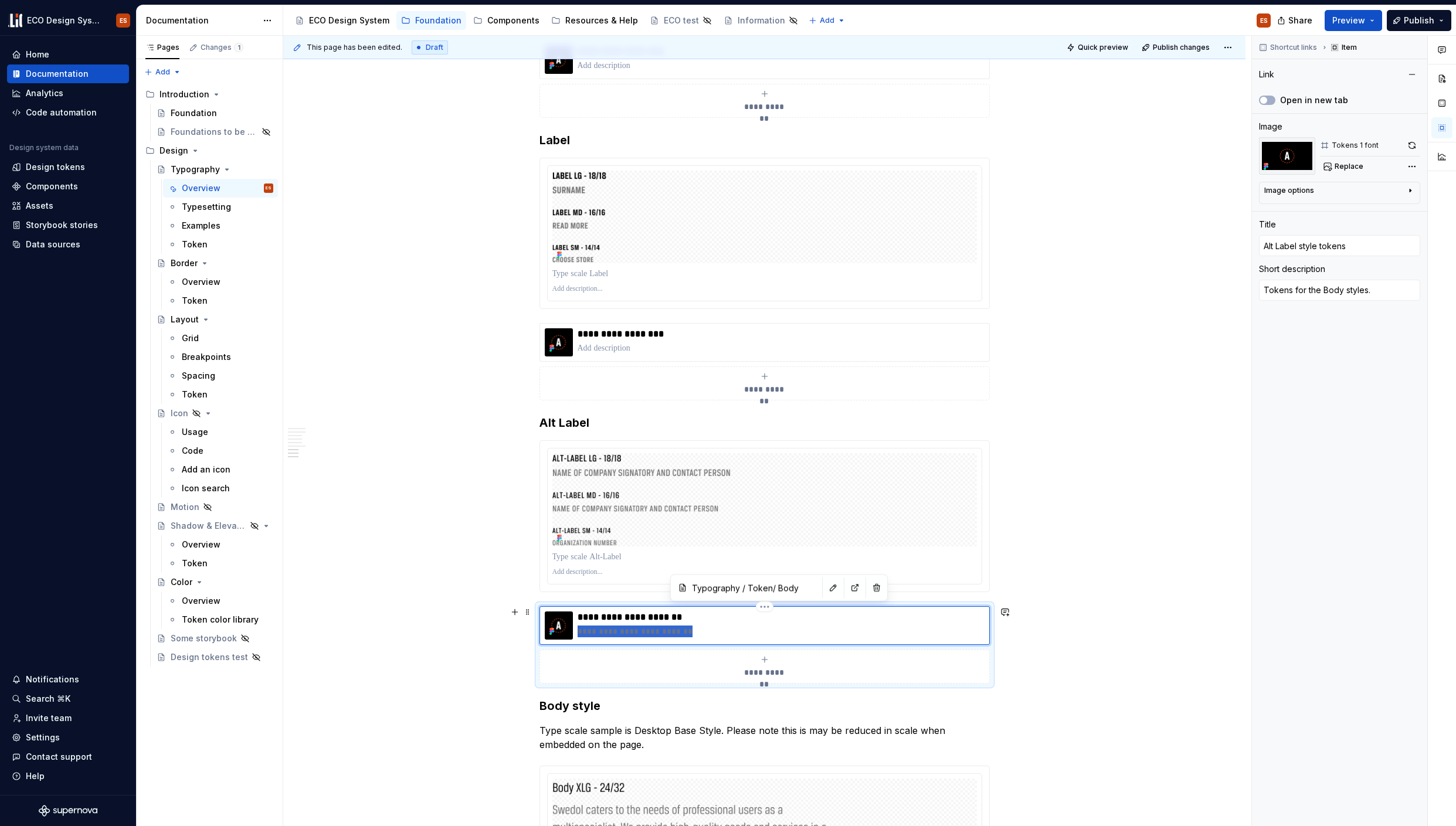
drag, startPoint x: 687, startPoint y: 631, endPoint x: 574, endPoint y: 630, distance: 113.0
click at [574, 630] on div "**********" at bounding box center [764, 626] width 440 height 28
type textarea "*"
click at [825, 588] on button "button" at bounding box center [833, 588] width 16 height 16
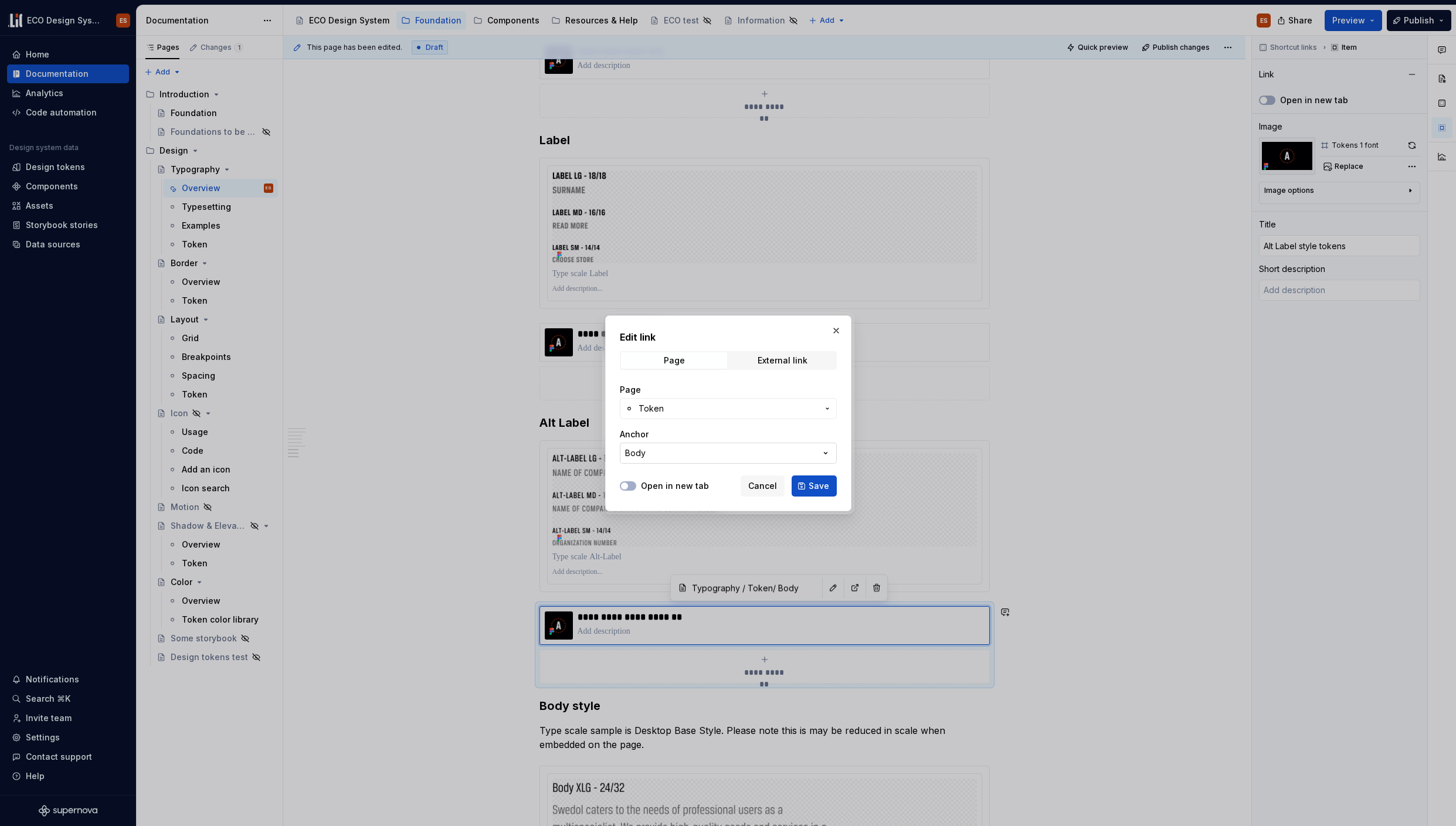
click at [818, 449] on button "Body" at bounding box center [728, 454] width 217 height 21
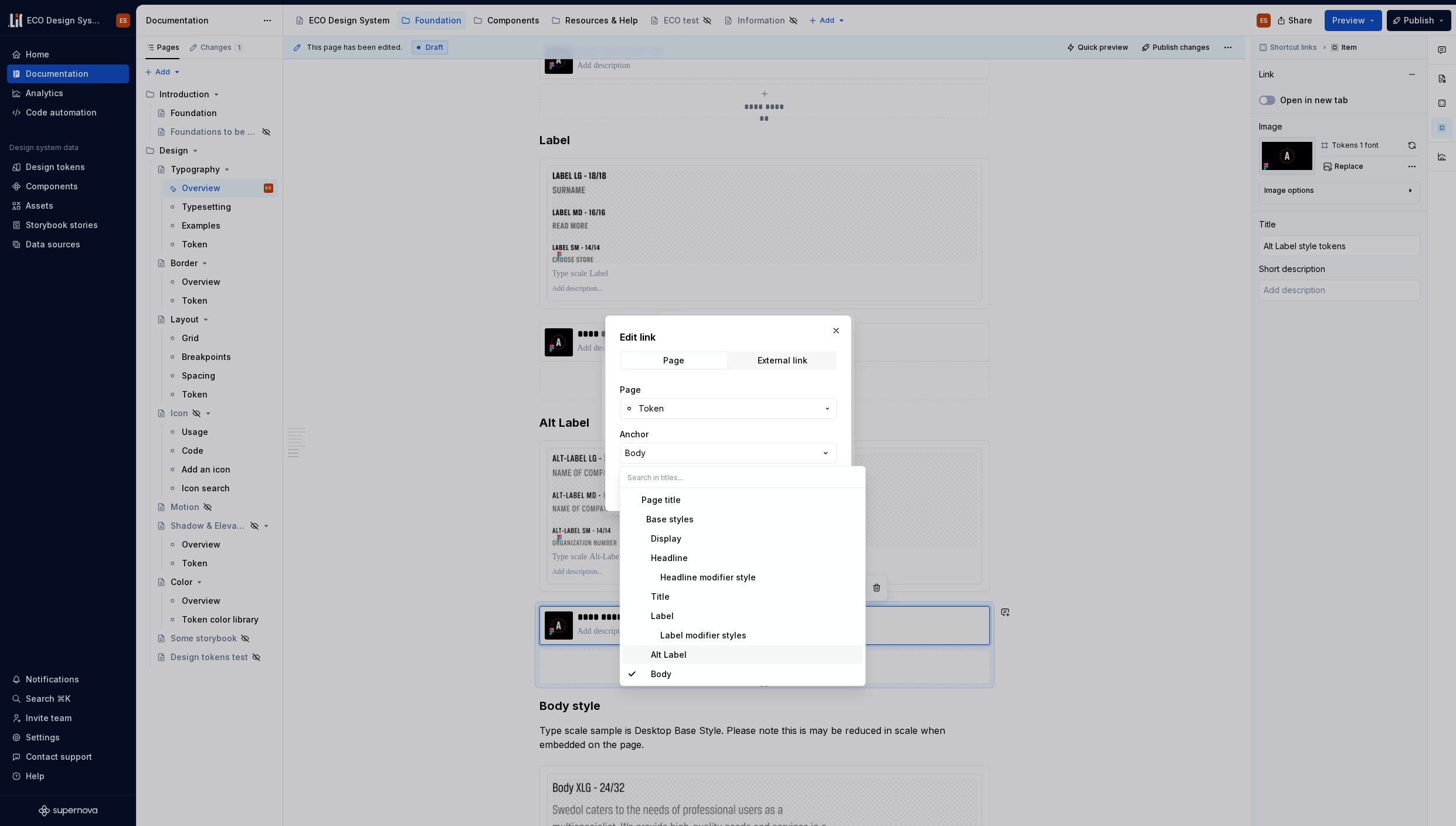
click at [718, 658] on div "Alt Label" at bounding box center [749, 655] width 217 height 11
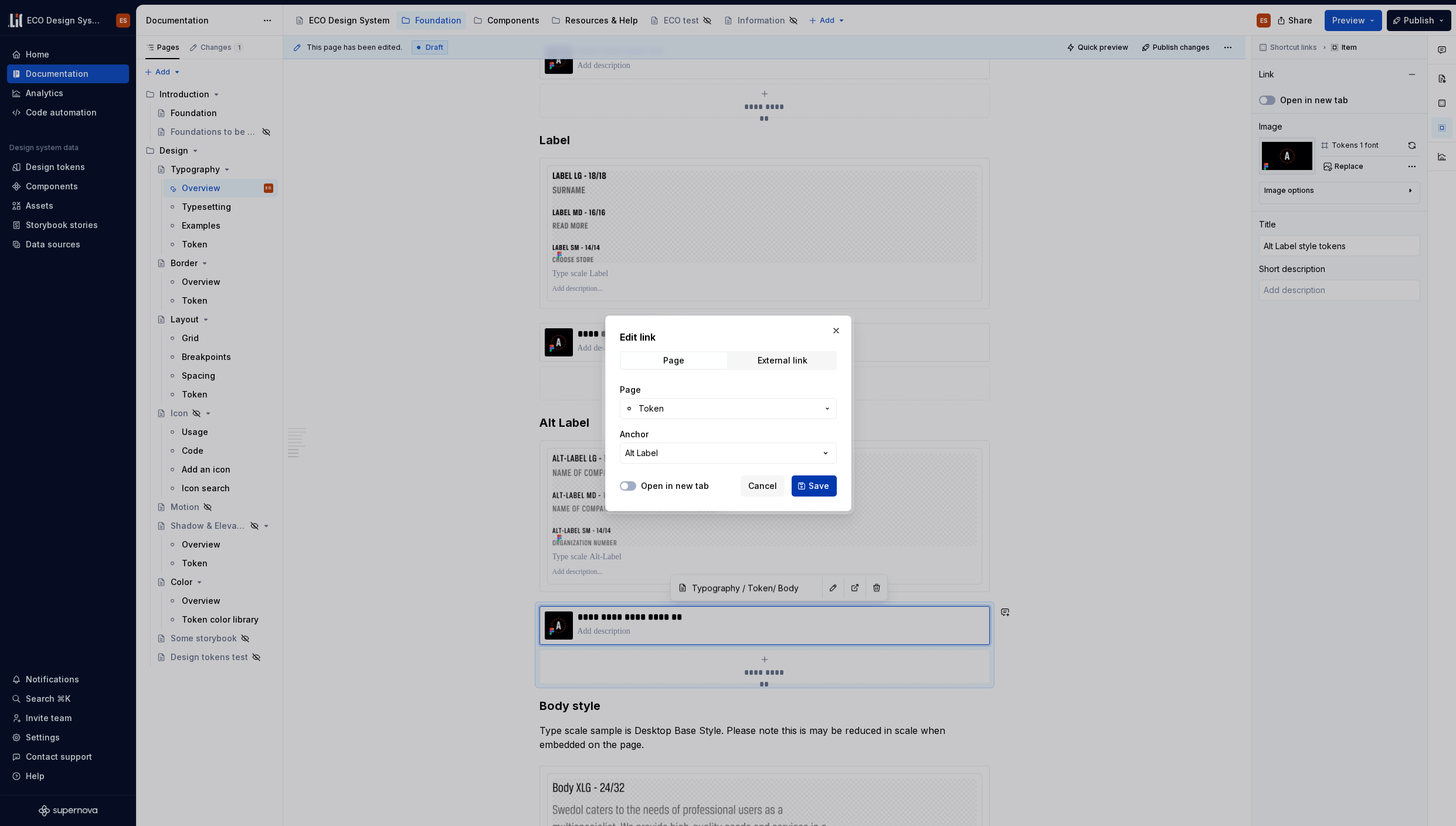
click at [818, 486] on span "Save" at bounding box center [818, 486] width 21 height 11
type textarea "*"
type input "Typography / Token/ Alt Label"
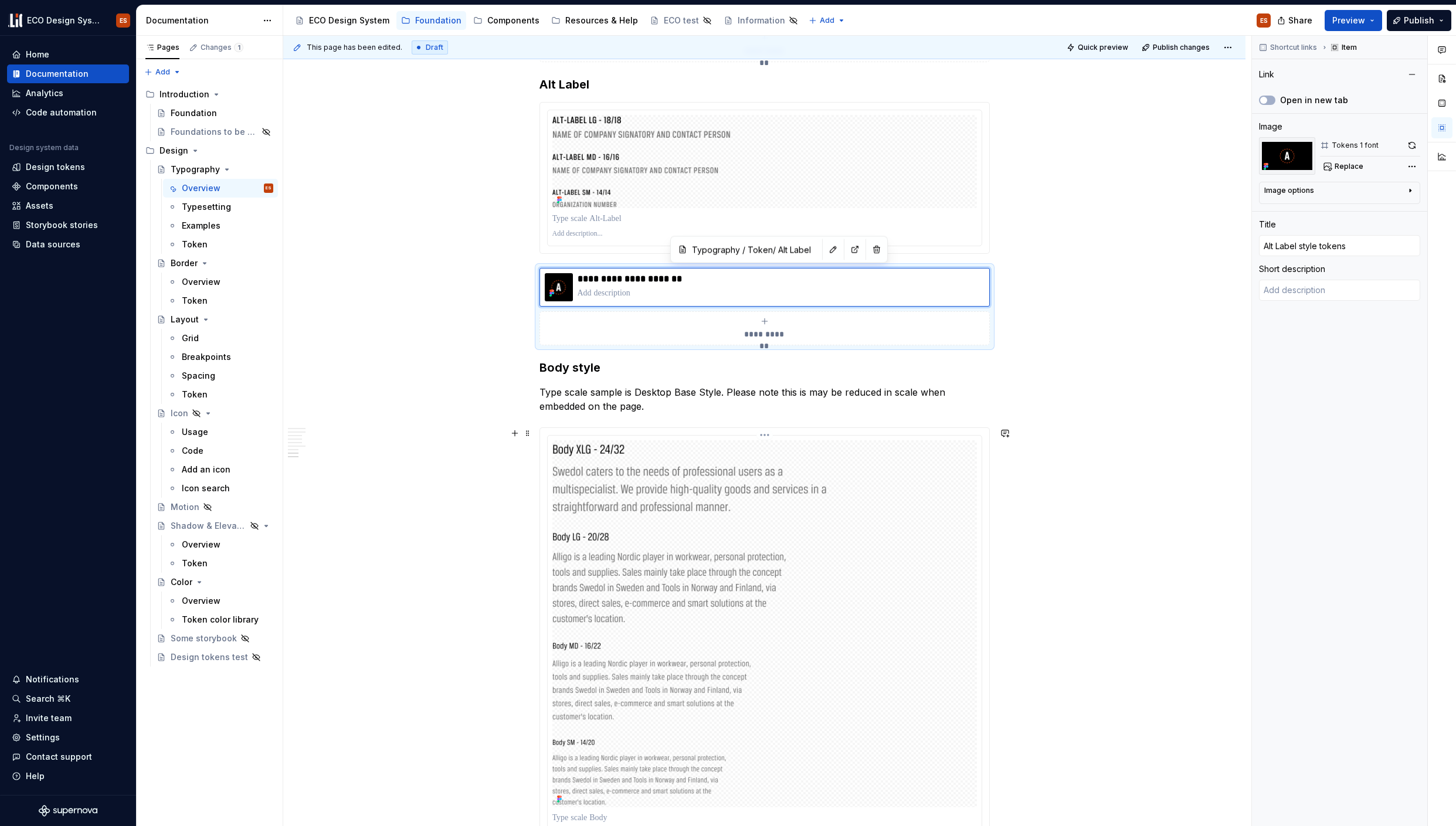
scroll to position [4259, 0]
click at [525, 391] on span at bounding box center [528, 392] width 9 height 16
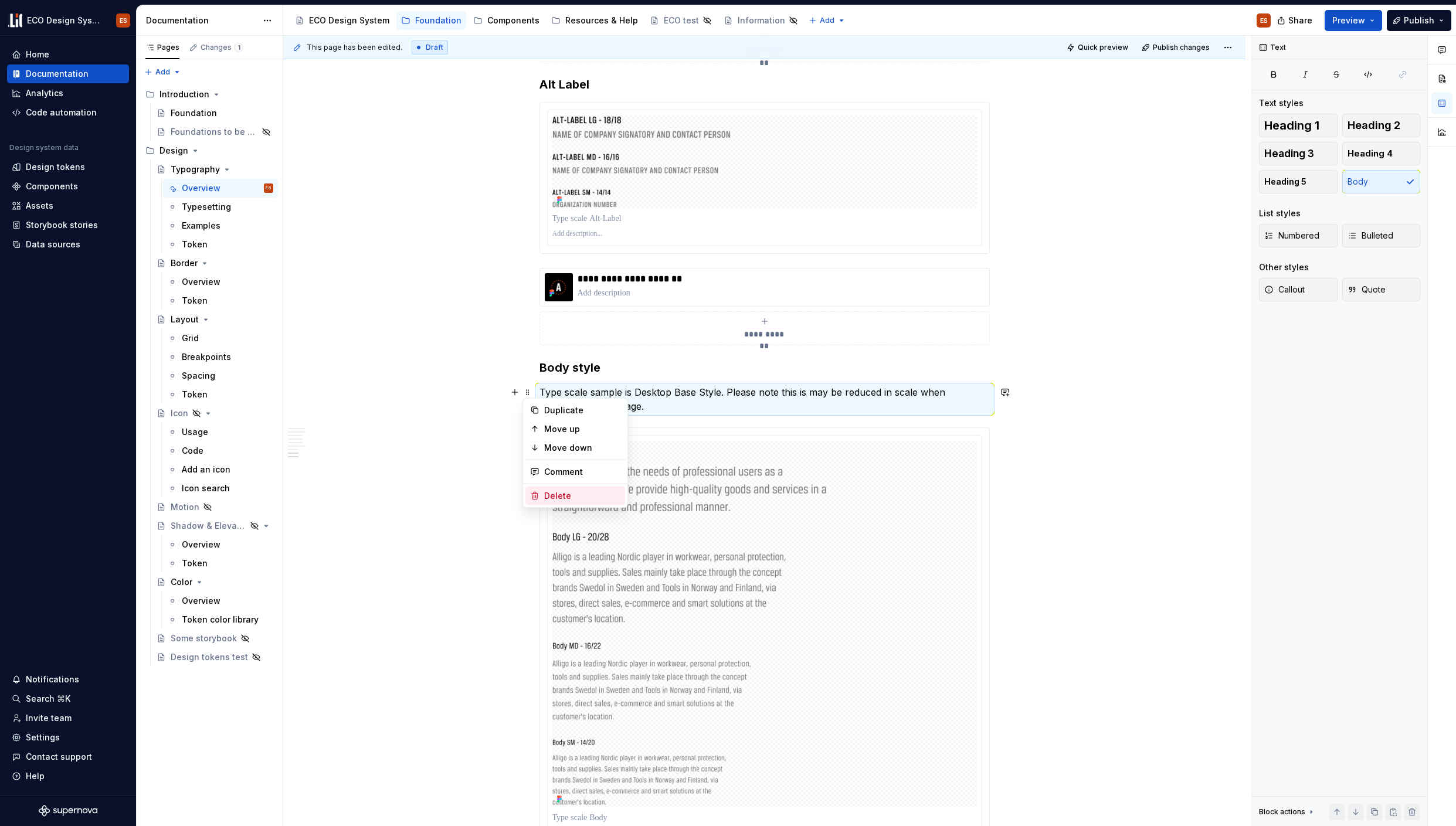
click at [557, 501] on div "Delete" at bounding box center [582, 496] width 76 height 11
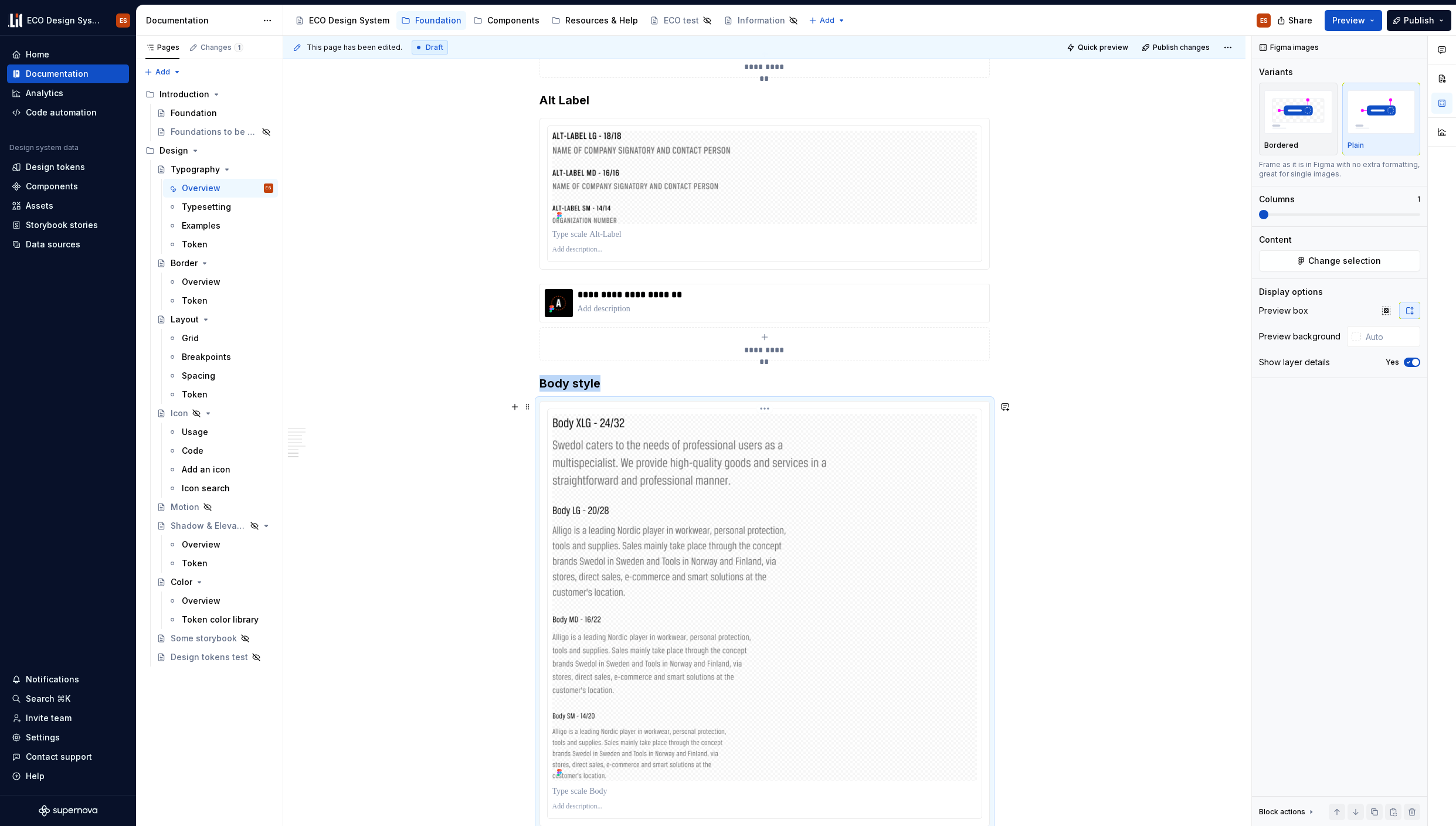
scroll to position [4242, 0]
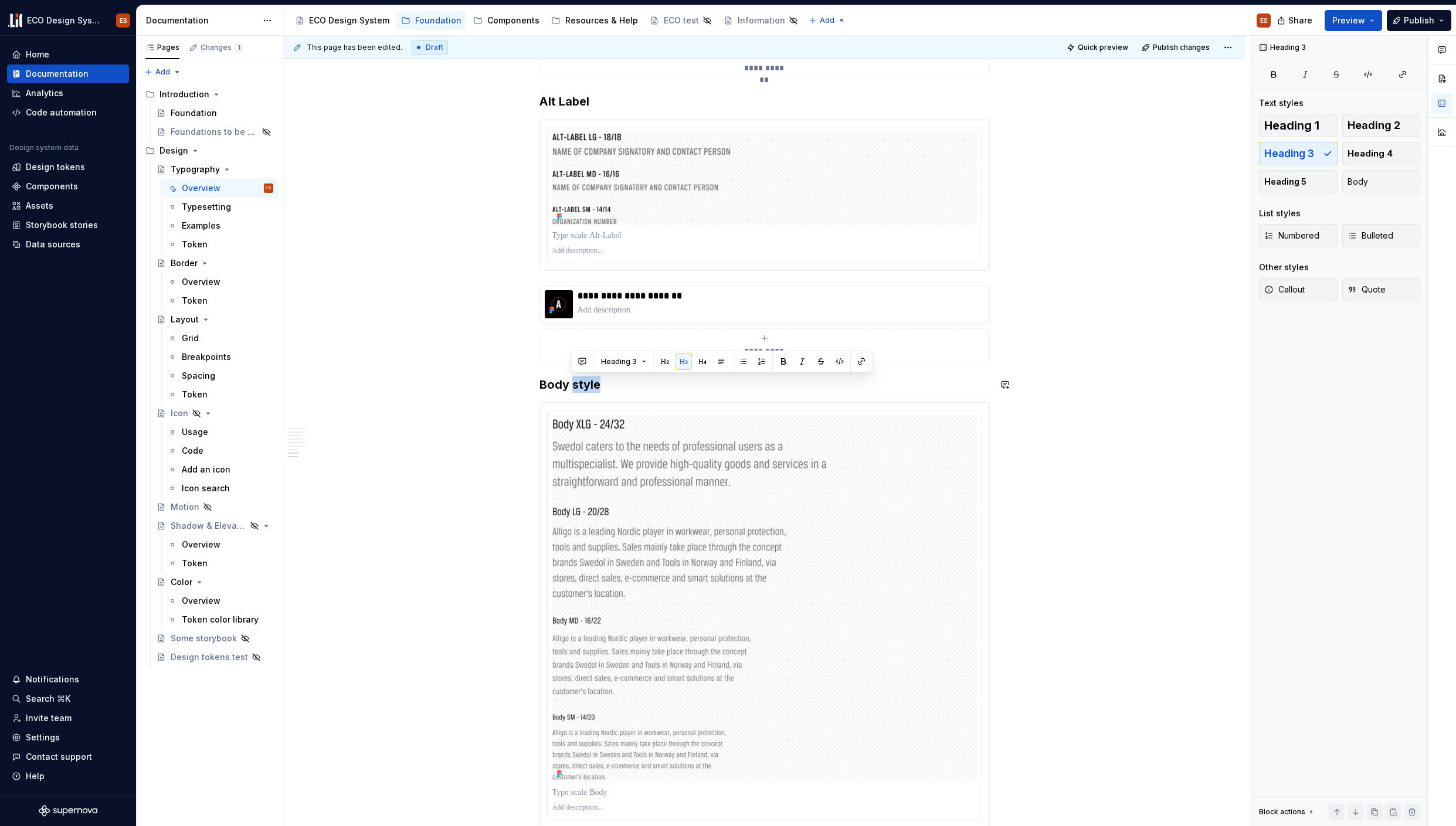
drag, startPoint x: 574, startPoint y: 387, endPoint x: 628, endPoint y: 393, distance: 54.3
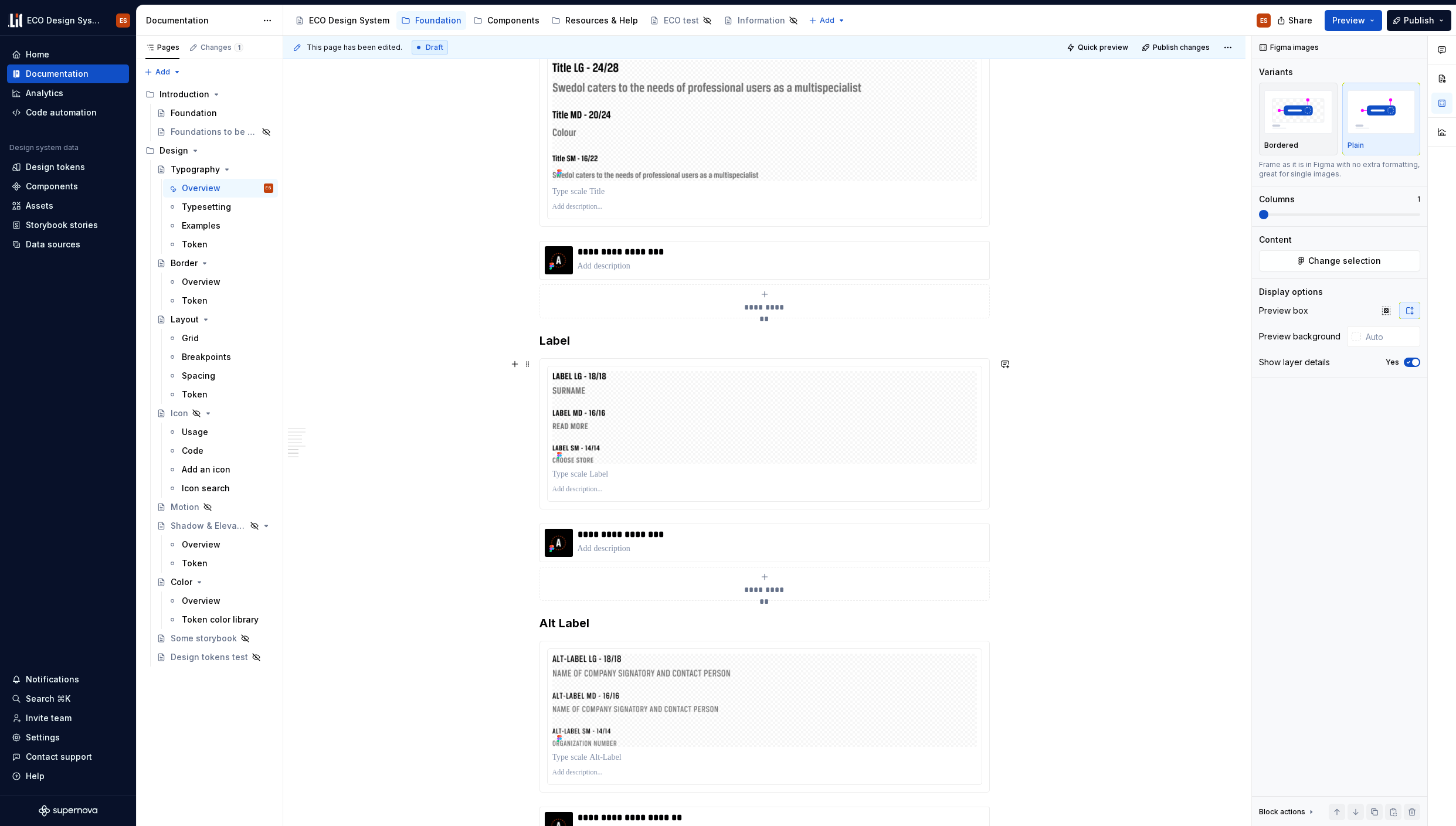
scroll to position [3786, 0]
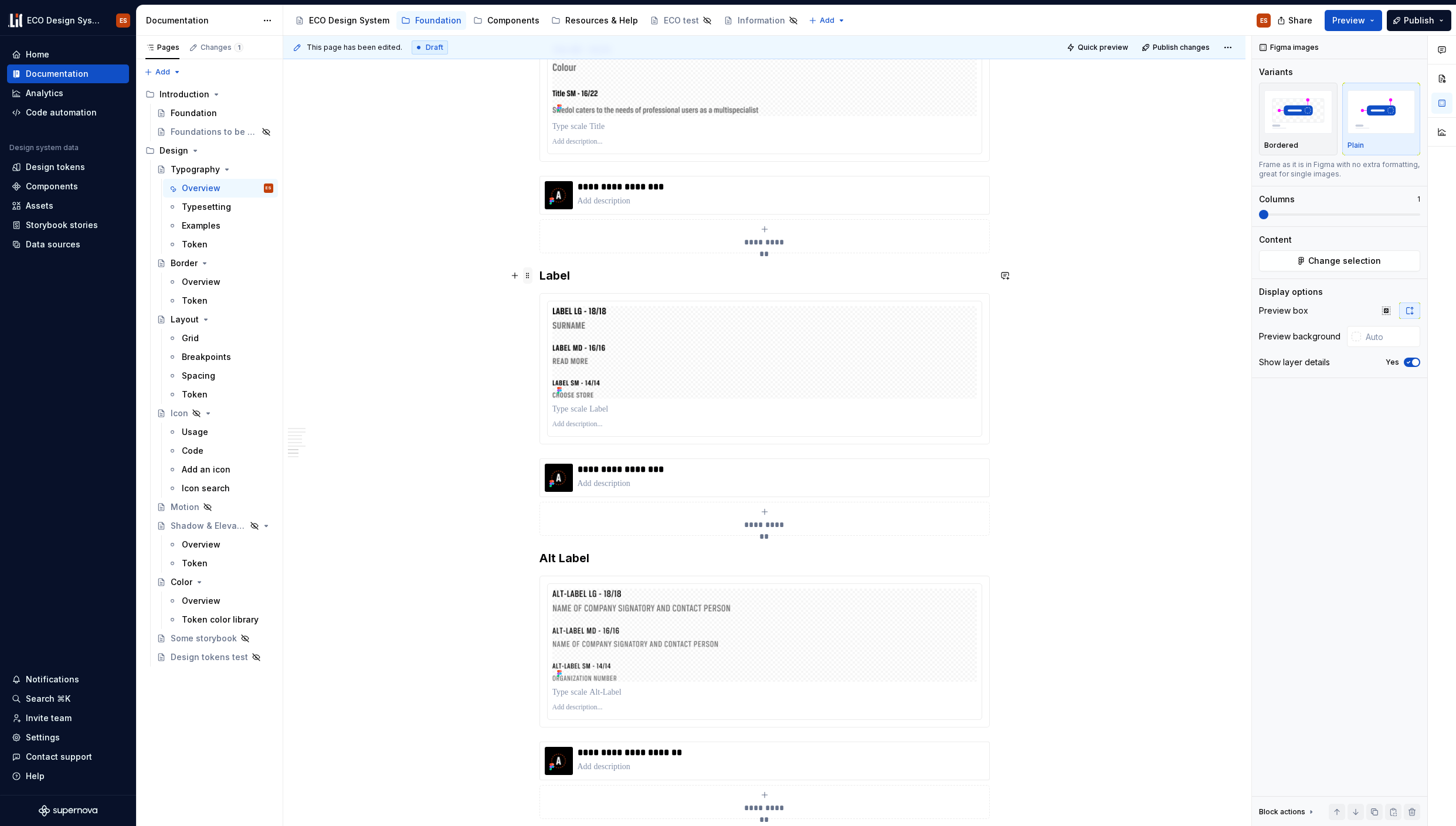
click at [526, 276] on span at bounding box center [528, 275] width 9 height 16
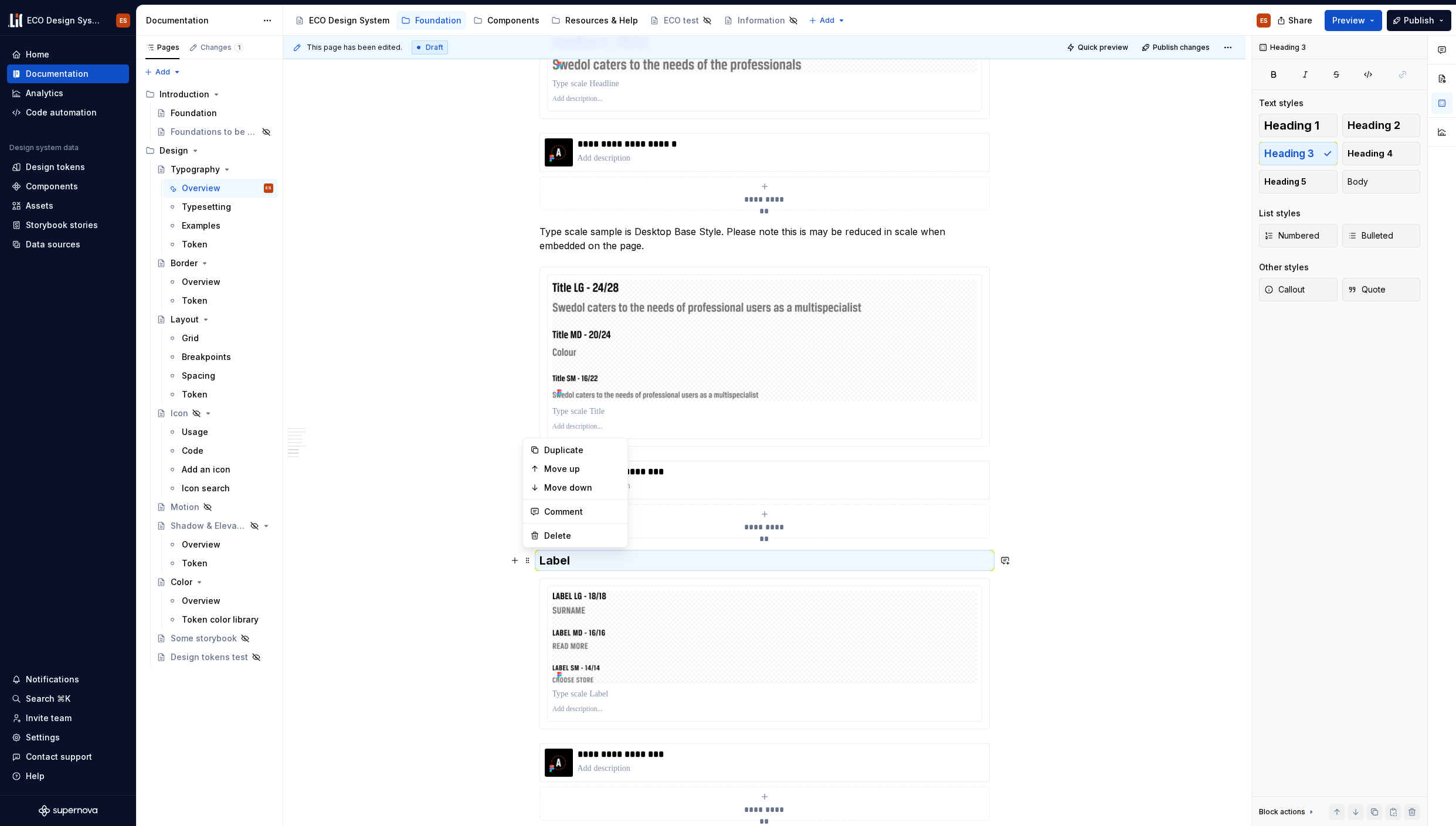
scroll to position [3497, 0]
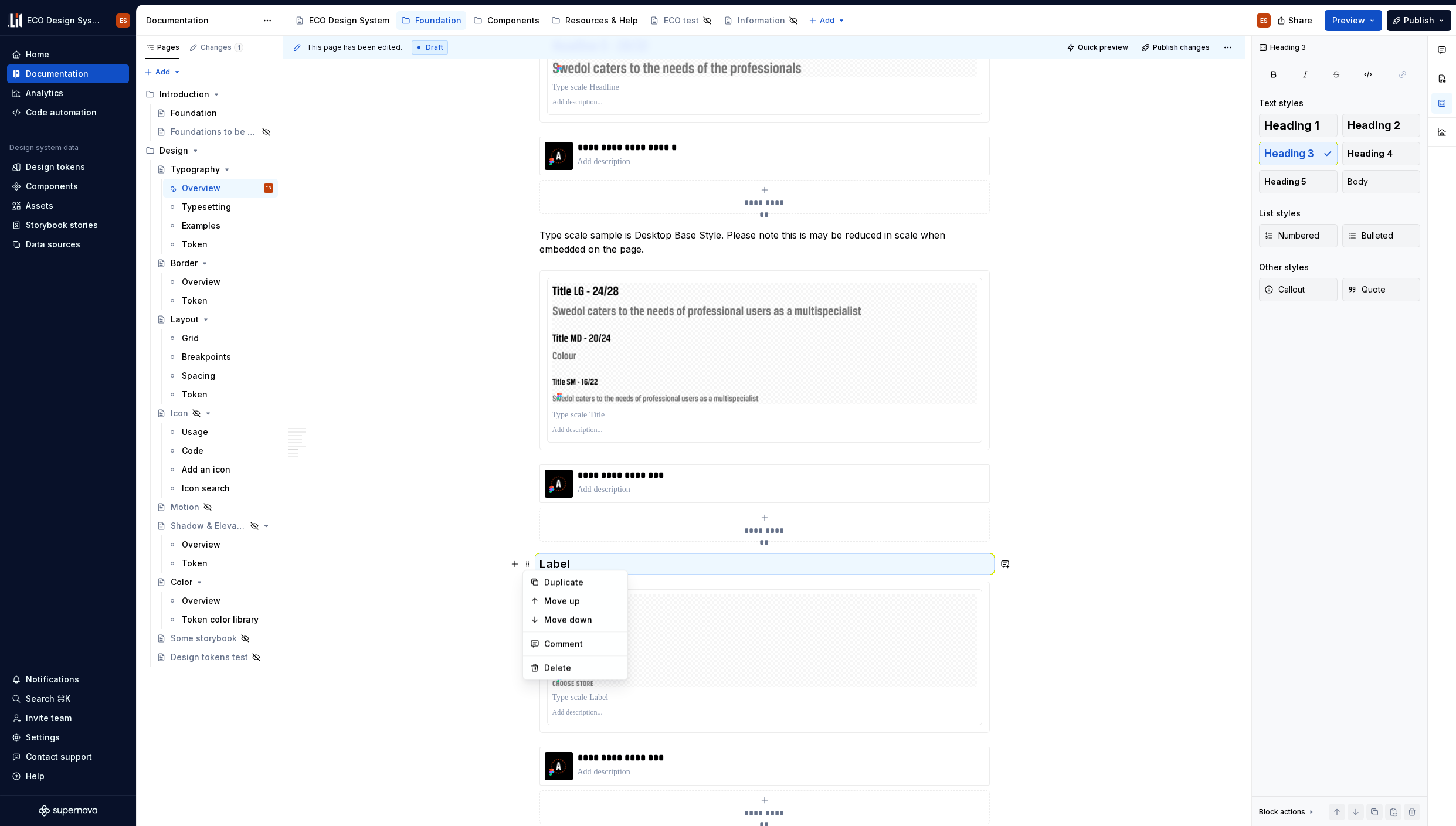
click at [544, 232] on p "Type scale sample is Desktop Base Style. Please note this is may be reduced in …" at bounding box center [764, 242] width 450 height 28
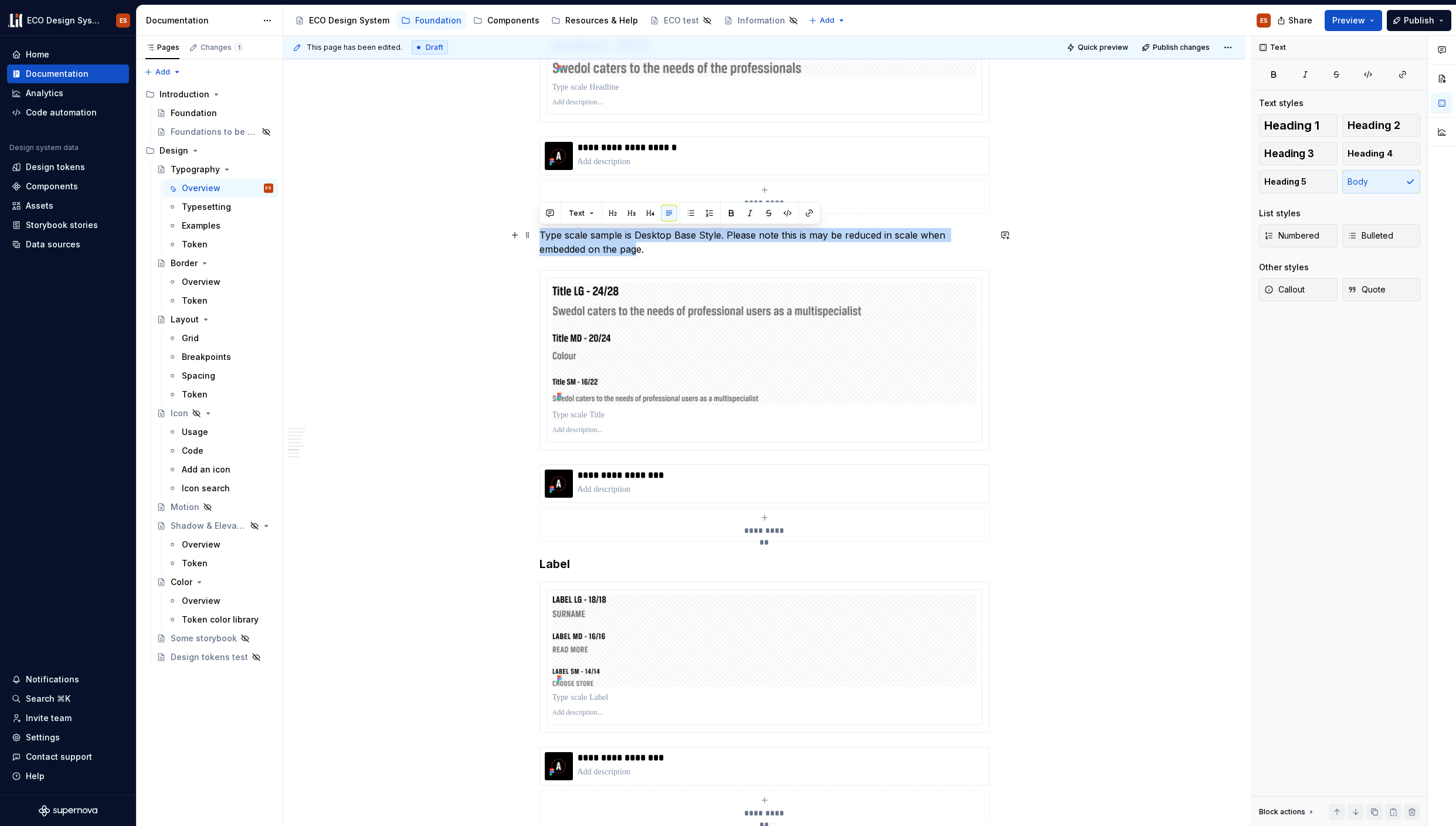
drag, startPoint x: 539, startPoint y: 235, endPoint x: 637, endPoint y: 251, distance: 99.3
click at [637, 251] on p "Type scale sample is Desktop Base Style. Please note this is may be reduced in …" at bounding box center [764, 242] width 450 height 28
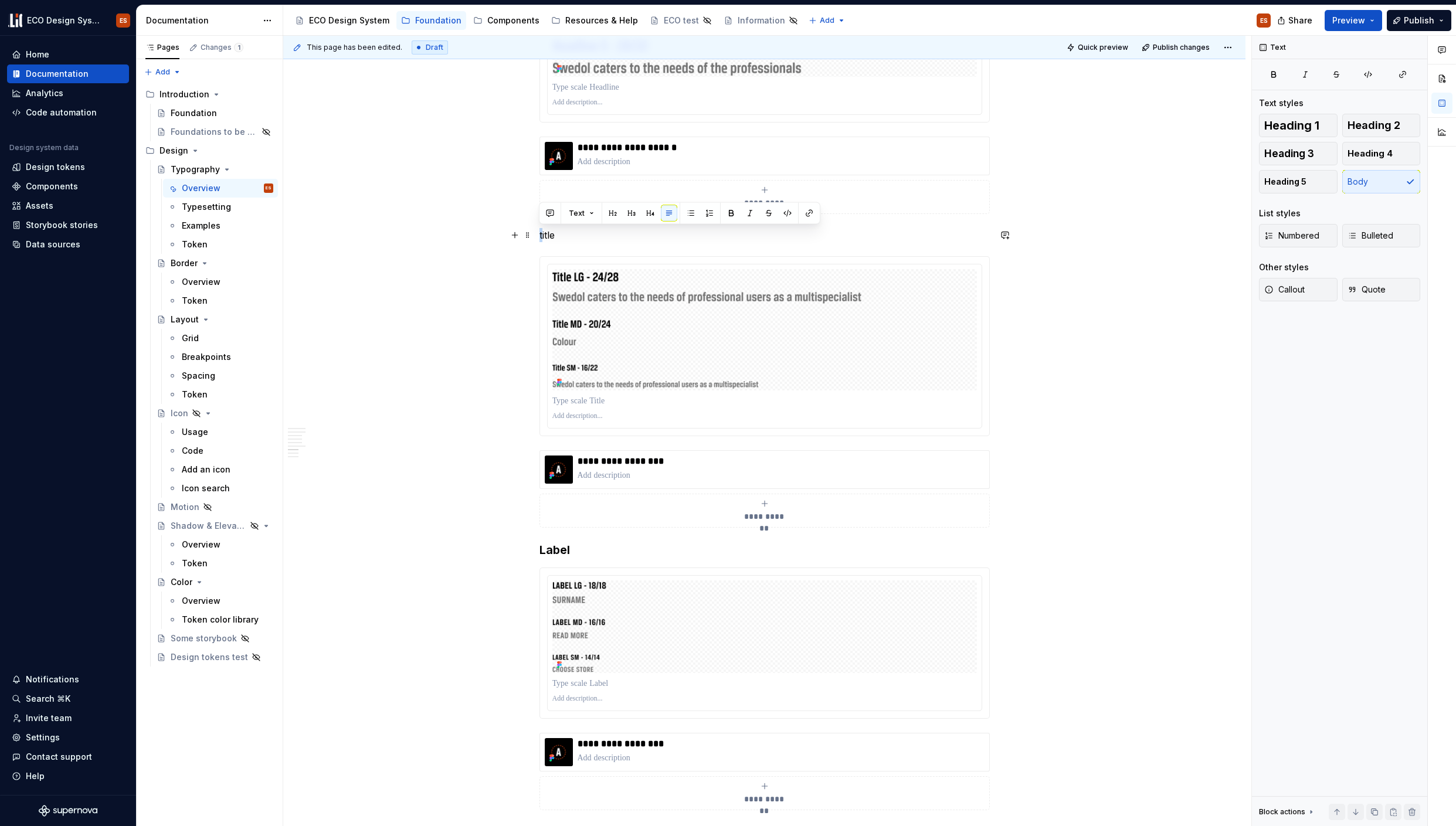
drag, startPoint x: 571, startPoint y: 230, endPoint x: 532, endPoint y: 232, distance: 39.1
click at [1269, 146] on button "Heading 3" at bounding box center [1298, 154] width 79 height 23
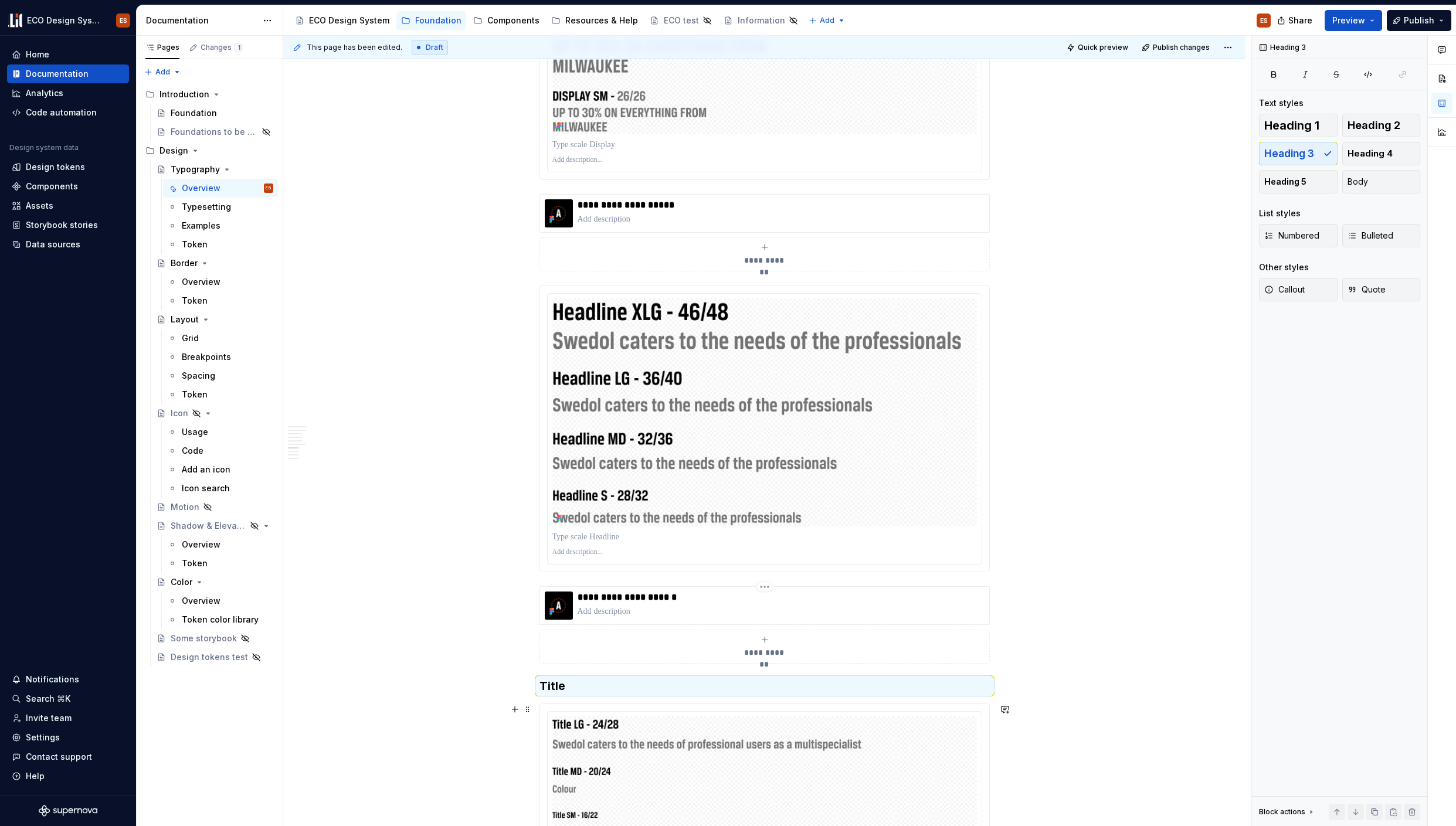
scroll to position [3047, 0]
click at [530, 686] on span at bounding box center [528, 687] width 9 height 16
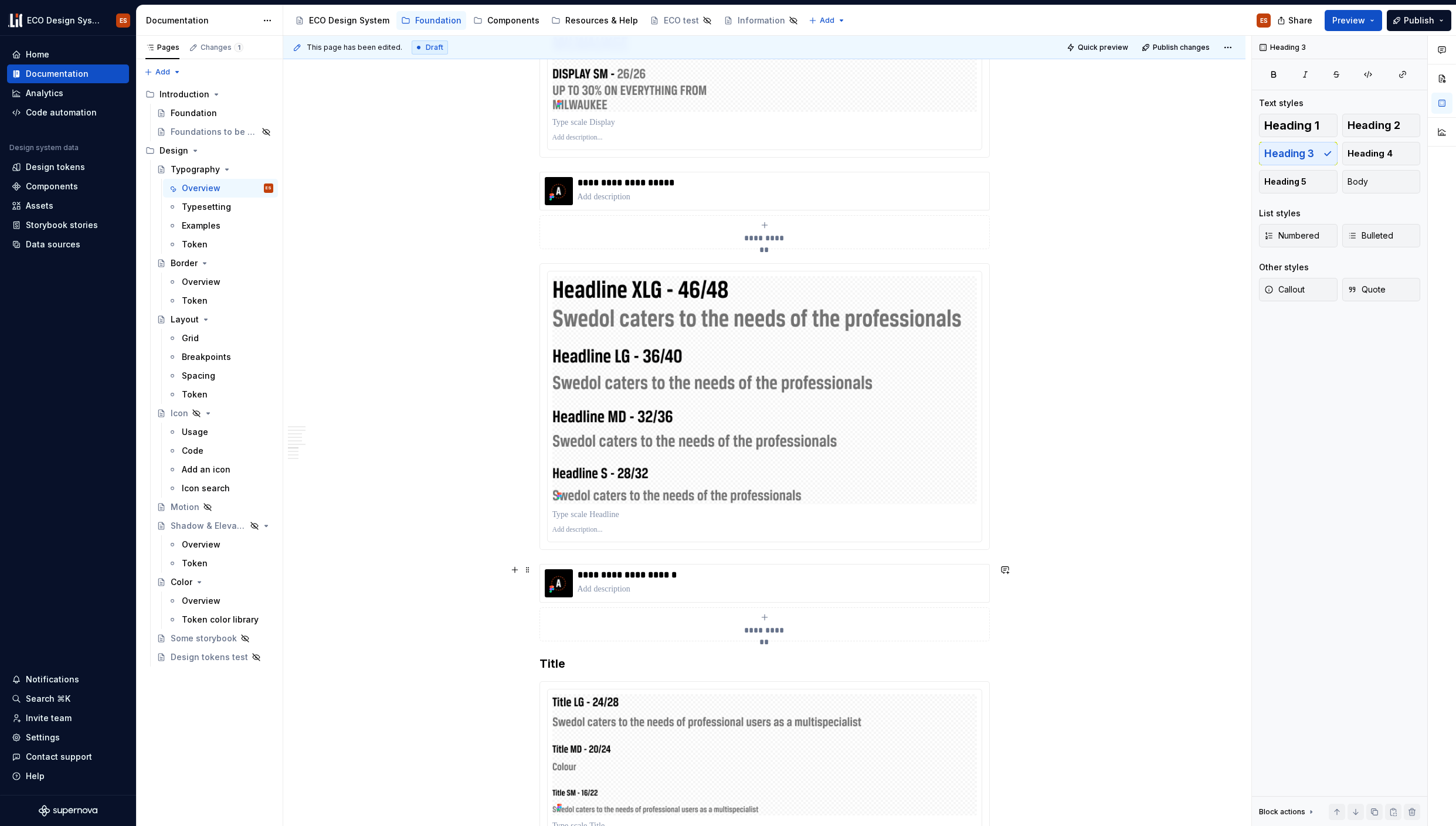
scroll to position [3088, 0]
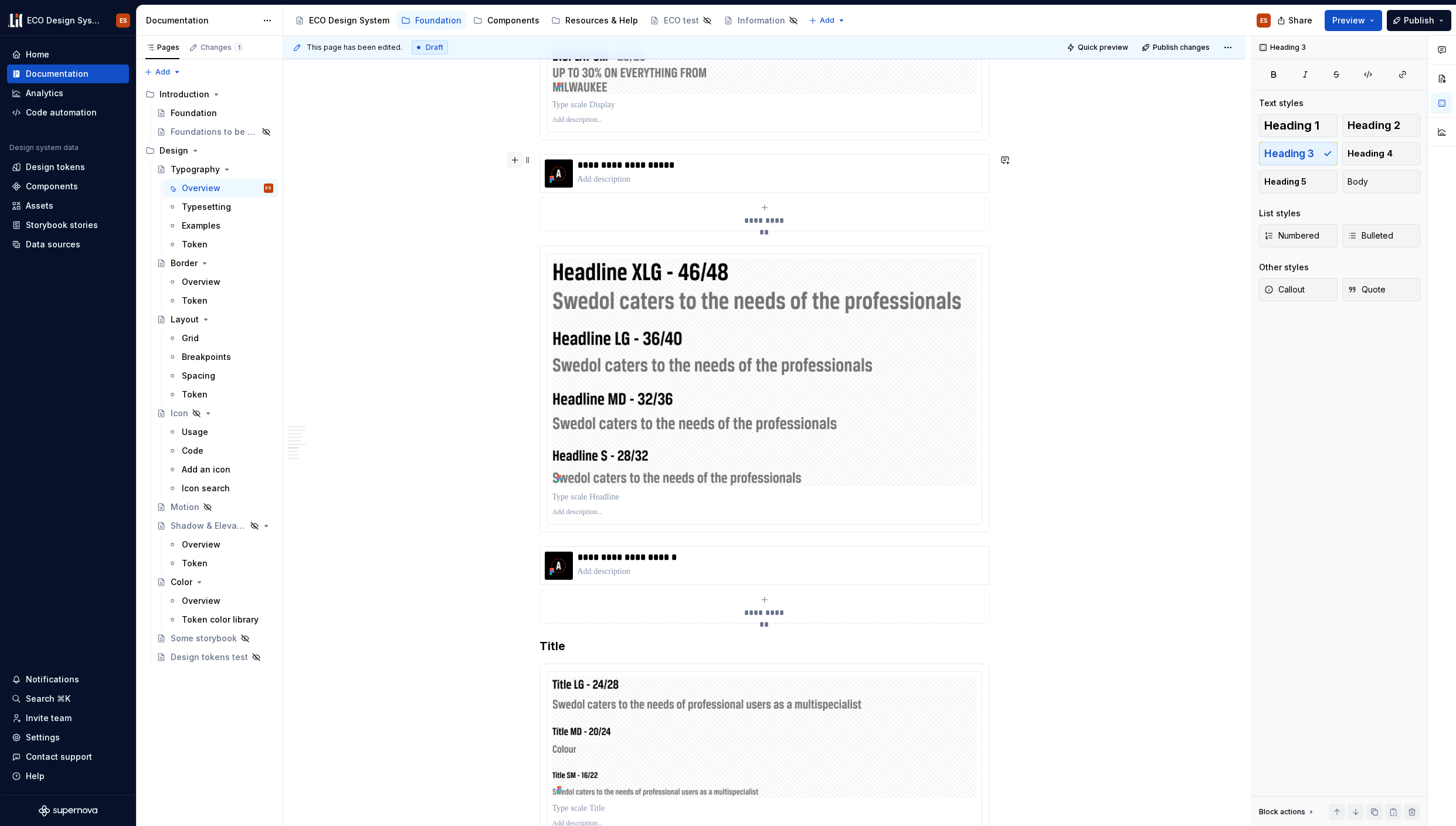
click at [515, 164] on button "button" at bounding box center [515, 160] width 16 height 16
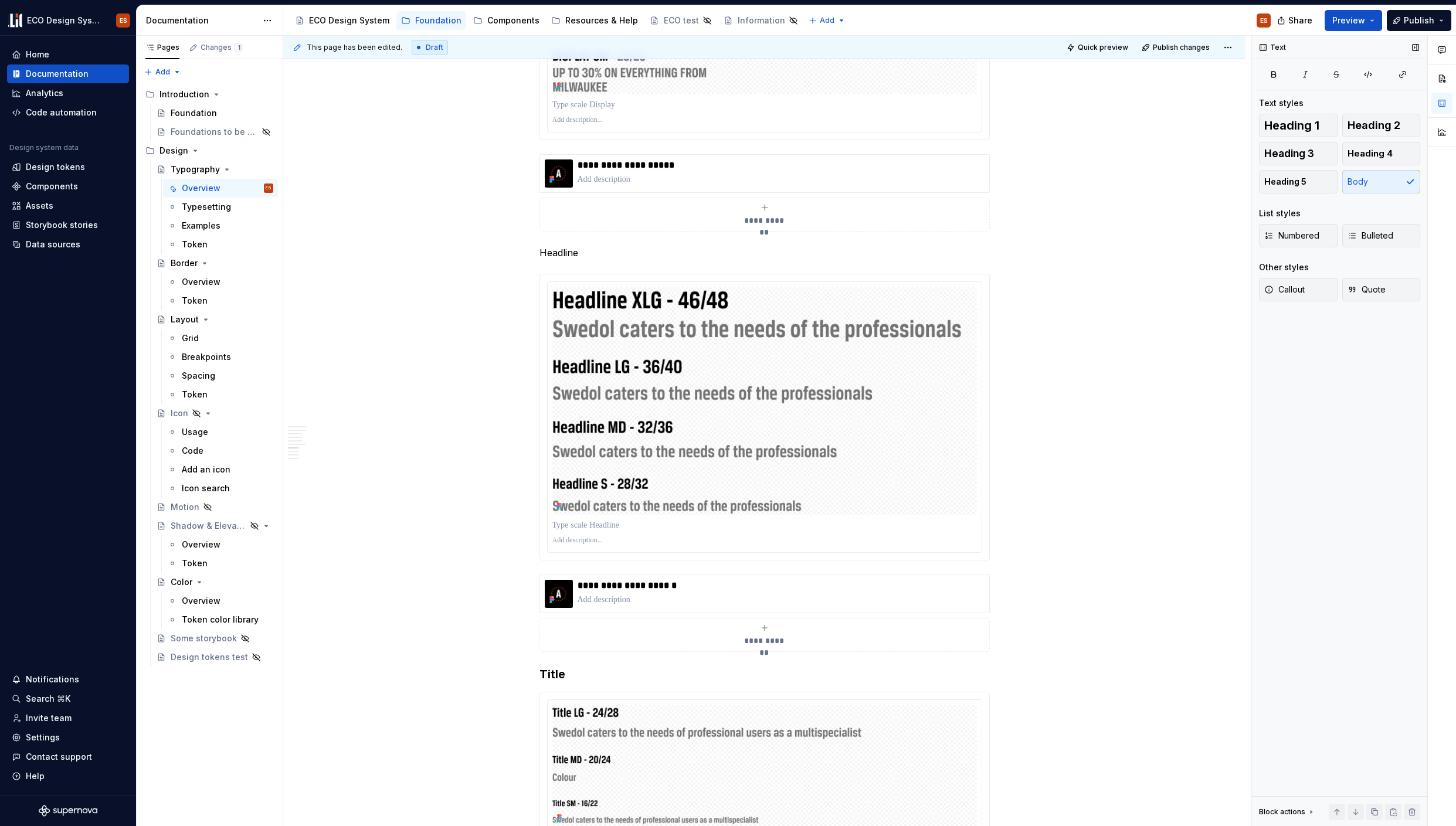
click at [1274, 166] on div "Heading 1 Heading 2 Heading 3 Heading 4 Heading 5 Body" at bounding box center [1339, 154] width 161 height 80
click at [1275, 159] on span "Heading 3" at bounding box center [1289, 154] width 50 height 11
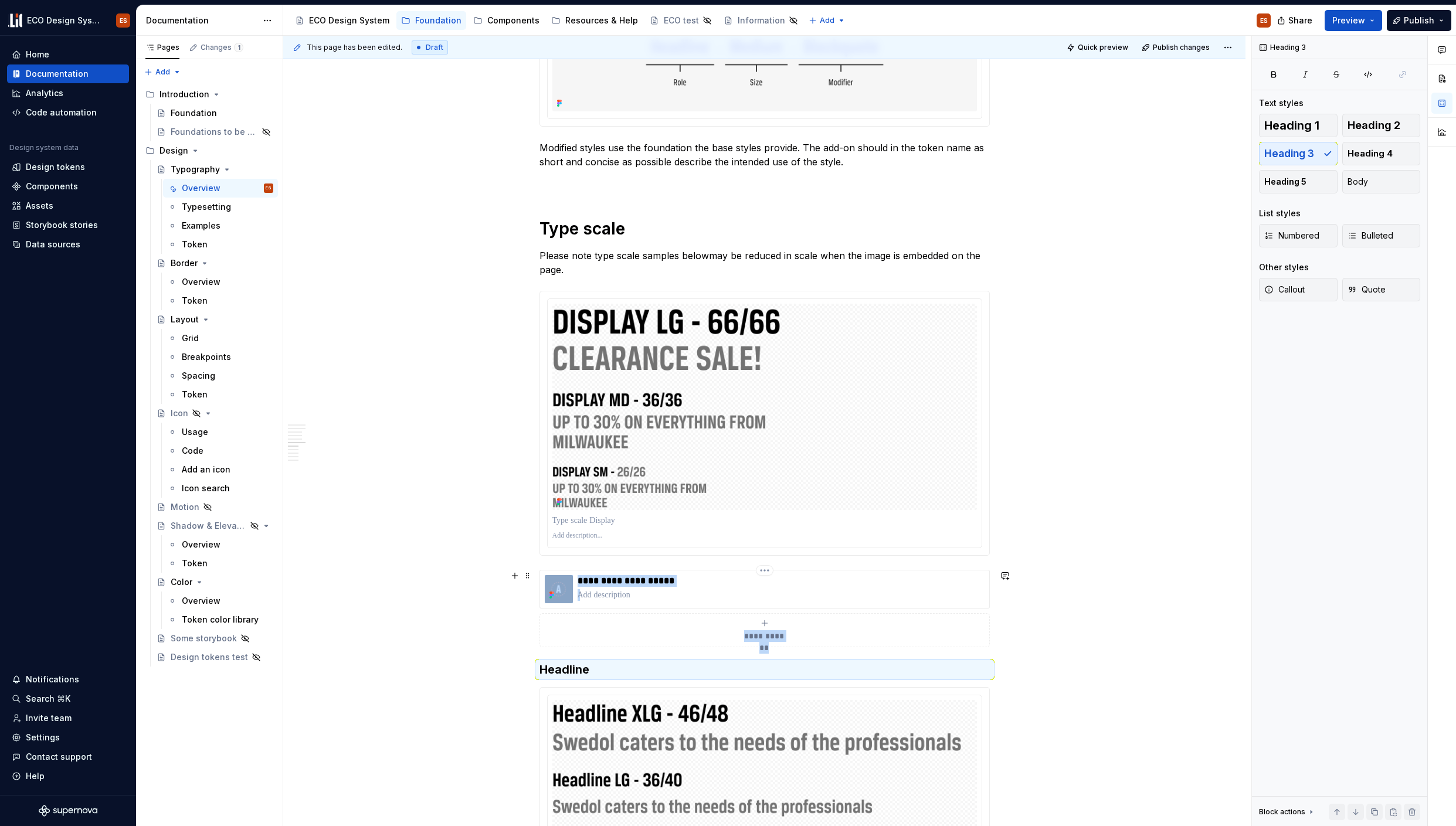
scroll to position [2648, 0]
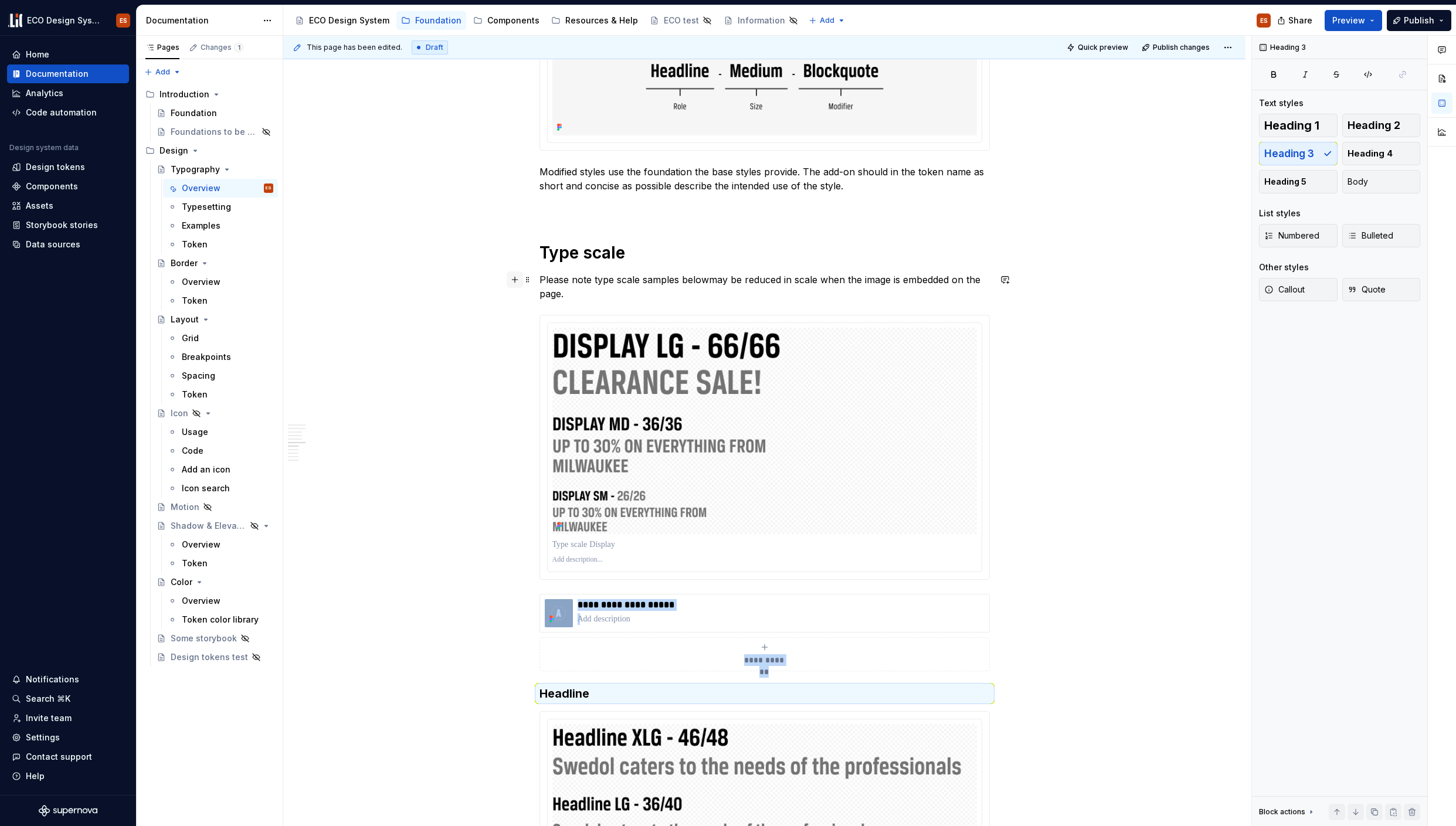
click at [517, 286] on button "button" at bounding box center [515, 279] width 16 height 16
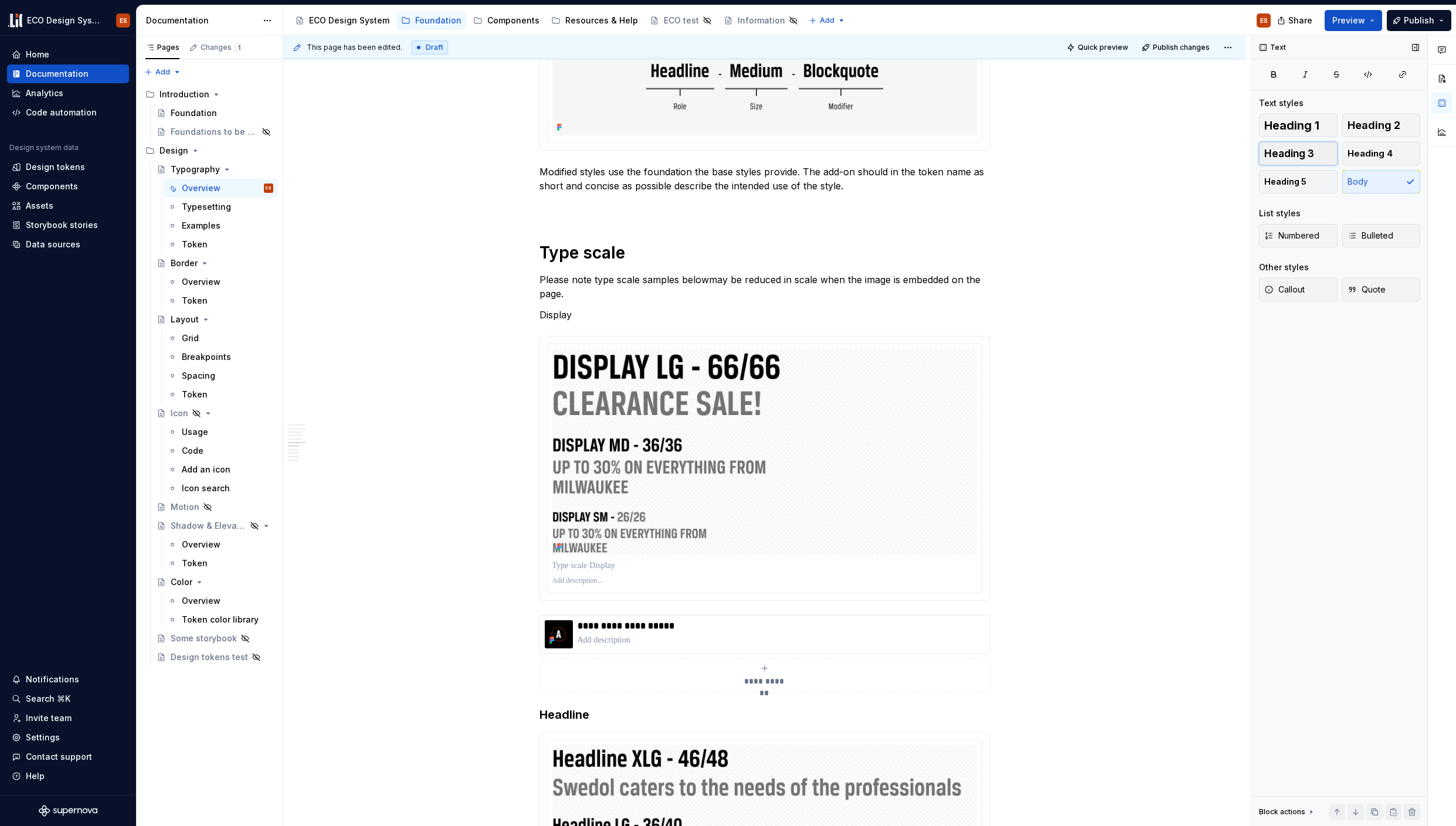
click at [1274, 159] on button "Heading 3" at bounding box center [1298, 154] width 79 height 23
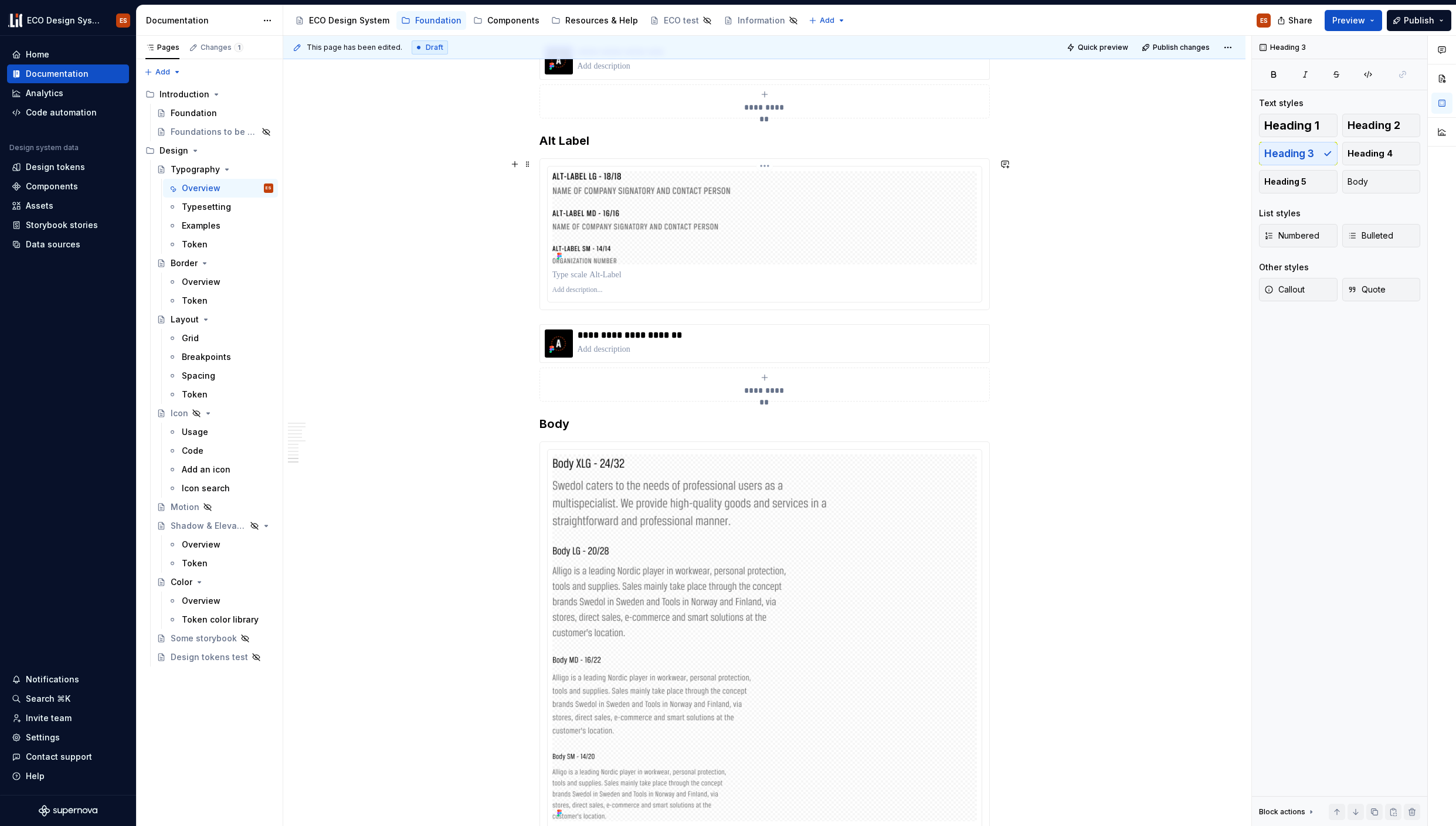
scroll to position [4089, 0]
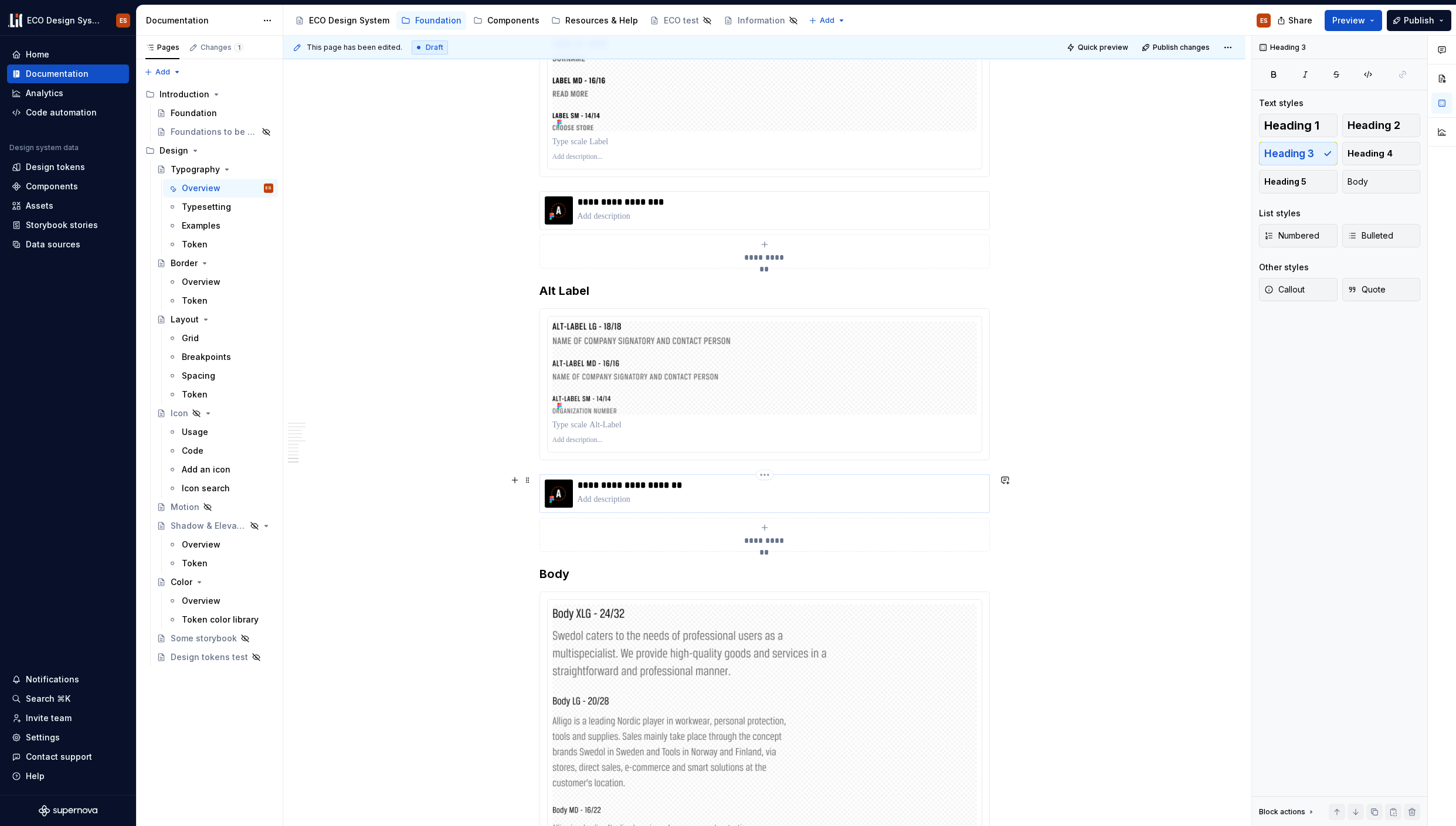
click at [760, 496] on p at bounding box center [781, 500] width 407 height 11
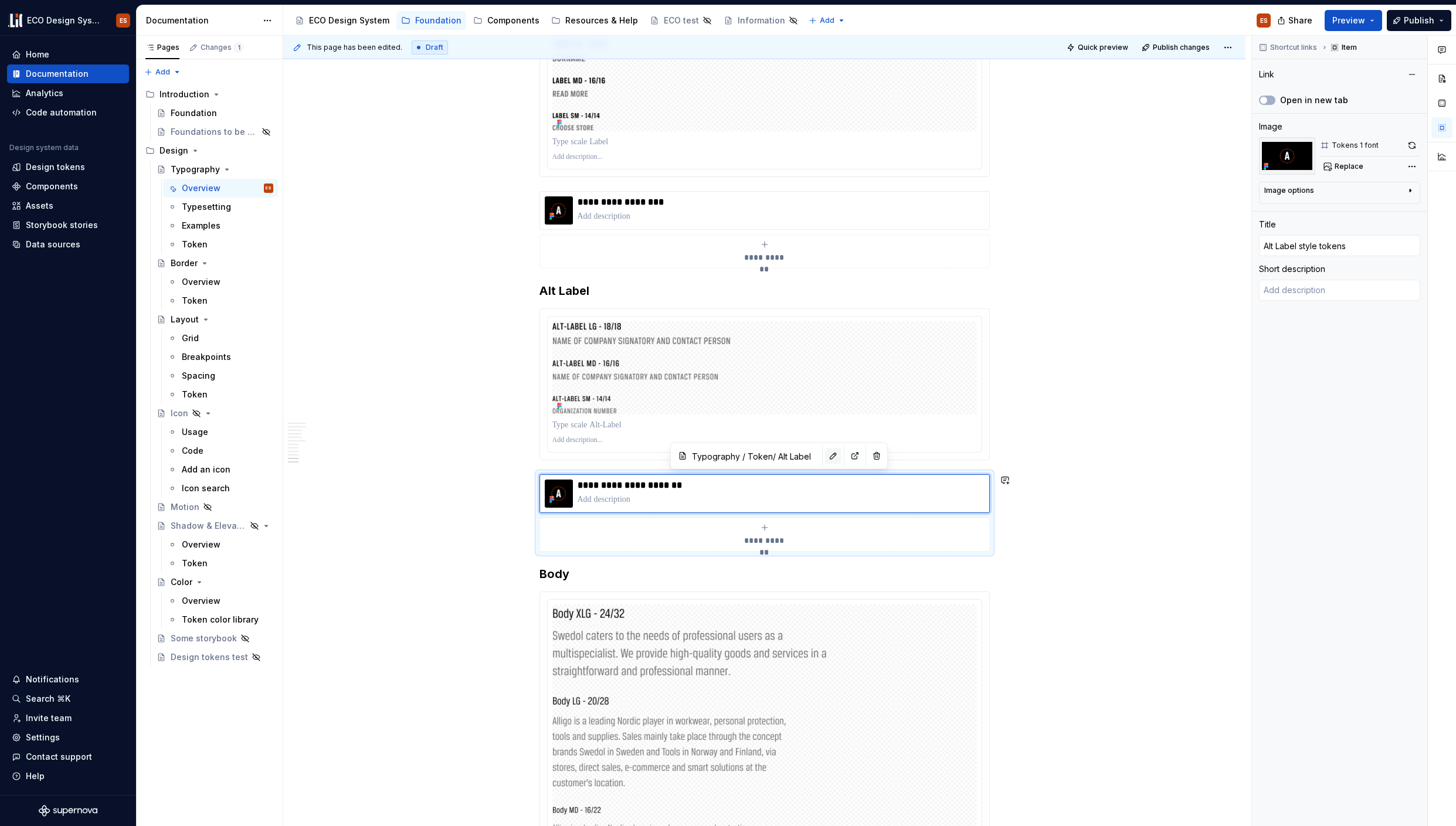
click at [825, 460] on button "button" at bounding box center [833, 456] width 16 height 16
type textarea "*"
type input "Typography / Token/ Label"
type input "Label style tokens"
click at [724, 209] on div "**********" at bounding box center [781, 210] width 407 height 28
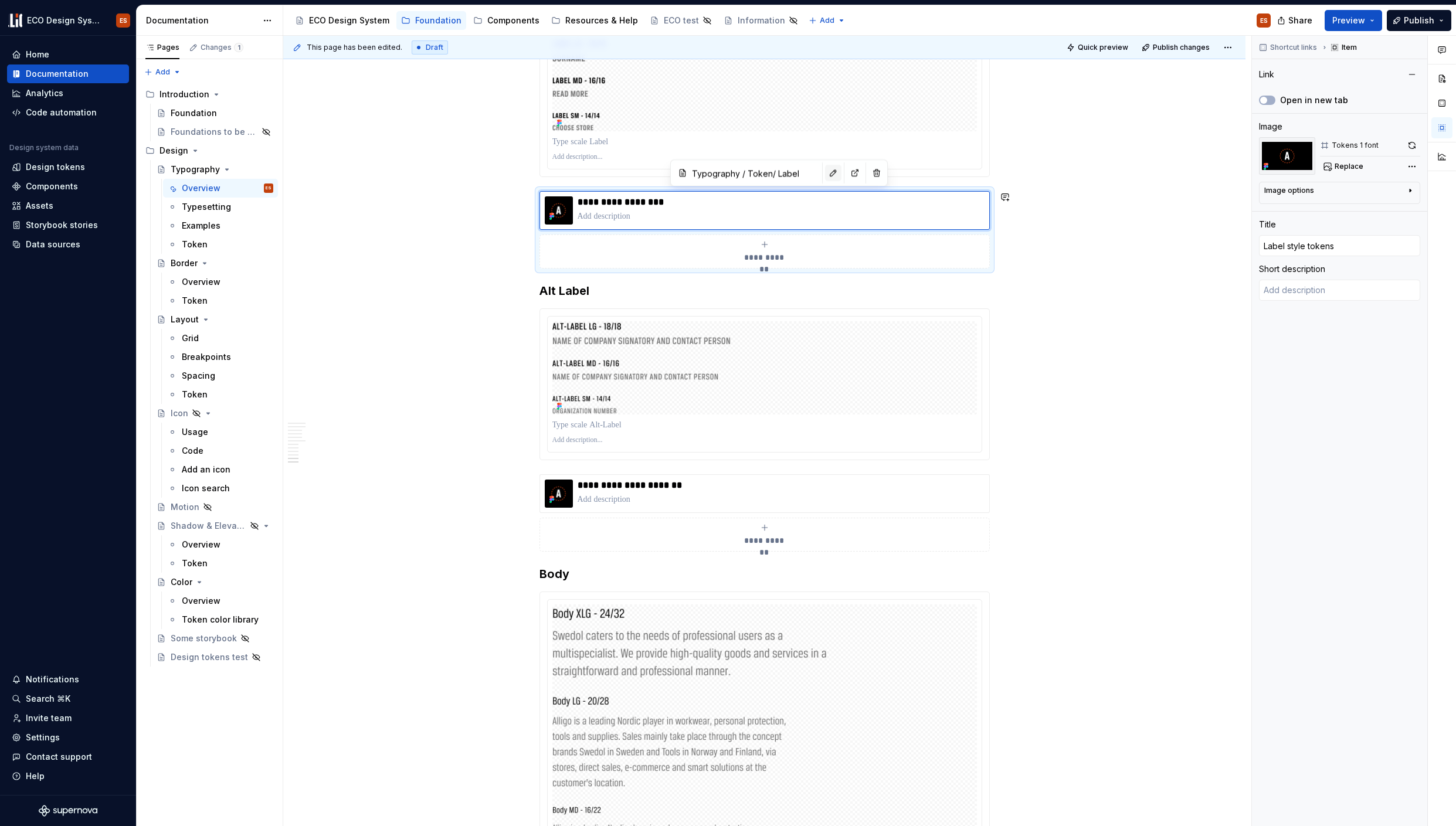
click at [825, 177] on button "button" at bounding box center [833, 173] width 16 height 16
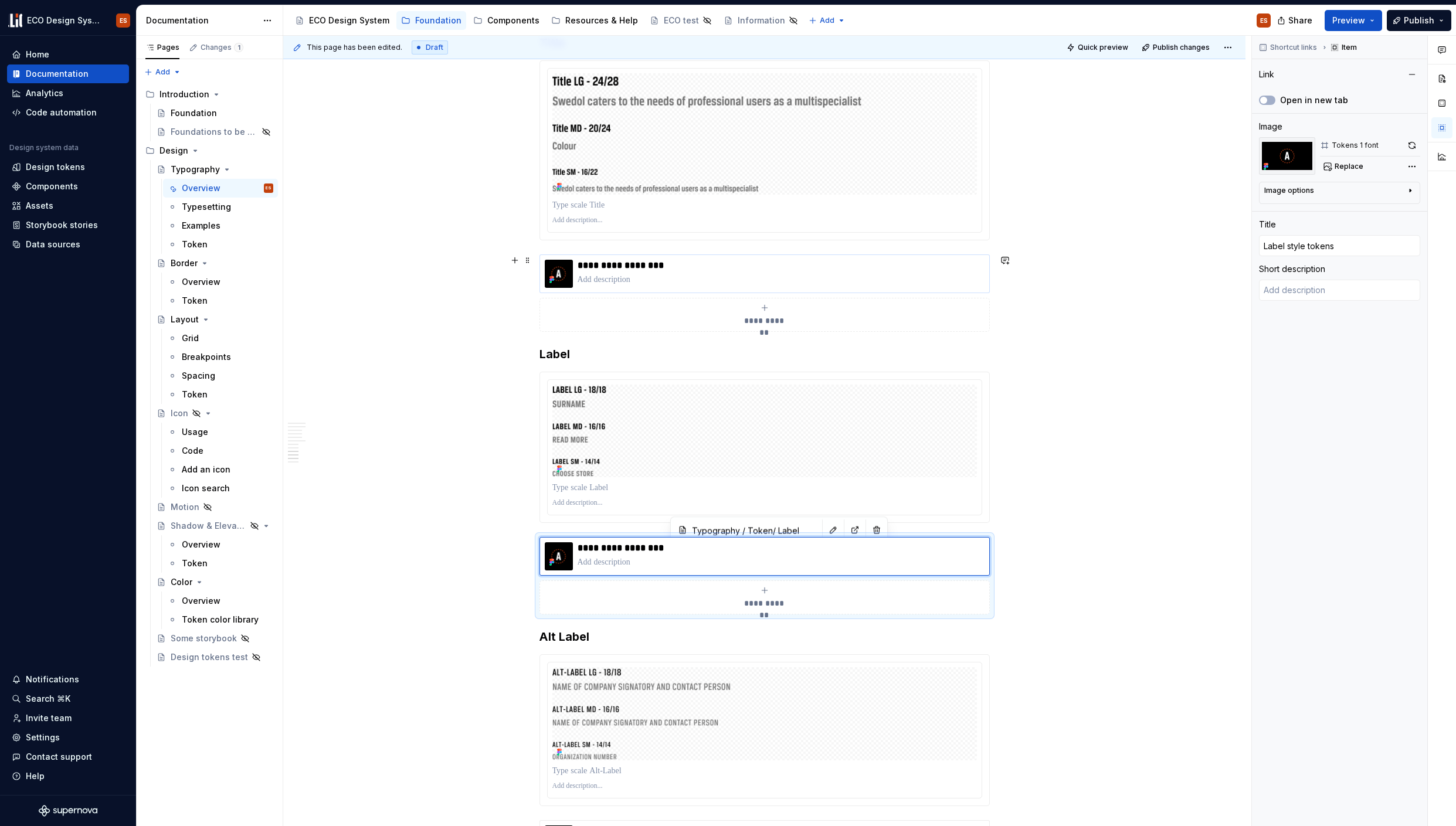
scroll to position [3726, 0]
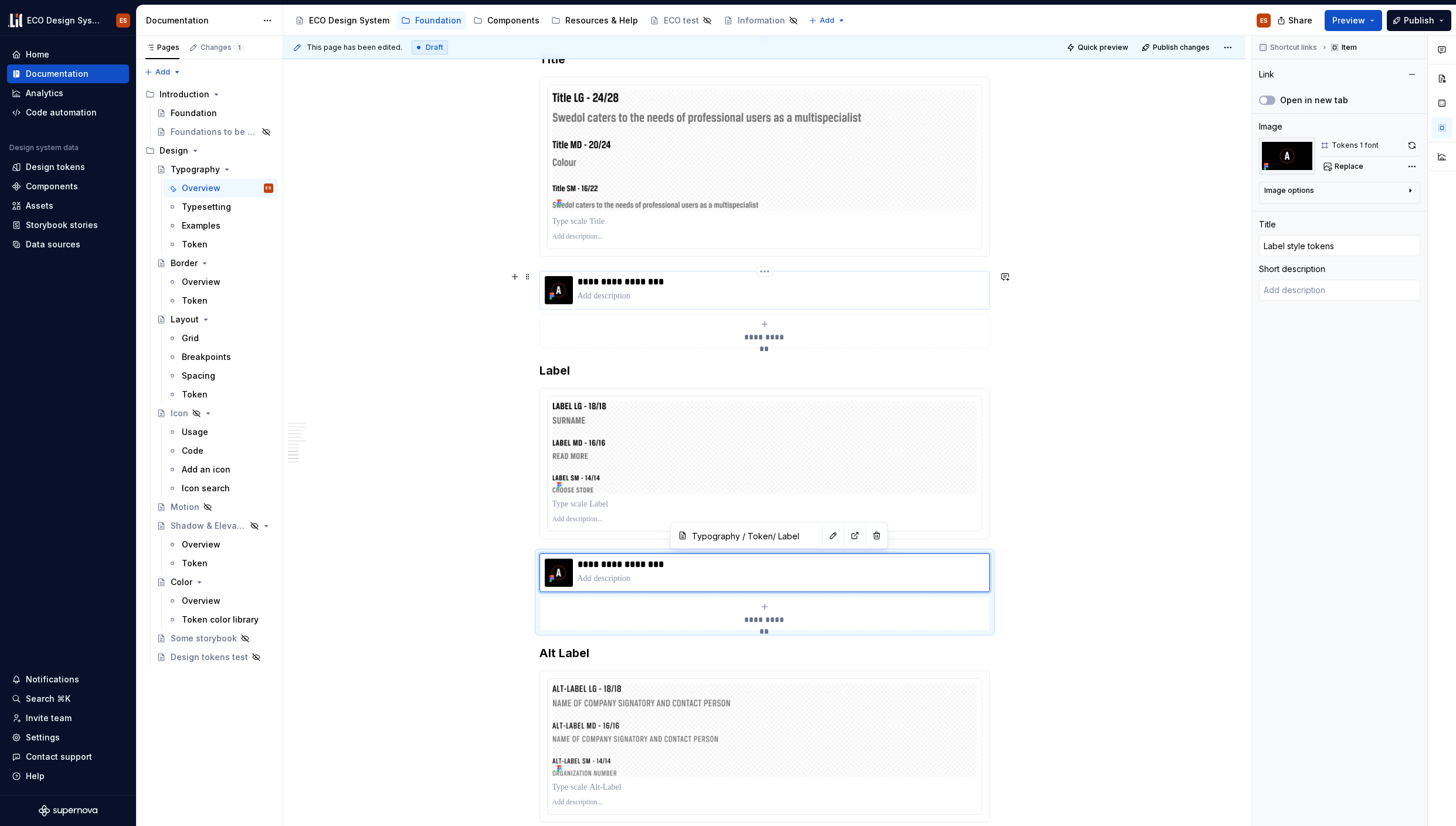
type textarea "*"
type input "Typography / Token/ Title"
type input "Title style tokens"
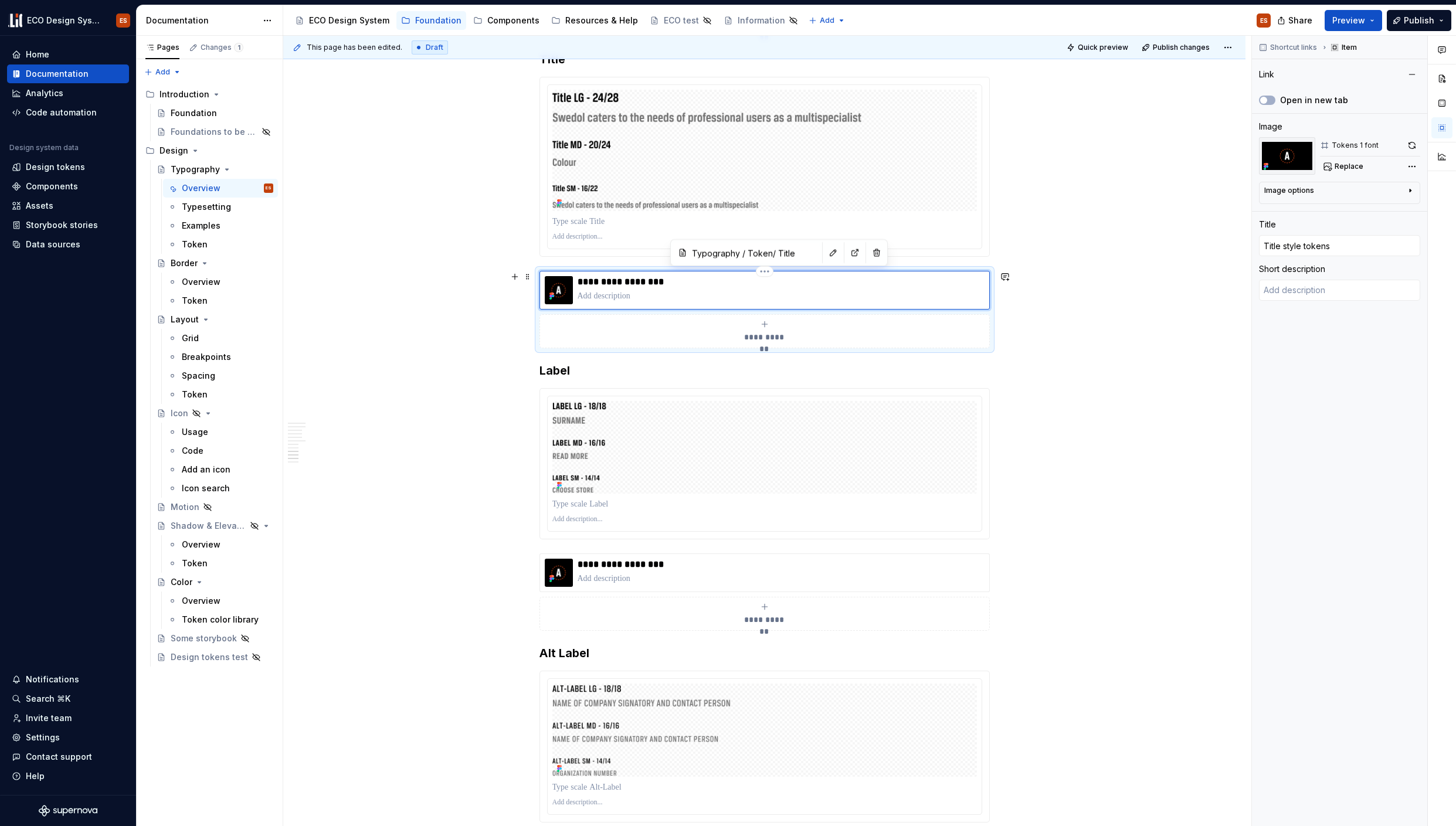
click at [716, 289] on div "**********" at bounding box center [781, 290] width 407 height 28
click at [825, 254] on button "button" at bounding box center [833, 252] width 16 height 16
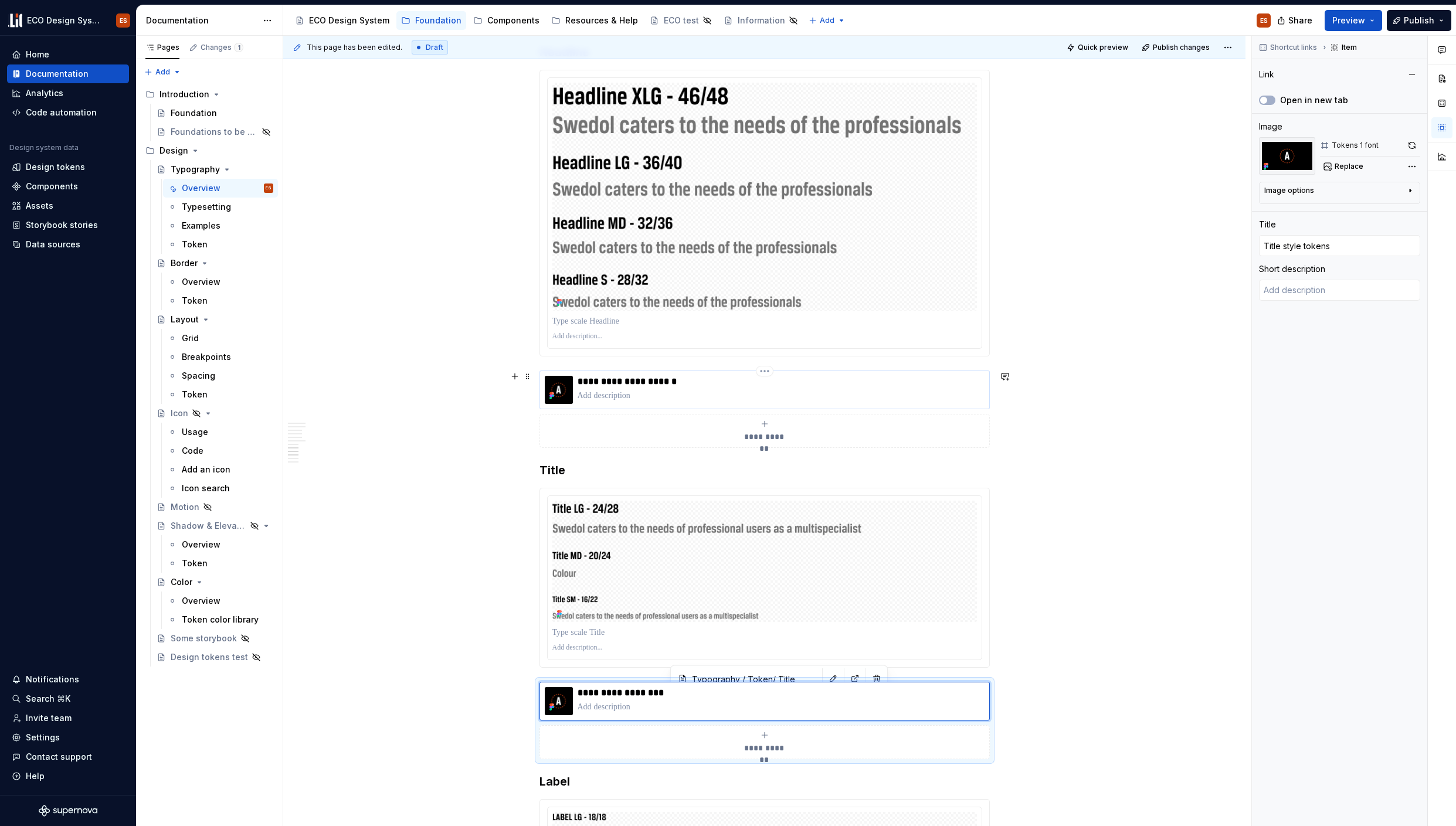
scroll to position [3300, 0]
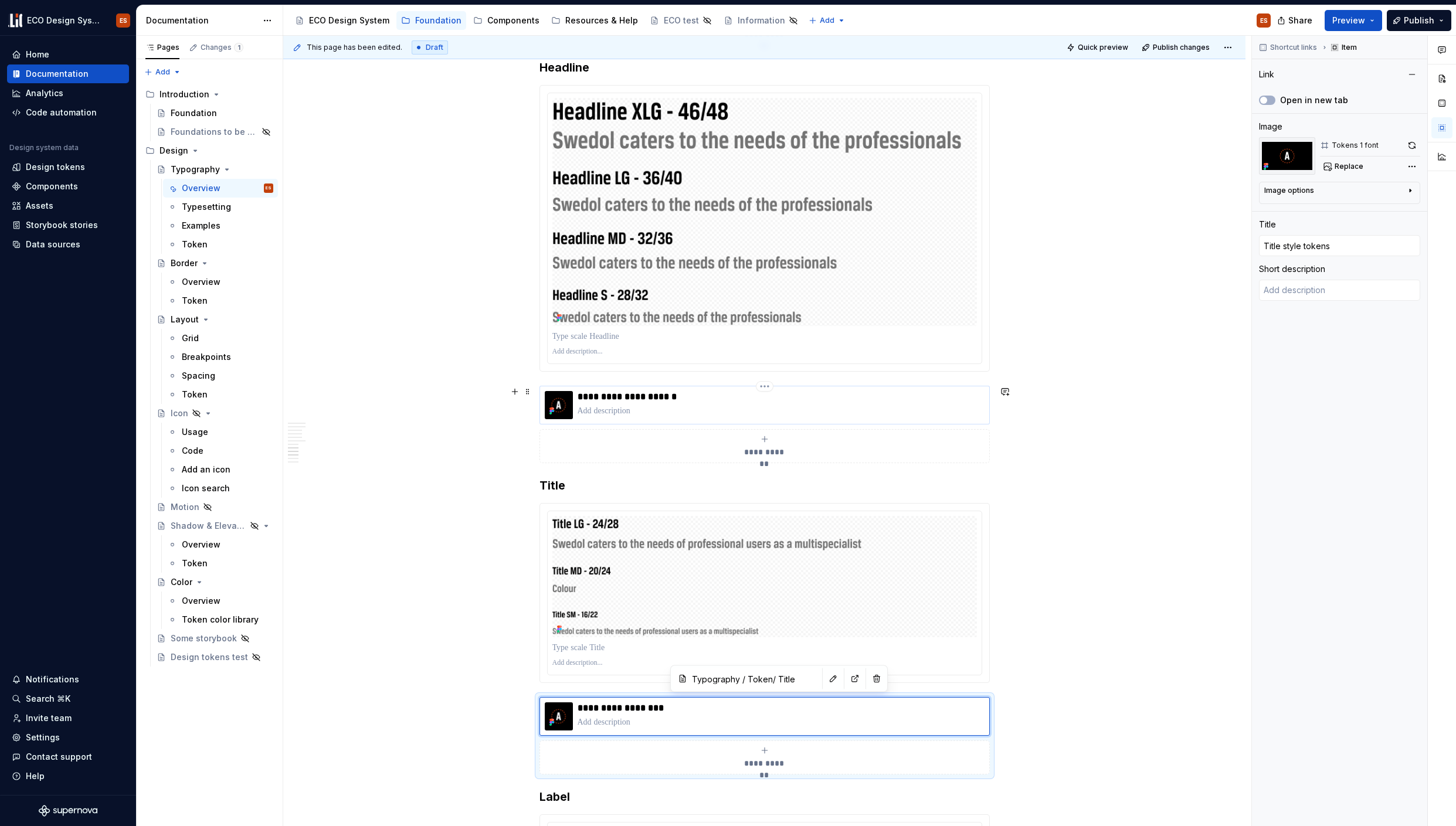
type textarea "*"
type input "Typography / Token/ Headline"
type input "Headline style tokens"
click at [746, 403] on div "**********" at bounding box center [781, 405] width 407 height 28
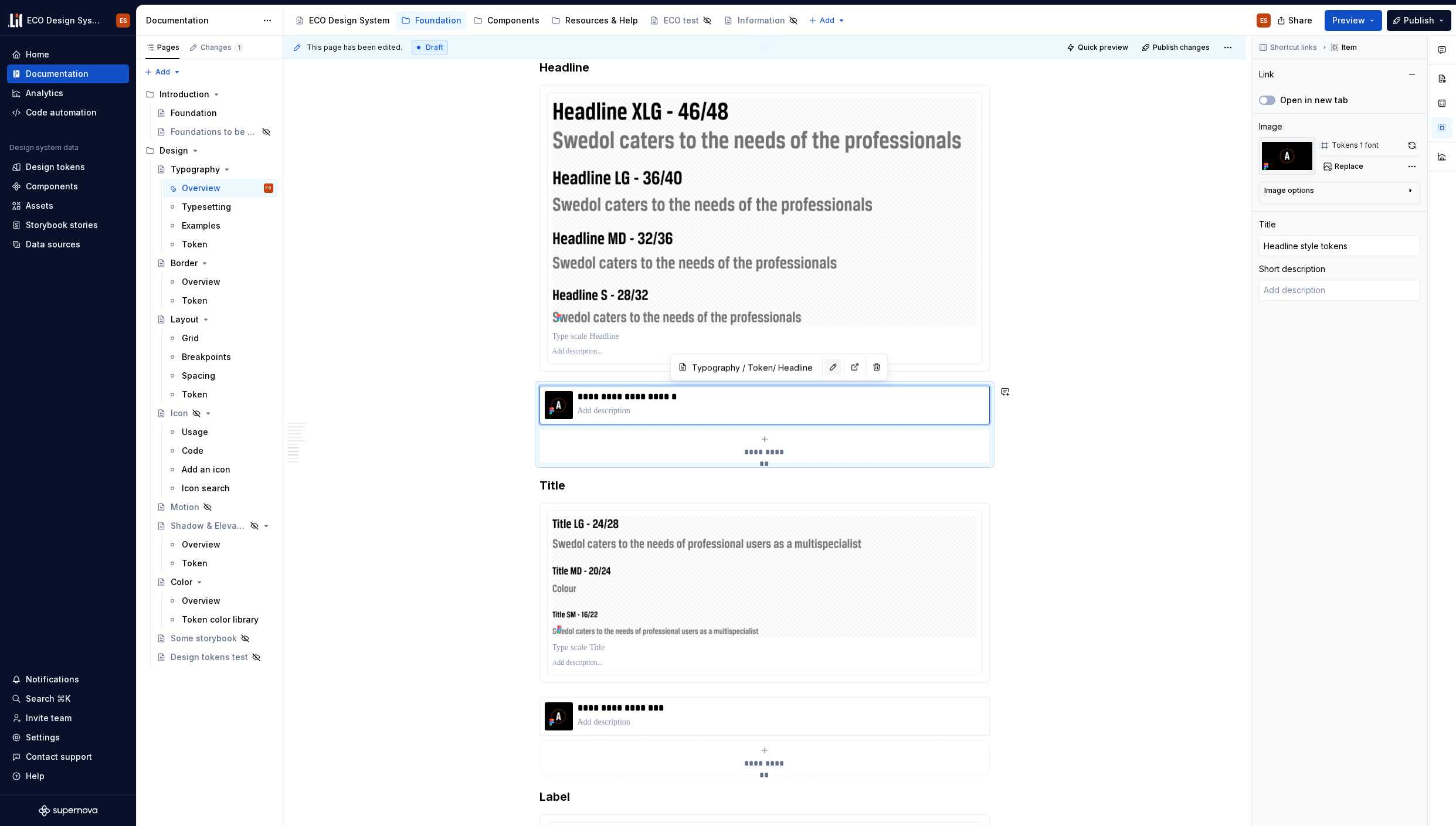
click at [825, 368] on button "button" at bounding box center [833, 367] width 16 height 16
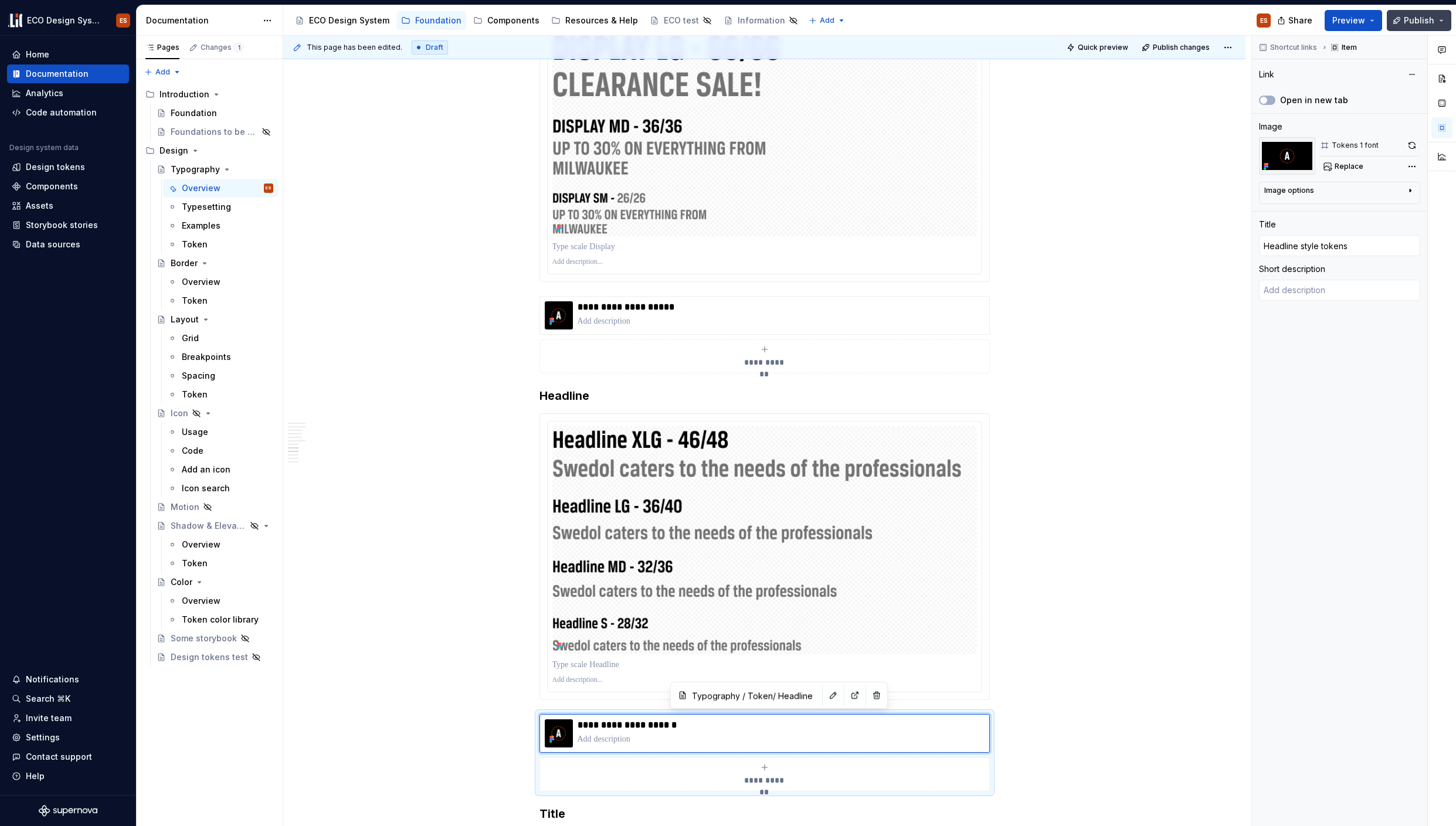
click at [1406, 17] on span "Publish" at bounding box center [1419, 21] width 31 height 11
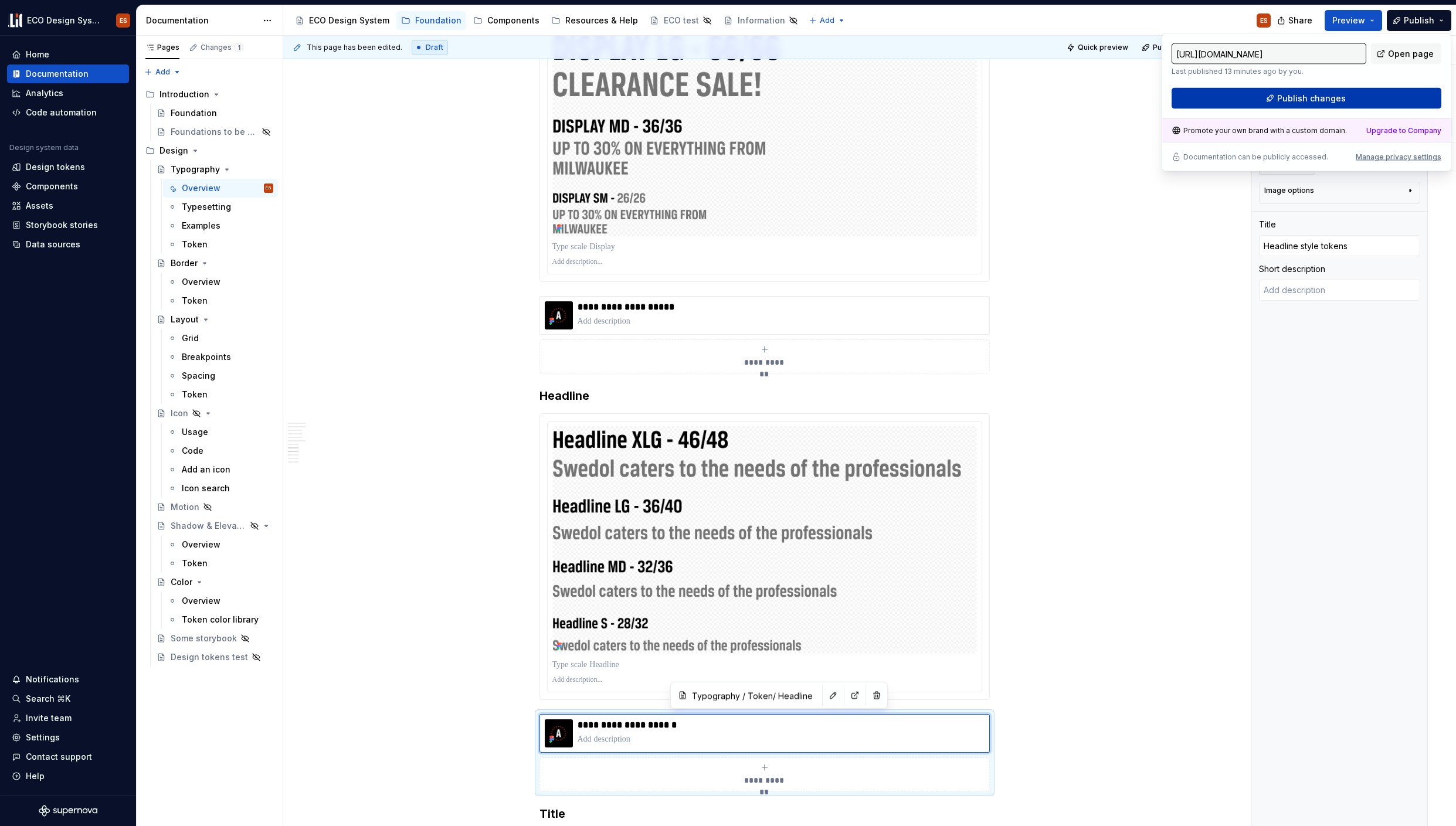
click at [1347, 102] on button "Publish changes" at bounding box center [1306, 99] width 269 height 21
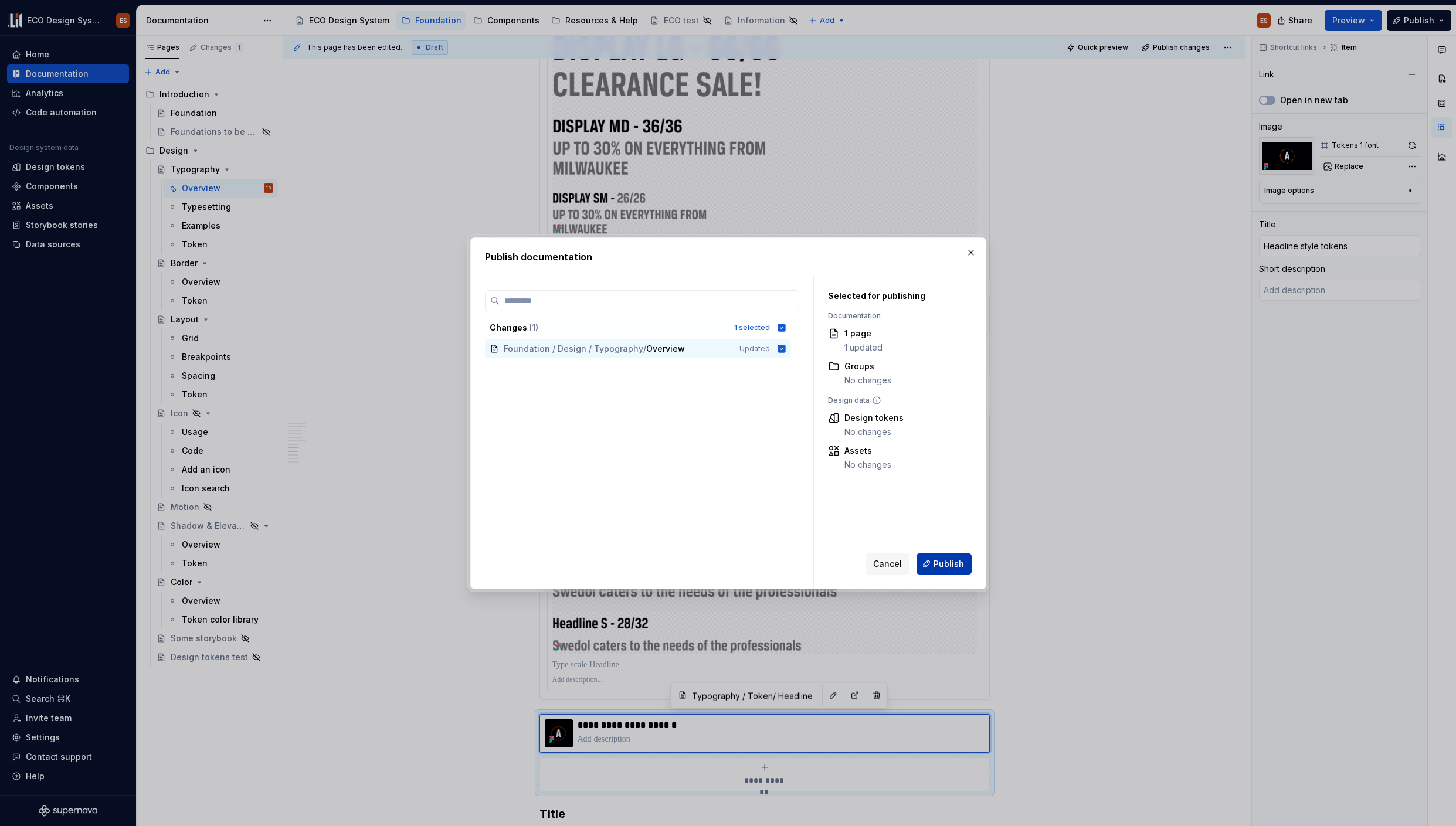
click at [964, 568] on button "Publish" at bounding box center [944, 564] width 55 height 21
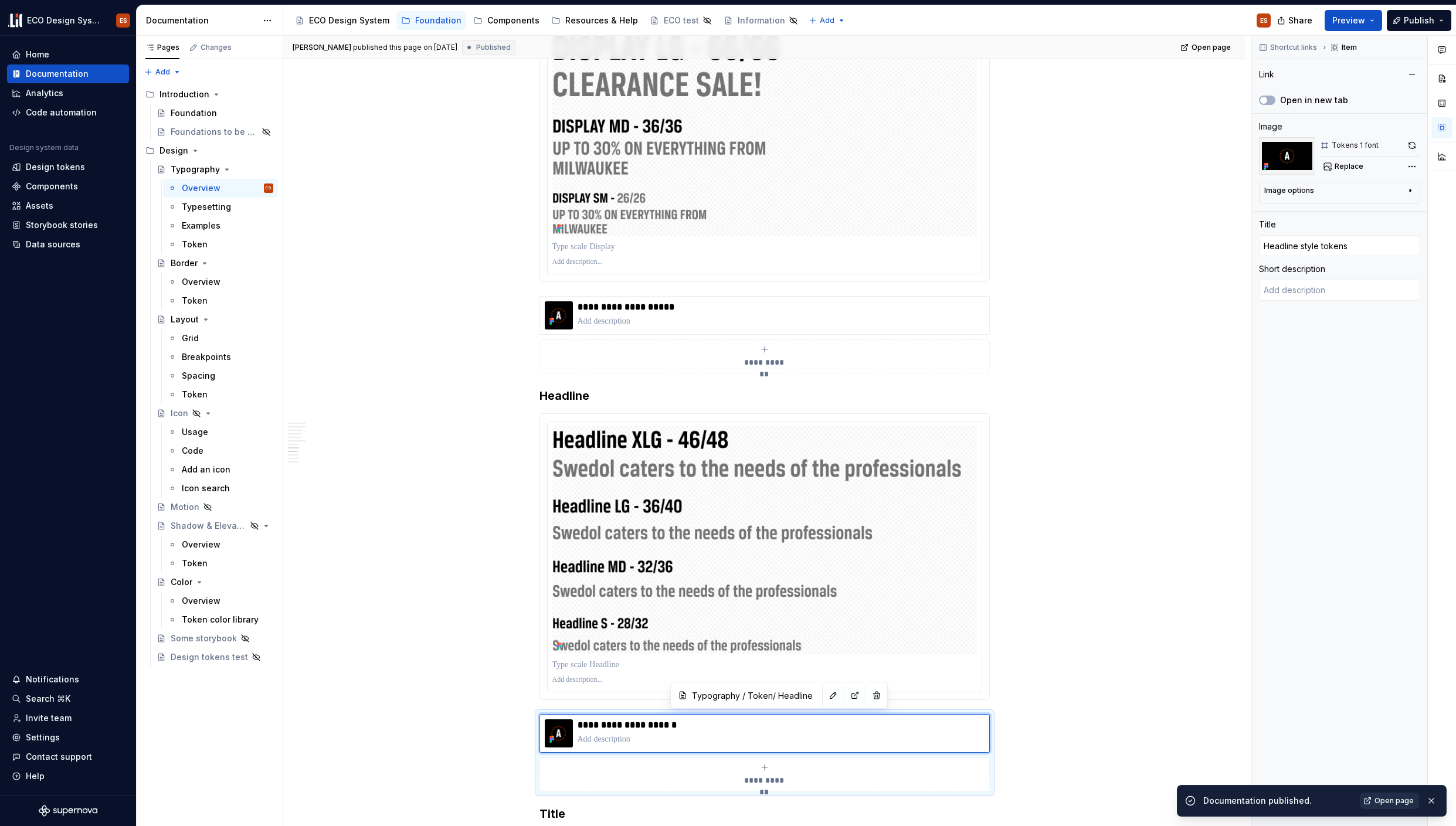
click at [1384, 803] on span "Open page" at bounding box center [1393, 800] width 39 height 9
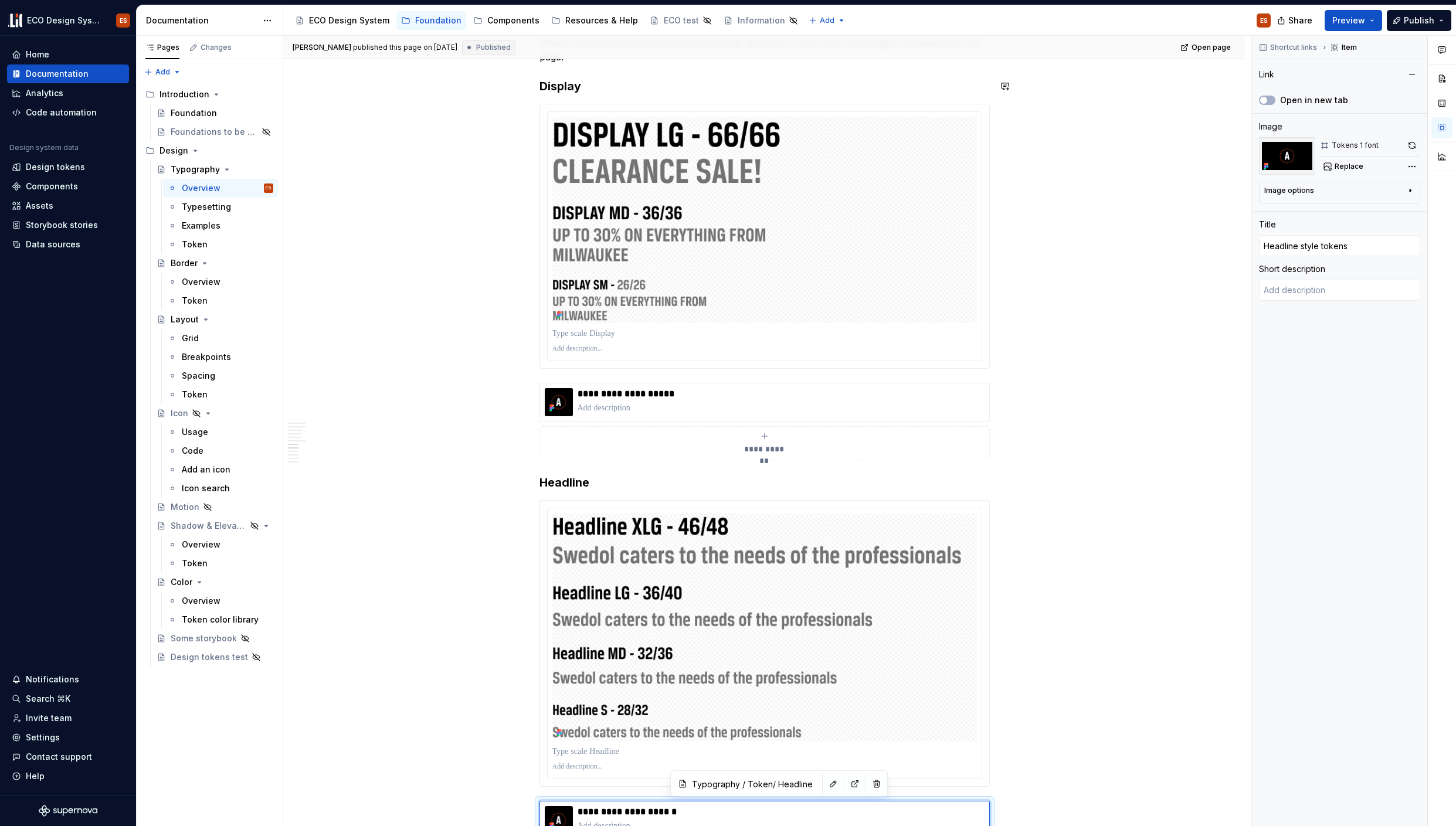
scroll to position [2883, 0]
click at [510, 395] on button "button" at bounding box center [515, 390] width 16 height 16
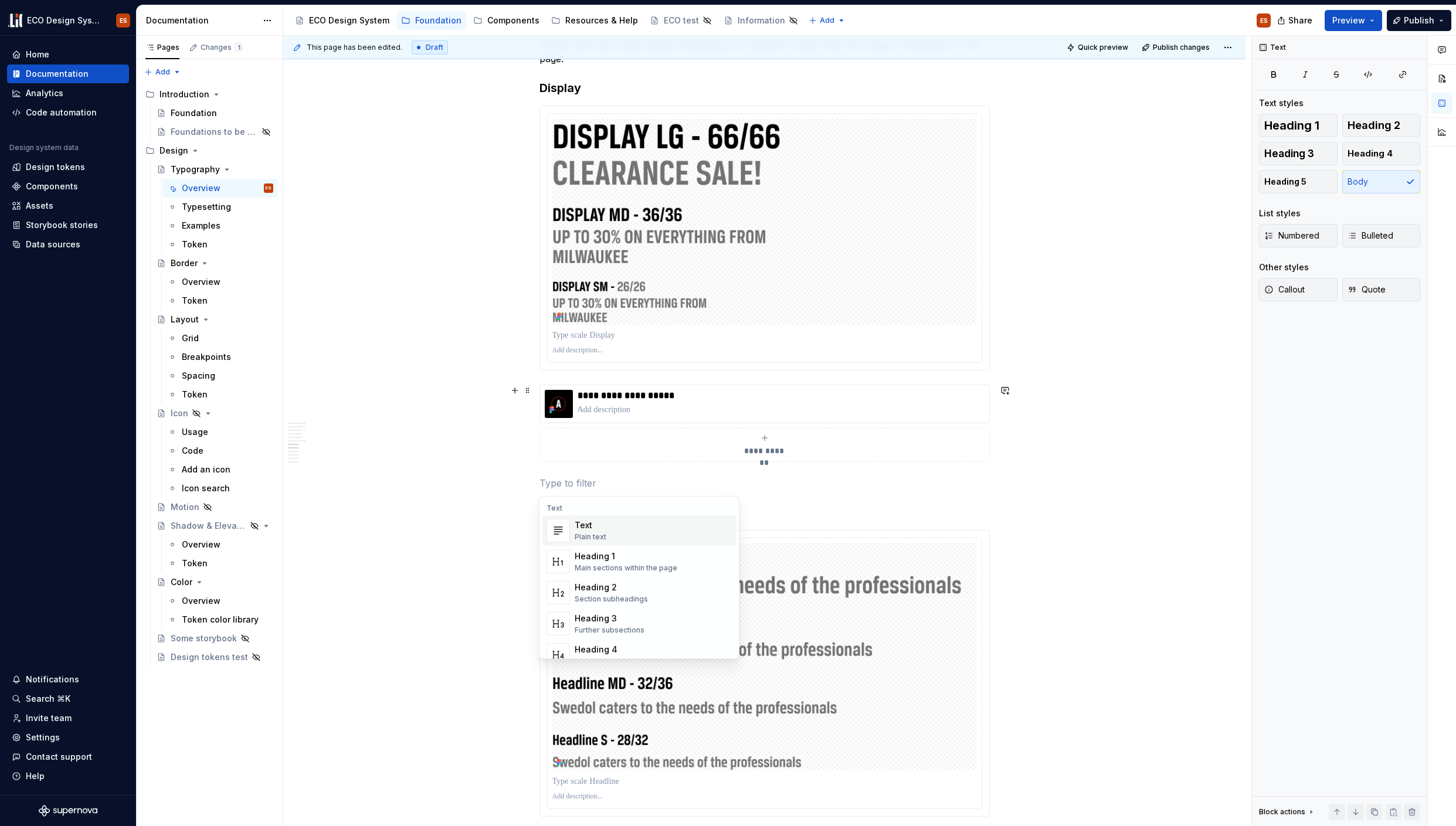
click at [1147, 452] on div "**********" at bounding box center [764, 32] width 963 height 5368
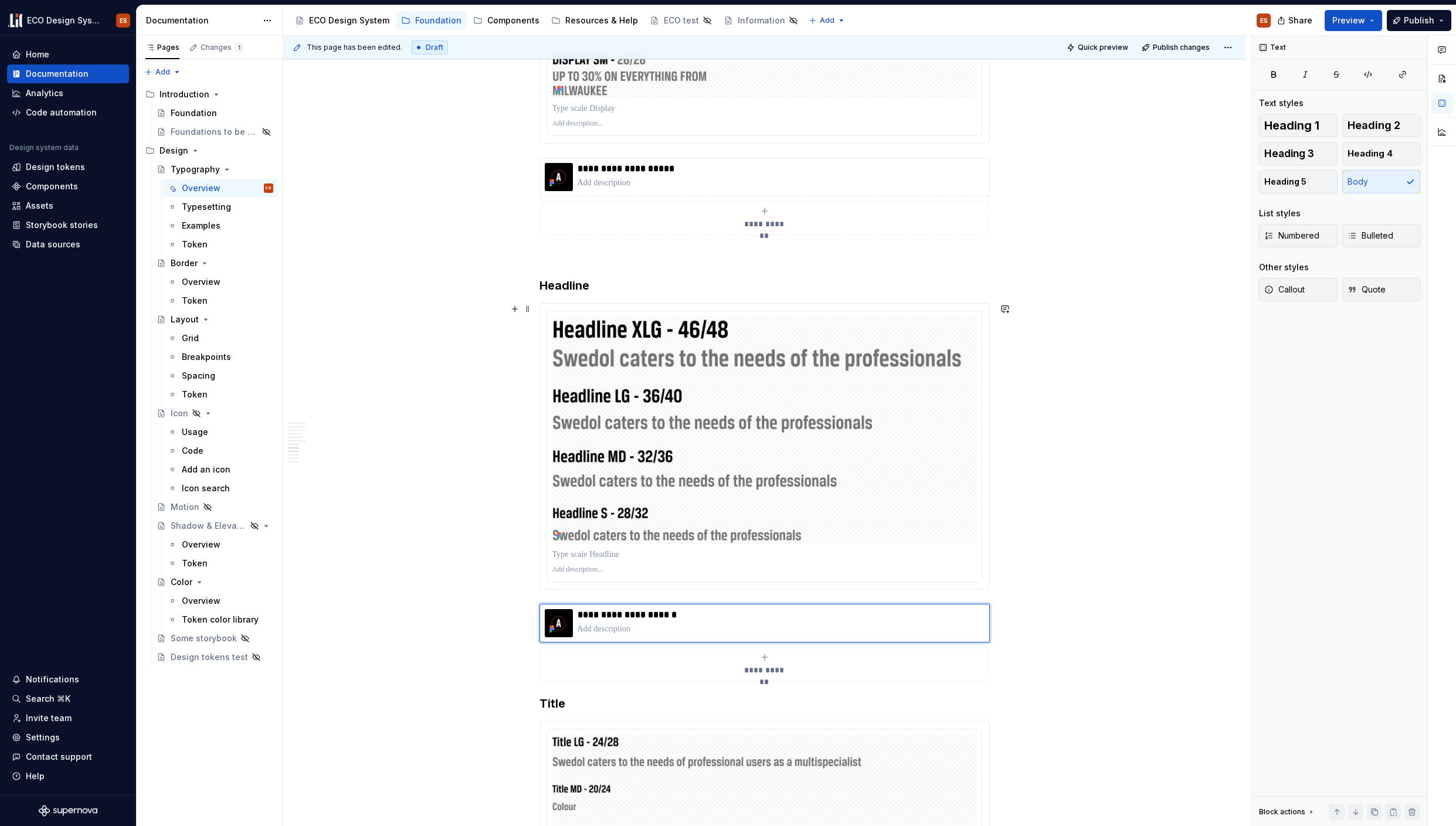
scroll to position [3411, 0]
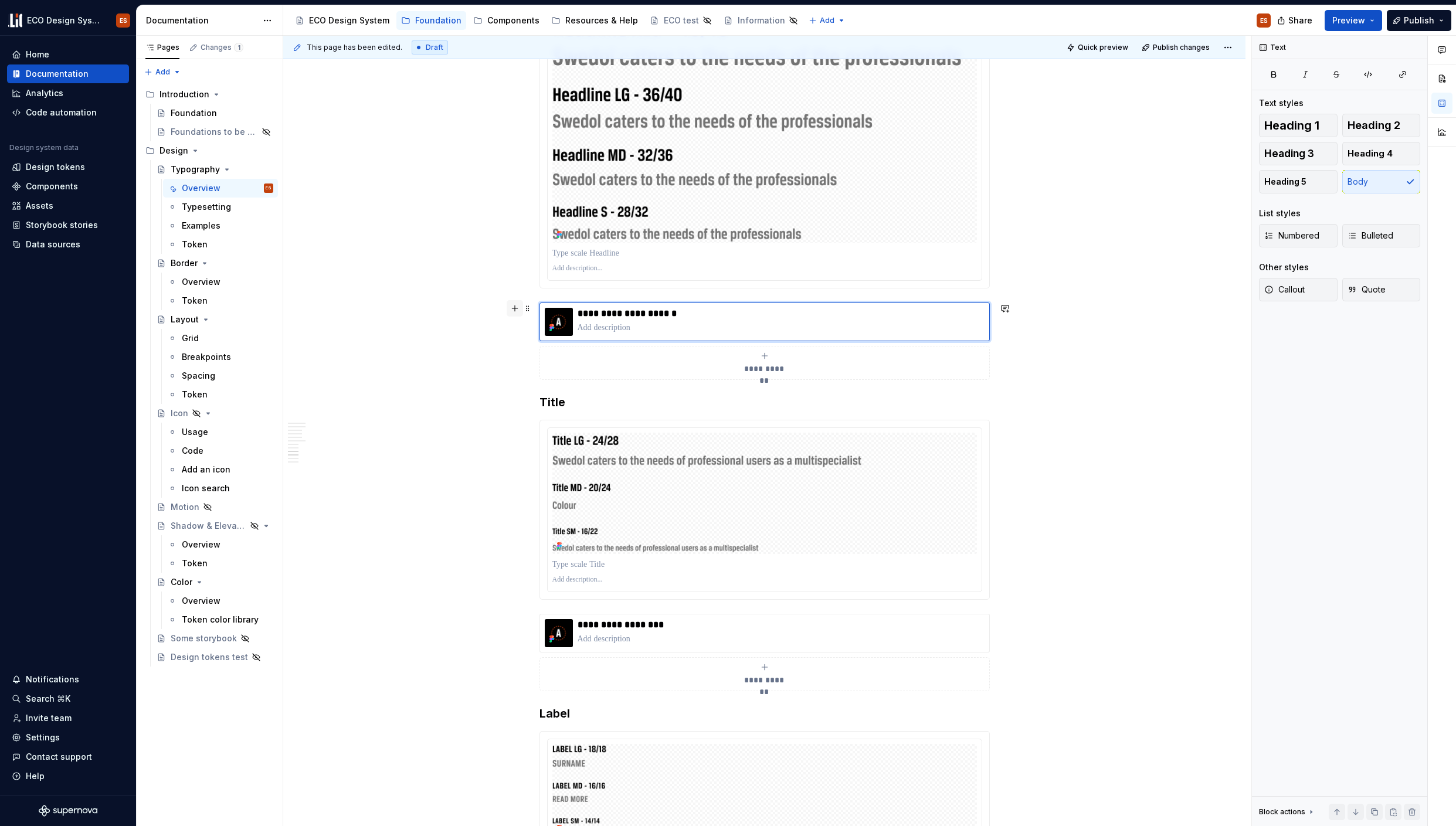
click at [514, 313] on button "button" at bounding box center [515, 308] width 16 height 16
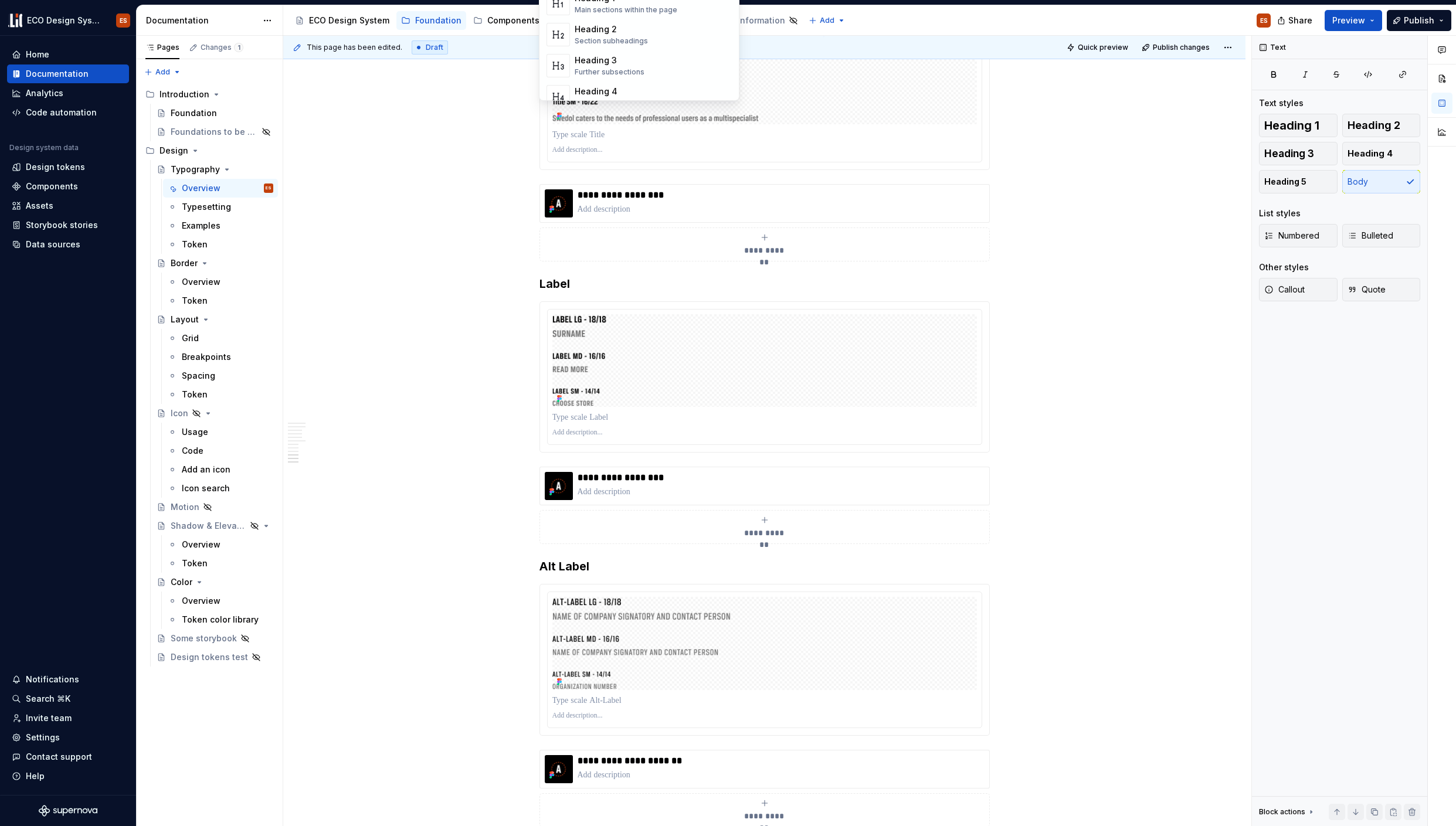
scroll to position [3887, 0]
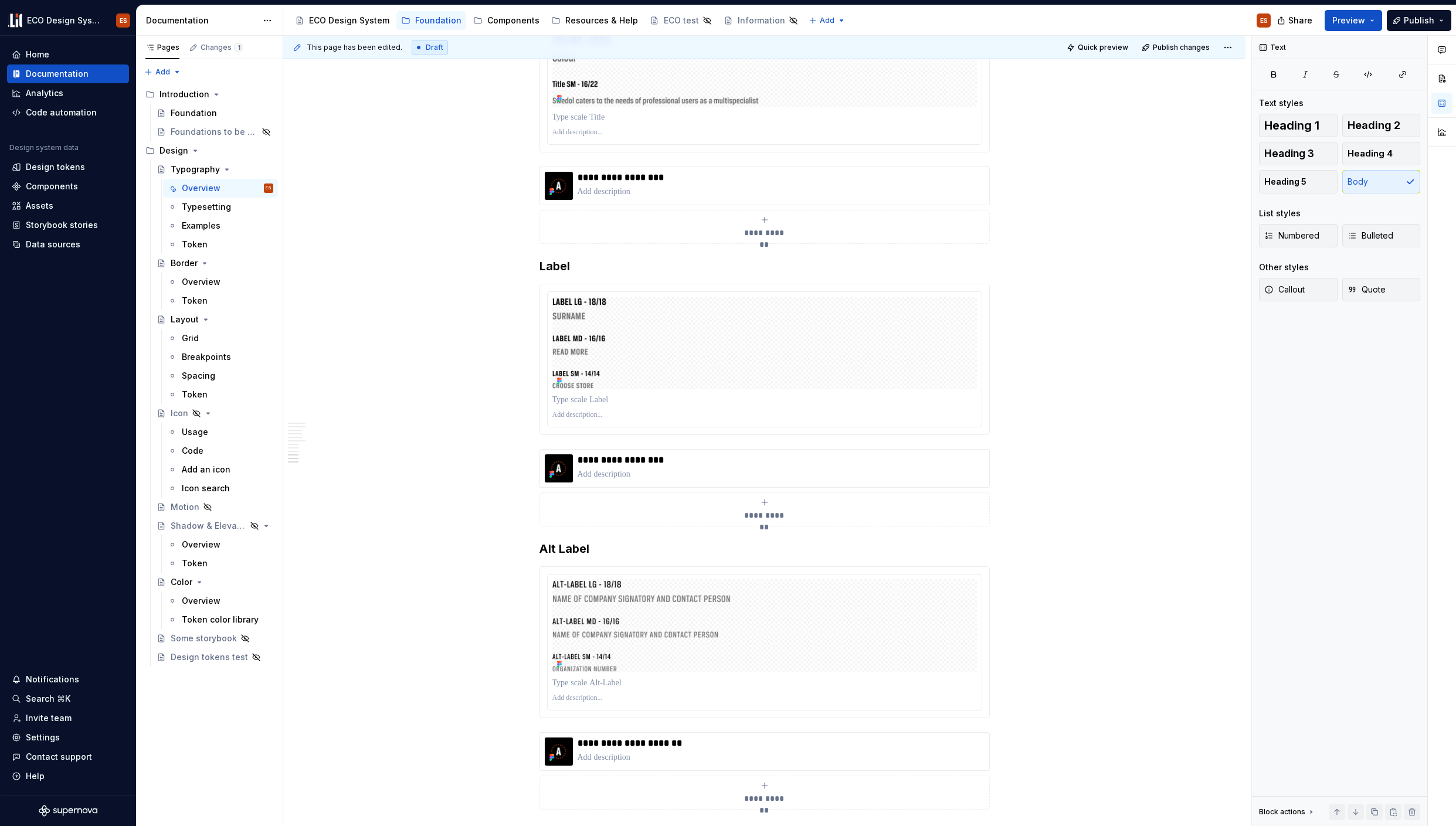
click at [514, 175] on button "button" at bounding box center [515, 172] width 16 height 16
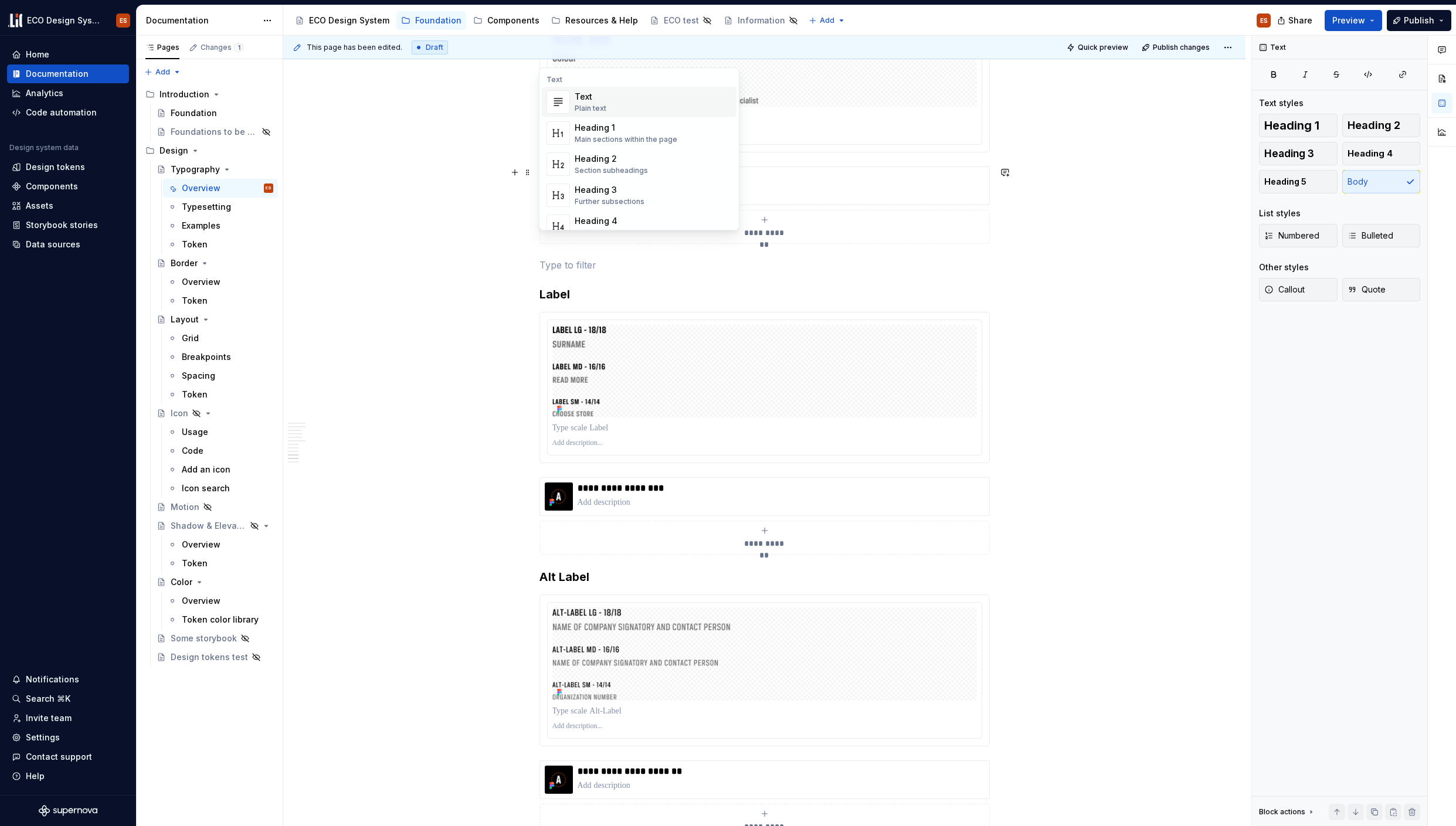
scroll to position [4097, 0]
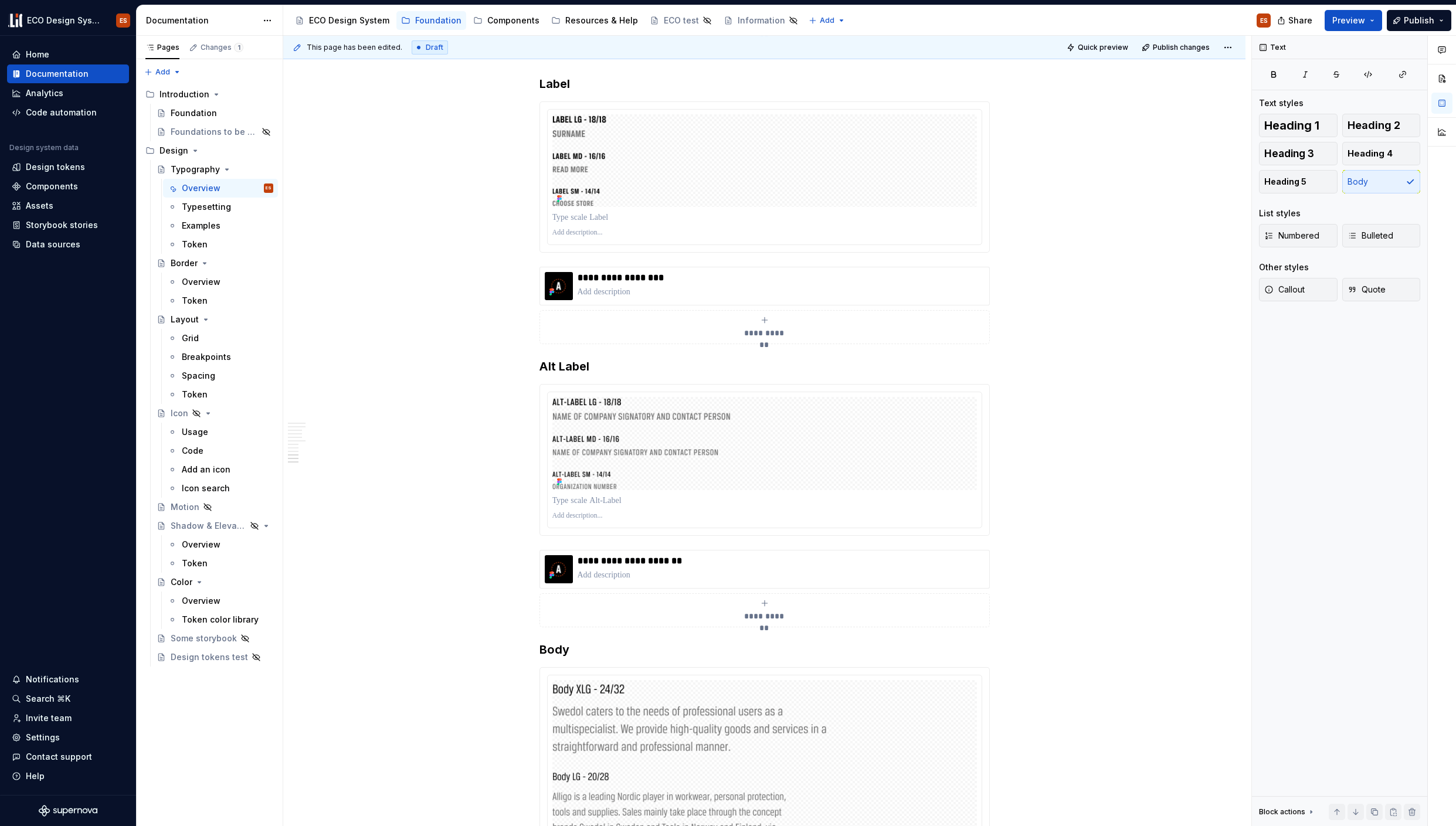
click at [509, 277] on button "button" at bounding box center [515, 272] width 16 height 16
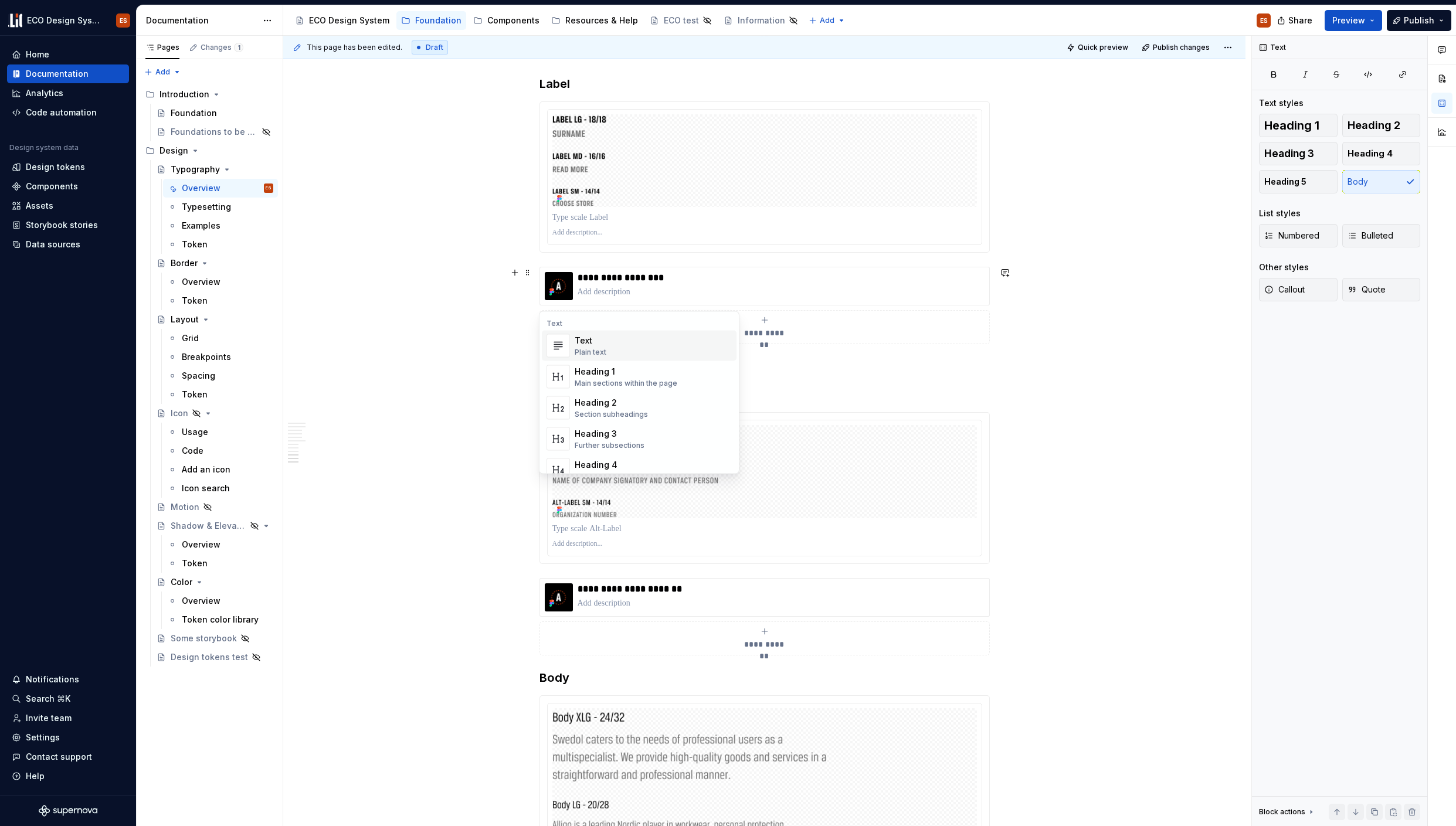
scroll to position [4165, 0]
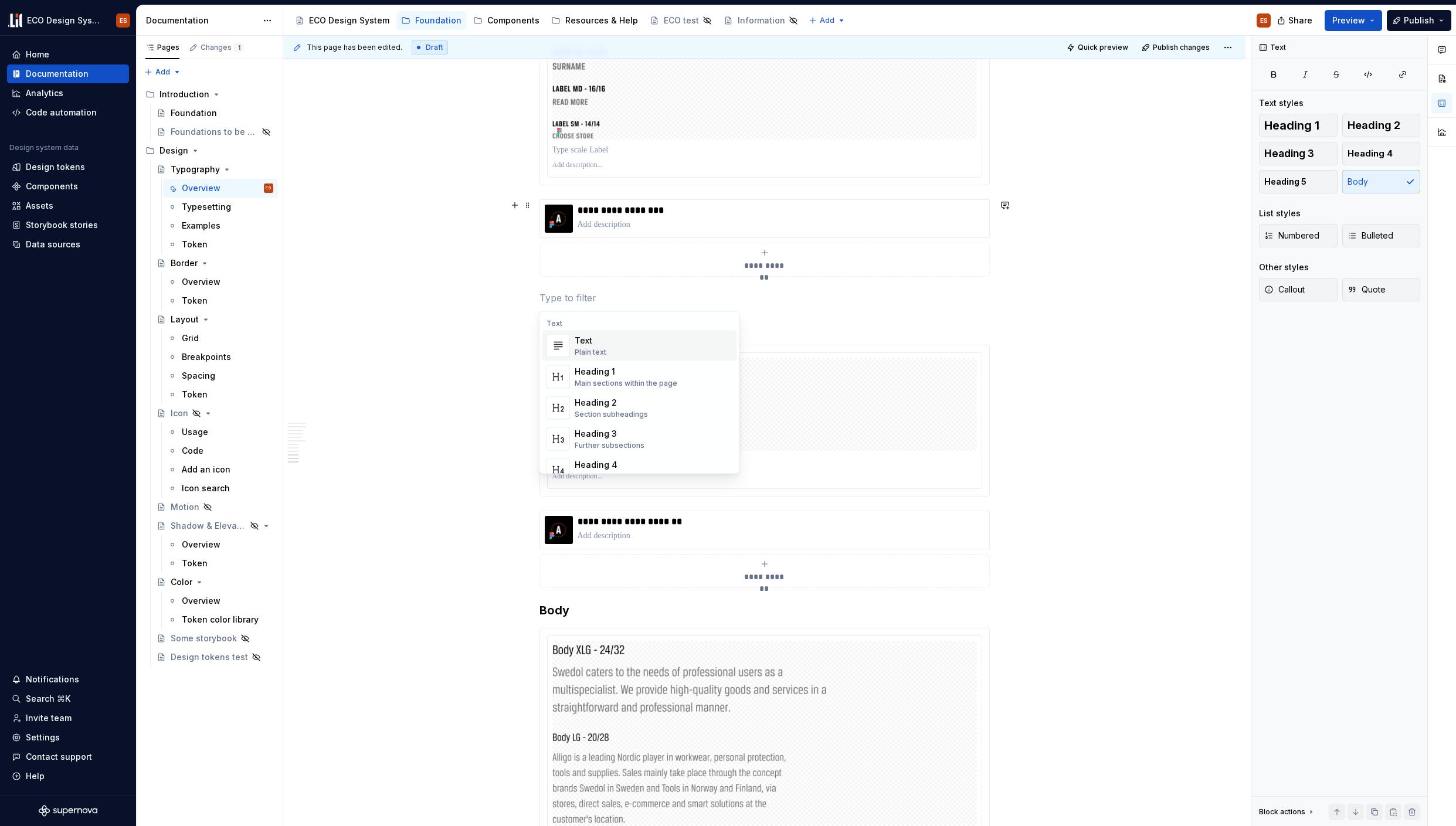
click at [514, 517] on button "button" at bounding box center [515, 516] width 16 height 16
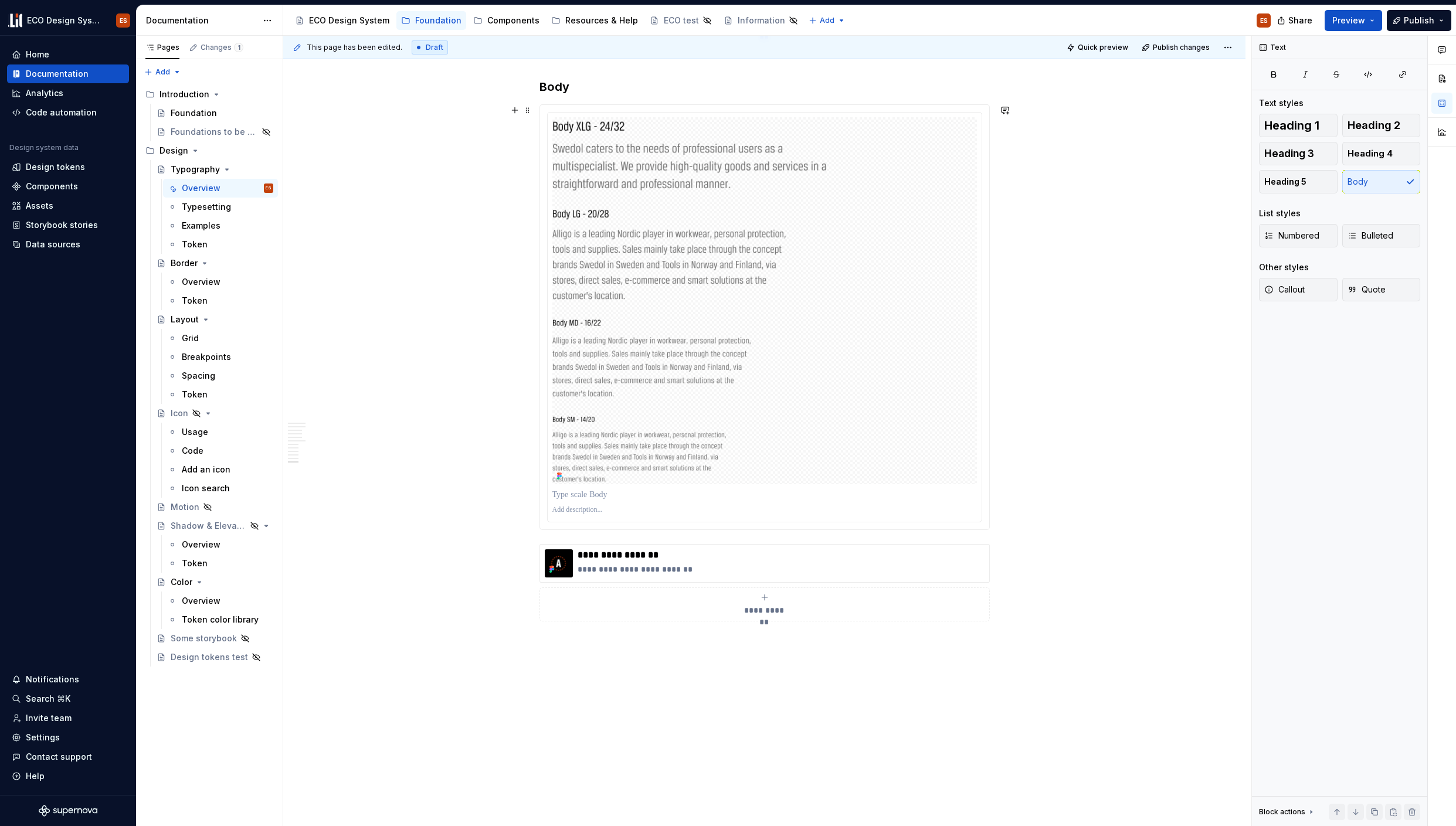
scroll to position [4735, 0]
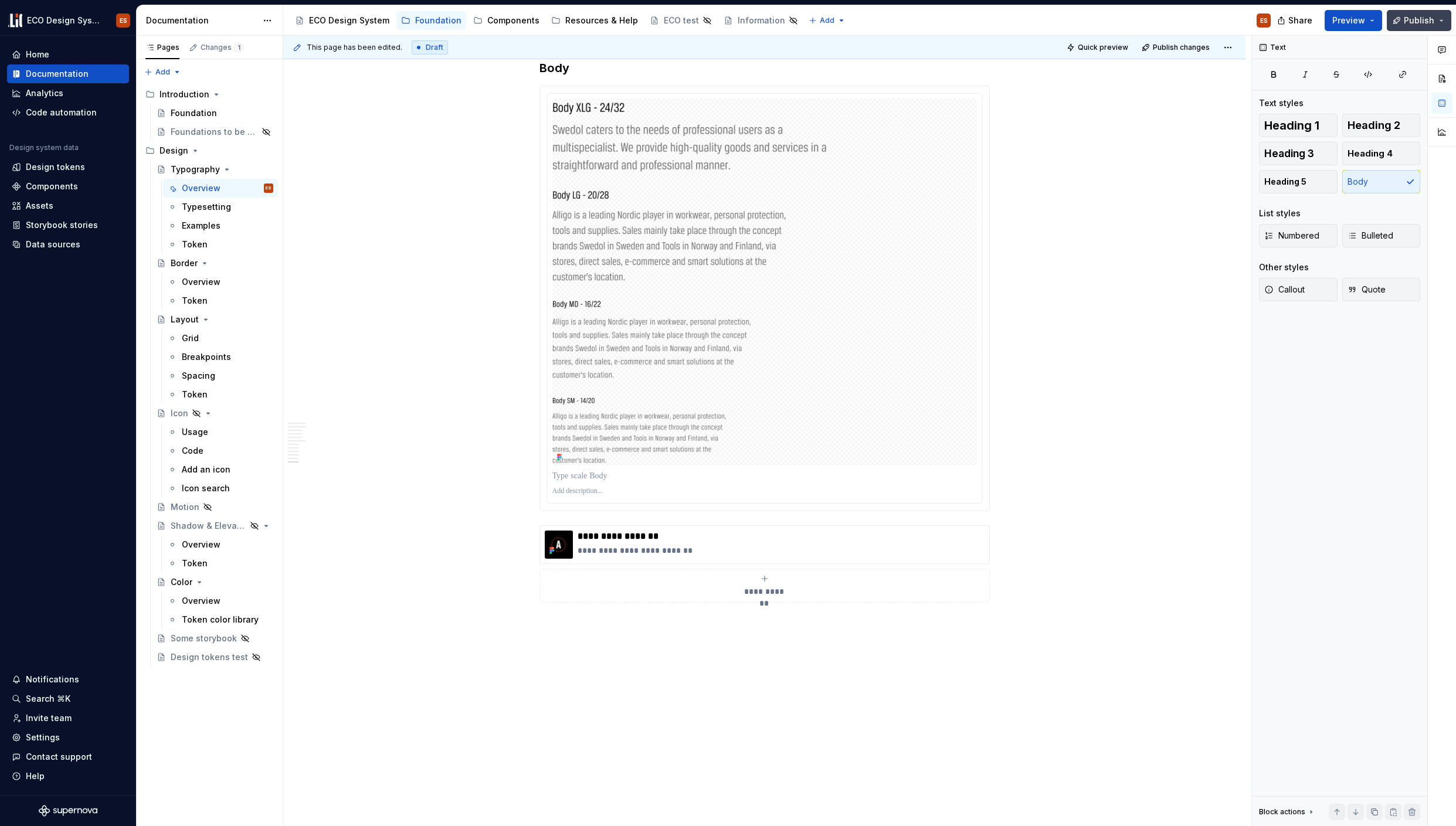
click at [1408, 21] on span "Publish" at bounding box center [1419, 21] width 31 height 11
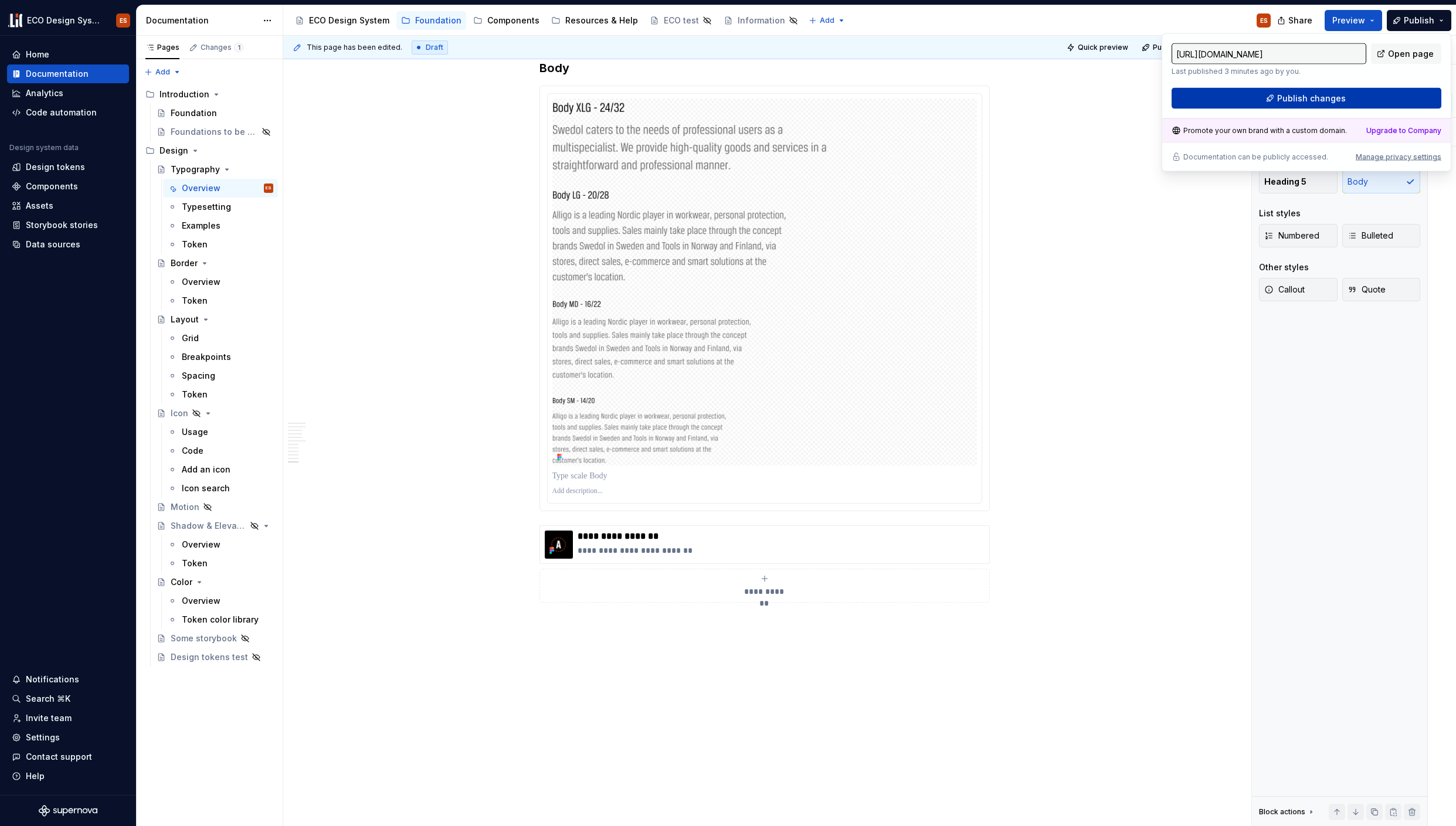
click at [1332, 98] on span "Publish changes" at bounding box center [1311, 98] width 69 height 11
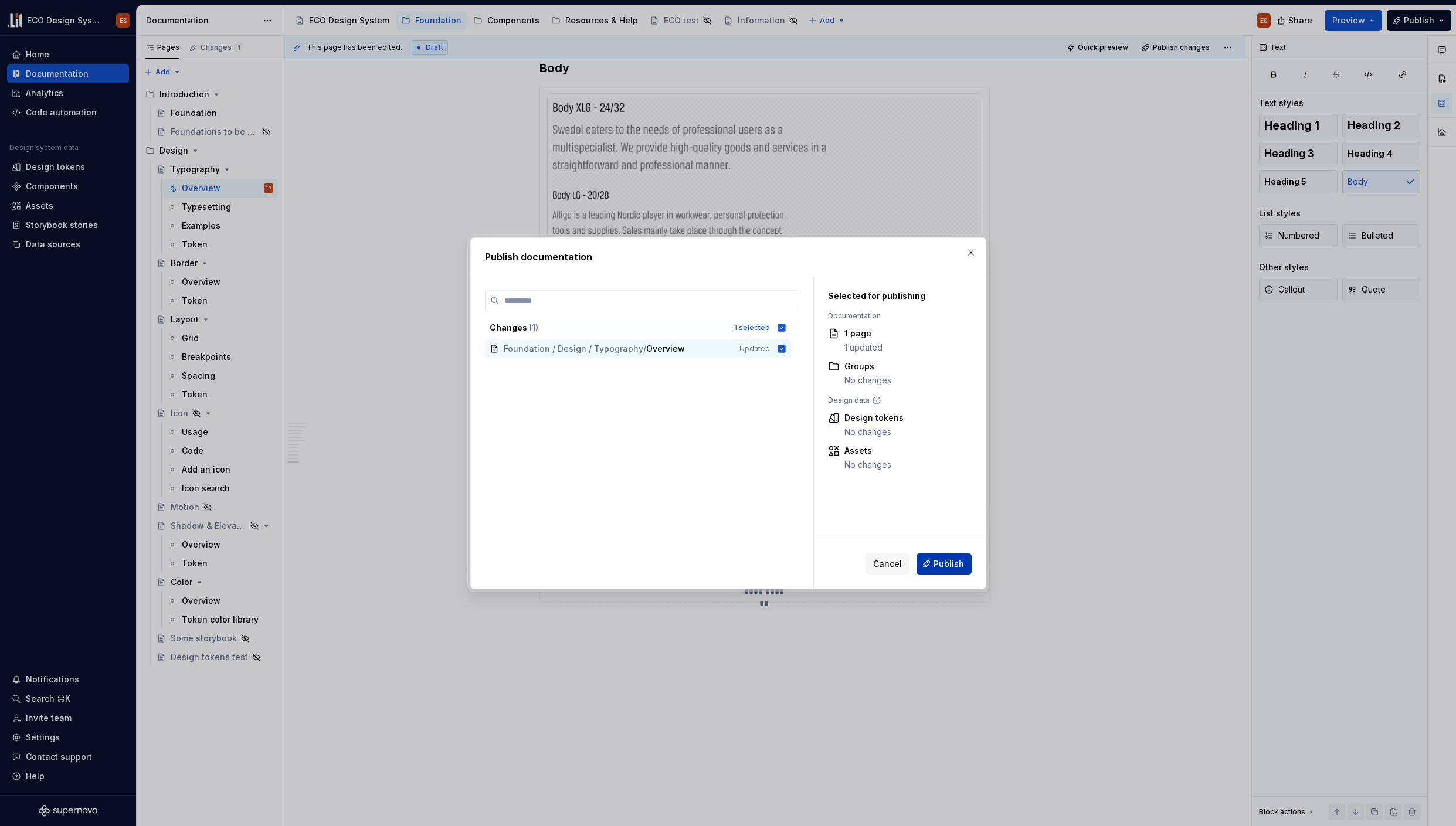
click at [938, 557] on button "Publish" at bounding box center [944, 564] width 55 height 21
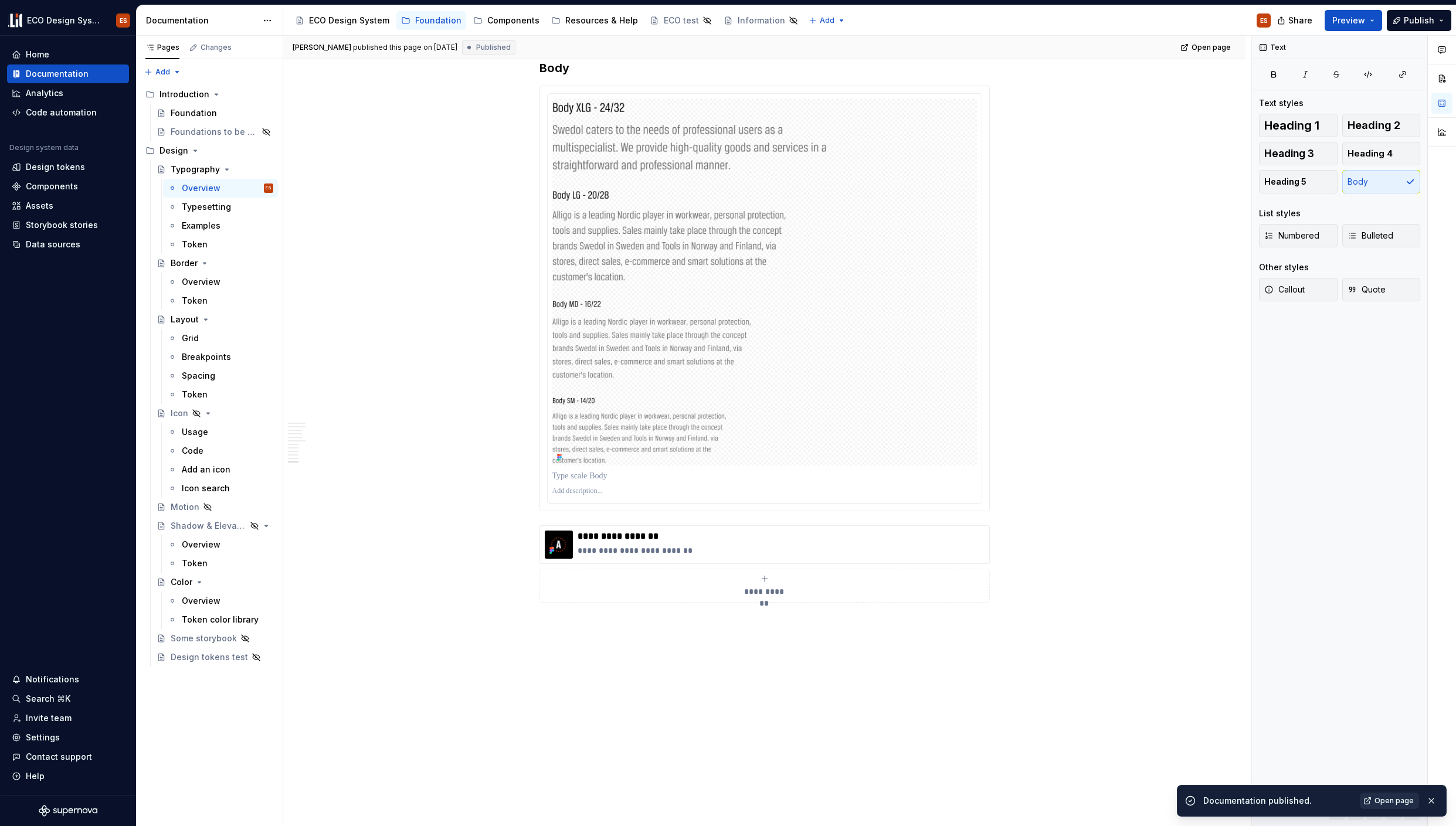
click at [1379, 798] on span "Open page" at bounding box center [1393, 800] width 39 height 9
click at [208, 242] on div "Token" at bounding box center [228, 244] width 92 height 16
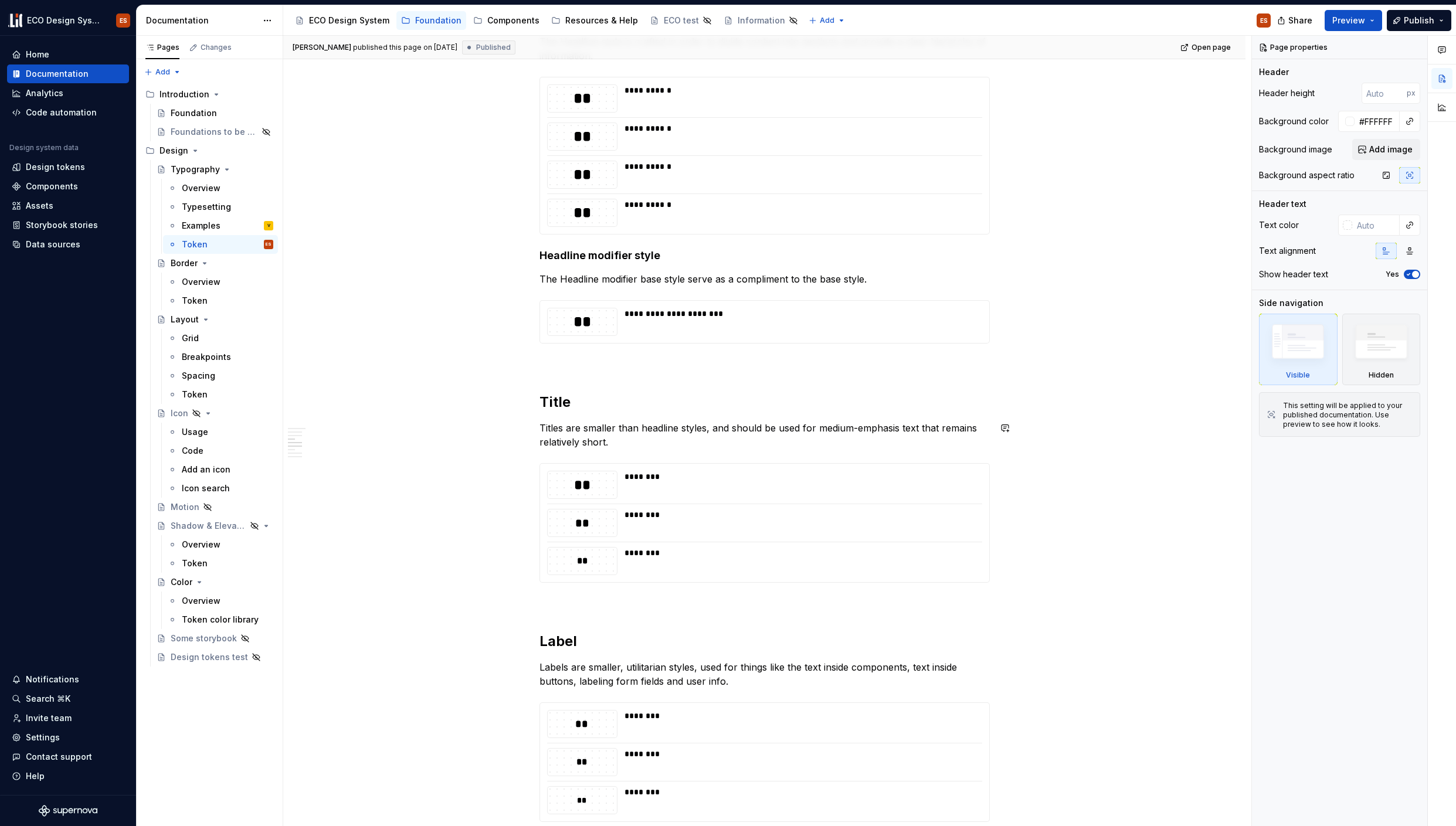
scroll to position [423, 0]
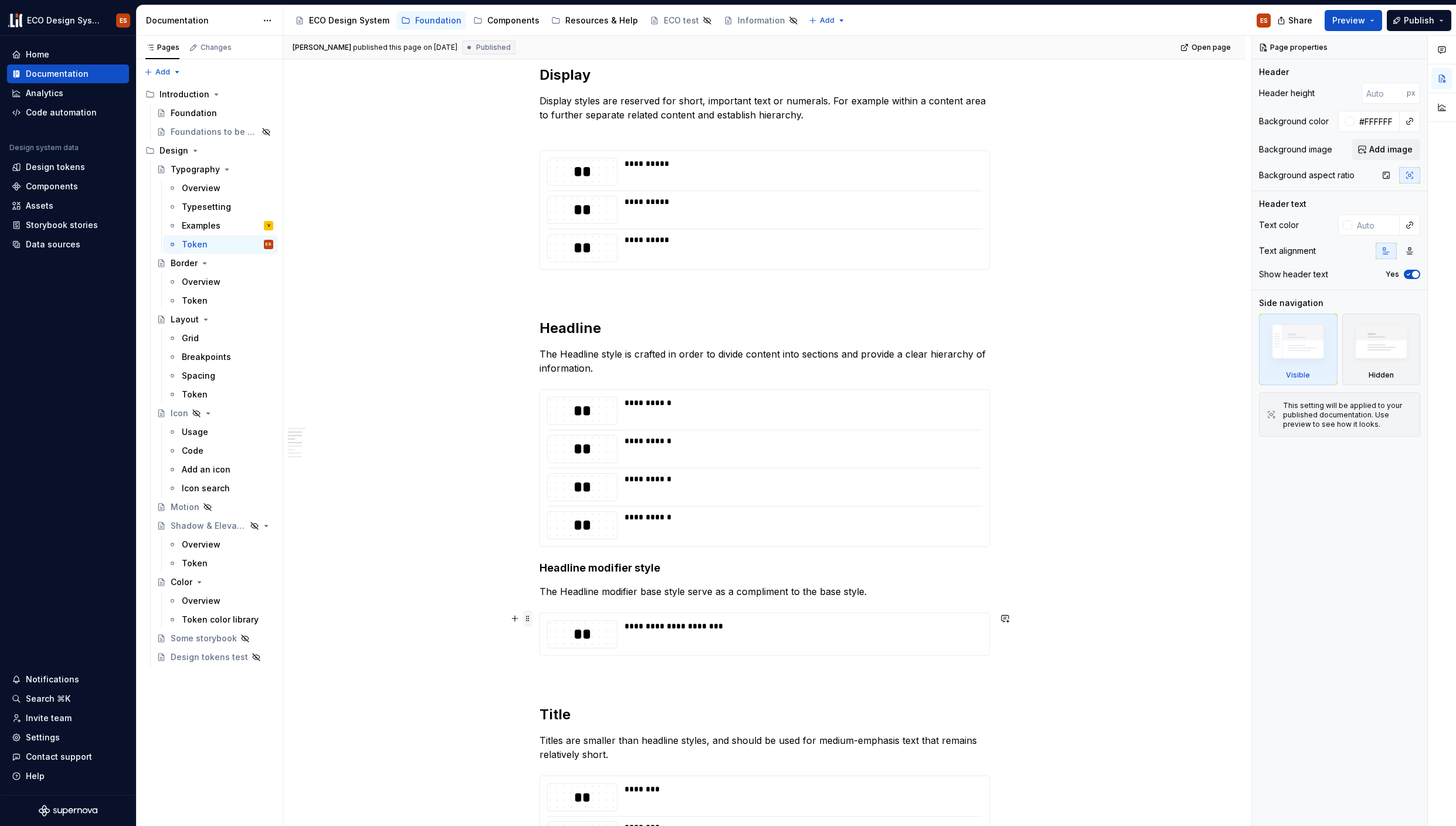
click at [527, 618] on span at bounding box center [528, 618] width 9 height 16
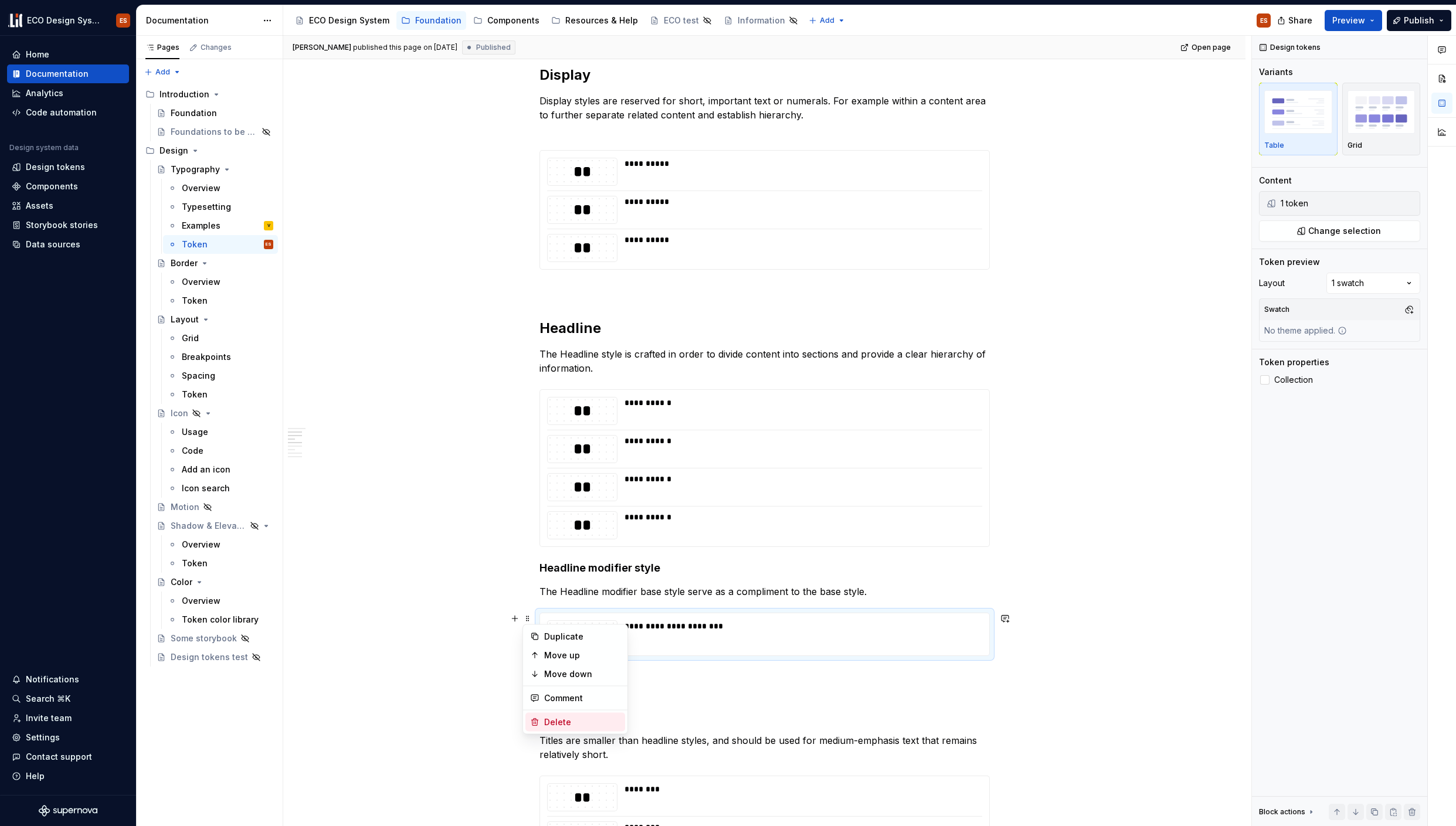
click at [565, 718] on div "Delete" at bounding box center [582, 722] width 76 height 11
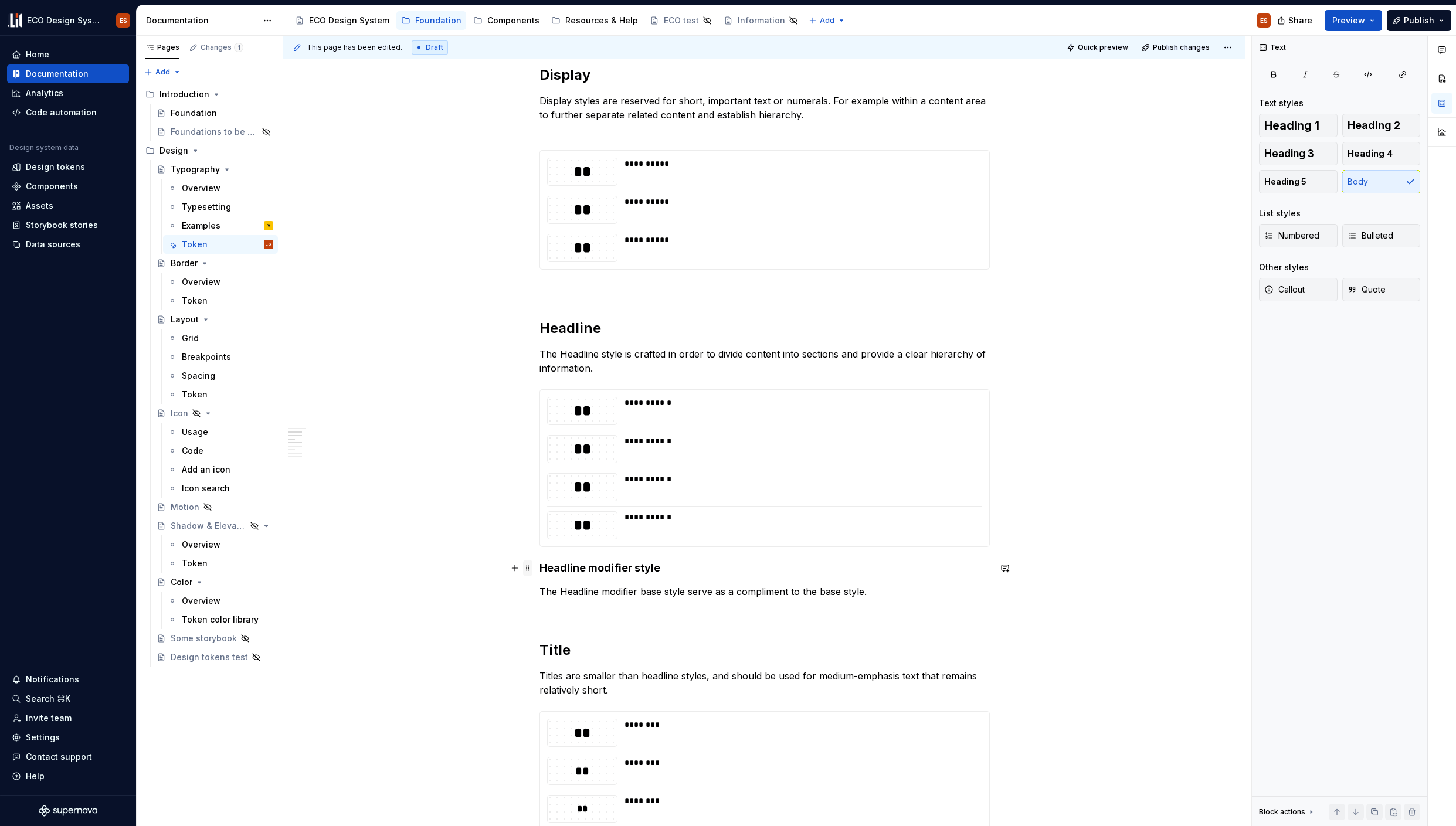
click at [524, 570] on span at bounding box center [528, 568] width 9 height 16
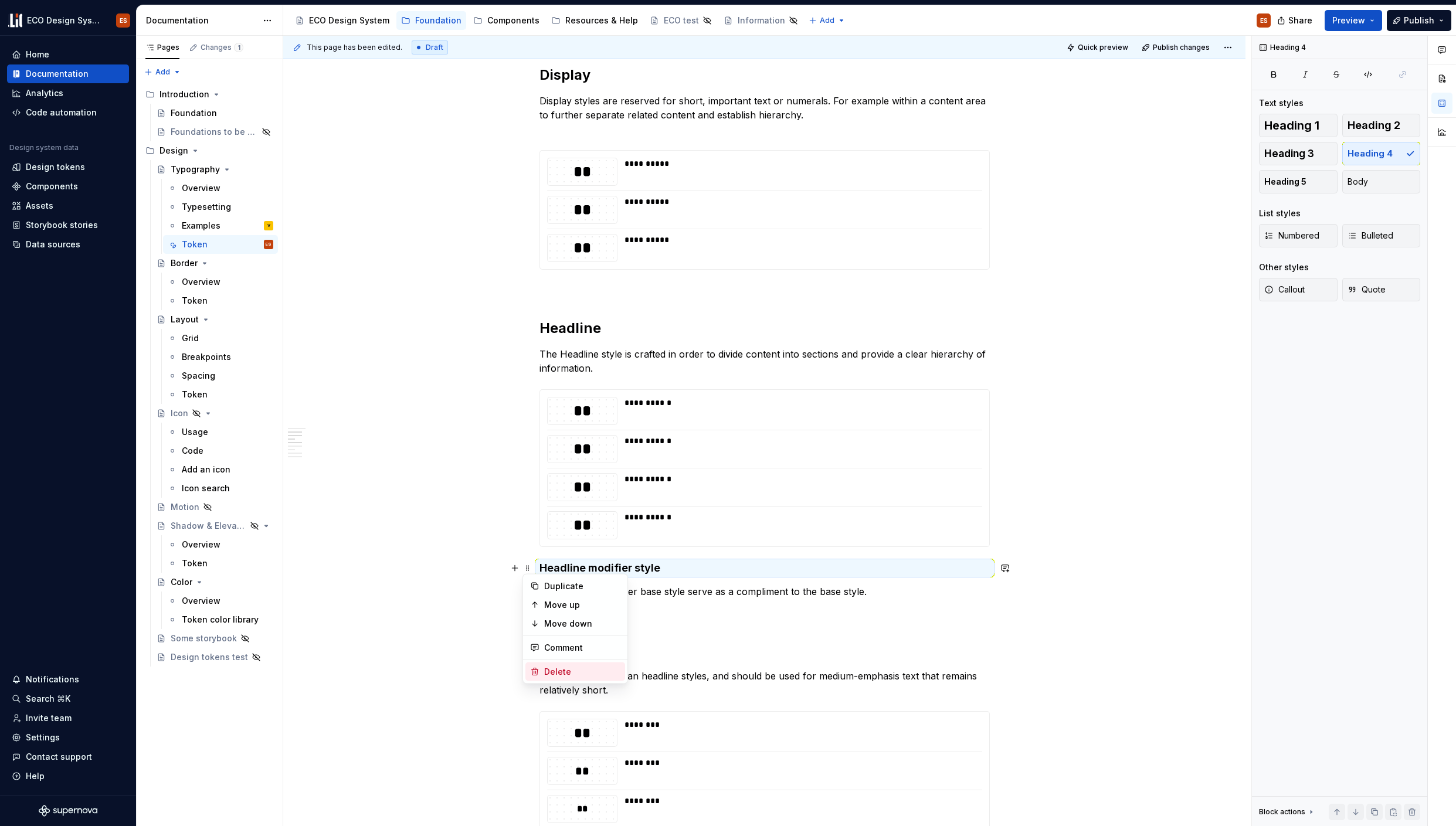
click at [550, 668] on div "Delete" at bounding box center [582, 672] width 76 height 11
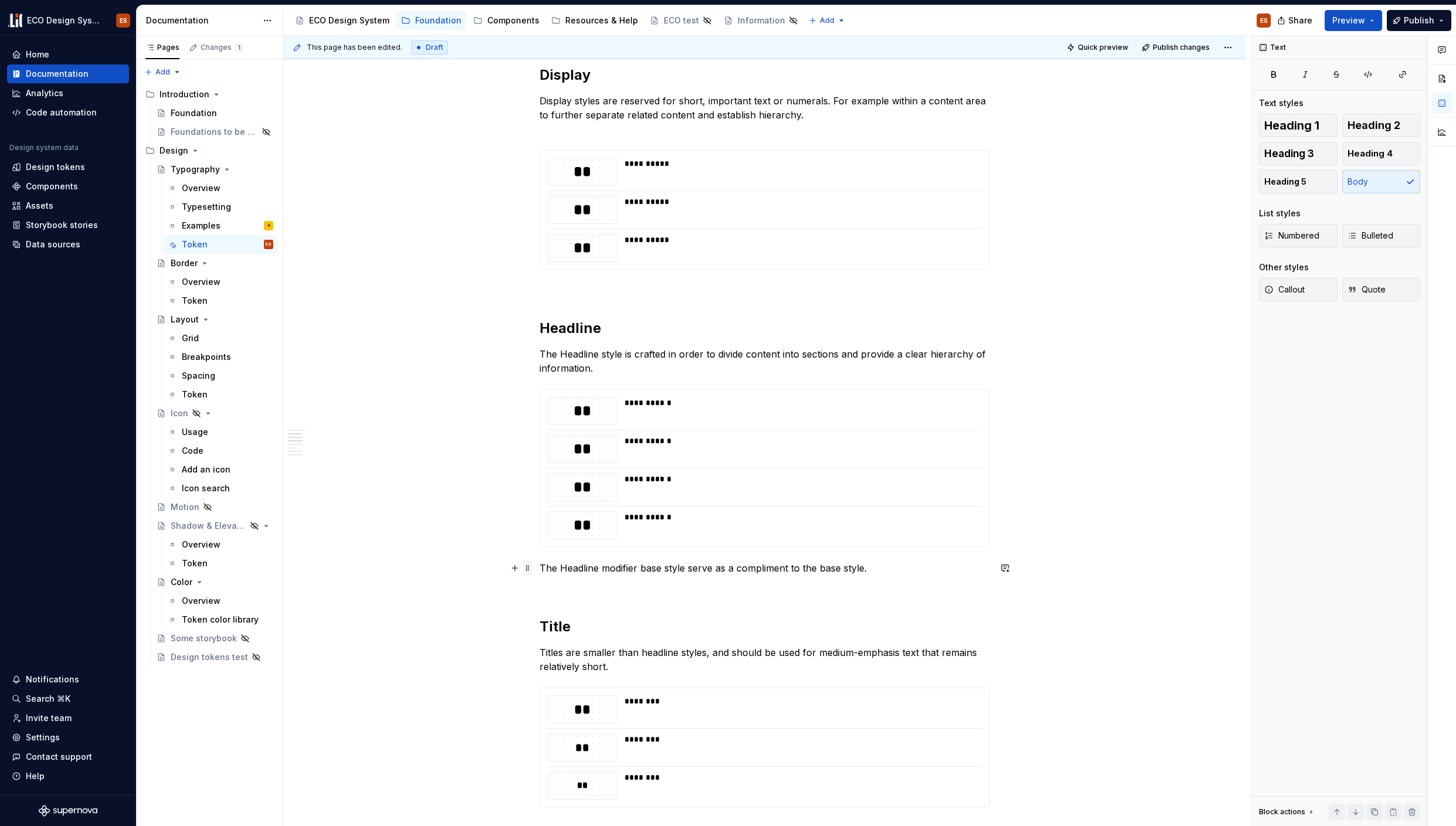
click at [530, 571] on span at bounding box center [528, 568] width 9 height 16
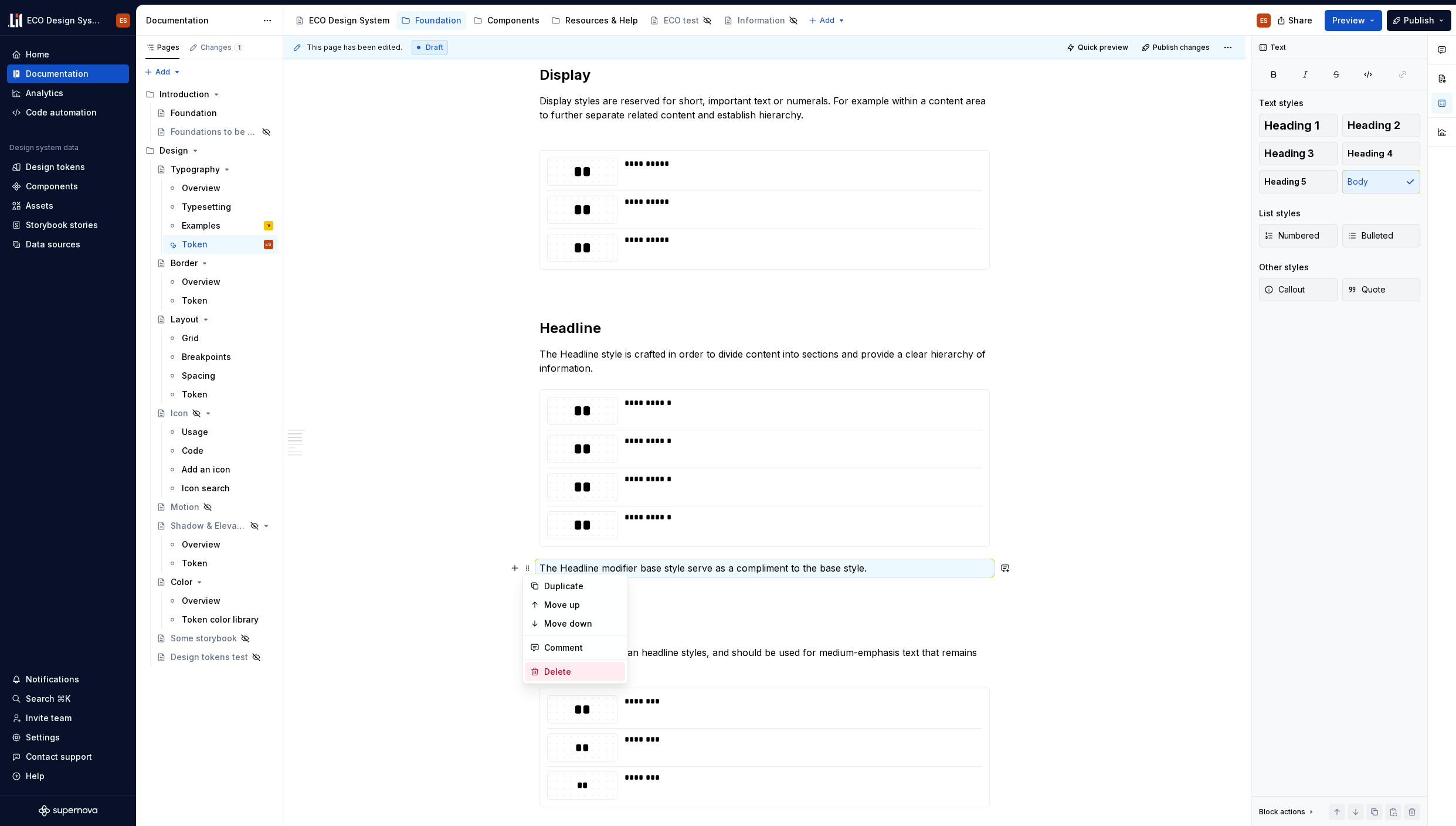
click at [549, 668] on div "Delete" at bounding box center [582, 672] width 76 height 11
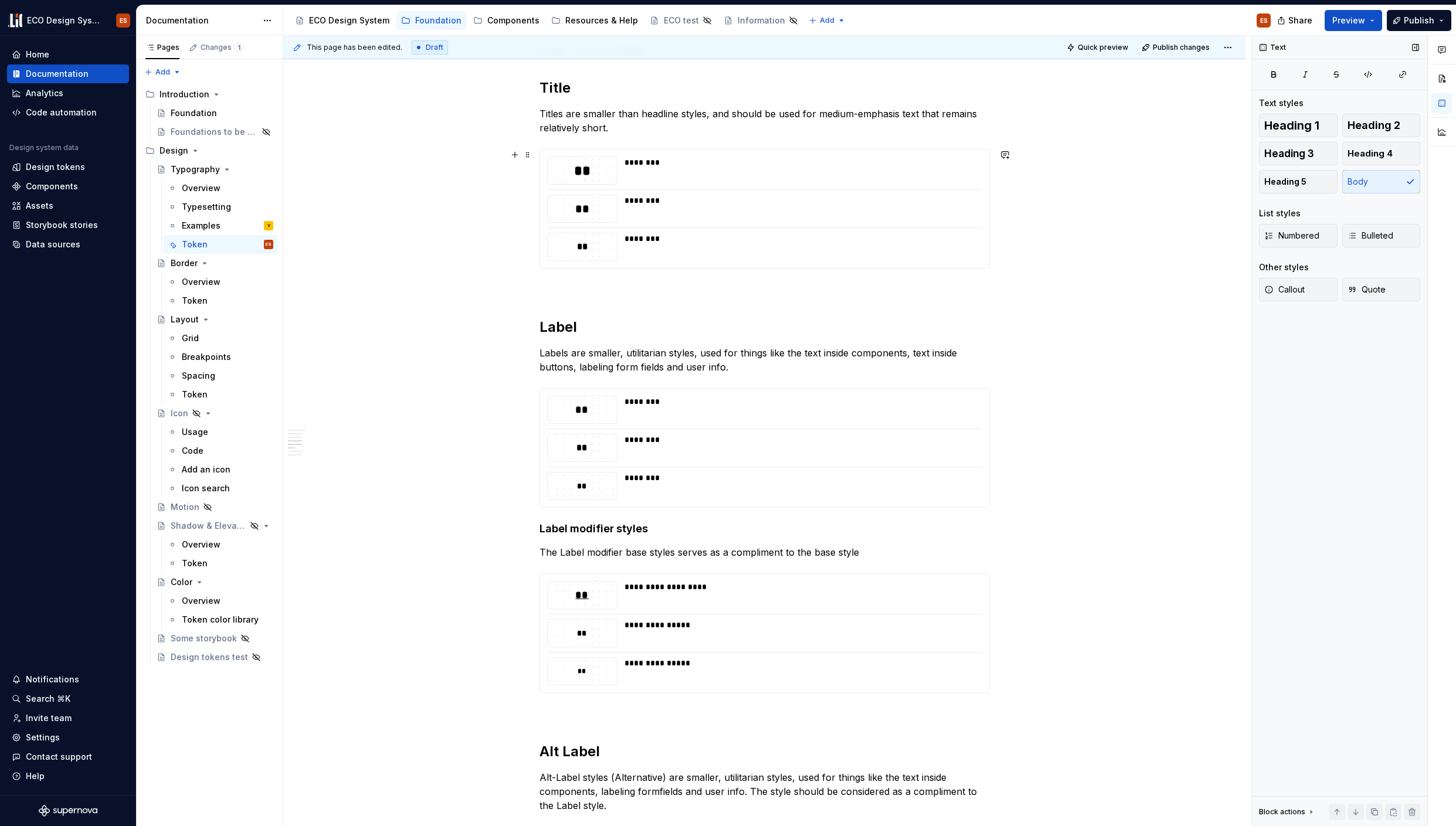
scroll to position [0, 0]
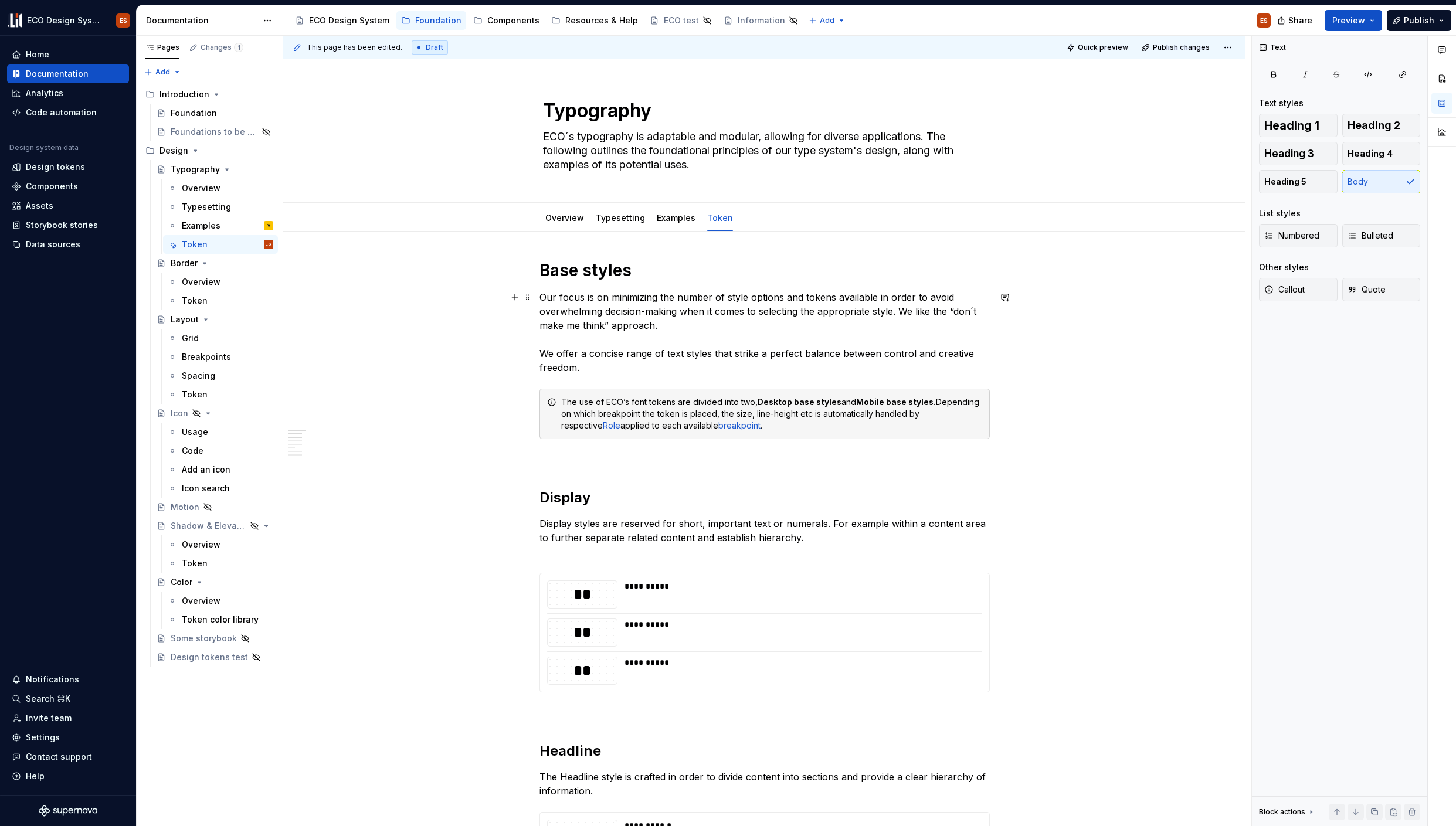
click at [189, 225] on div "Examples" at bounding box center [201, 225] width 38 height 11
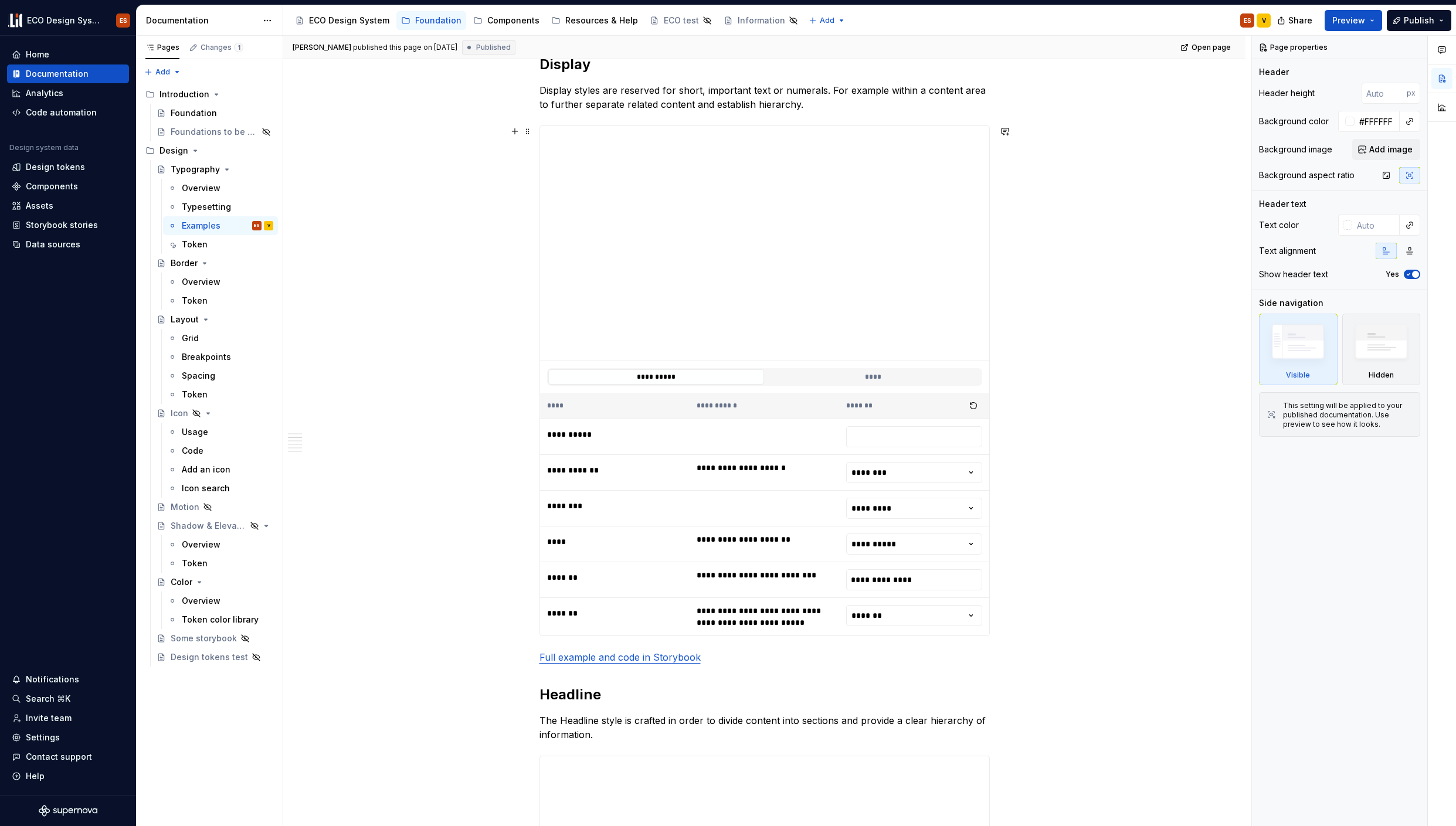
scroll to position [316, 0]
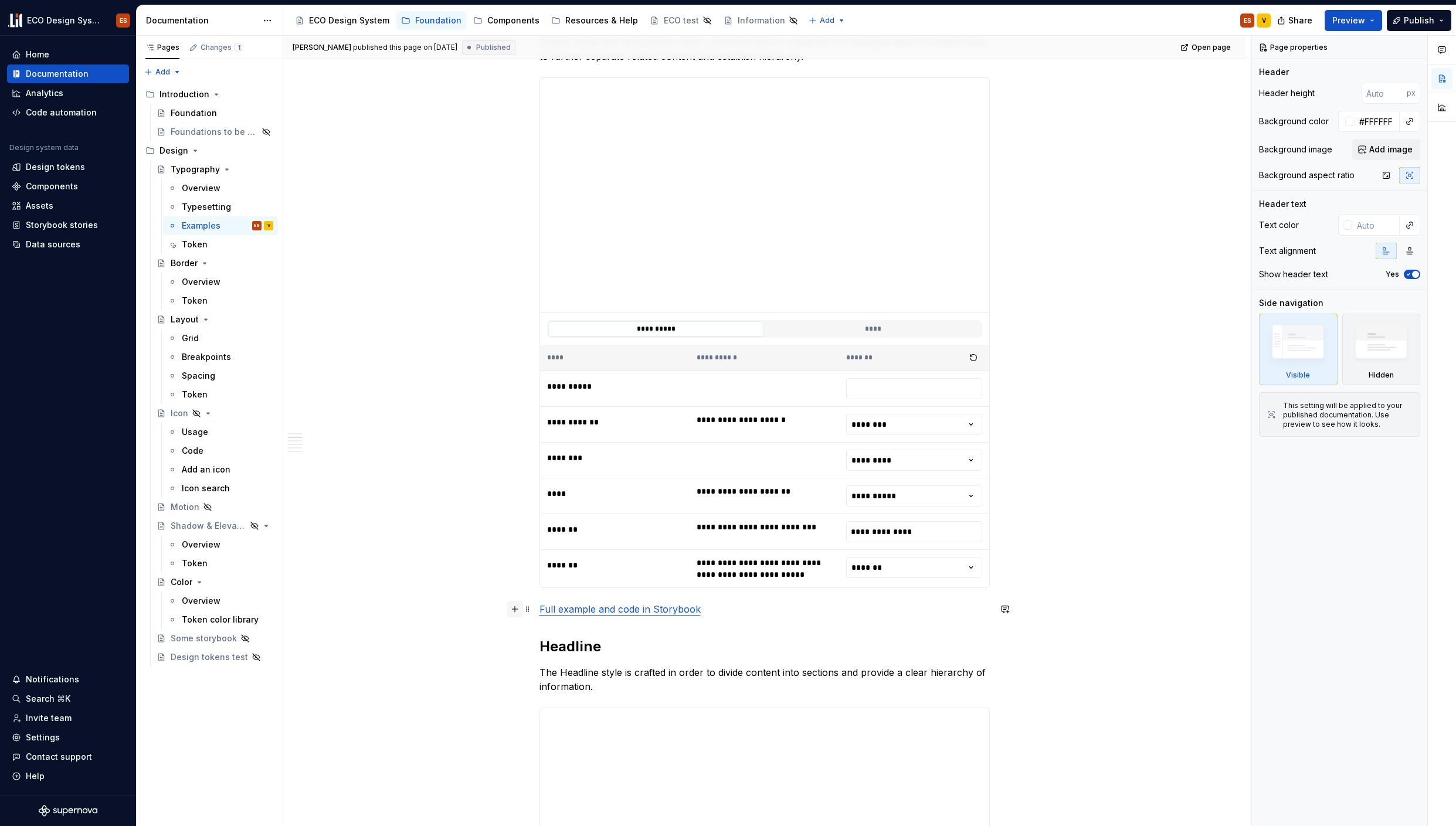
click at [510, 608] on button "button" at bounding box center [515, 608] width 16 height 16
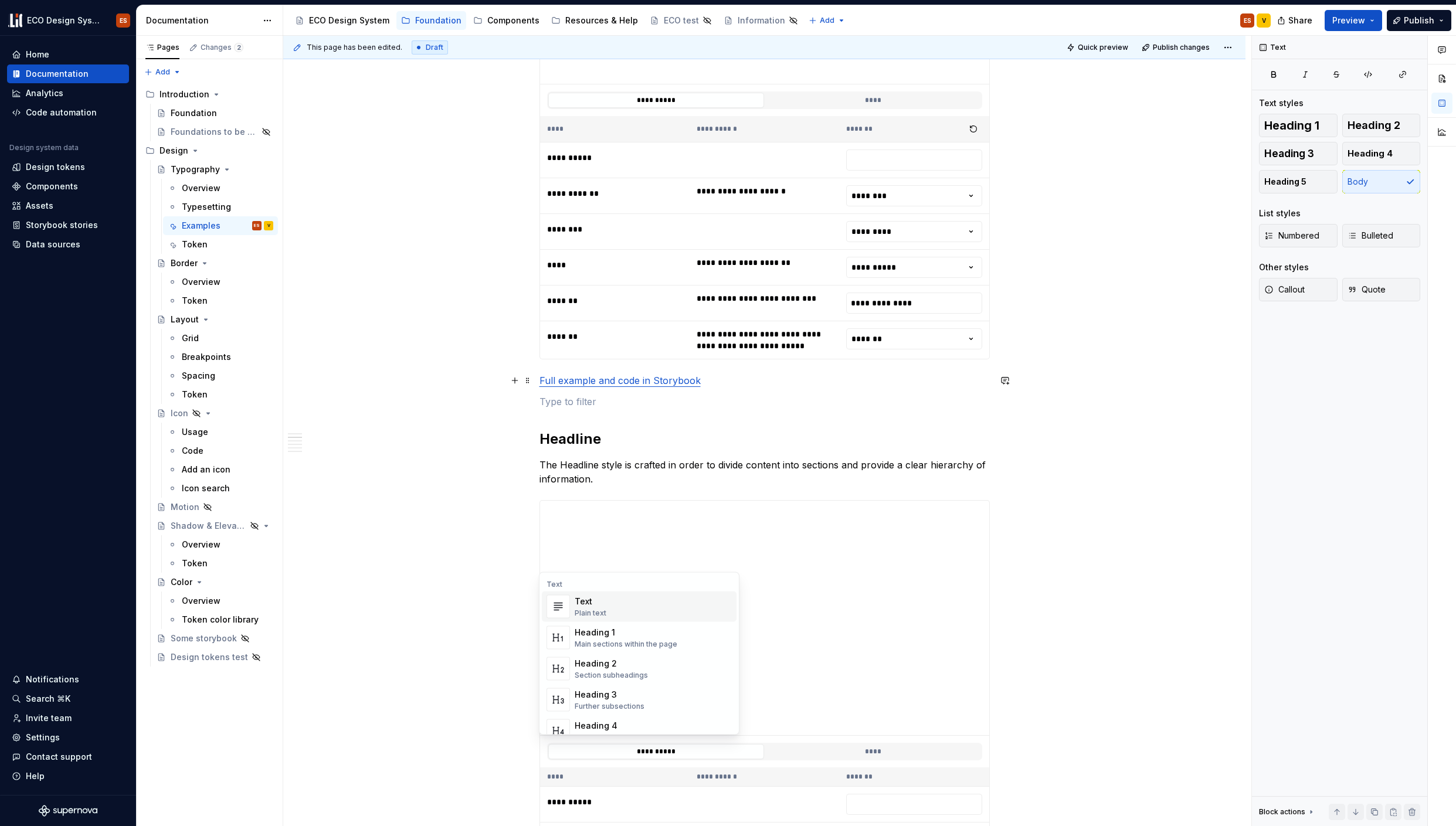
scroll to position [679, 0]
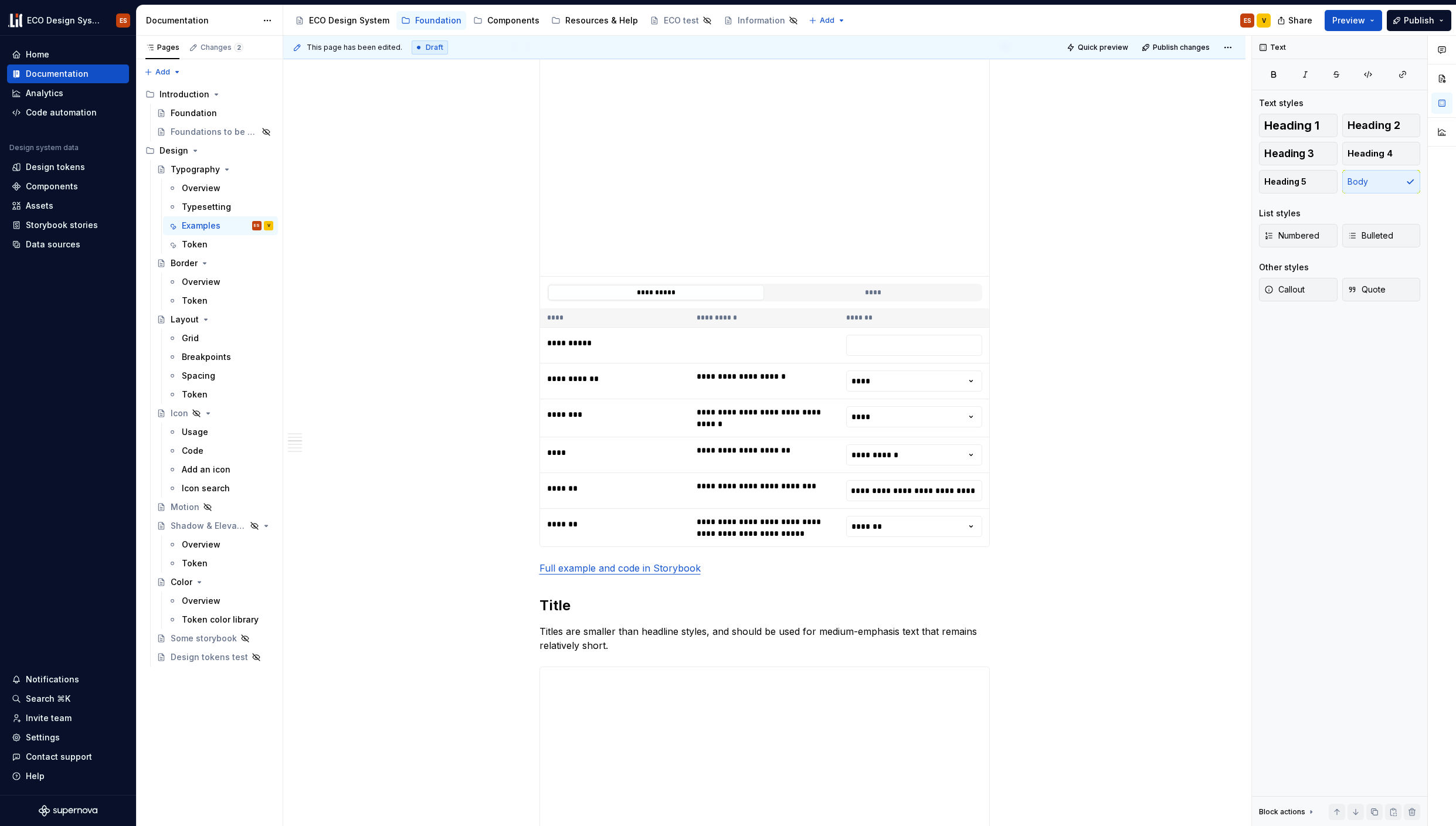
scroll to position [1280, 0]
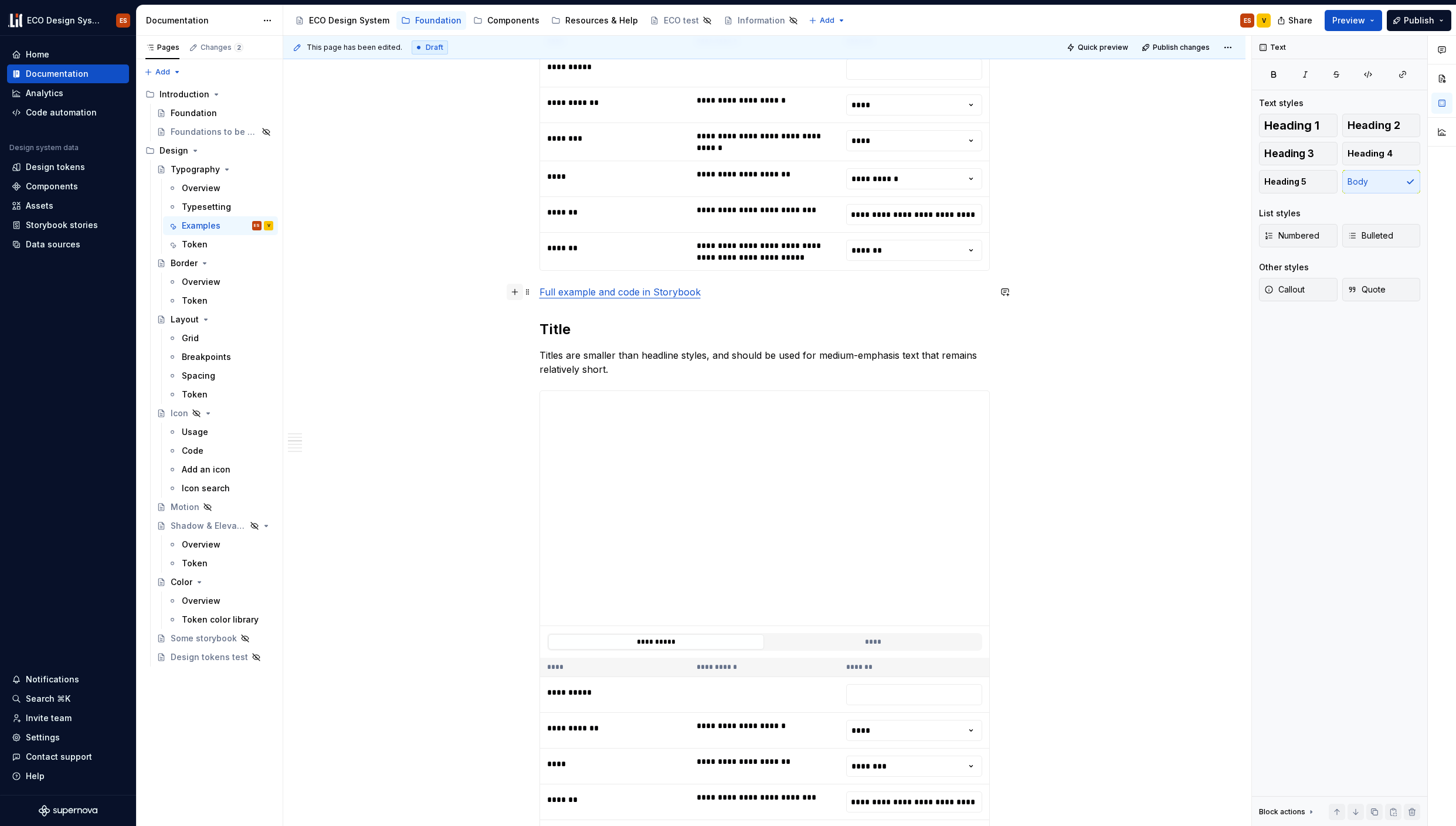
click at [514, 293] on button "button" at bounding box center [515, 291] width 16 height 16
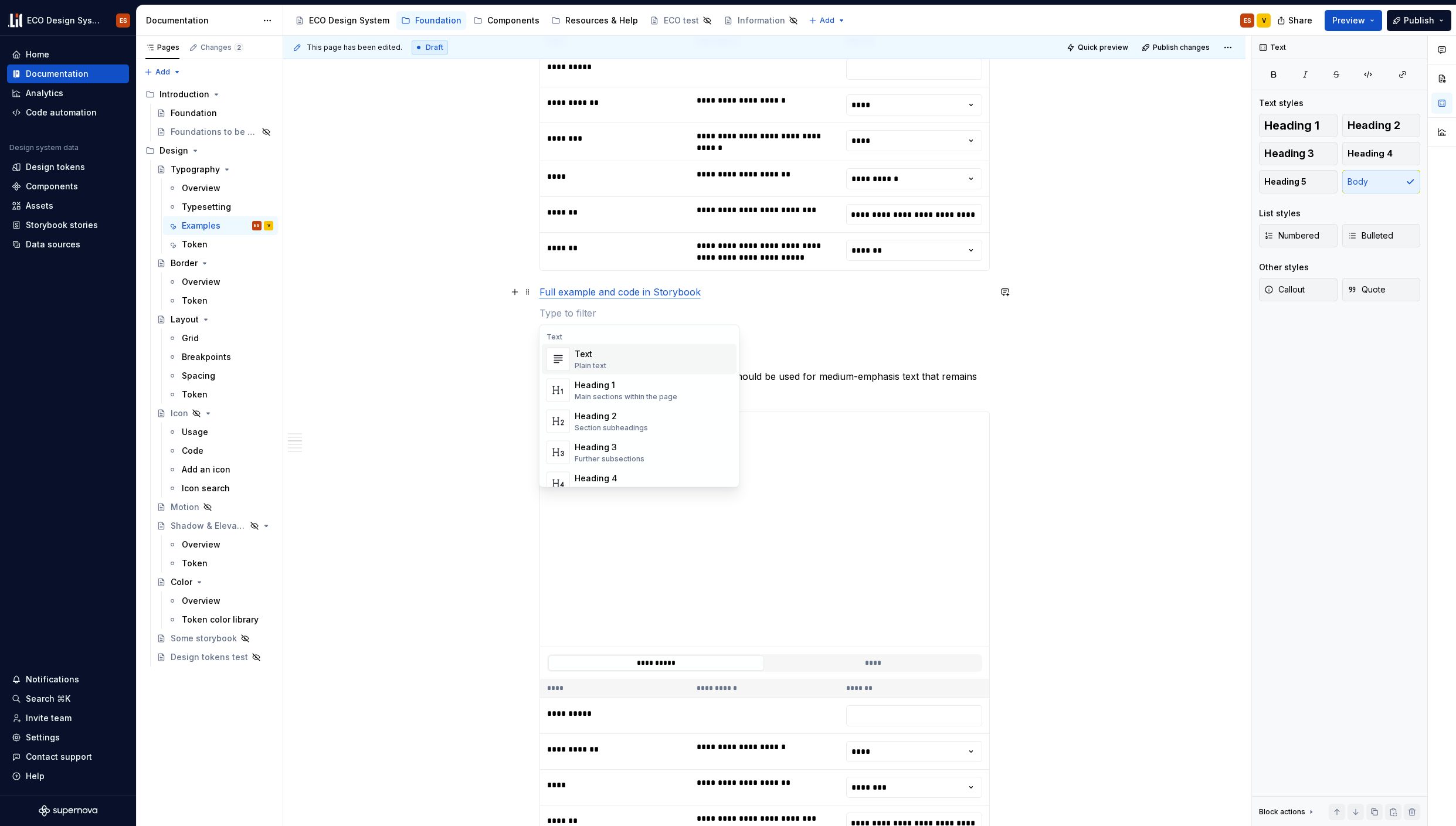
scroll to position [1582, 0]
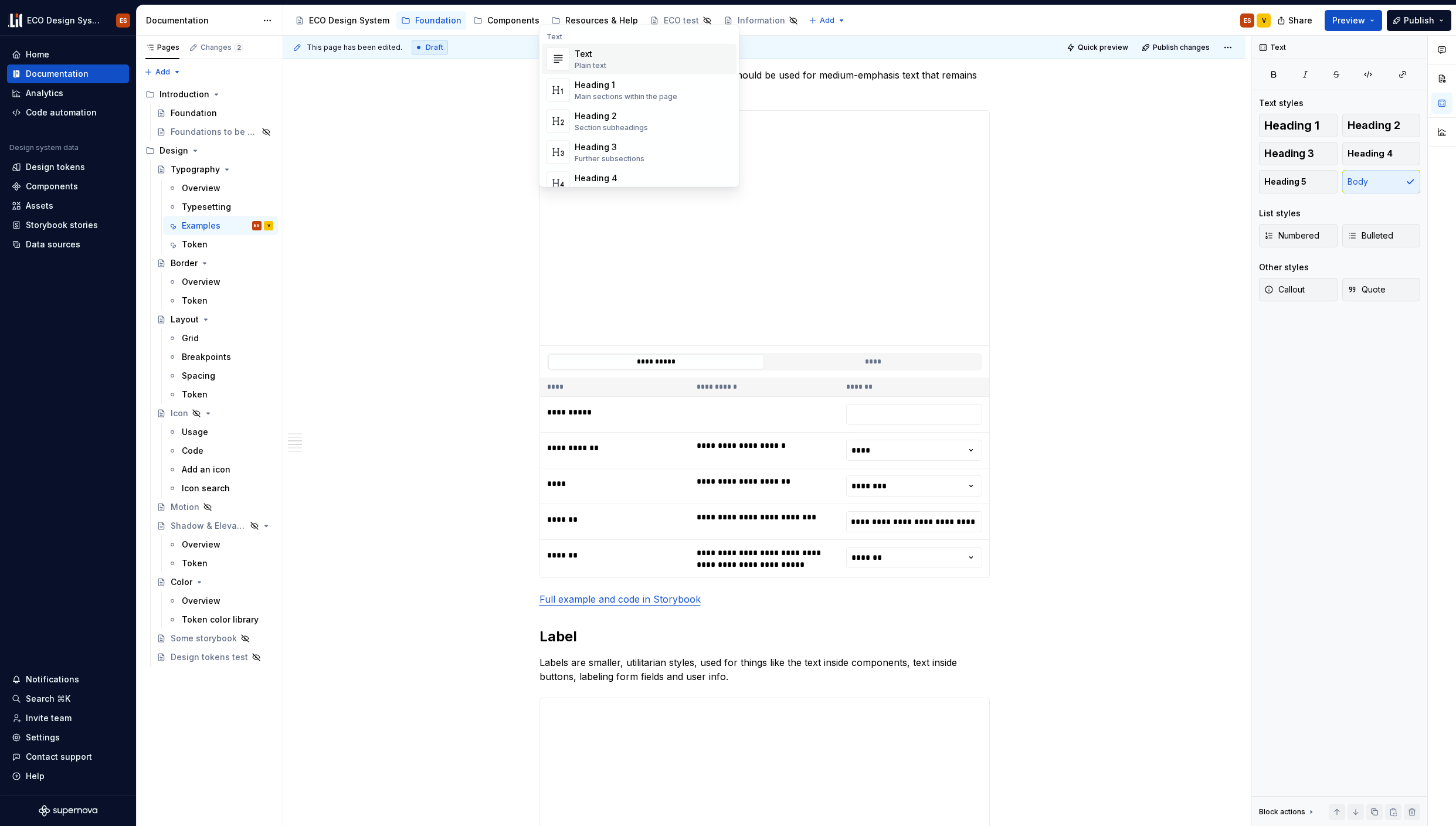
click at [462, 593] on div "**********" at bounding box center [764, 804] width 963 height 4308
click at [517, 599] on button "button" at bounding box center [515, 599] width 16 height 16
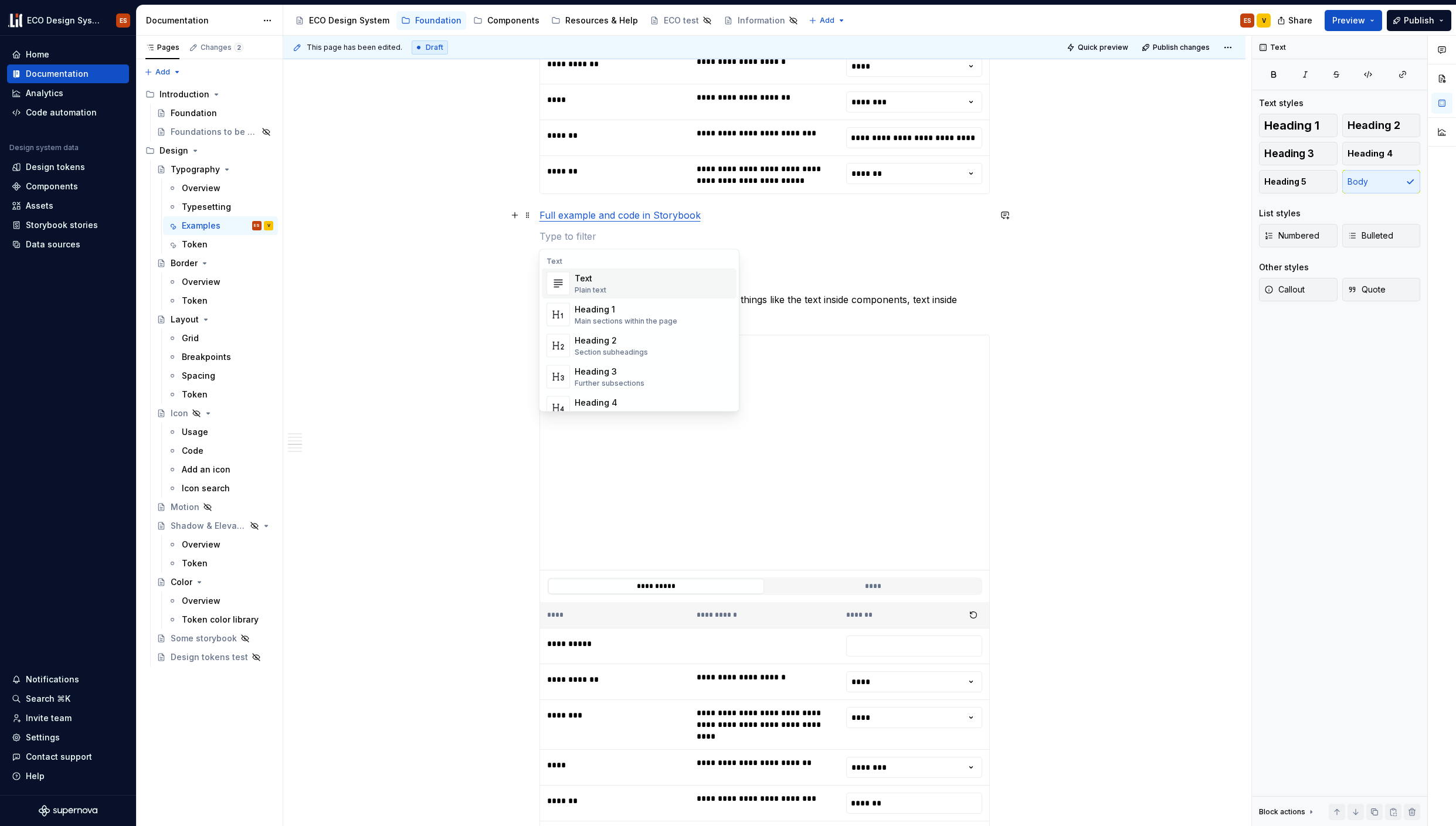
click at [471, 564] on div "**********" at bounding box center [764, 431] width 963 height 4329
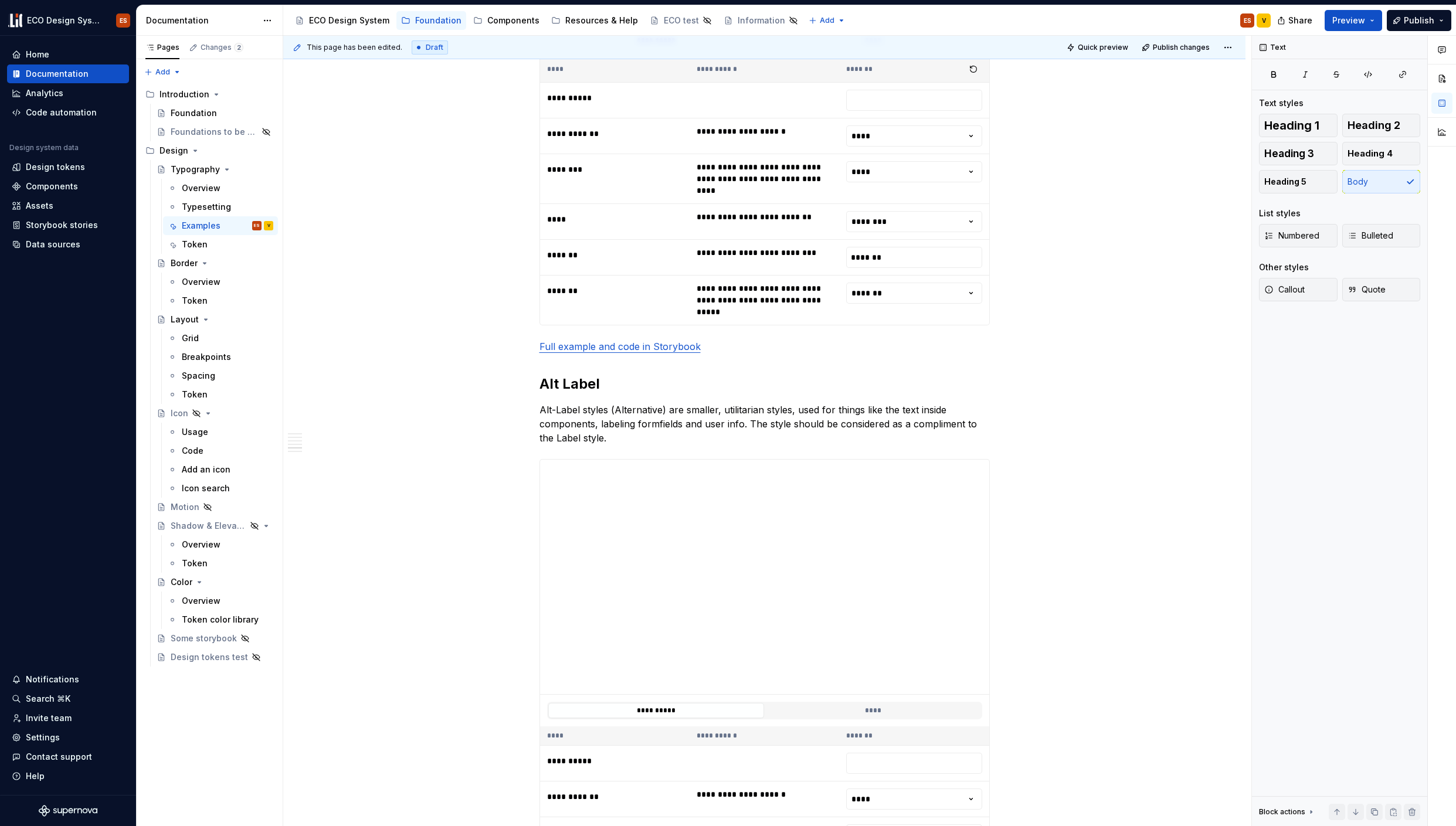
scroll to position [2516, 0]
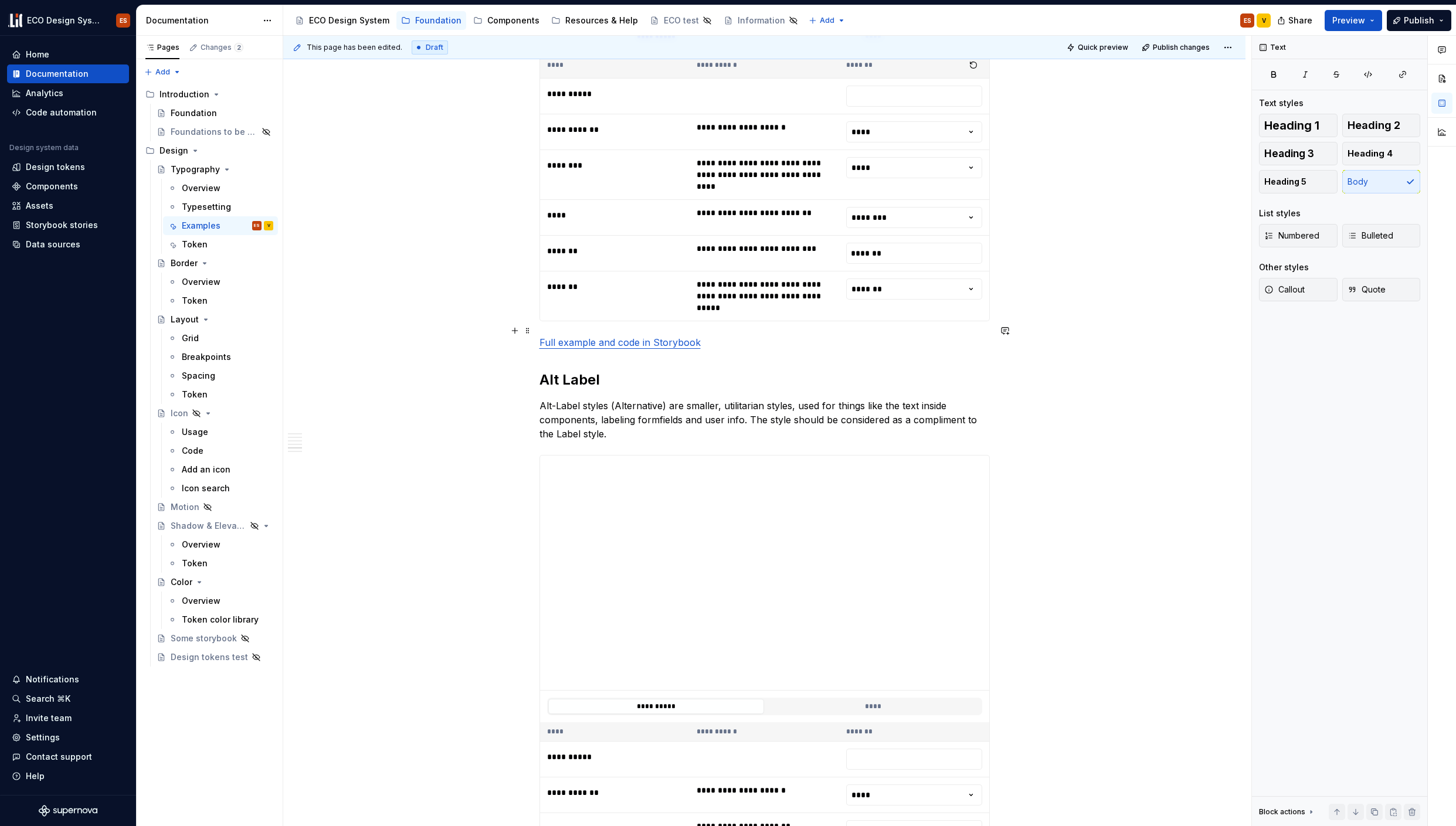
click at [515, 336] on button "button" at bounding box center [515, 331] width 16 height 16
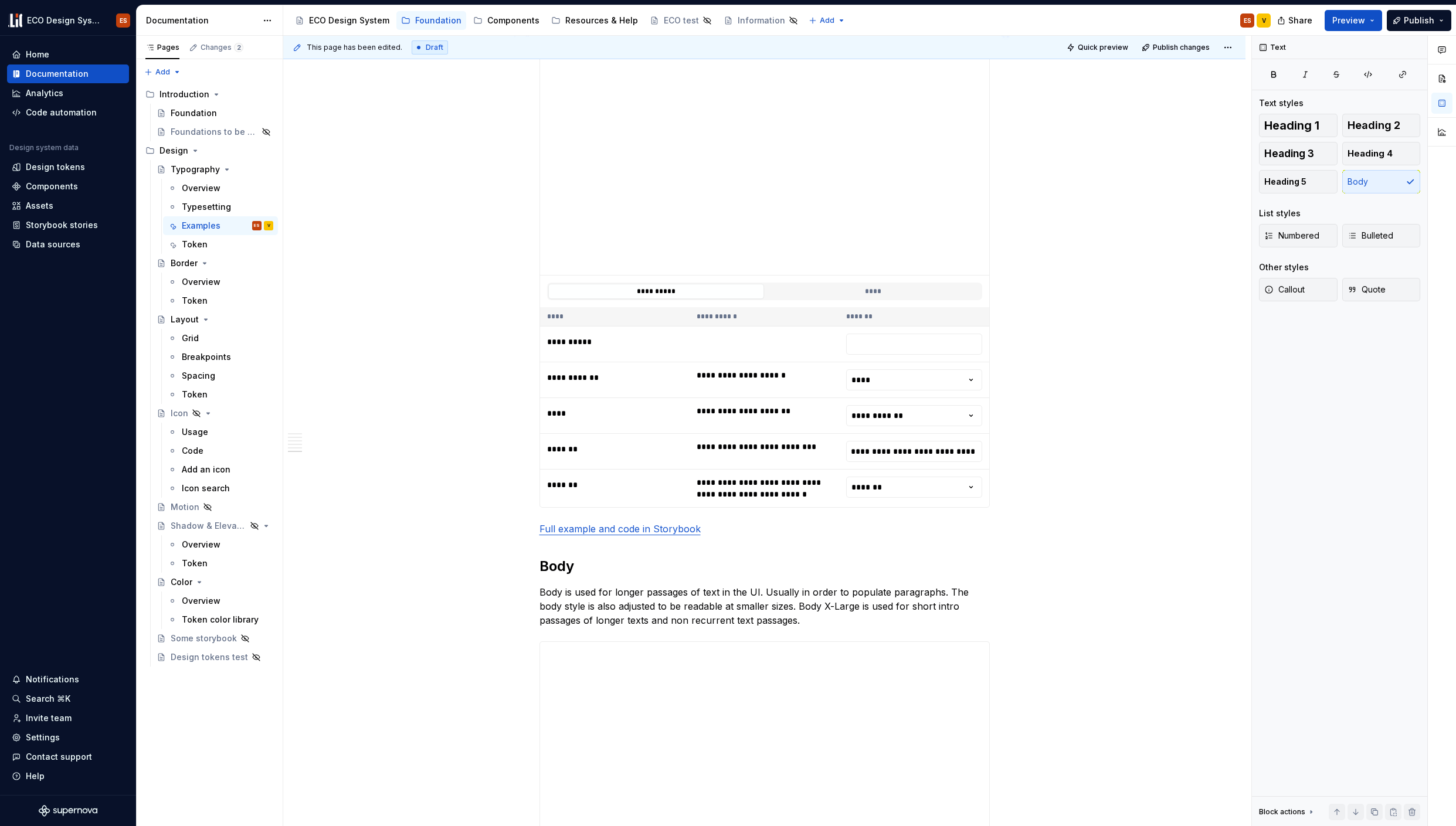
scroll to position [2964, 0]
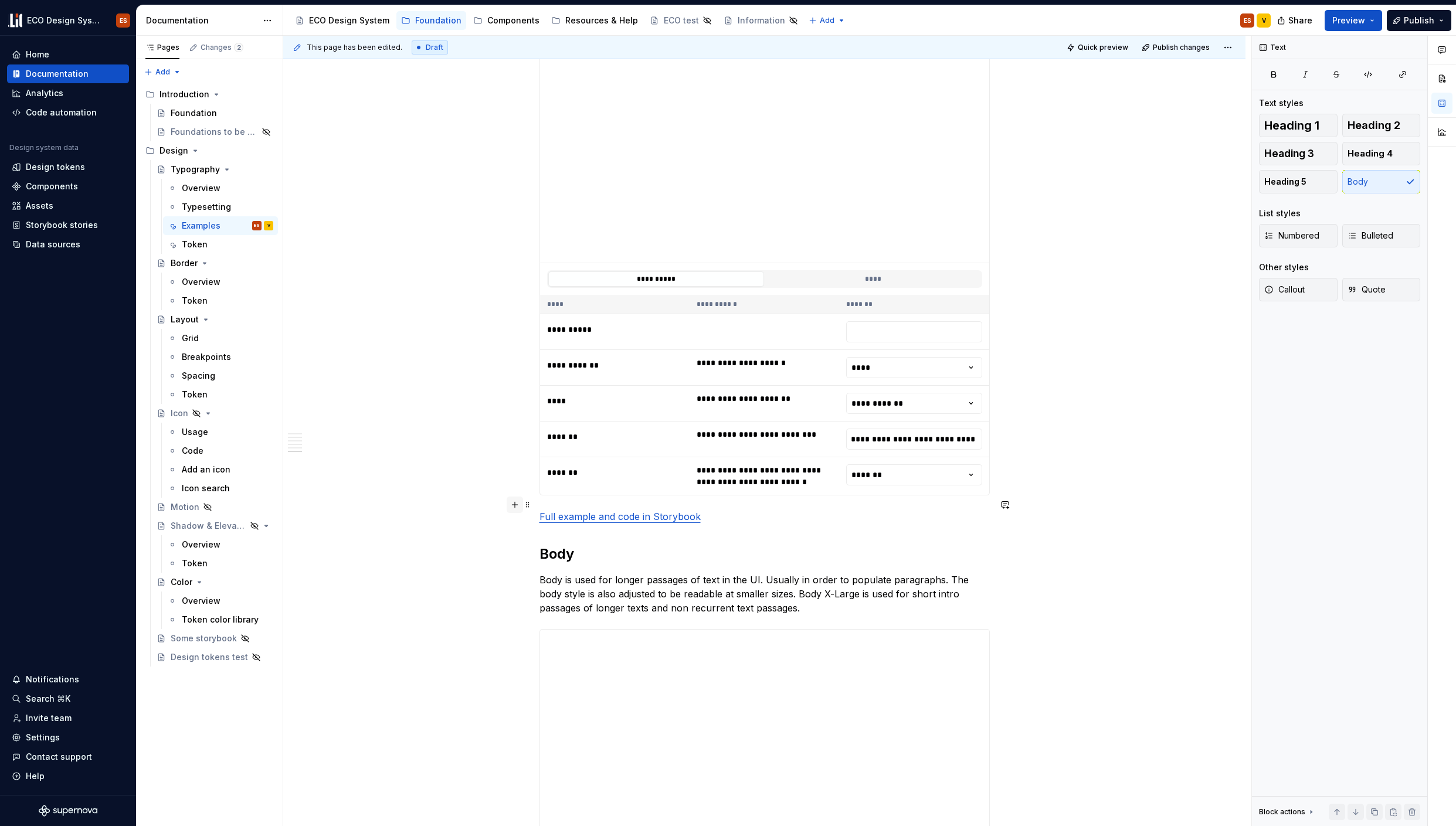
click at [511, 507] on button "button" at bounding box center [515, 505] width 16 height 16
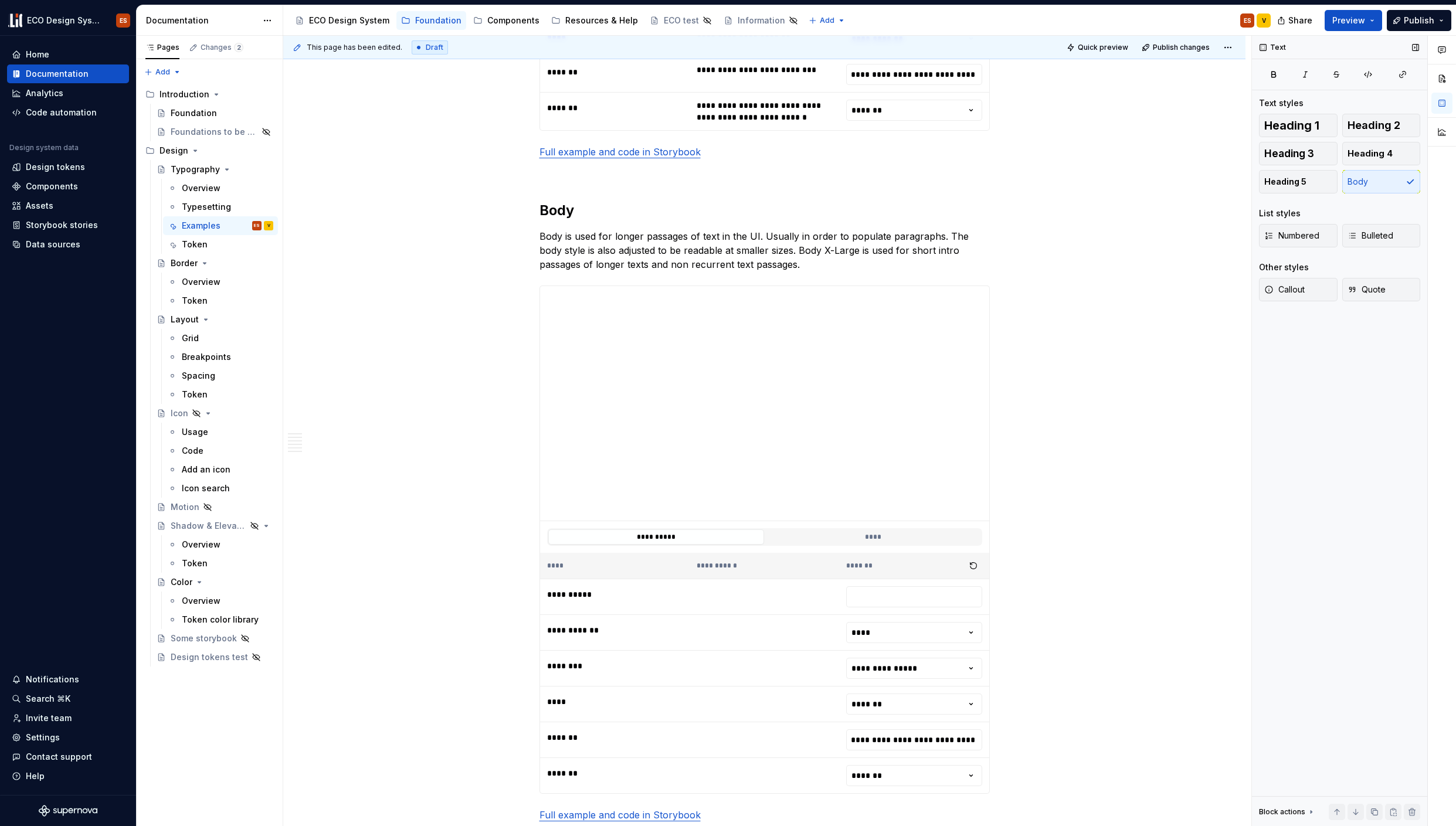
scroll to position [2920, 0]
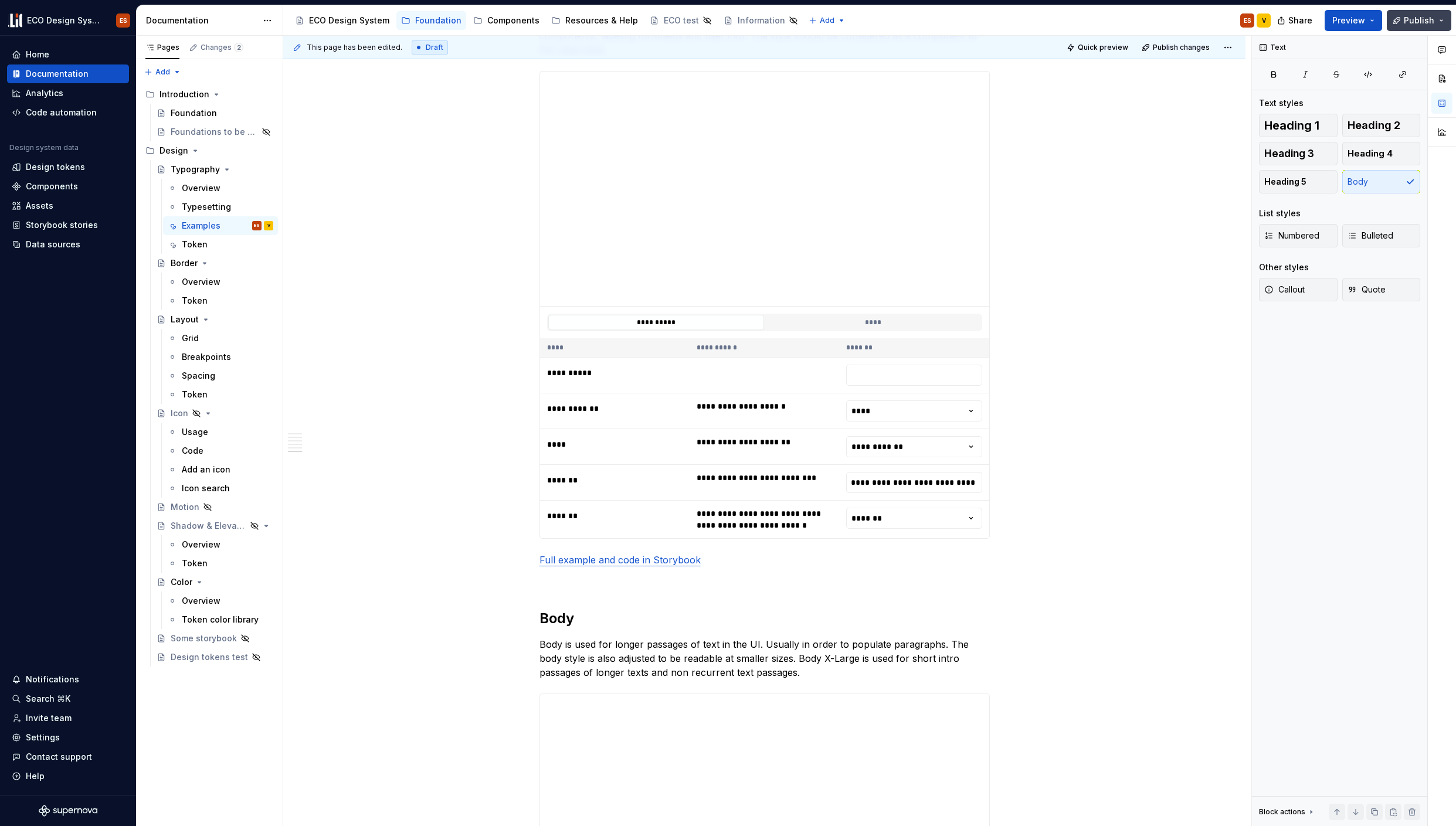
click at [1418, 22] on span "Publish" at bounding box center [1419, 21] width 31 height 11
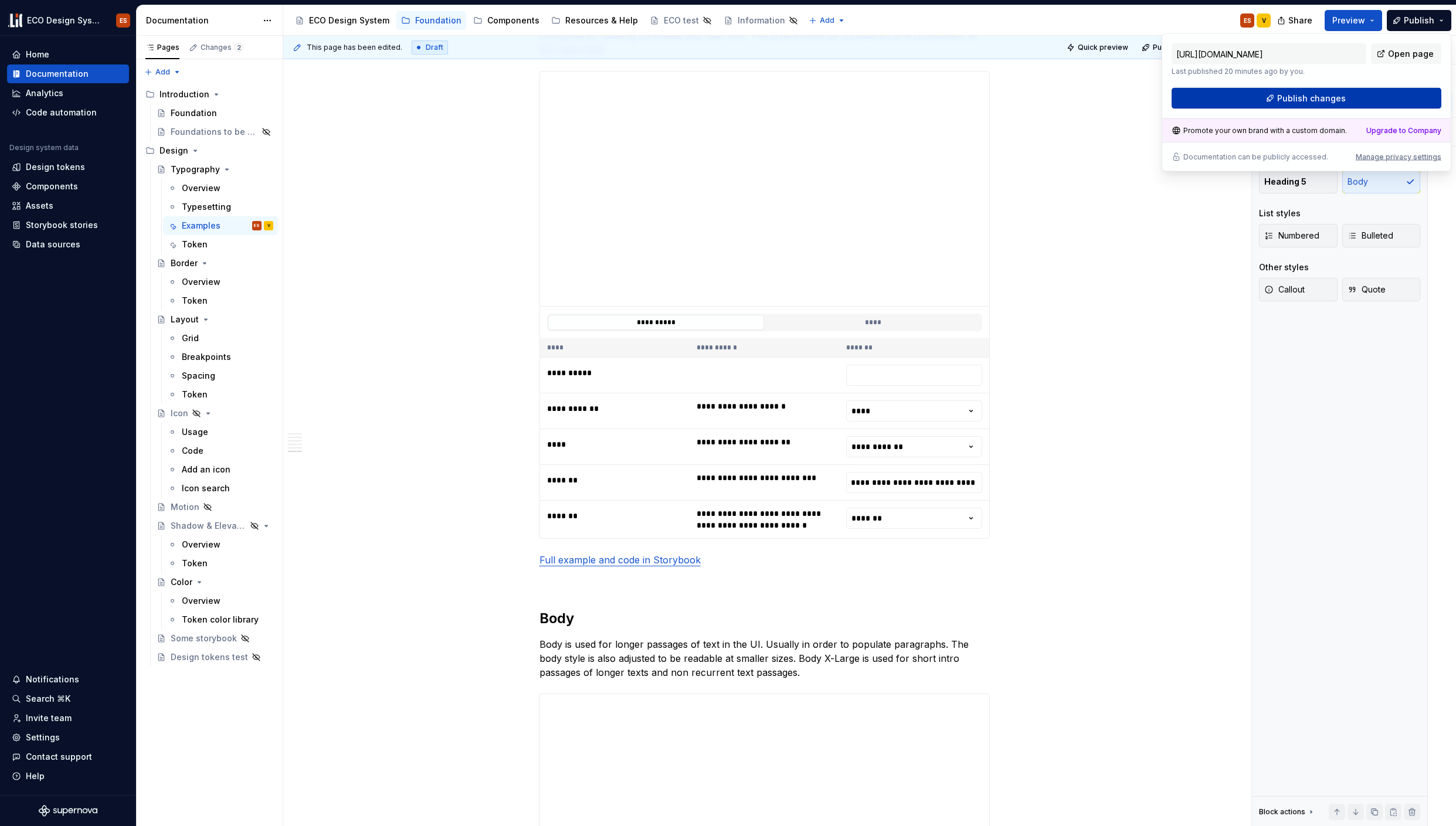
click at [1334, 98] on span "Publish changes" at bounding box center [1311, 98] width 69 height 11
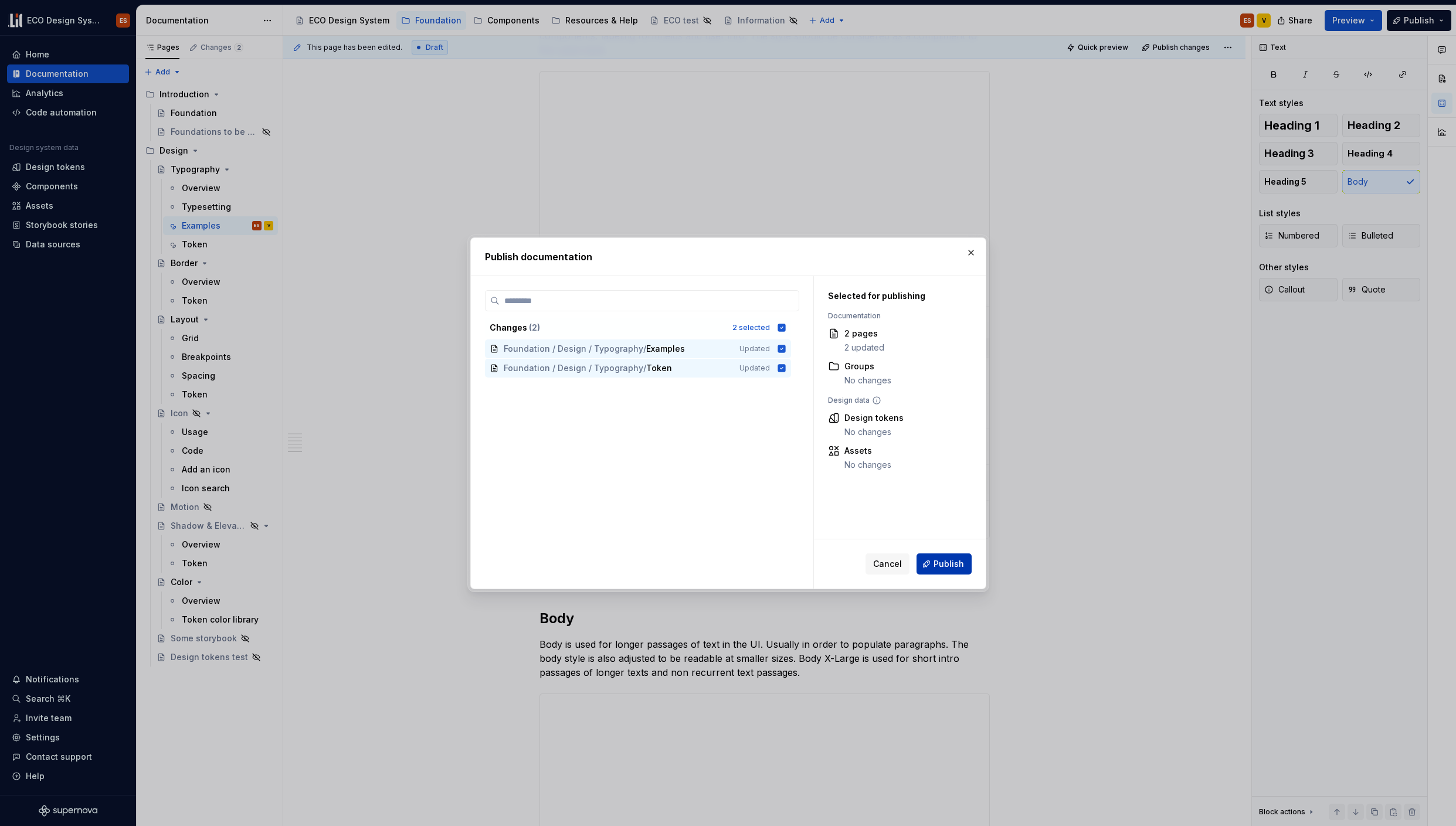
click at [951, 560] on span "Publish" at bounding box center [948, 564] width 31 height 11
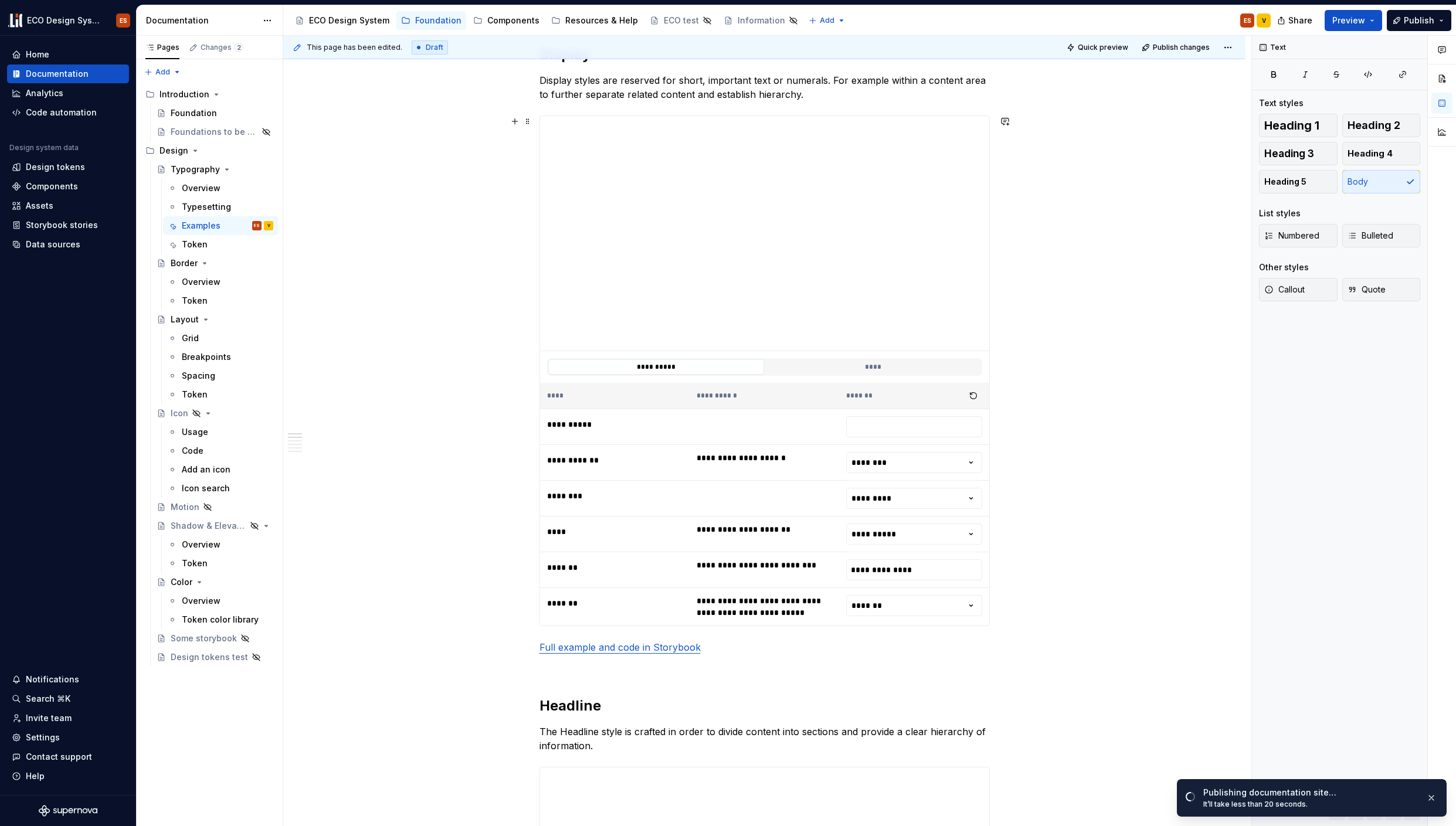
scroll to position [181, 0]
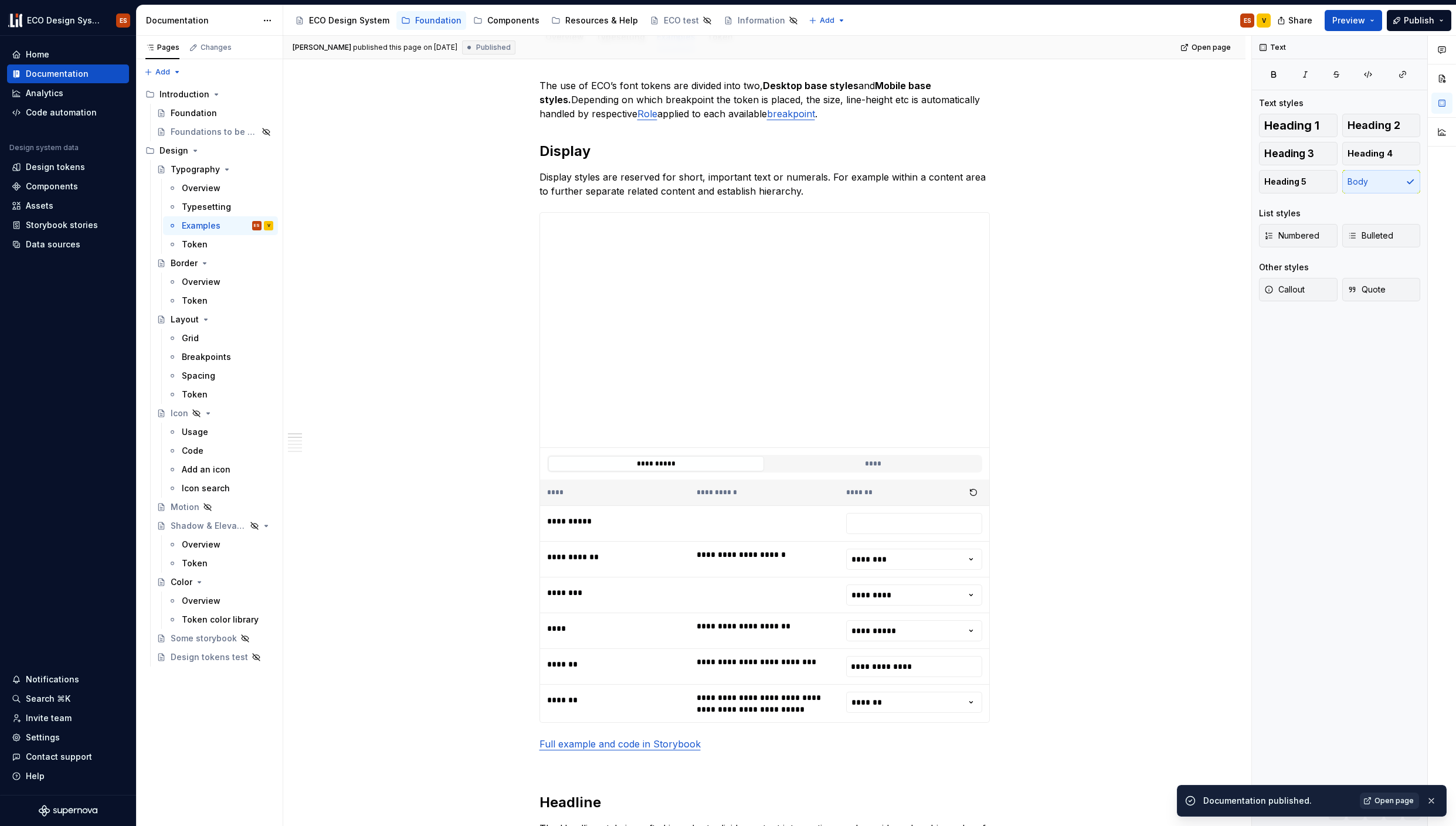
click at [1383, 799] on span "Open page" at bounding box center [1393, 800] width 39 height 9
type textarea "*"
